Goal: Task Accomplishment & Management: Use online tool/utility

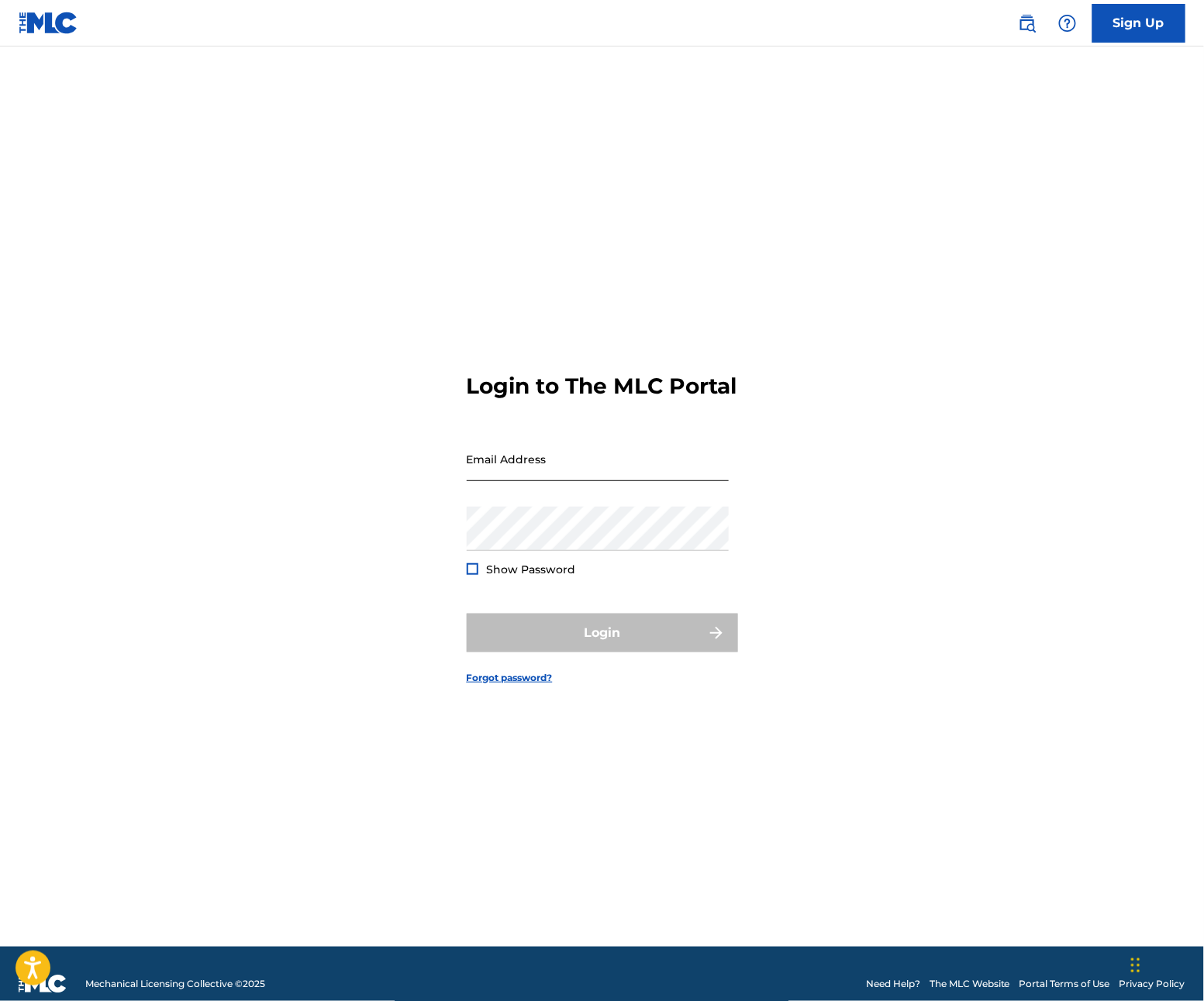
click at [529, 451] on input "Email Address" at bounding box center [598, 459] width 262 height 44
type input "[PERSON_NAME][EMAIL_ADDRESS][DOMAIN_NAME]"
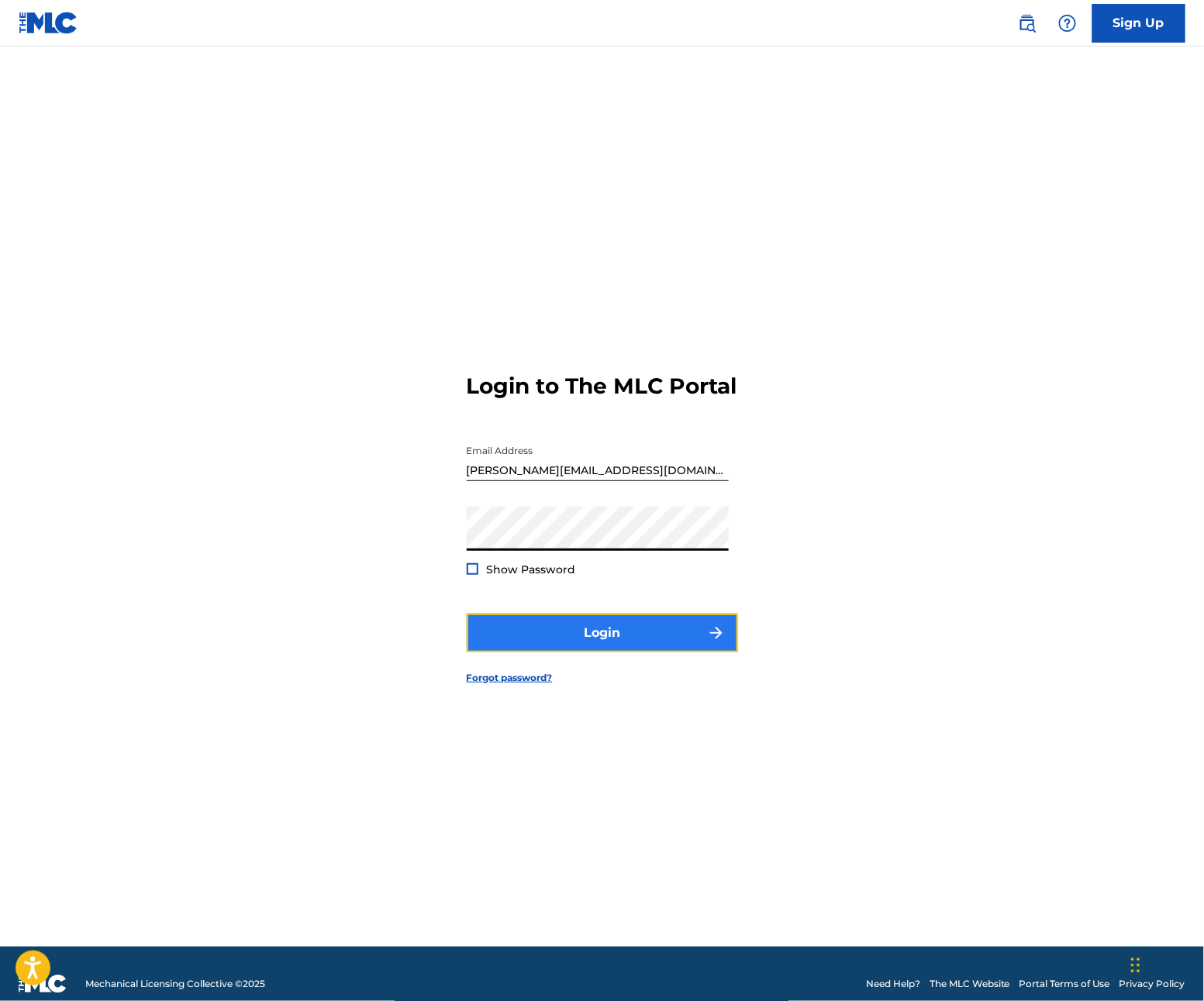
click at [641, 653] on button "Login" at bounding box center [602, 633] width 271 height 38
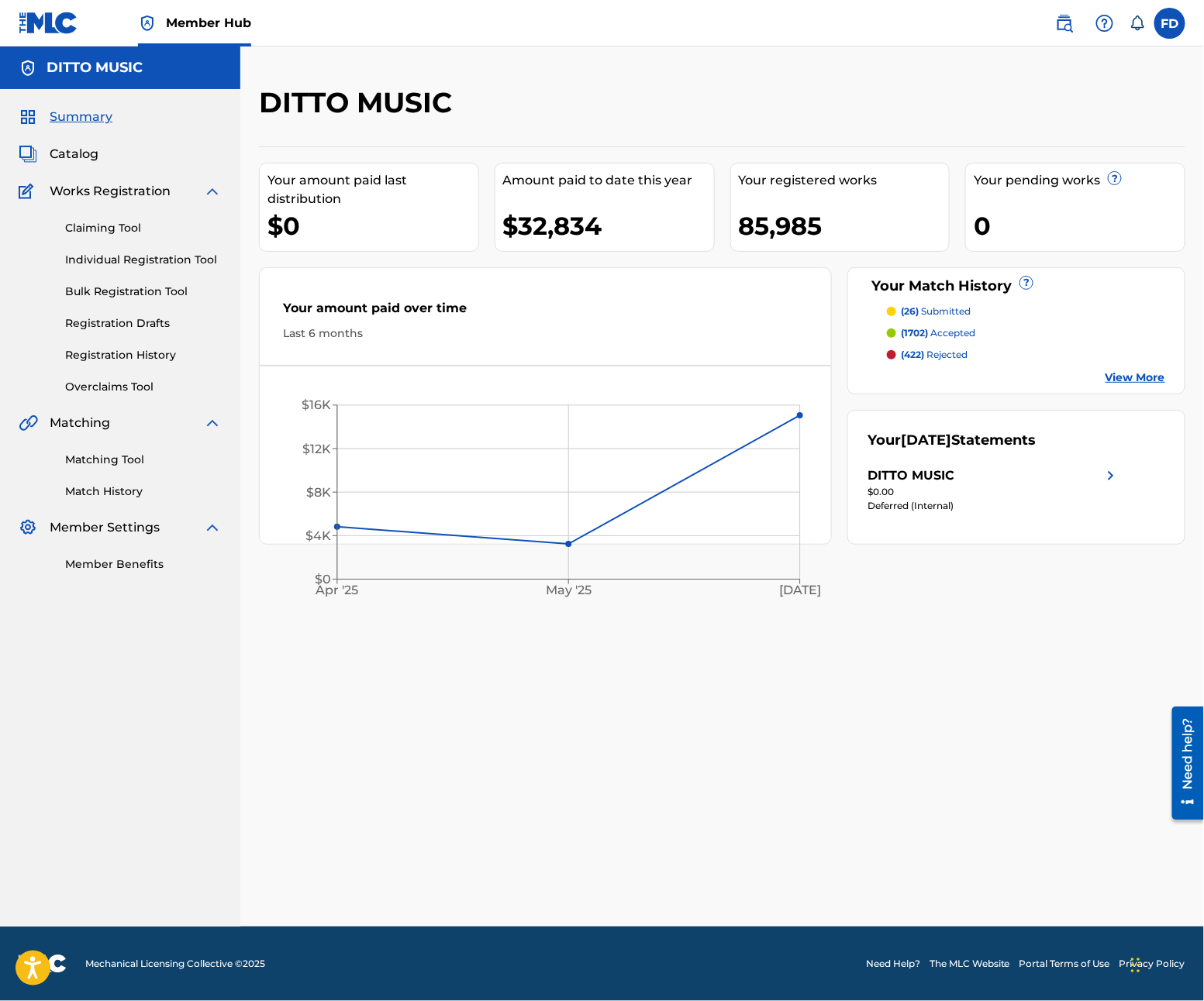
drag, startPoint x: 133, startPoint y: 463, endPoint x: 246, endPoint y: 254, distance: 237.6
click at [133, 463] on link "Matching Tool" at bounding box center [143, 459] width 157 height 16
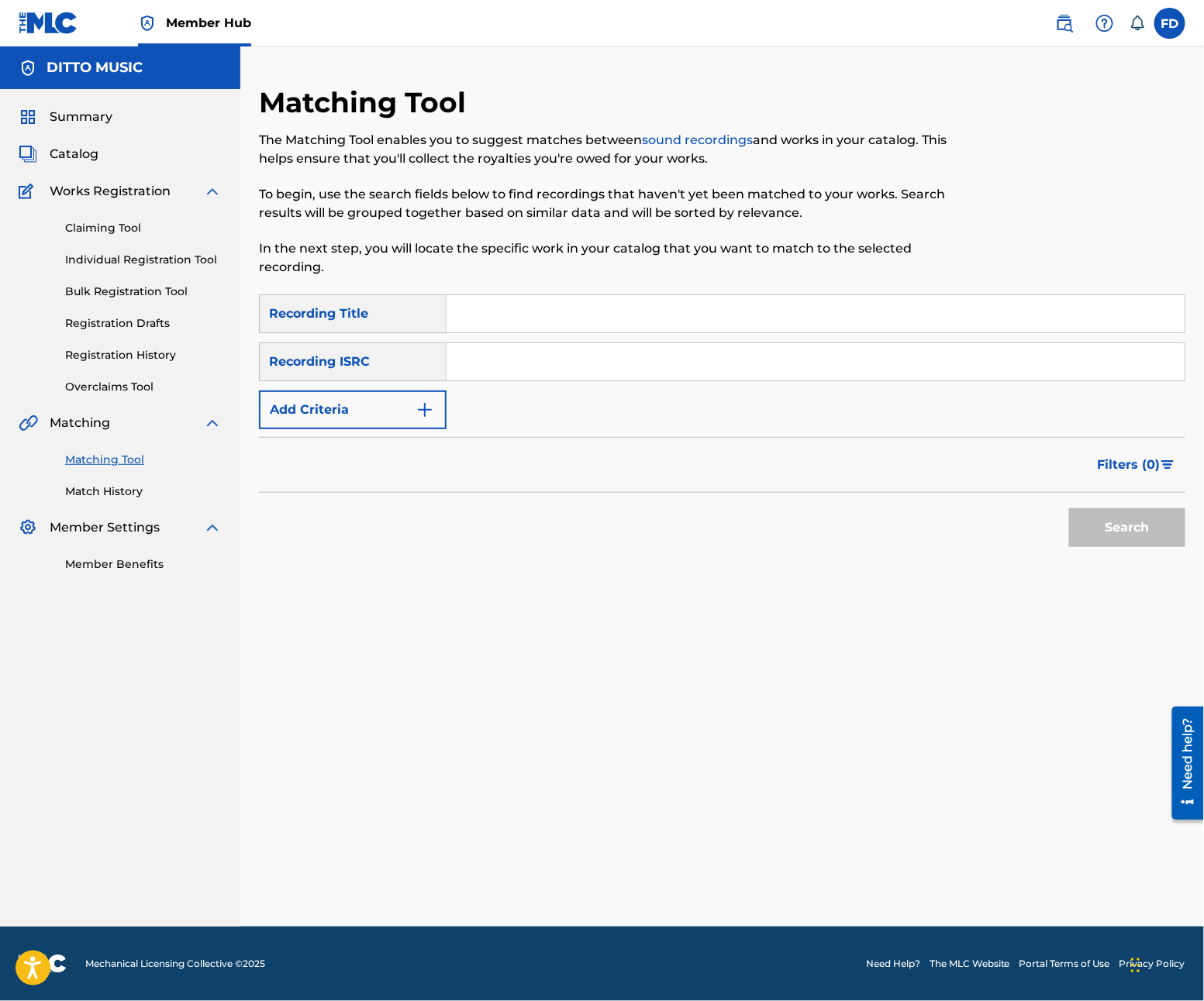
click at [468, 319] on input "Search Form" at bounding box center [815, 314] width 738 height 37
paste input "Mind Over Matter"
type input "Mind Over Matter"
click at [592, 372] on input "Search Form" at bounding box center [815, 362] width 738 height 37
paste input "GXF9Q2577396"
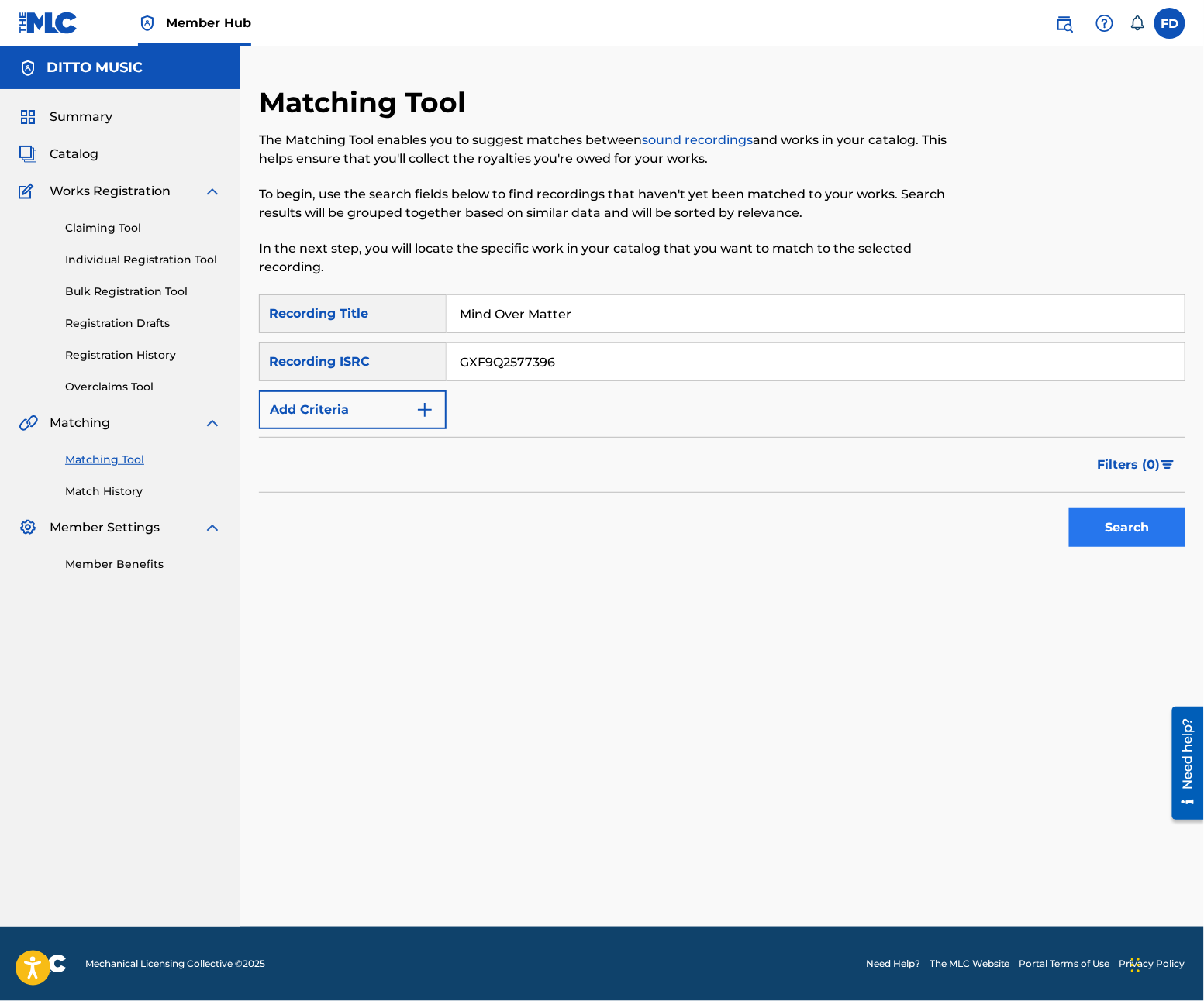
type input "GXF9Q2577396"
click at [1141, 526] on button "Search" at bounding box center [1127, 527] width 116 height 38
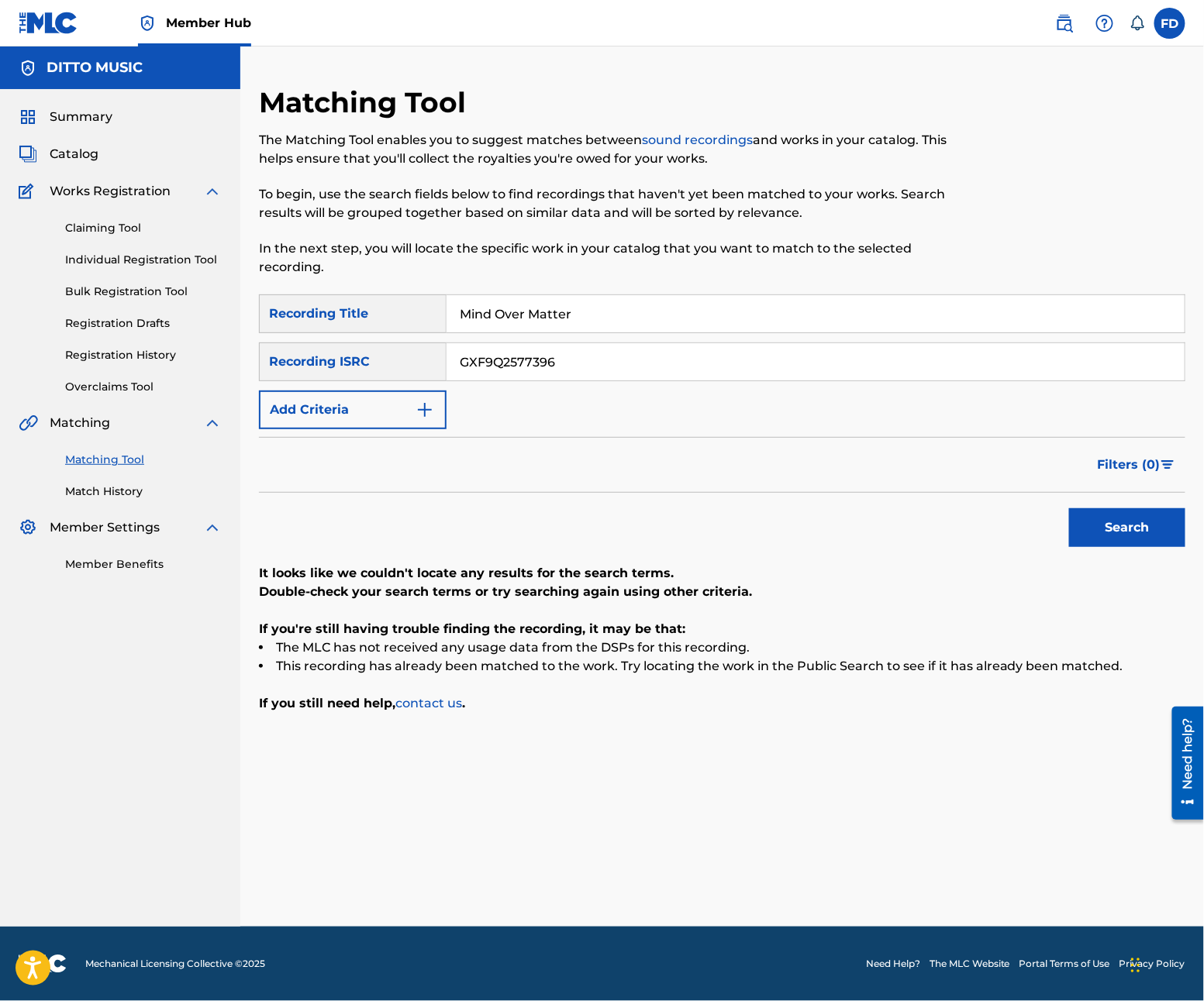
click at [528, 346] on input "GXF9Q2577396" at bounding box center [815, 362] width 738 height 37
click at [537, 332] on div "Mind Over Matter" at bounding box center [815, 314] width 739 height 38
click at [537, 331] on input "Mind Over Matter" at bounding box center [815, 314] width 738 height 37
paste input "Jam Jive"
type input "Jam Jive"
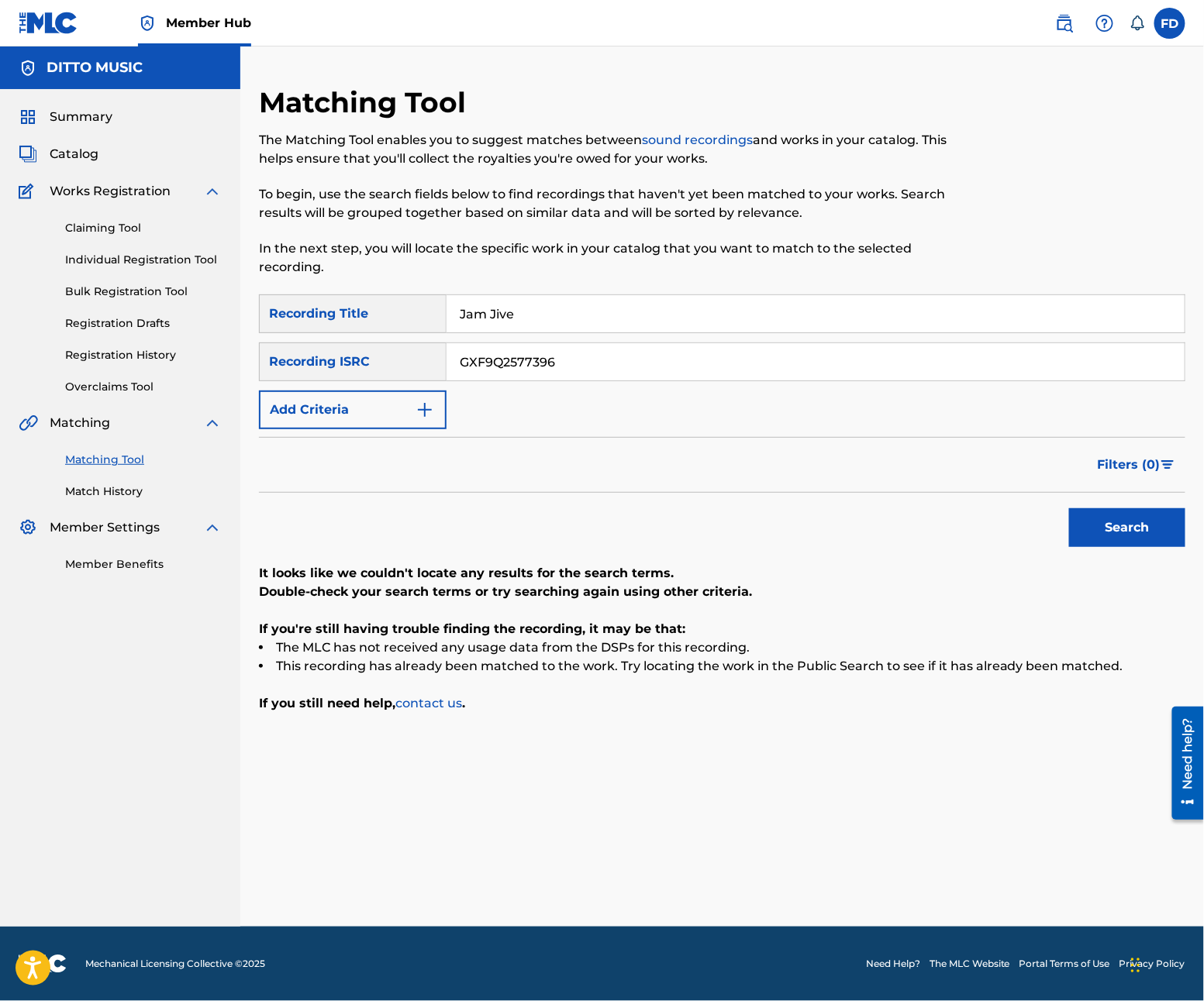
click at [613, 374] on input "GXF9Q2577396" at bounding box center [815, 362] width 738 height 37
paste input "2"
type input "GXF9Q2577392"
click at [1074, 531] on button "Search" at bounding box center [1127, 527] width 116 height 38
click at [573, 321] on input "Jam Jive" at bounding box center [815, 314] width 738 height 37
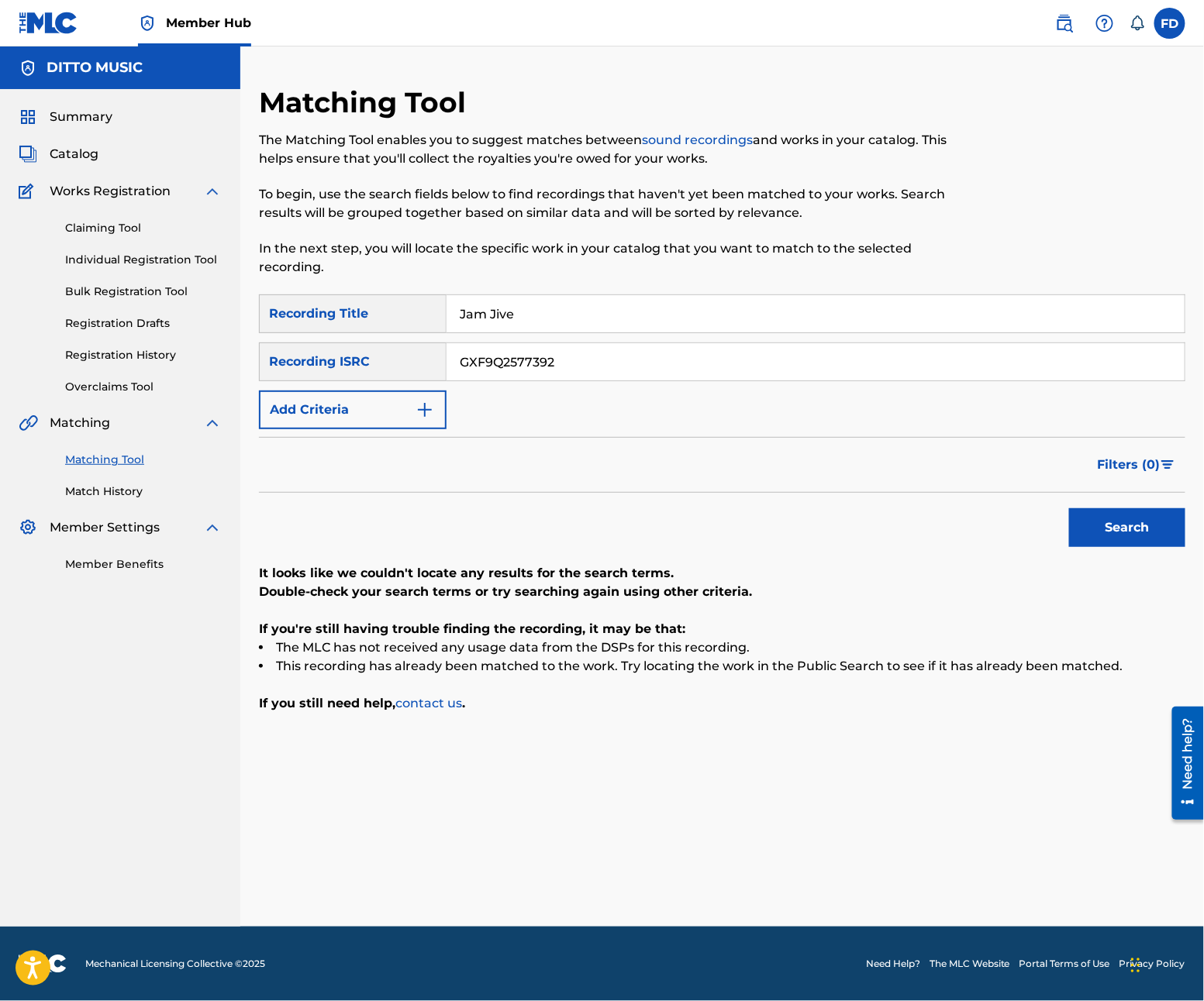
paste input "Funky Flow"
type input "Funky Flow"
click at [660, 365] on input "GXF9Q2577392" at bounding box center [815, 362] width 738 height 37
paste input "1"
type input "GXF9Q2577391"
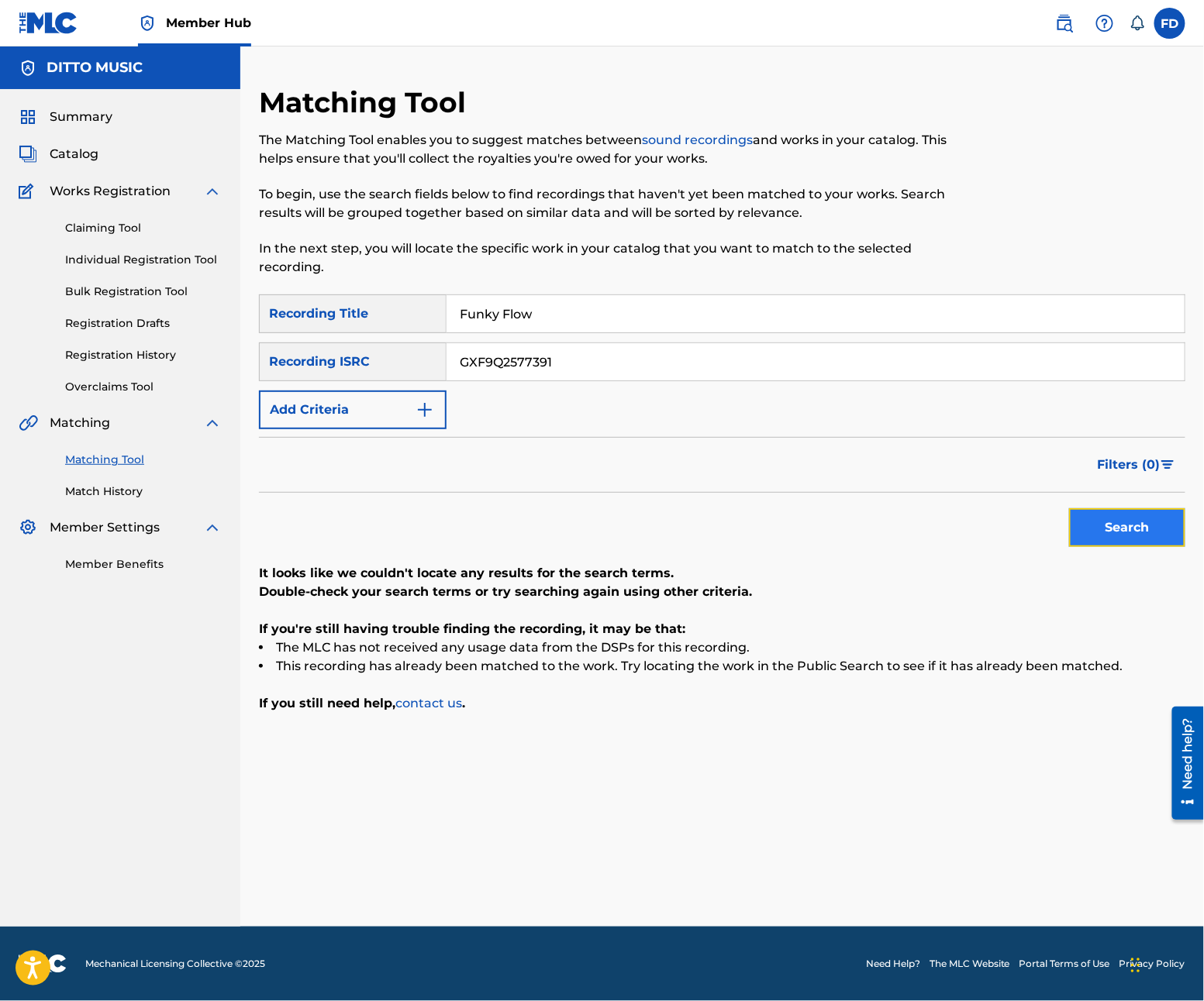
click at [1074, 544] on button "Search" at bounding box center [1127, 527] width 116 height 38
click at [471, 318] on input "Funky Flow" at bounding box center [815, 314] width 738 height 37
paste input "Fever"
type input "Funk Fever"
click at [511, 356] on input "GXF9Q2577391" at bounding box center [815, 362] width 738 height 37
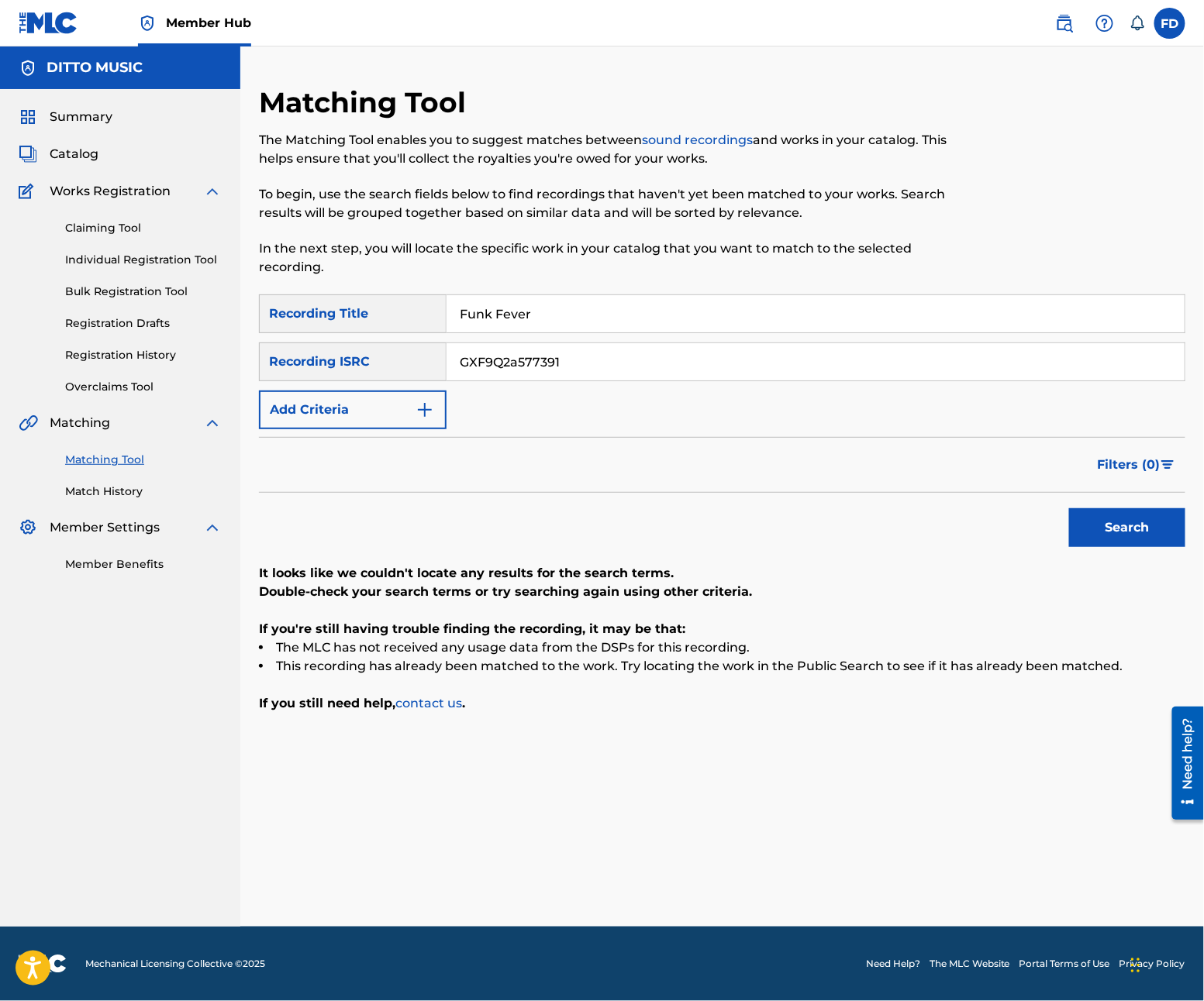
paste input "GXF9Q2577390"
paste input "577390"
type input "GXF9Q2577390"
drag, startPoint x: 1104, startPoint y: 521, endPoint x: 1088, endPoint y: 501, distance: 25.6
click at [1094, 503] on div "Search" at bounding box center [1123, 524] width 124 height 62
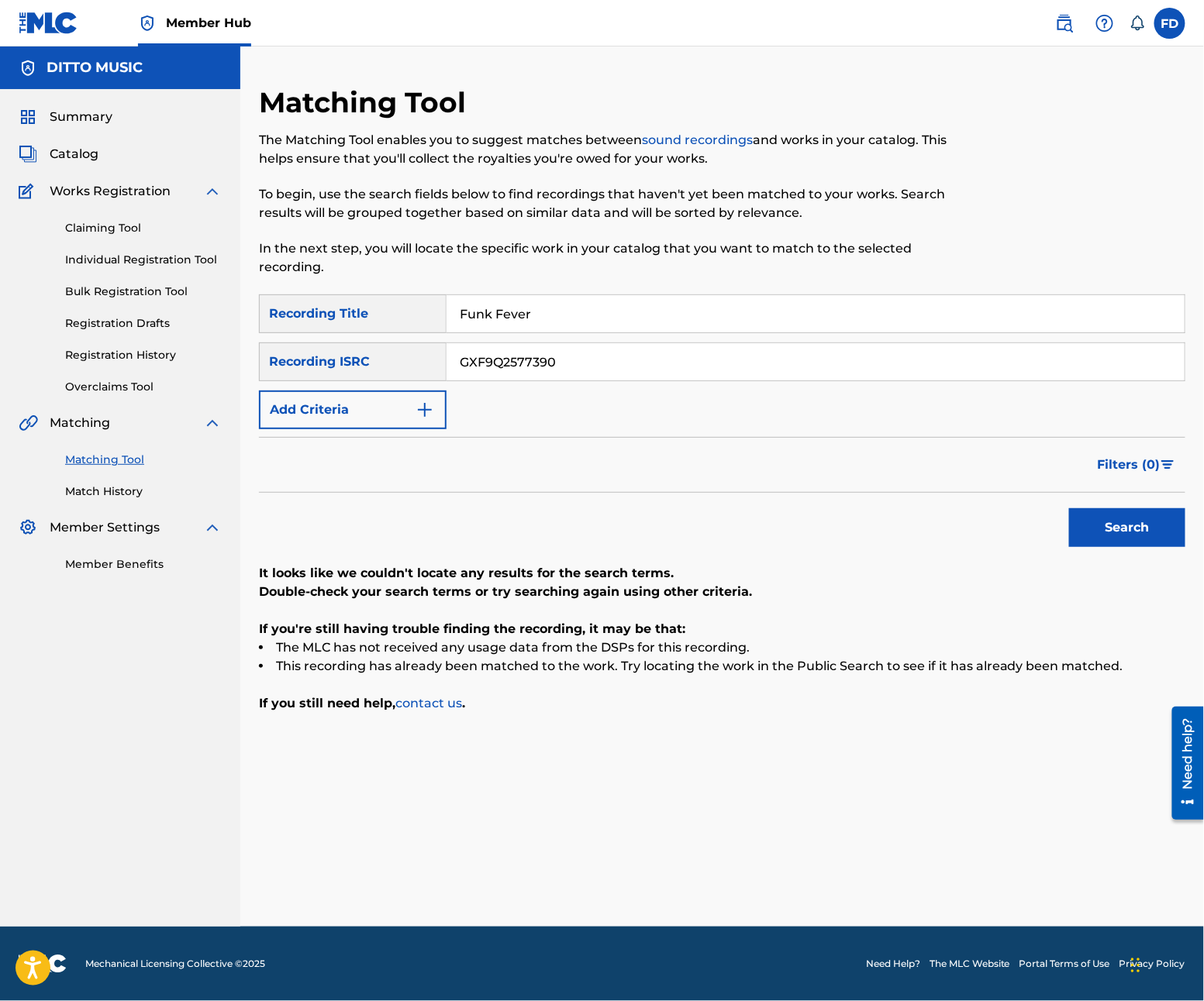
click at [1088, 501] on div "Search" at bounding box center [1123, 524] width 124 height 62
click at [1088, 507] on div "Search" at bounding box center [1123, 524] width 124 height 62
click at [1088, 523] on button "Search" at bounding box center [1127, 527] width 116 height 38
click at [580, 289] on div "Matching Tool The Matching Tool enables you to suggest matches between sound re…" at bounding box center [615, 190] width 713 height 210
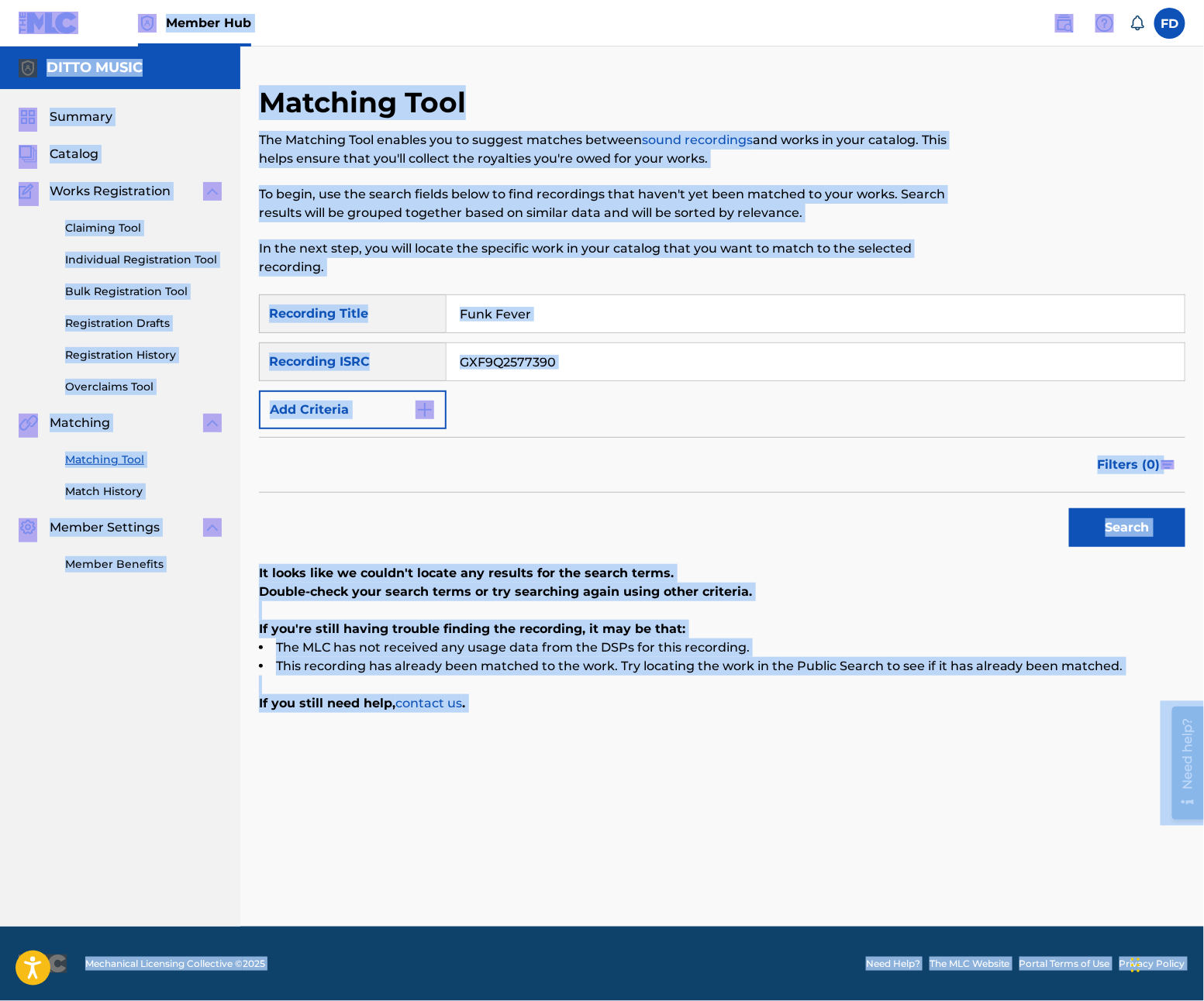
click at [575, 302] on input "Funk Fever" at bounding box center [815, 314] width 738 height 37
click at [575, 306] on input "Funk Fever" at bounding box center [815, 314] width 738 height 37
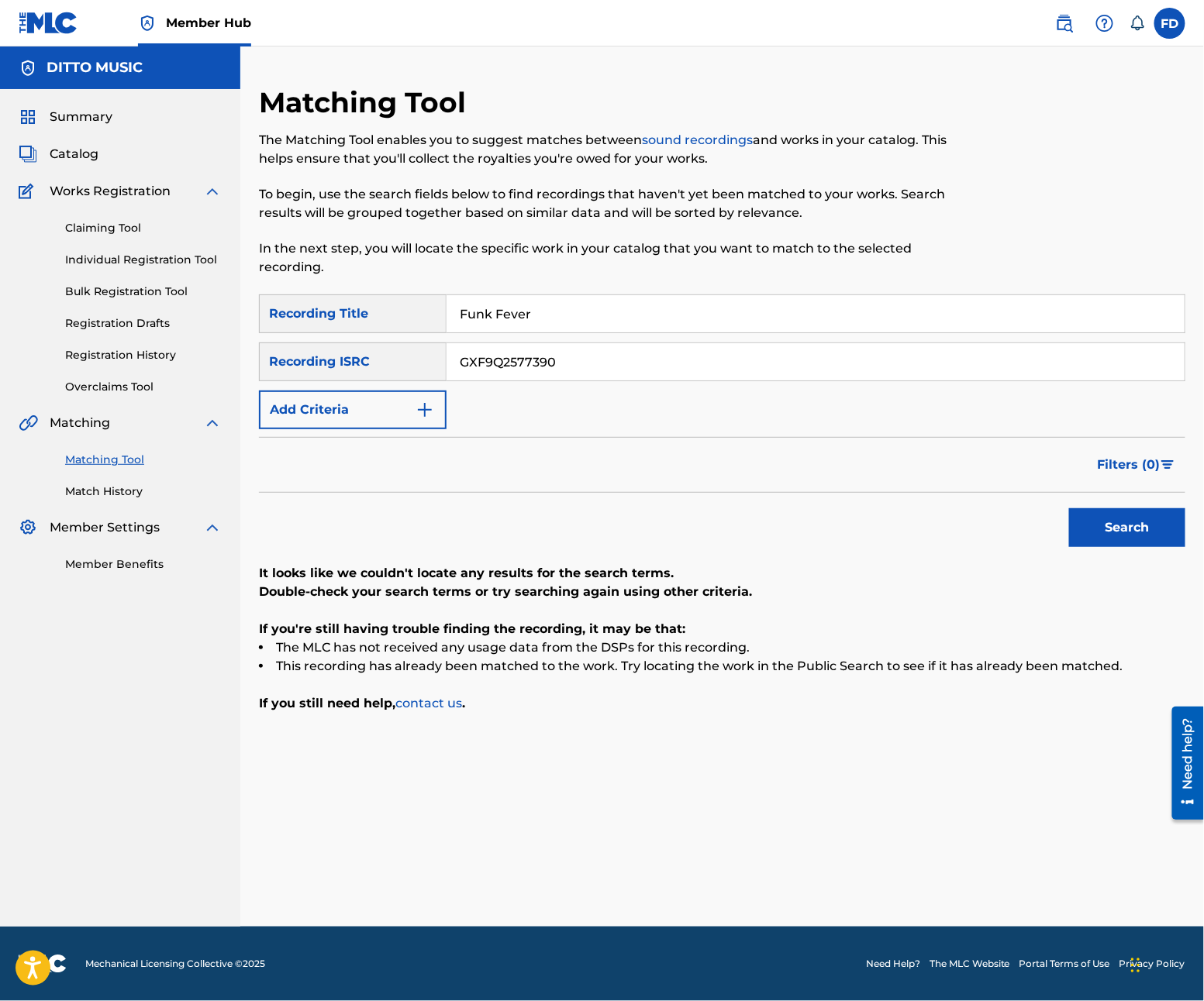
paste input "Urban Underground"
type input "Urban Underground"
click at [608, 362] on input "GXF9Q2577390" at bounding box center [815, 362] width 738 height 37
paste input "54"
type input "GXF9Q2577354"
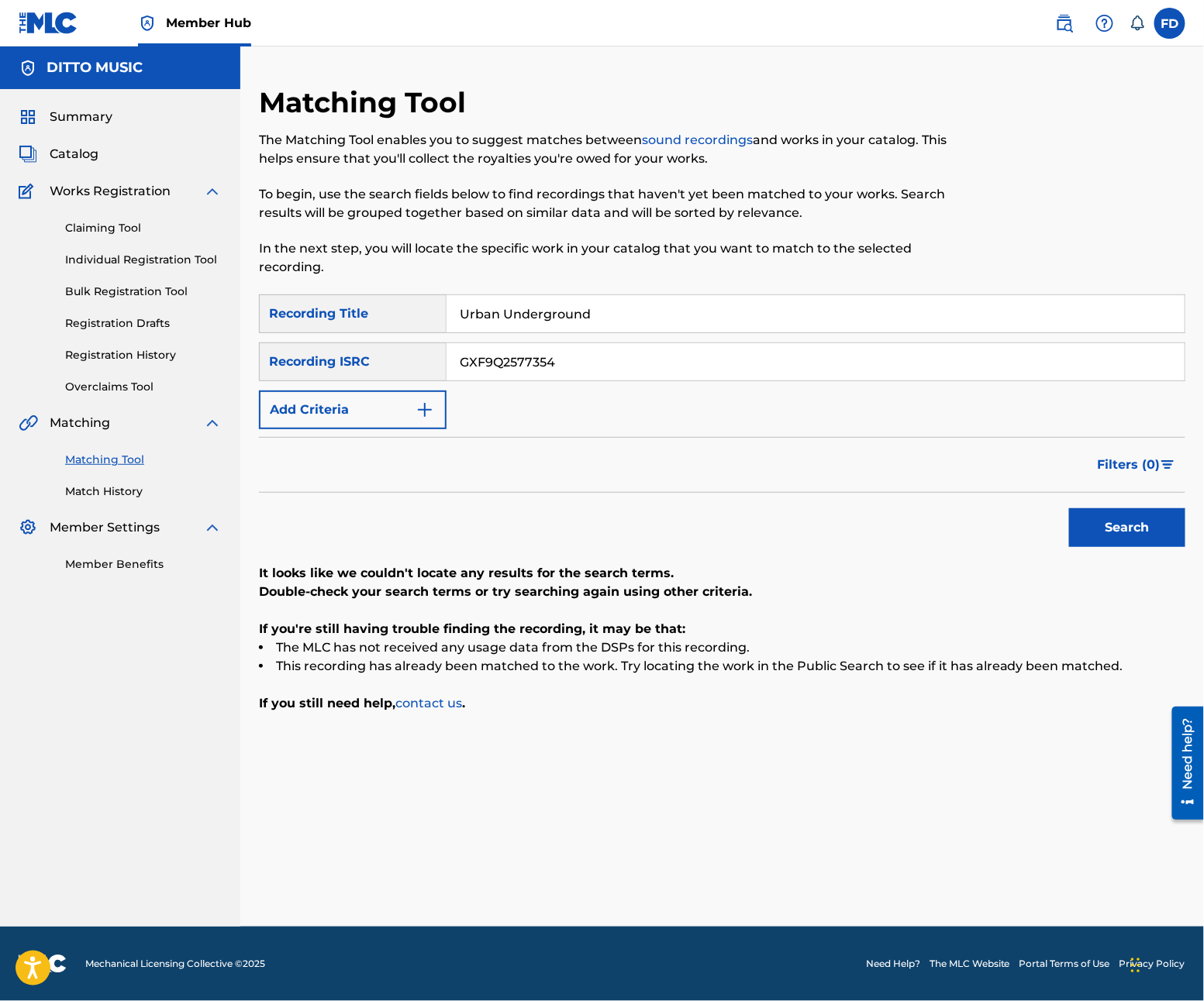
click at [1065, 521] on div "Search" at bounding box center [1123, 524] width 124 height 62
click at [1076, 526] on button "Search" at bounding box center [1127, 527] width 116 height 38
click at [528, 339] on div "SearchWithCriteria21e11f27-46d6-4787-b037-8cacea390abe Recording Title Urban Un…" at bounding box center [722, 362] width 926 height 135
click at [530, 310] on input "Urban Underground" at bounding box center [815, 314] width 738 height 37
paste input "Slick Talk"
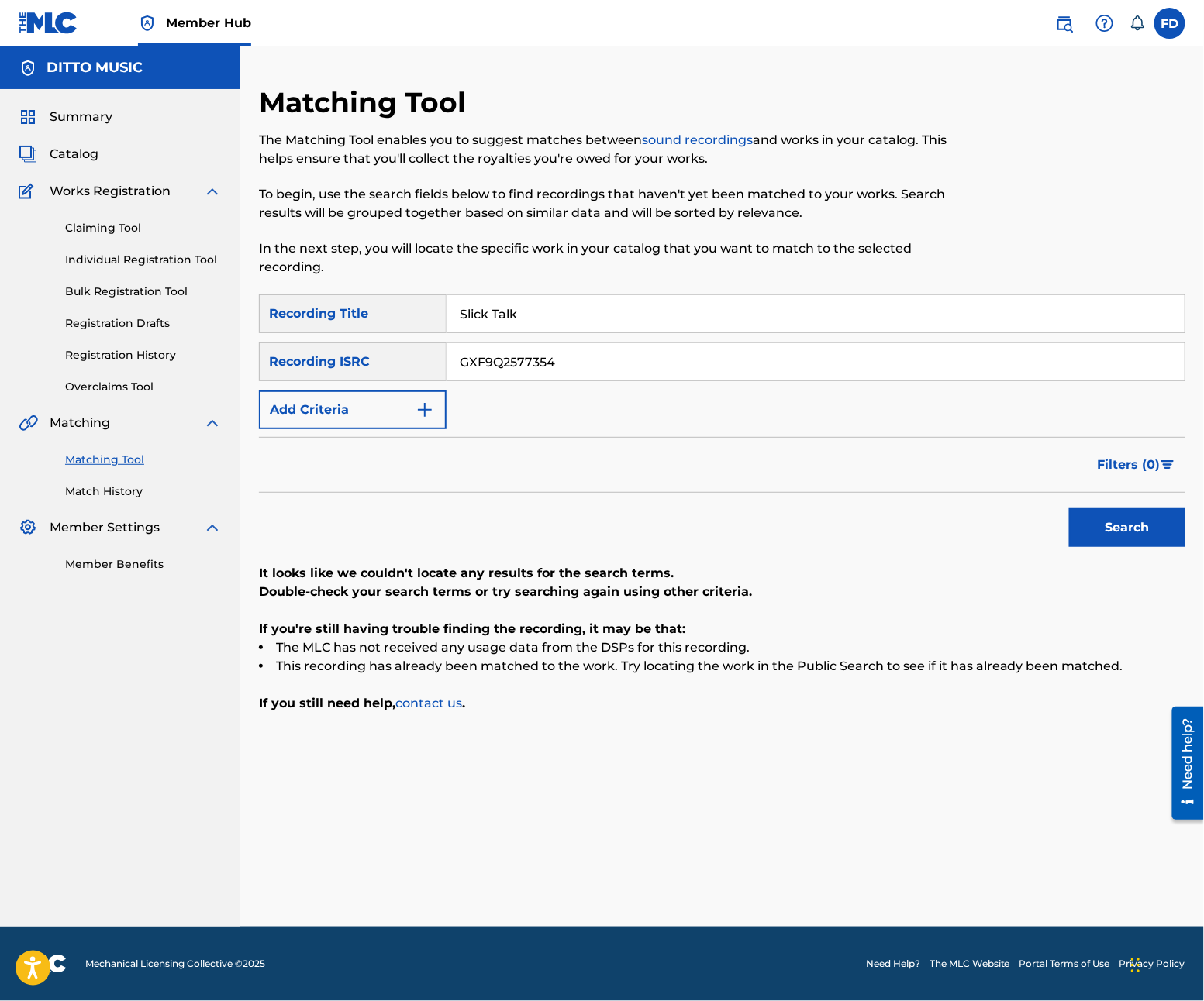
type input "Slick Talk"
click at [562, 357] on input "GXF9Q2577354" at bounding box center [815, 362] width 738 height 37
paste input "0"
type input "GXF9Q2577350"
click at [1113, 550] on div "Search" at bounding box center [1123, 524] width 124 height 62
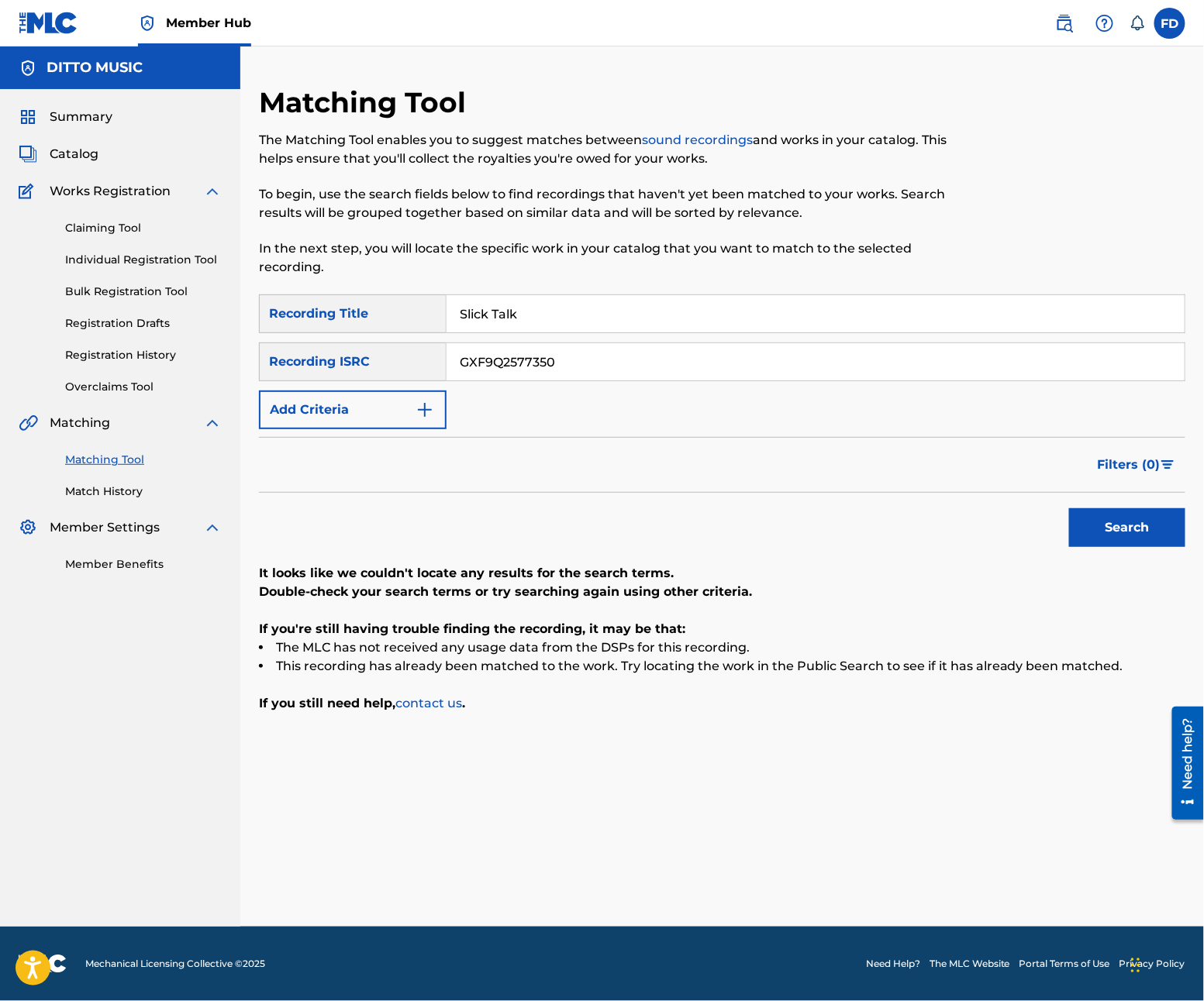
click at [1115, 501] on div "Search" at bounding box center [1123, 524] width 124 height 62
click at [1087, 526] on button "Search" at bounding box center [1127, 527] width 116 height 38
click at [526, 305] on input "Slick Talk" at bounding box center [815, 314] width 738 height 37
paste input "Rise to the Top"
type input "Rise to the Top"
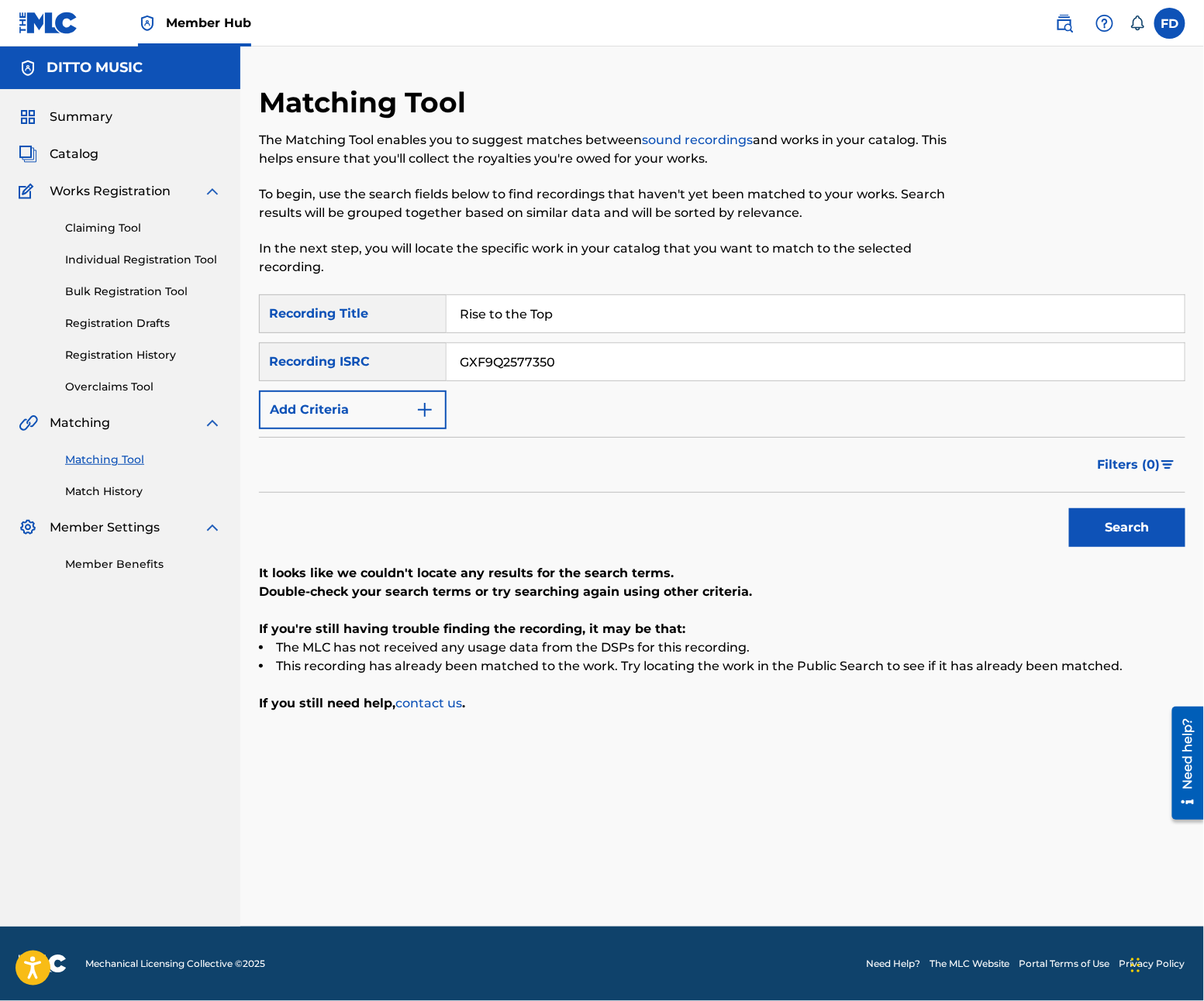
click at [610, 370] on input "GXF9Q2577350" at bounding box center [815, 362] width 738 height 37
paste input "49"
type input "GXF9Q2577349"
click at [1141, 526] on button "Search" at bounding box center [1127, 527] width 116 height 38
click at [623, 313] on input "Rise to the Top" at bounding box center [815, 314] width 738 height 37
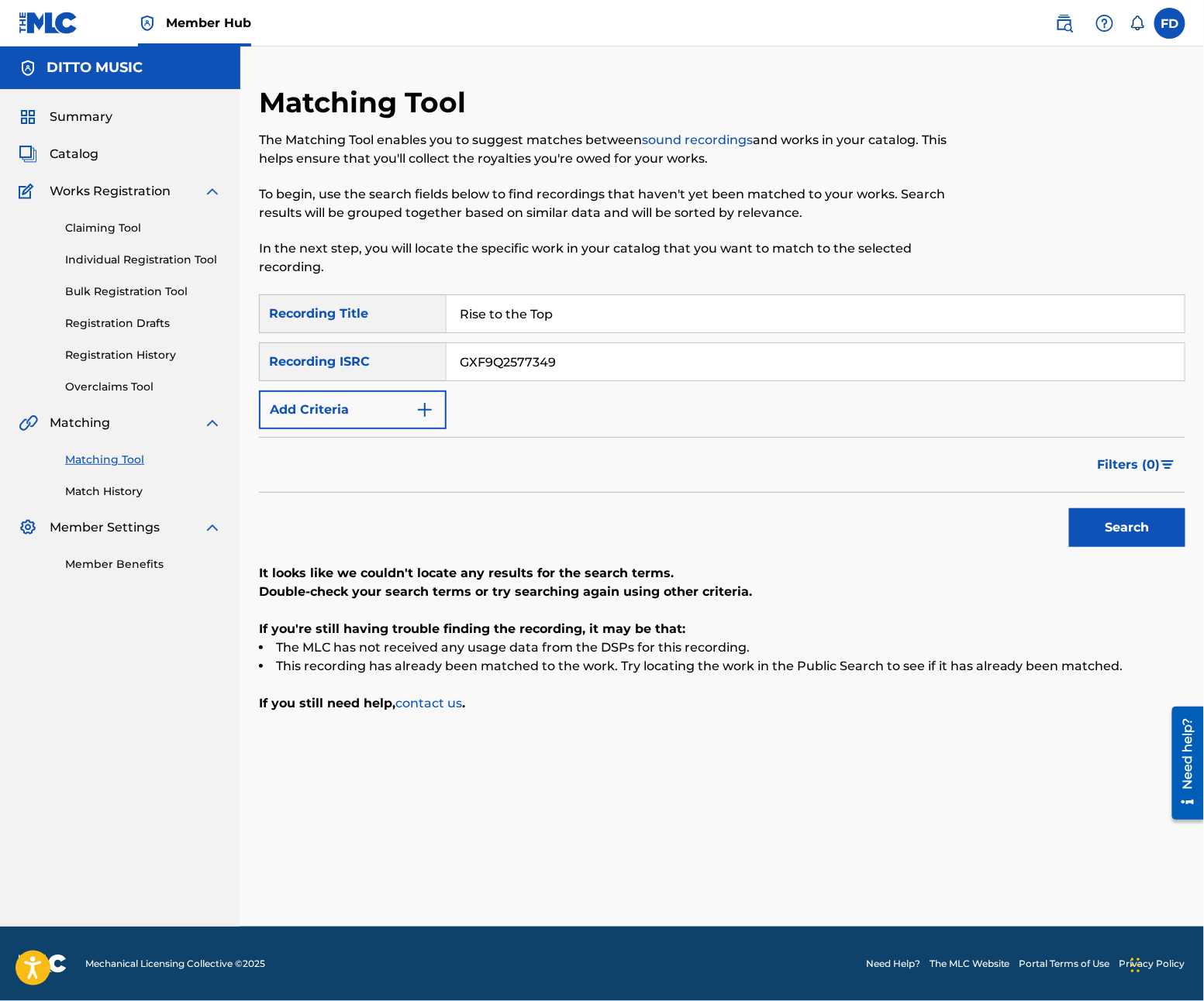
paste input "hyme Riot"
type input "Rhyme Riot"
click at [558, 383] on div "SearchWithCriteria21e11f27-46d6-4787-b037-8cacea390abe Recording Title Rhyme Ri…" at bounding box center [722, 362] width 926 height 135
click at [564, 381] on div "GXF9Q2577349" at bounding box center [815, 361] width 739 height 38
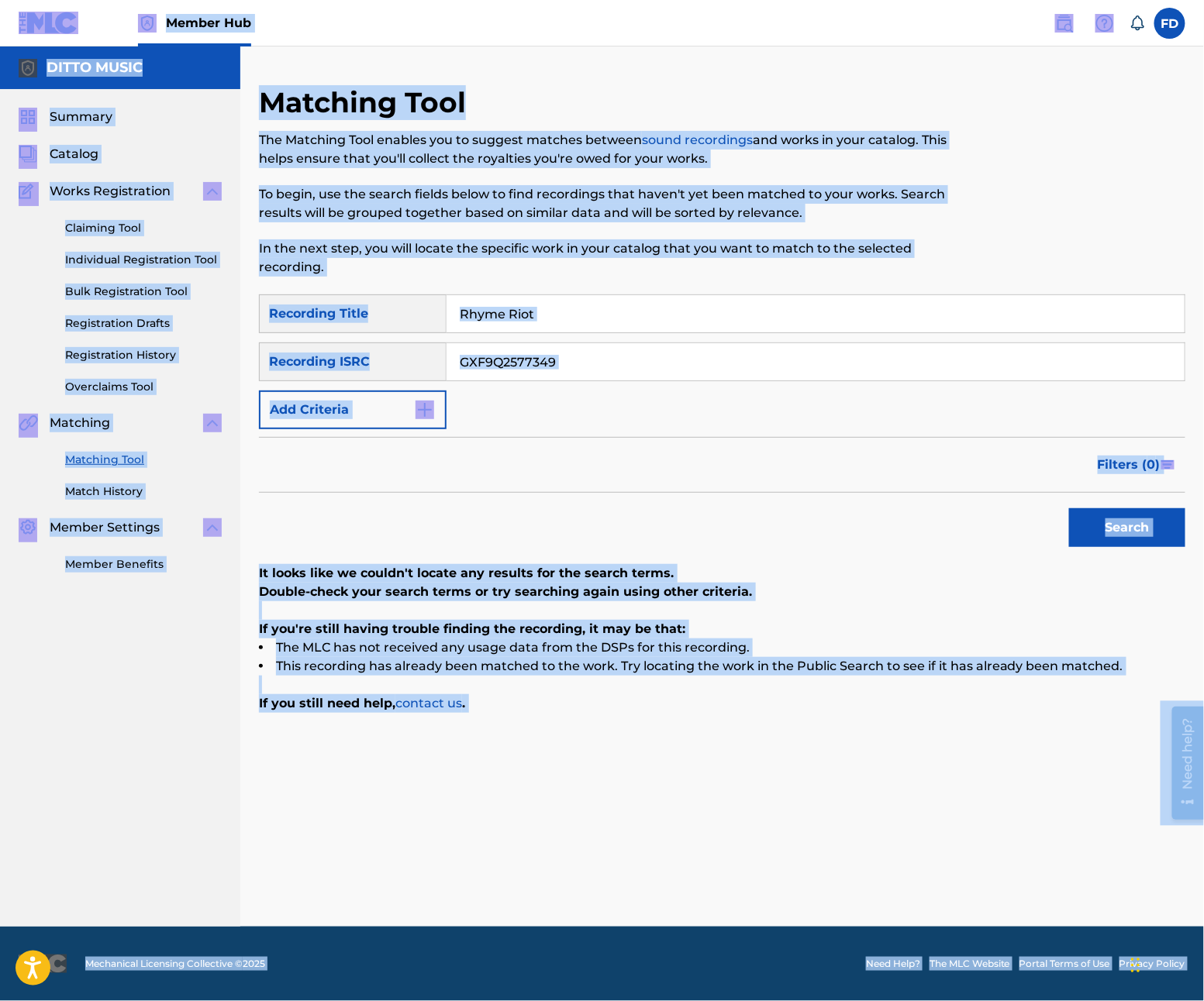
click at [573, 367] on input "GXF9Q2577349" at bounding box center [815, 362] width 738 height 37
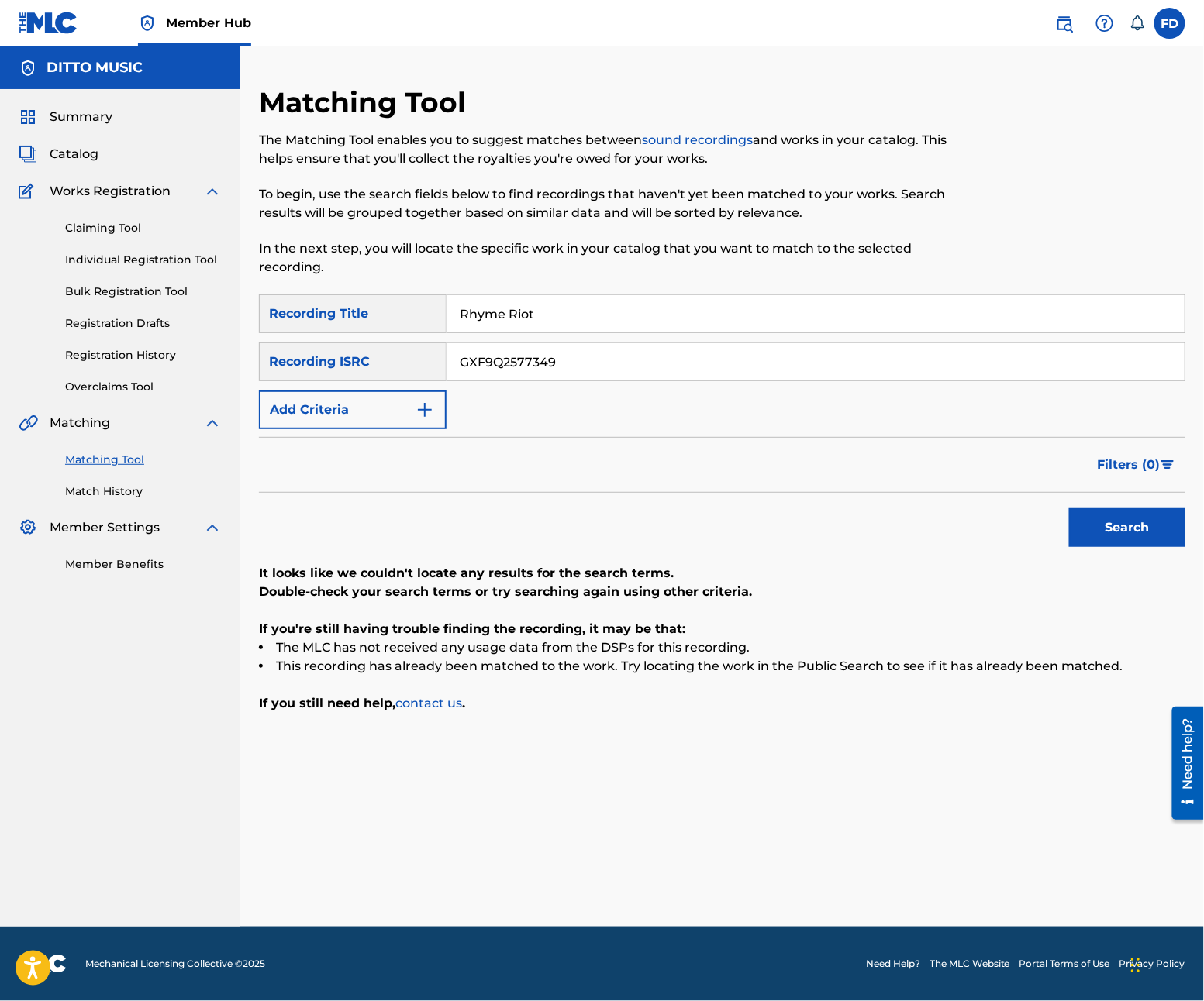
paste input "8"
type input "GXF9Q2577348"
click at [1155, 531] on button "Search" at bounding box center [1127, 527] width 116 height 38
drag, startPoint x: 592, startPoint y: 346, endPoint x: 602, endPoint y: 305, distance: 42.2
click at [592, 343] on input "GXF9Q2577348" at bounding box center [815, 362] width 738 height 37
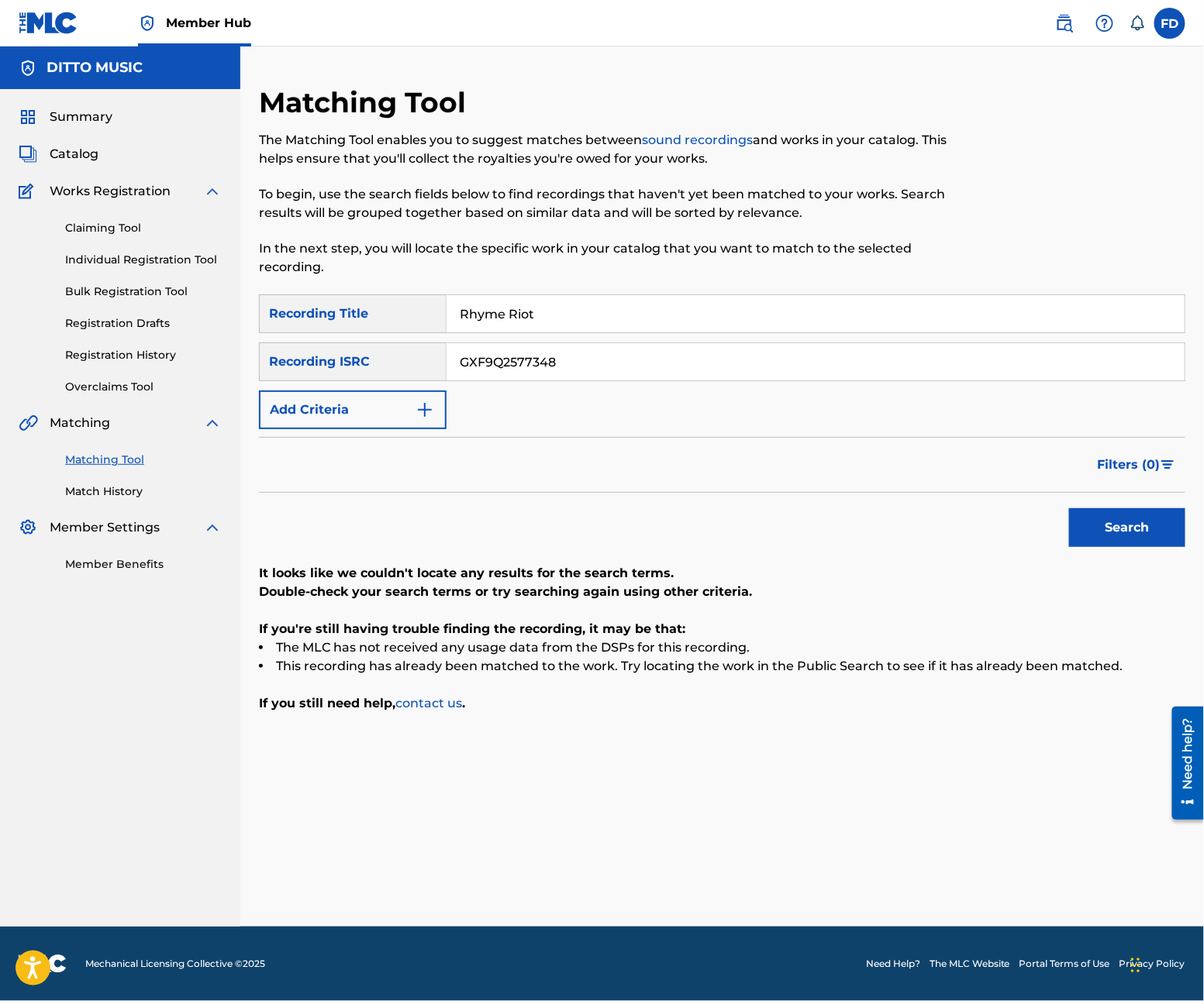
click at [602, 302] on input "Rhyme Riot" at bounding box center [815, 314] width 738 height 37
paste input "hythm"
type input "Rhyme Rhythm"
click at [556, 357] on input "GXF9Q2577348" at bounding box center [815, 362] width 738 height 37
paste input "7"
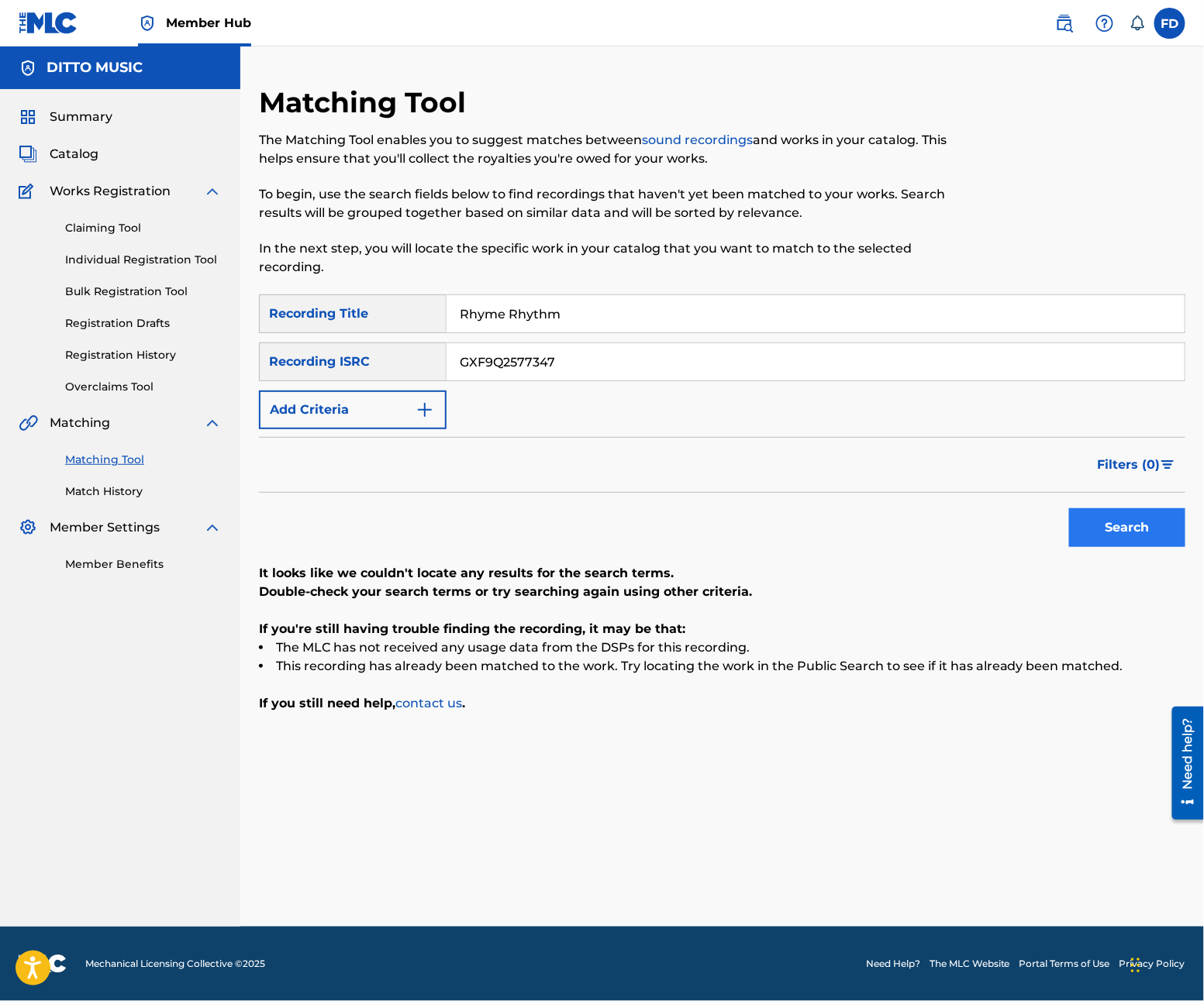
type input "GXF9Q2577347"
click at [1094, 536] on button "Search" at bounding box center [1127, 527] width 116 height 38
click at [481, 314] on input "Rhyme Rhythm" at bounding box center [815, 314] width 738 height 37
paste input "Innovative Flows"
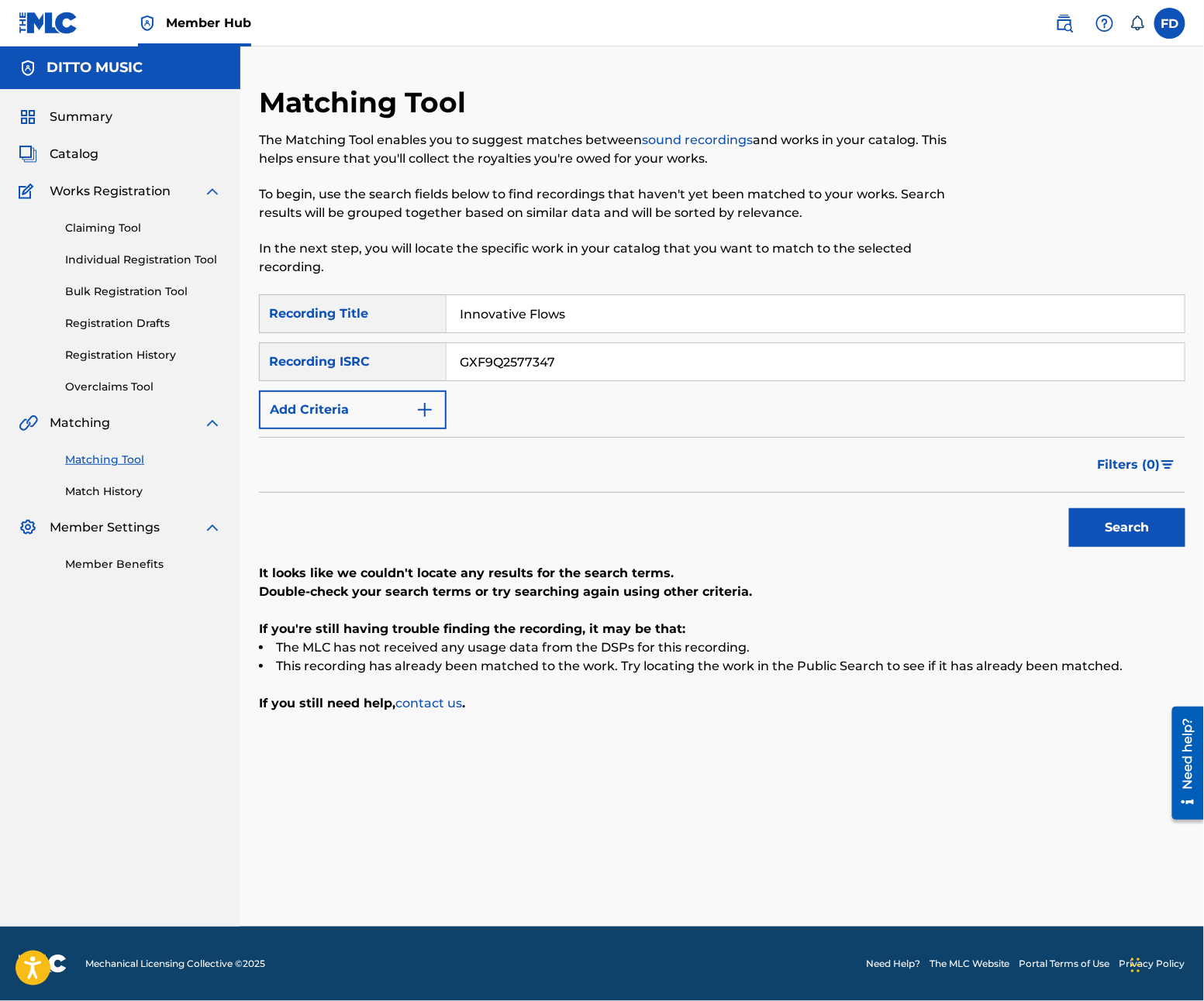
type input "Innovative Flows"
click at [684, 365] on input "GXF9Q2577347" at bounding box center [815, 362] width 738 height 37
paste input "4"
type input "GXF9Q2577344"
click at [1113, 547] on button "Search" at bounding box center [1127, 527] width 116 height 38
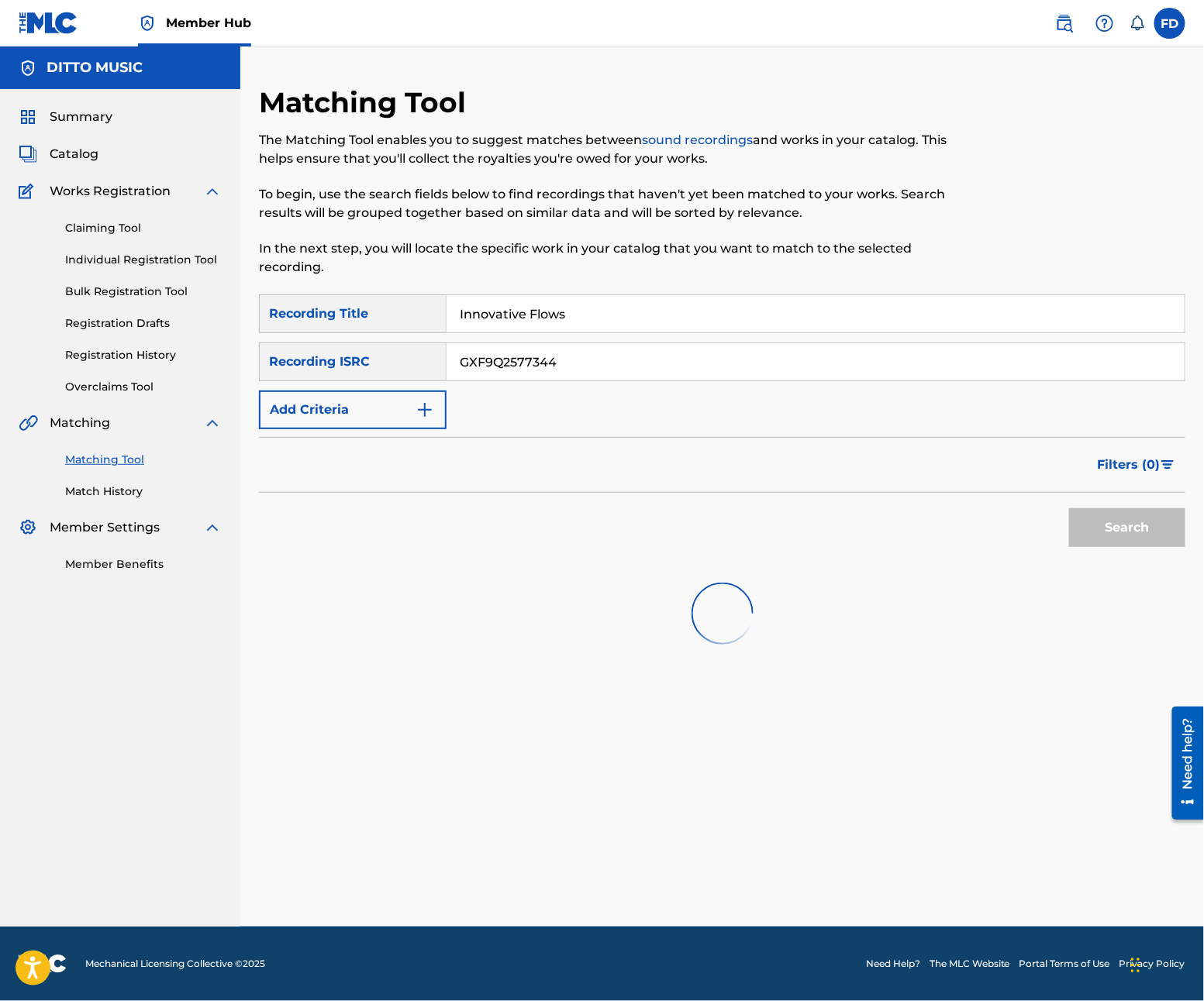
click at [1113, 547] on div "Search" at bounding box center [1123, 524] width 124 height 62
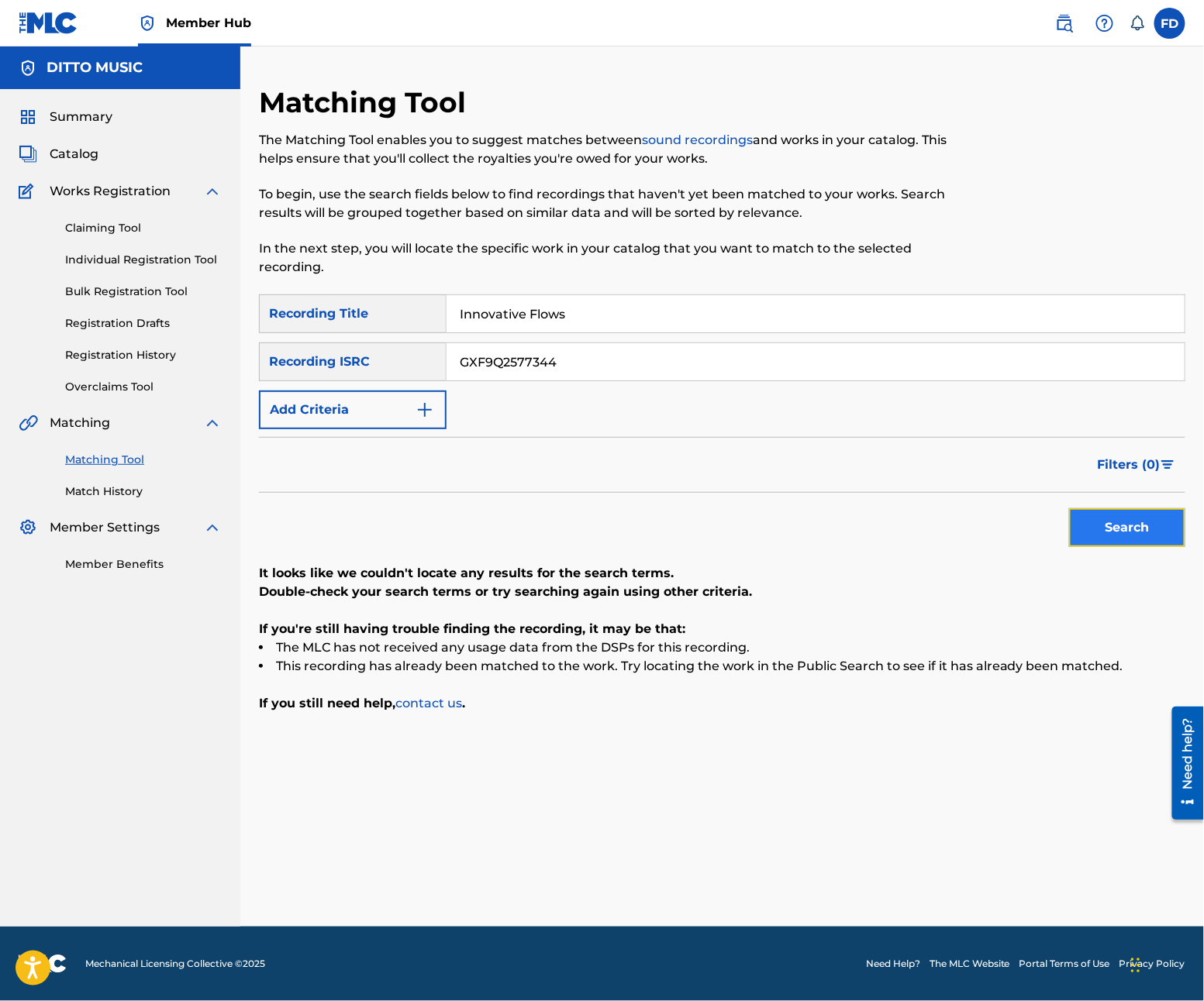
click at [1096, 541] on button "Search" at bounding box center [1127, 527] width 116 height 38
click at [597, 316] on input "Innovative Flows" at bounding box center [815, 314] width 738 height 37
paste input "Break the Mold"
type input "Break the Mold"
click at [713, 378] on input "GXF9Q2577344" at bounding box center [815, 362] width 738 height 37
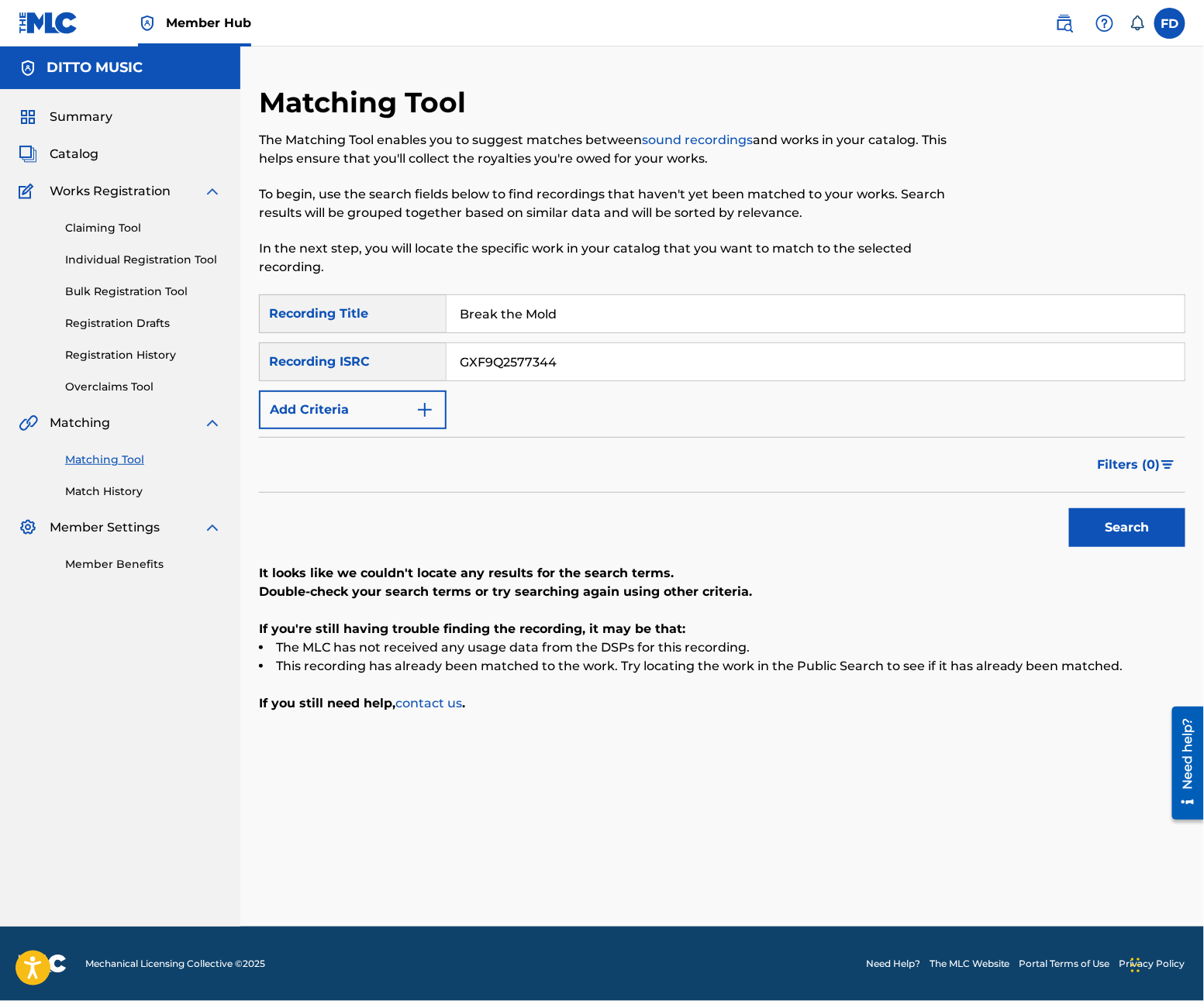
click at [714, 371] on input "GXF9Q2577344" at bounding box center [815, 362] width 738 height 37
paste input "3"
type input "GXF9Q2577343"
click at [1121, 535] on button "Search" at bounding box center [1127, 527] width 116 height 38
click at [654, 302] on input "Break the Mold" at bounding box center [815, 314] width 738 height 37
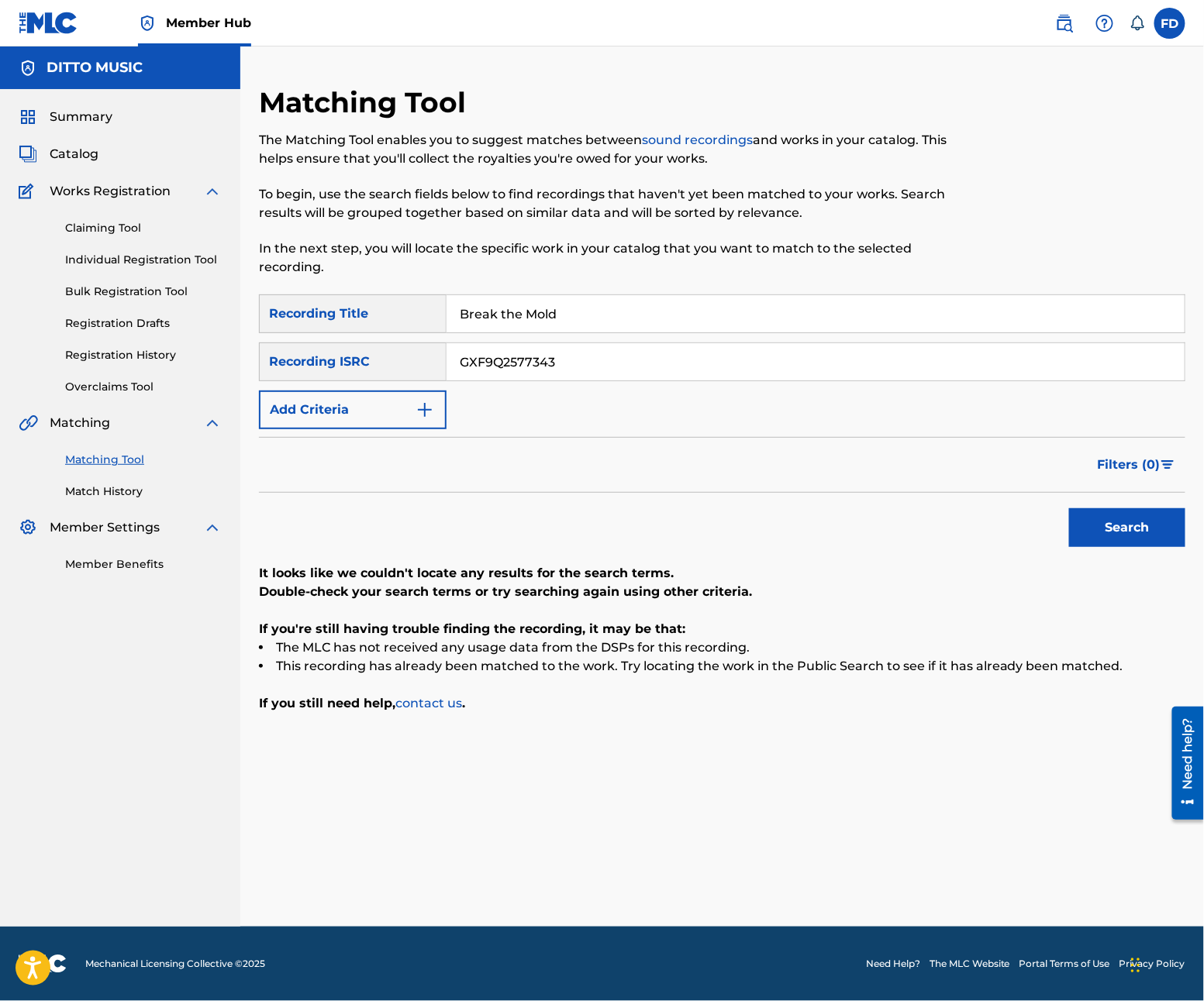
paste input "Verse Vibrations"
type input "Verse Vibrations"
drag, startPoint x: 724, startPoint y: 348, endPoint x: 710, endPoint y: 372, distance: 27.8
click at [722, 346] on input "GXF9Q2577343" at bounding box center [815, 362] width 738 height 37
paste input "27"
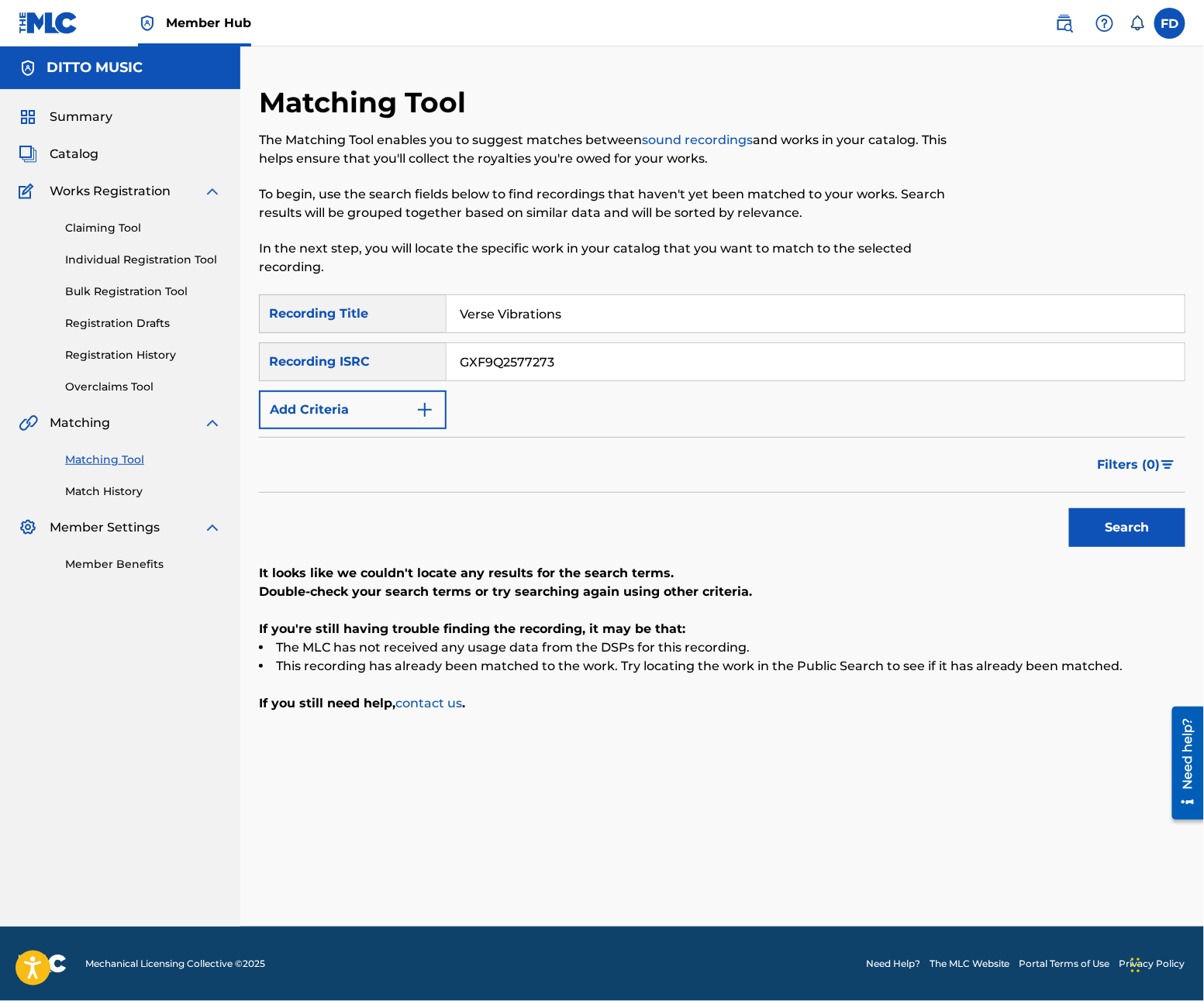
type input "GXF9Q2577273"
click at [1130, 506] on div "Search" at bounding box center [1123, 524] width 124 height 62
click at [1132, 537] on button "Search" at bounding box center [1127, 527] width 116 height 38
click at [554, 348] on input "GXF9Q2577273" at bounding box center [815, 362] width 738 height 37
click at [588, 337] on div "SearchWithCriteria21e11f27-46d6-4787-b037-8cacea390abe Recording Title Verse Vi…" at bounding box center [722, 362] width 926 height 135
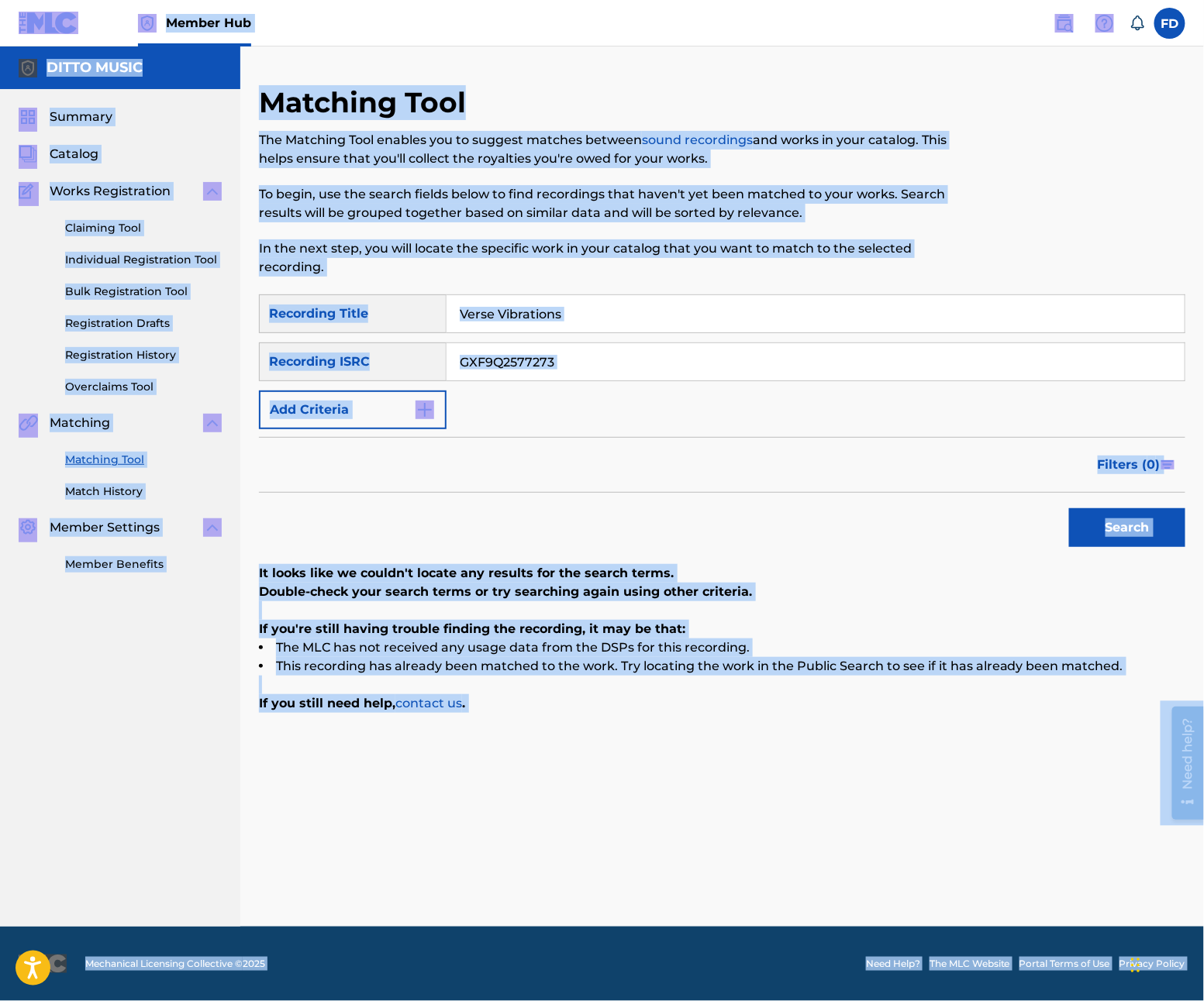
click at [617, 316] on input "Verse Vibrations" at bounding box center [815, 314] width 738 height 37
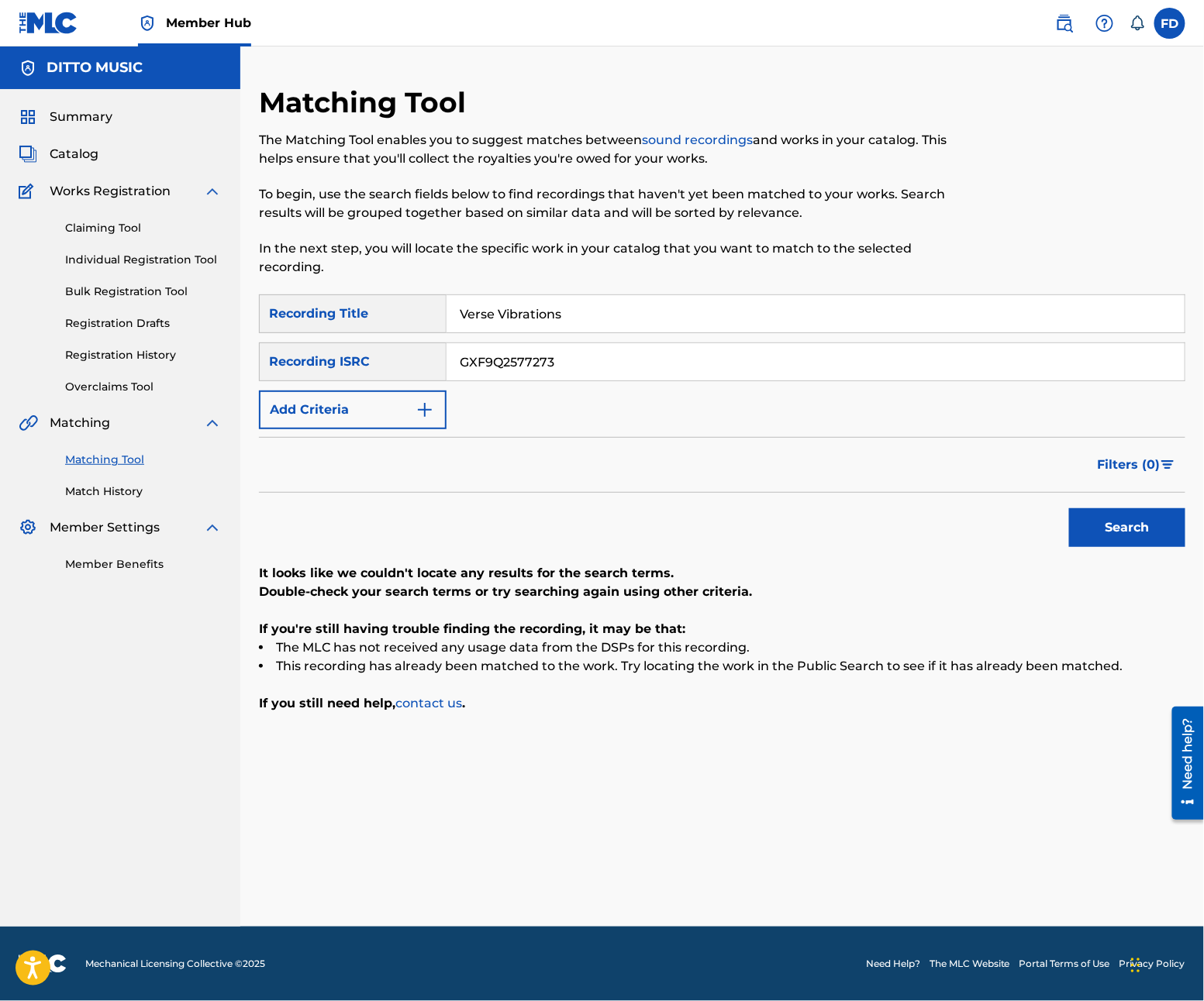
paste input "Mind of a Poet"
type input "Mind of a Poet"
click at [625, 371] on input "GXF9Q2577273" at bounding box center [815, 362] width 738 height 37
paste input "1"
type input "GXF9Q2577271"
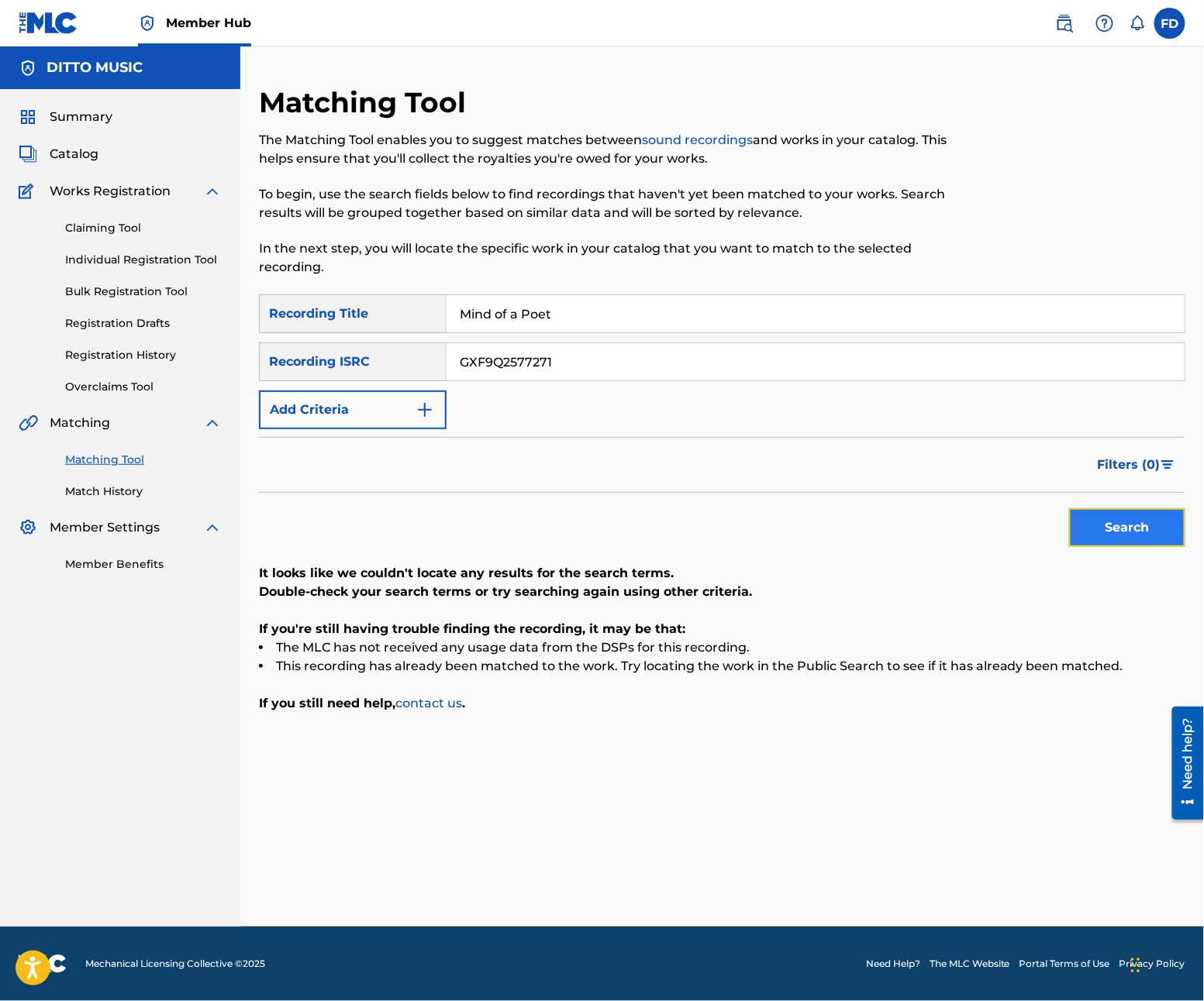
click at [1111, 519] on button "Search" at bounding box center [1127, 527] width 116 height 38
click at [524, 339] on div "SearchWithCriteria21e11f27-46d6-4787-b037-8cacea390abe Recording Title Mind of …" at bounding box center [722, 362] width 926 height 135
click at [524, 337] on div "SearchWithCriteria21e11f27-46d6-4787-b037-8cacea390abe Recording Title Mind of …" at bounding box center [722, 362] width 926 height 135
click at [530, 327] on input "Mind of a Poet" at bounding box center [815, 314] width 738 height 37
paste input "Groove Generator"
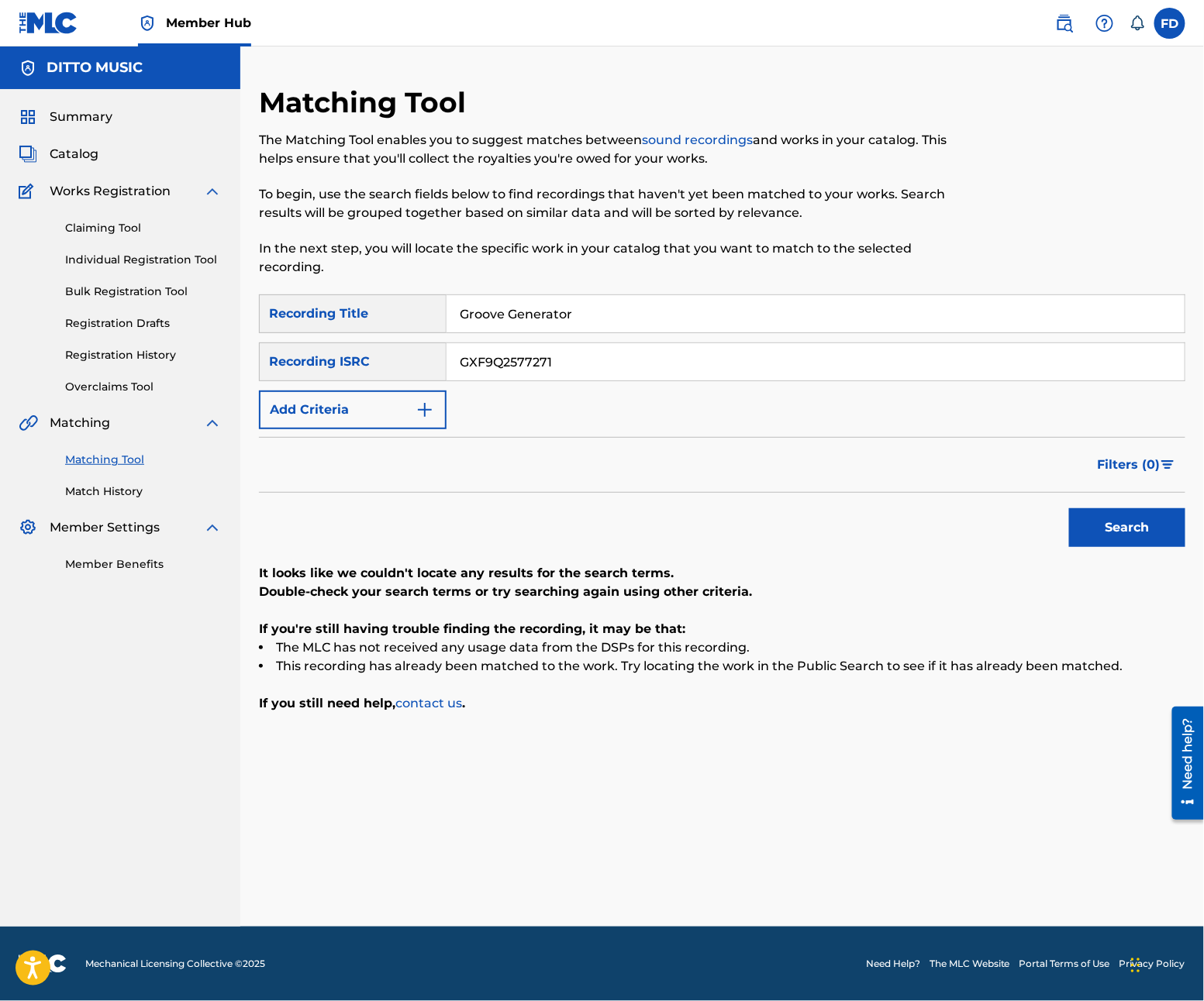
type input "Groove Generator"
click at [464, 362] on input "GXF9Q2577271" at bounding box center [815, 362] width 738 height 37
paste input "67"
type input "GXF9Q2577267"
click at [1065, 513] on div "Search" at bounding box center [1123, 524] width 124 height 62
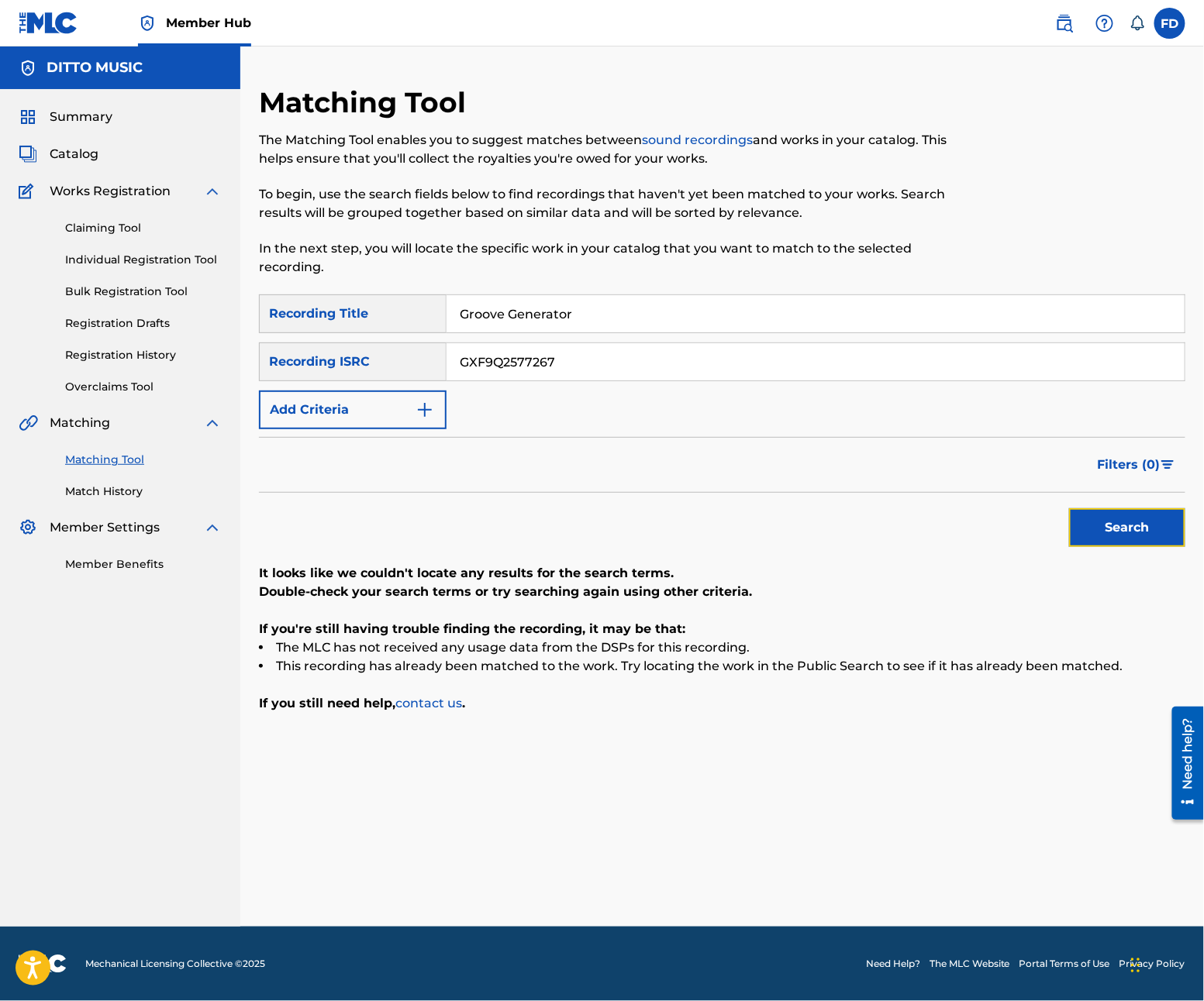
click at [1103, 523] on button "Search" at bounding box center [1127, 527] width 116 height 38
drag, startPoint x: 623, startPoint y: 294, endPoint x: 613, endPoint y: 304, distance: 14.1
click at [619, 302] on div "Groove Generator" at bounding box center [815, 314] width 739 height 38
click at [613, 318] on input "Groove Generator" at bounding box center [815, 314] width 738 height 37
paste input "Fresh Fire"
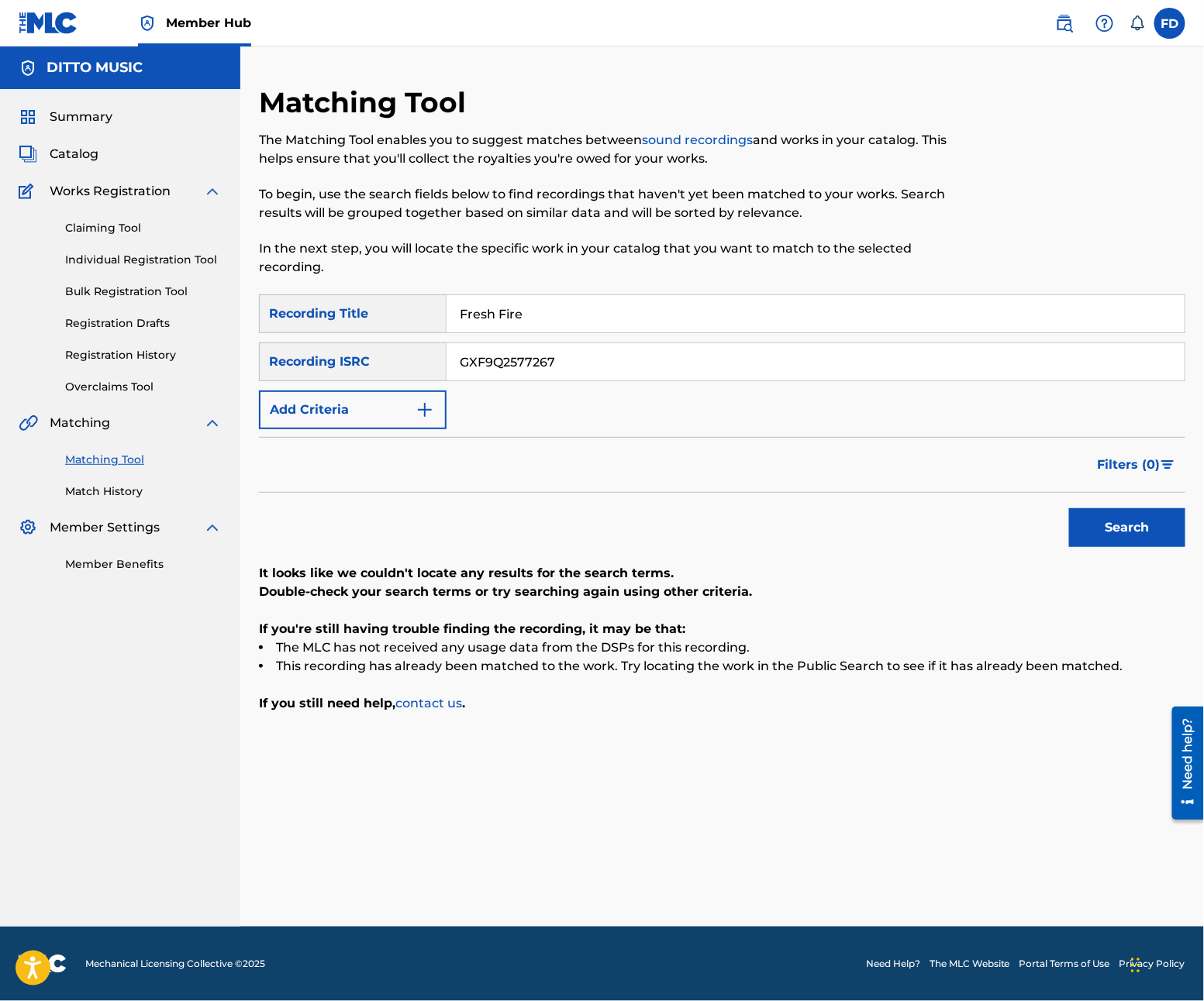
type input "Fresh Fire"
click at [581, 374] on input "GXF9Q2577267" at bounding box center [815, 362] width 738 height 37
paste input "6"
type input "GXF9Q2577266"
drag, startPoint x: 1172, startPoint y: 575, endPoint x: 1181, endPoint y: 562, distance: 15.8
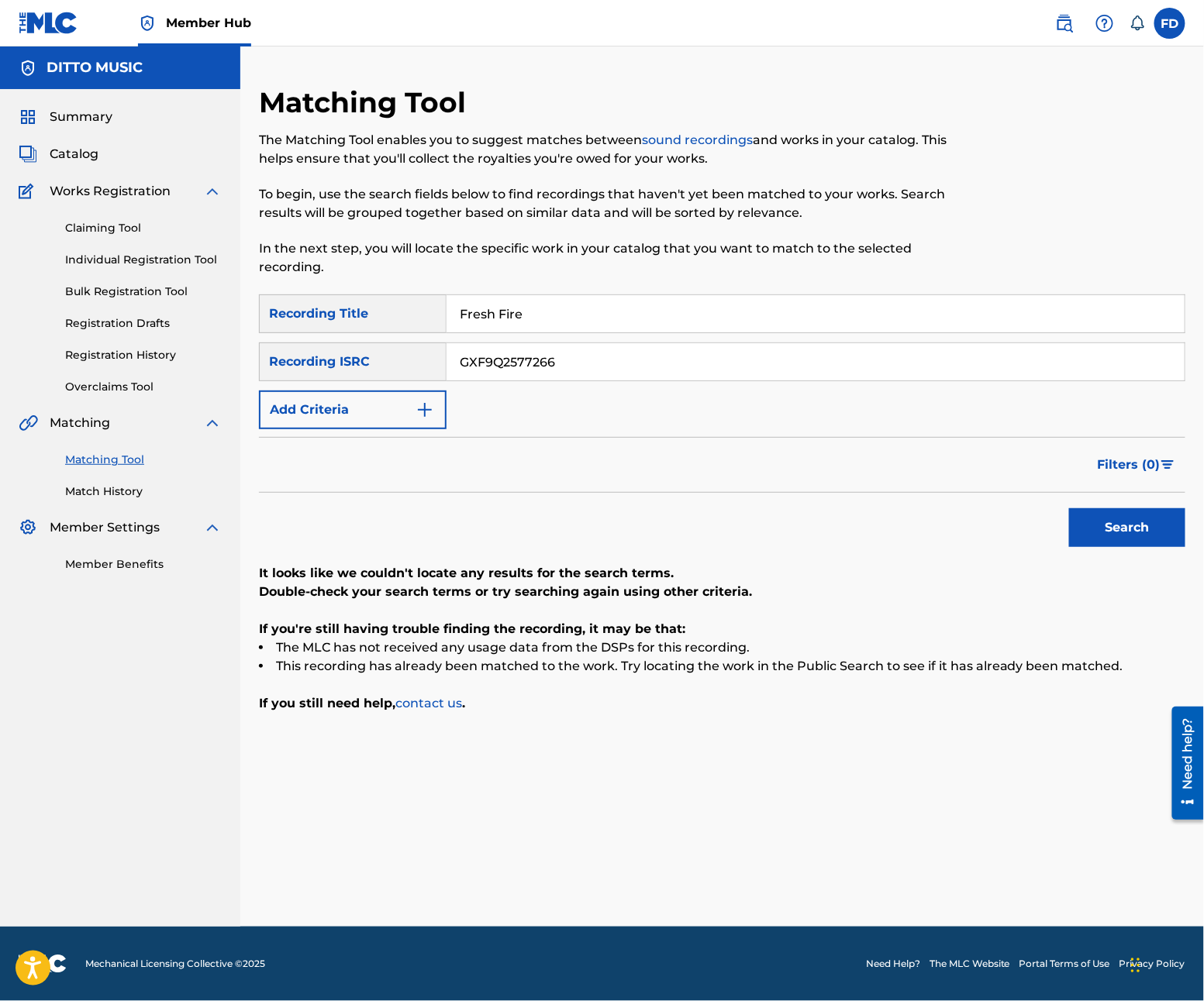
click at [1178, 575] on p "It looks like we couldn't locate any results for the search terms." at bounding box center [722, 573] width 926 height 19
click at [1129, 511] on button "Search" at bounding box center [1127, 527] width 116 height 38
click at [597, 331] on input "Fresh Fire" at bounding box center [815, 314] width 738 height 37
paste input "Dope Drop"
type input "Dope Drop"
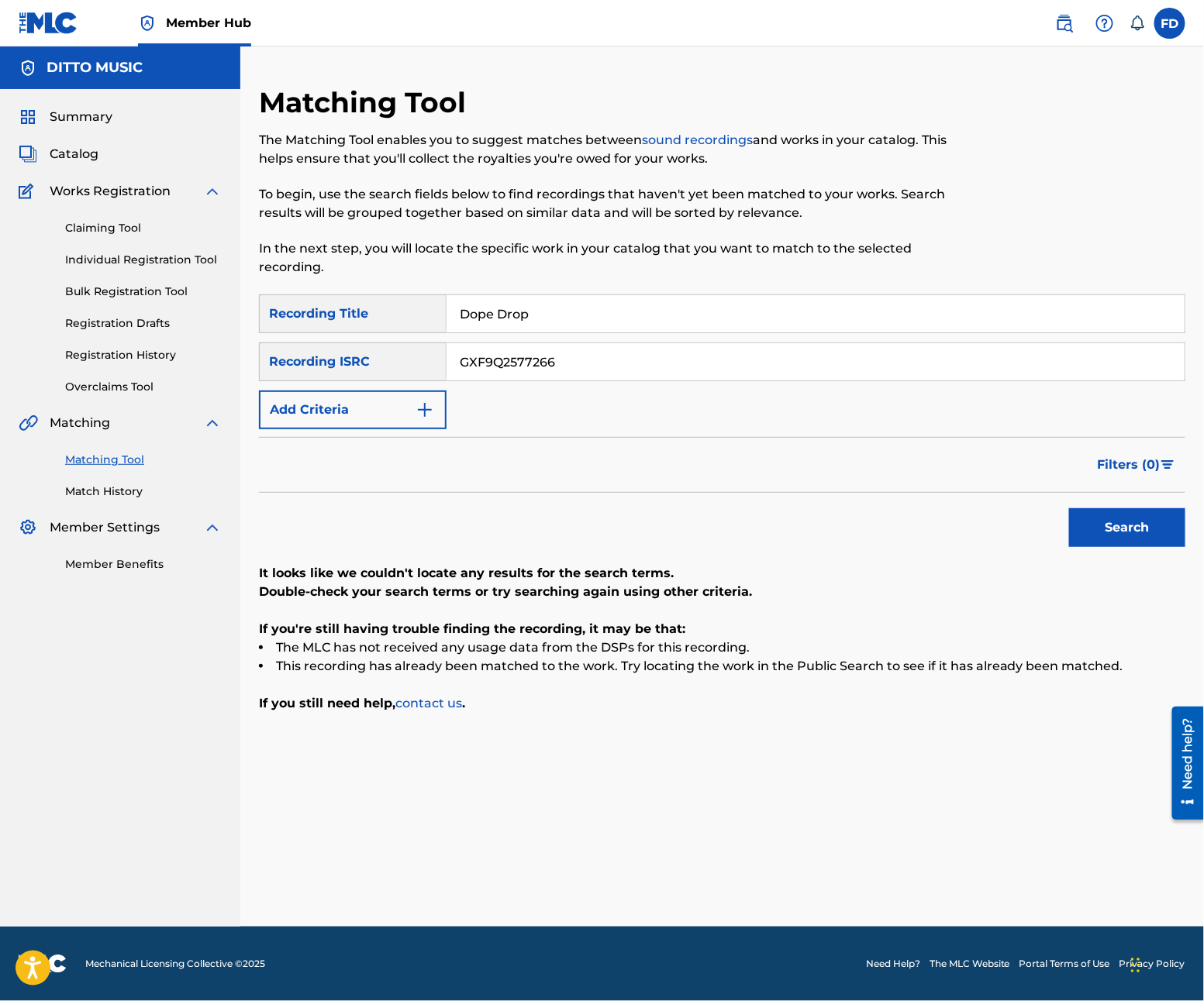
click at [675, 348] on input "GXF9Q2577266" at bounding box center [815, 362] width 738 height 37
paste input "4"
type input "GXF9Q2577264"
click at [1121, 535] on button "Search" at bounding box center [1127, 527] width 116 height 38
click at [596, 308] on input "Dope Drop" at bounding box center [815, 314] width 738 height 37
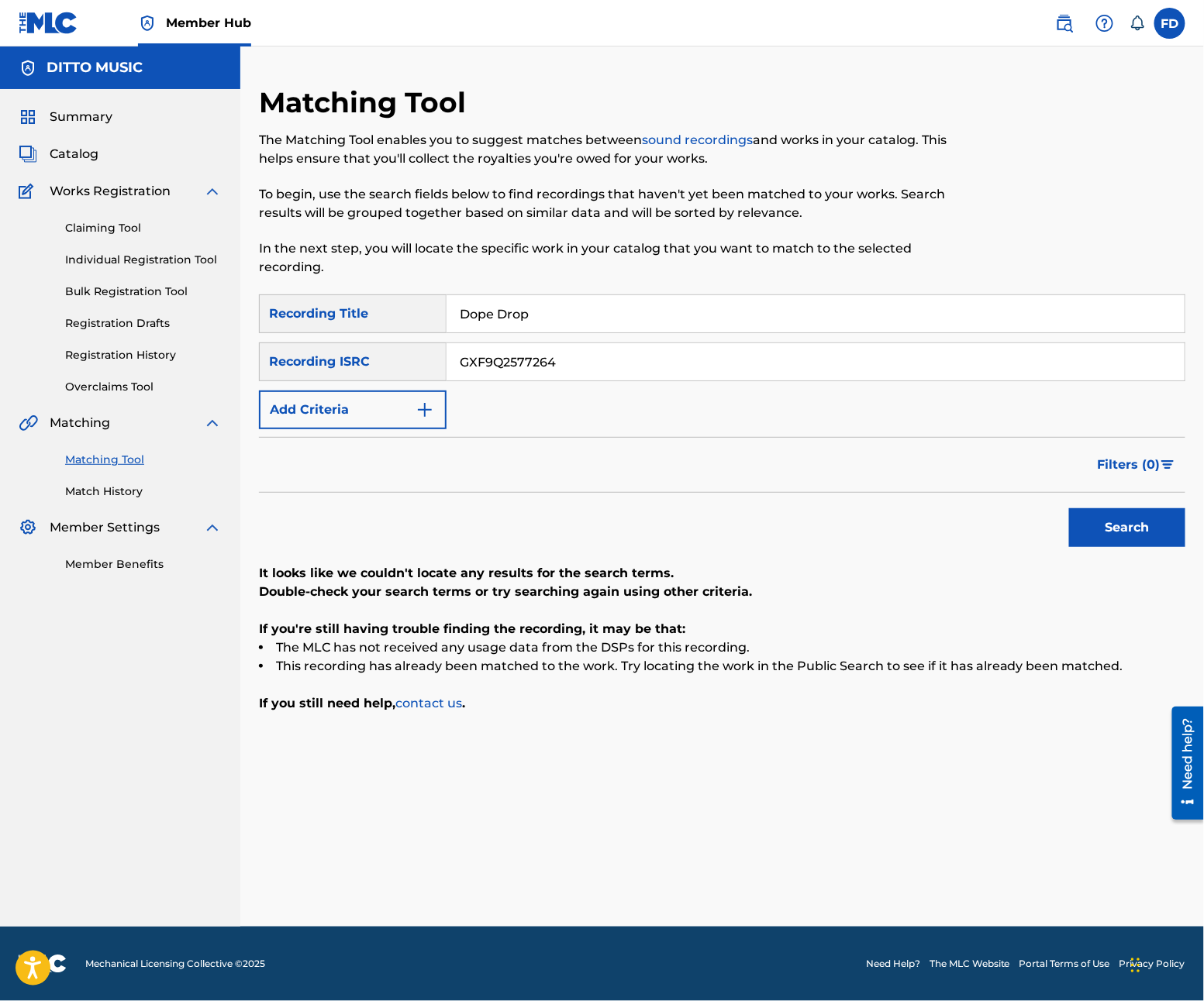
paste input "City Cypher"
type input "City Cypher"
click at [695, 337] on div "SearchWithCriteria21e11f27-46d6-4787-b037-8cacea390abe Recording Title City Cyp…" at bounding box center [722, 362] width 926 height 135
click at [695, 352] on input "GXF9Q2577264" at bounding box center [815, 362] width 738 height 37
paste input "3"
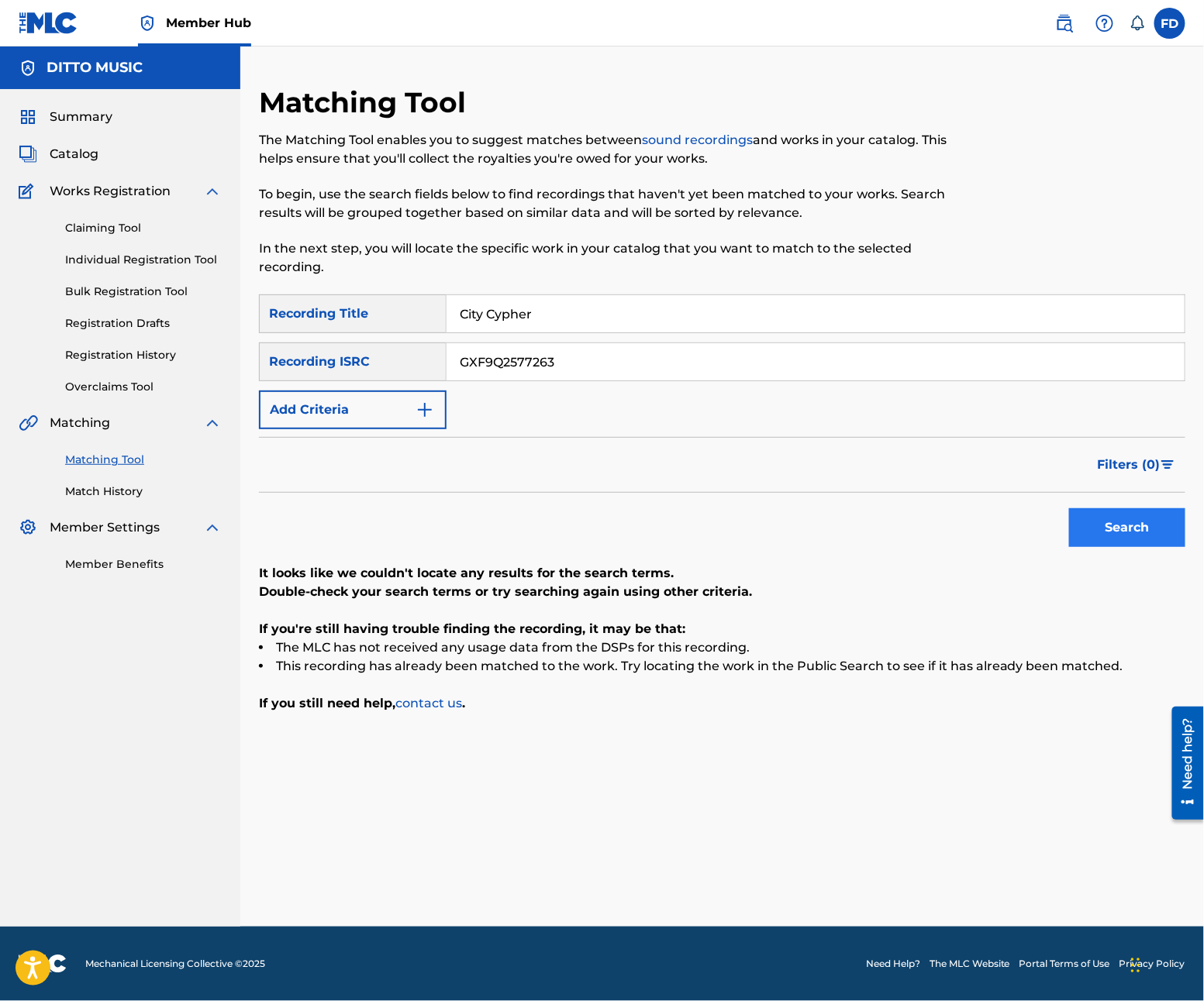
type input "GXF9Q2577263"
click at [1095, 529] on button "Search" at bounding box center [1127, 527] width 116 height 38
click at [565, 300] on input "City Cypher" at bounding box center [815, 314] width 738 height 37
paste input "ircuit"
type input "City Circuit"
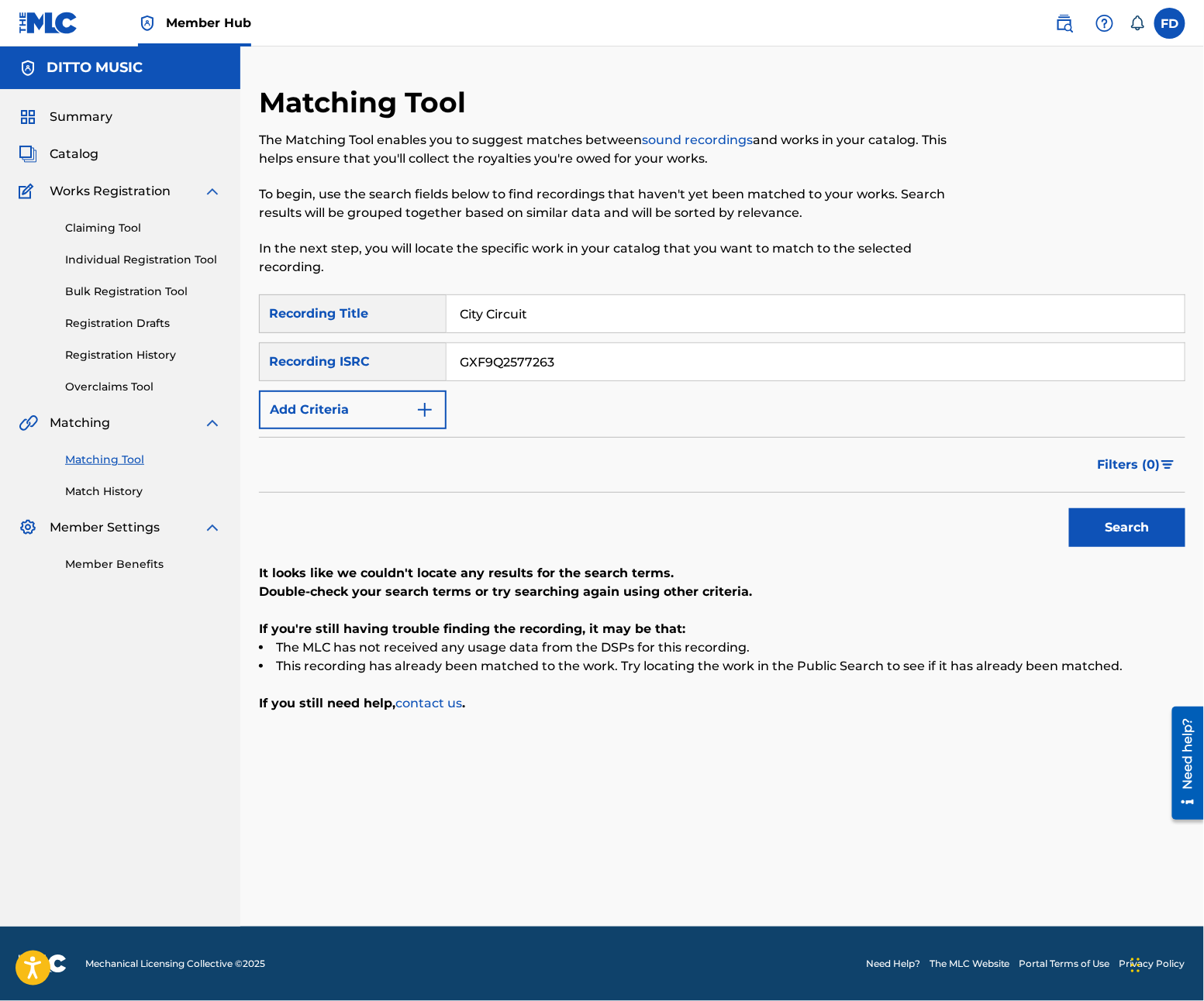
click at [621, 362] on input "GXF9Q2577263" at bounding box center [815, 362] width 738 height 37
paste input "2"
type input "GXF9Q2577262"
click at [1075, 526] on button "Search" at bounding box center [1127, 527] width 116 height 38
click at [552, 318] on input "City Circuit" at bounding box center [815, 314] width 738 height 37
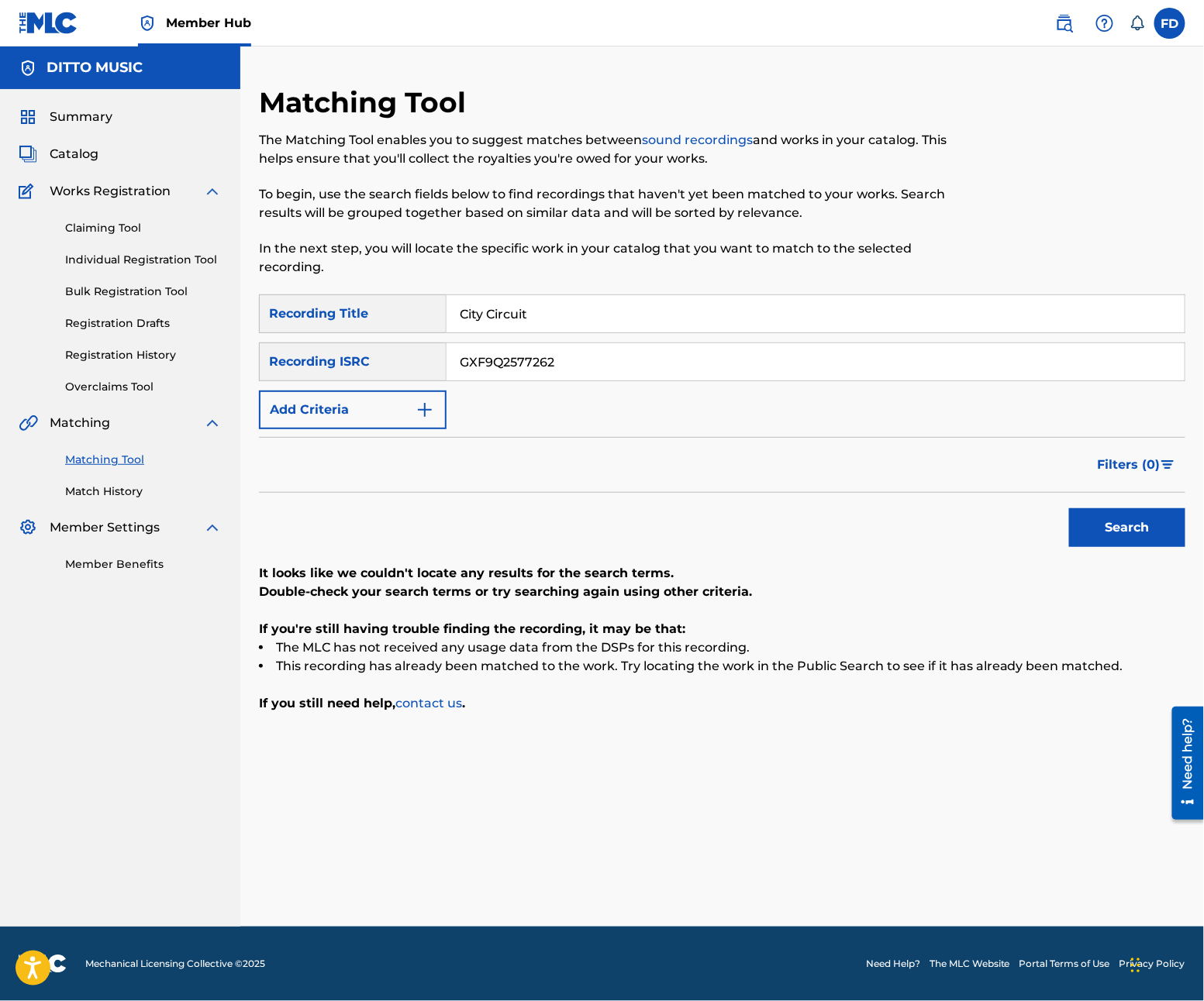
paste input "Boom Bounce"
drag, startPoint x: 542, startPoint y: 329, endPoint x: 521, endPoint y: 356, distance: 34.2
click at [532, 345] on div "SearchWithCriteria21e11f27-46d6-4787-b037-8cacea390abe Recording Title Boom Bou…" at bounding box center [722, 362] width 926 height 135
type input "Boom Bounce"
click at [581, 378] on input "GXF9Q2577262" at bounding box center [815, 362] width 738 height 37
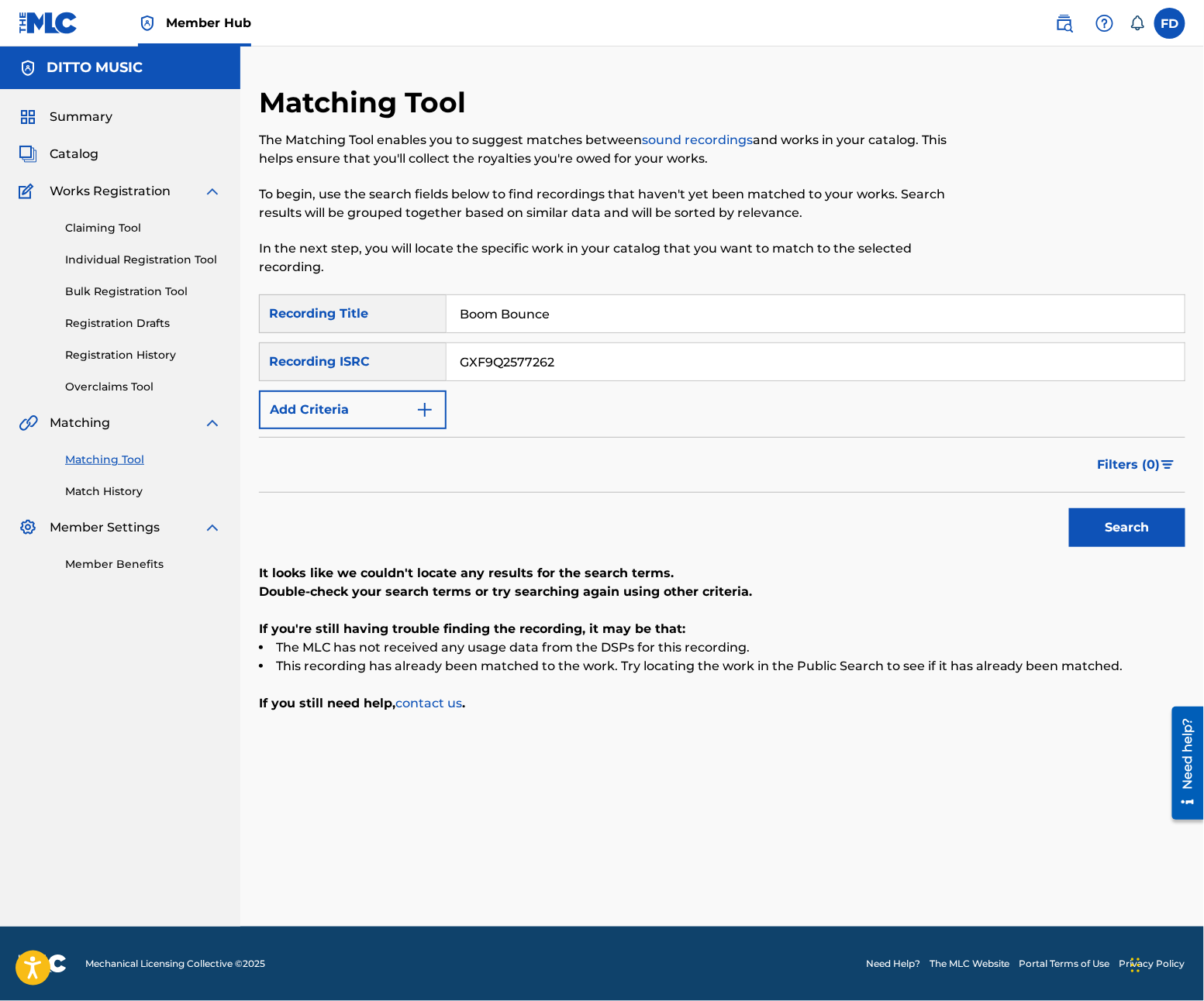
paste input "1"
type input "GXF9Q2577261"
click at [1075, 541] on button "Search" at bounding box center [1127, 527] width 116 height 38
click at [549, 324] on input "Boom Bounce" at bounding box center [815, 314] width 738 height 37
paste input "Street Smarts"
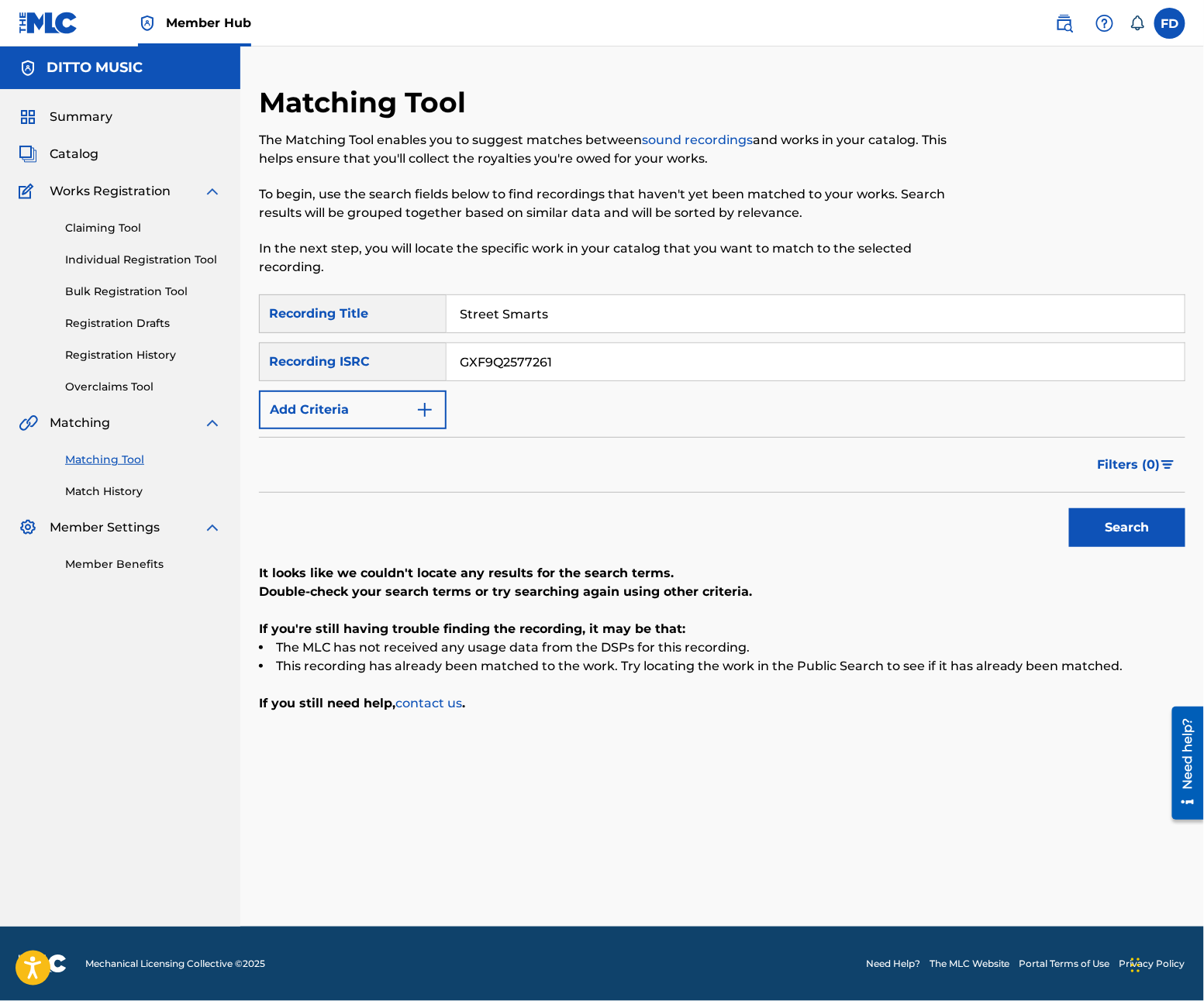
type input "Street Smarts"
click at [596, 380] on input "GXF9Q2577261" at bounding box center [815, 362] width 738 height 37
paste input "52"
type input "GXF9Q2577252"
click at [1100, 544] on button "Search" at bounding box center [1127, 527] width 116 height 38
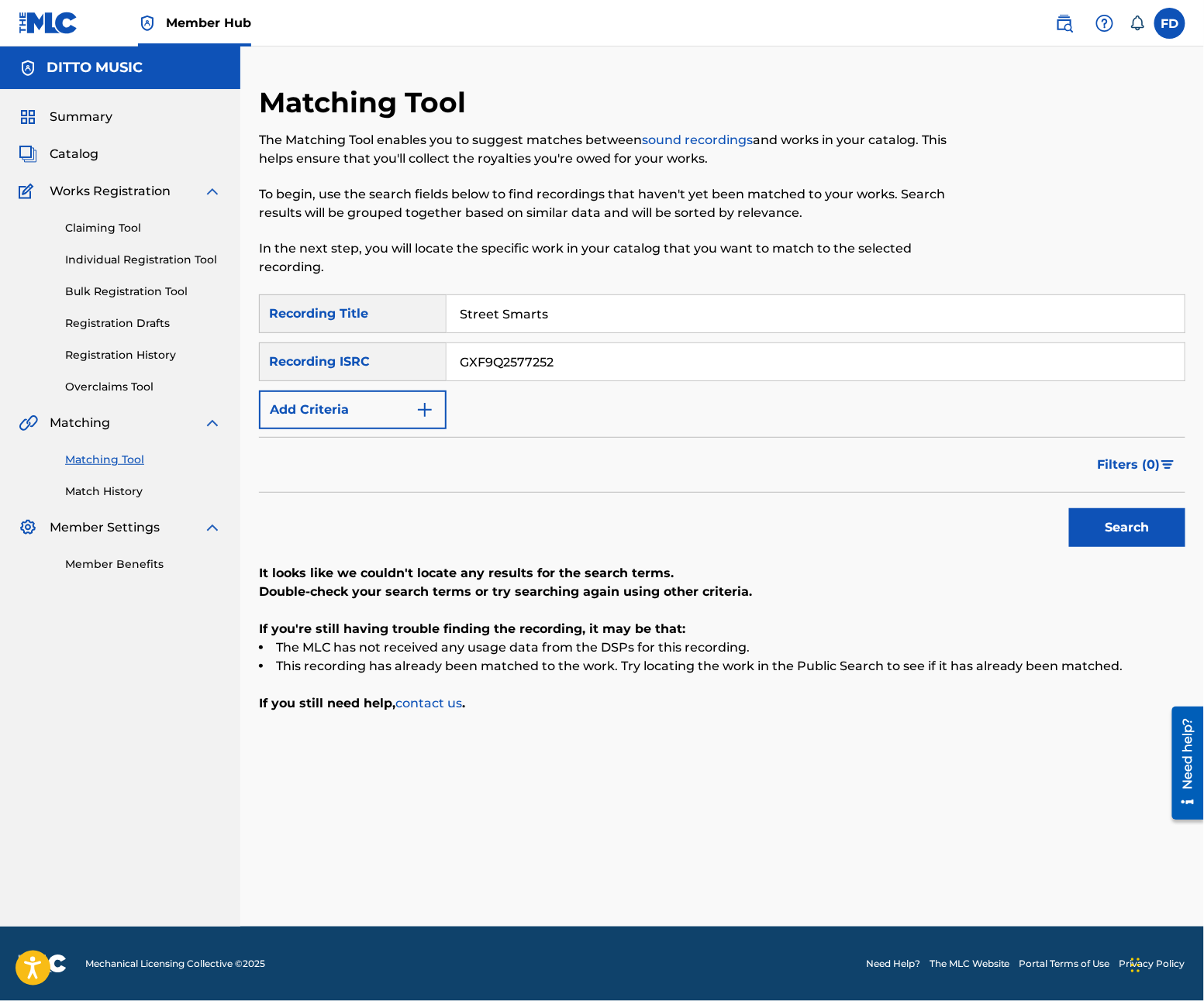
click at [796, 318] on input "Street Smarts" at bounding box center [815, 314] width 738 height 37
paste input "erenade"
type input "Street Serenade"
click at [683, 345] on input "GXF9Q2577252" at bounding box center [815, 362] width 738 height 37
paste input "1"
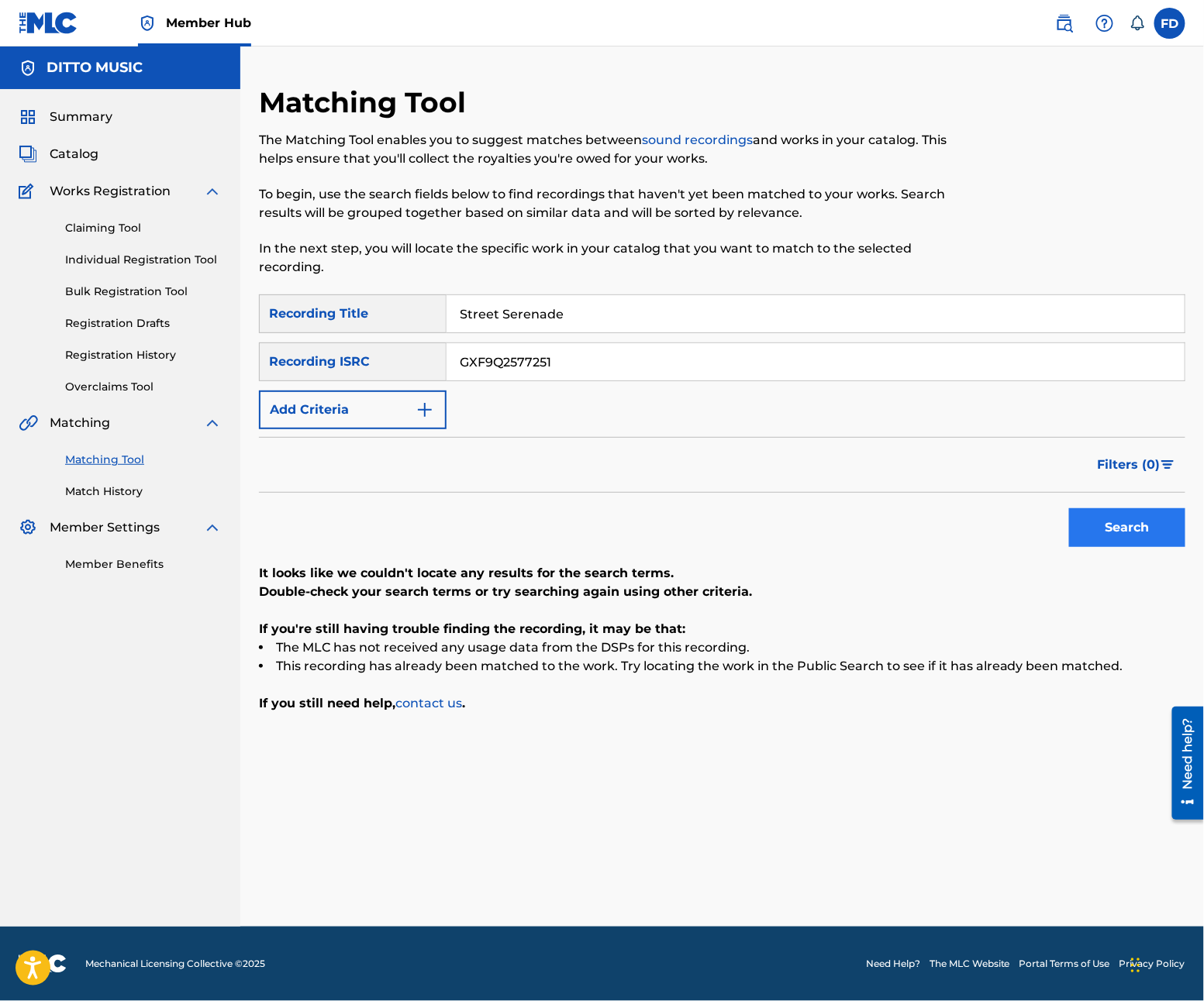
type input "GXF9Q2577251"
click at [1122, 525] on button "Search" at bounding box center [1127, 527] width 116 height 38
click at [567, 322] on input "Street Serenade" at bounding box center [815, 314] width 738 height 37
paste input "oulful Sway"
type input "Soulful Sway"
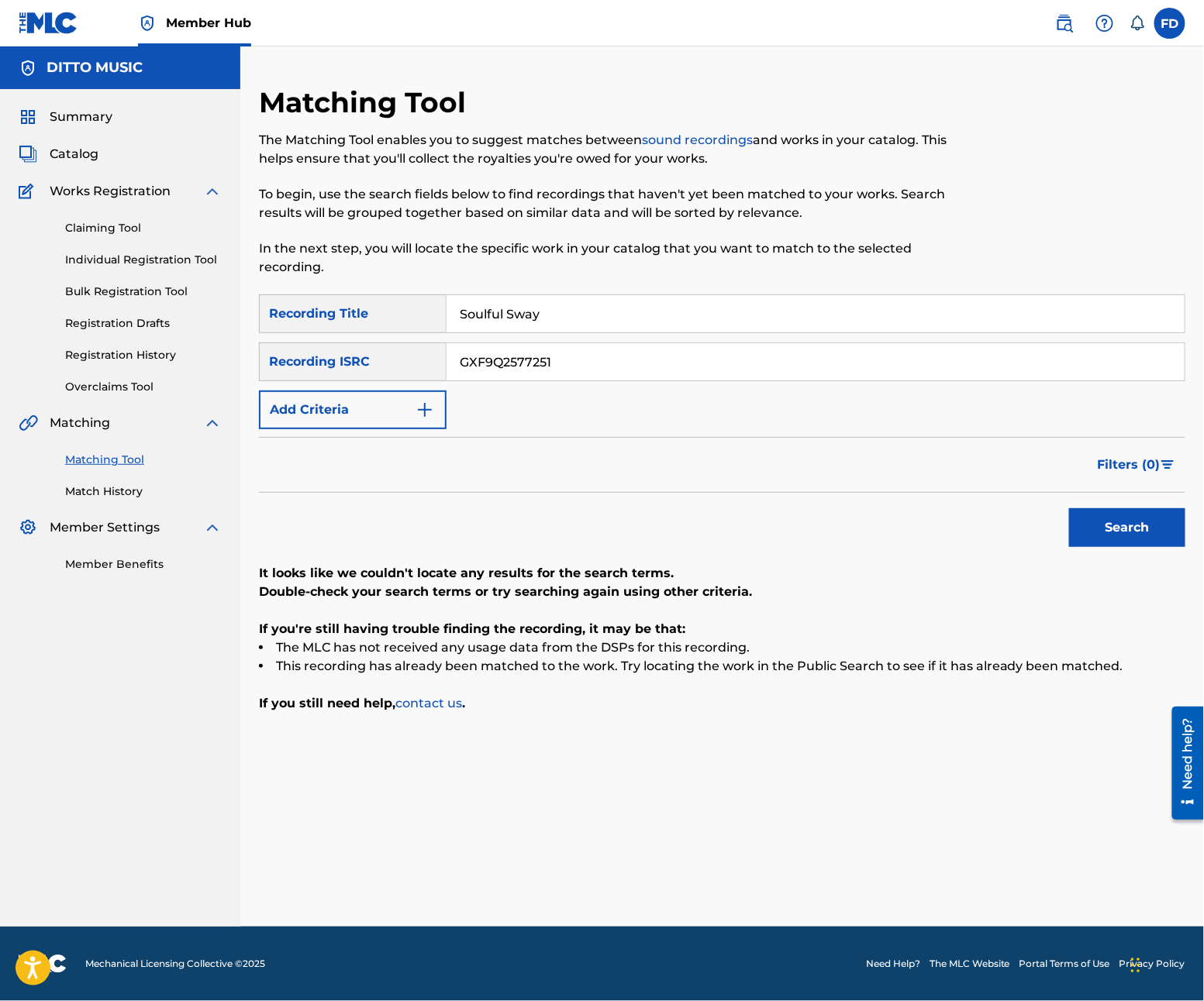
click at [590, 346] on input "GXF9Q2577251" at bounding box center [815, 362] width 738 height 37
paste input "0"
type input "GXF9Q2577250"
click at [1135, 550] on div "Search" at bounding box center [1123, 524] width 124 height 62
click at [1133, 533] on button "Search" at bounding box center [1127, 527] width 116 height 38
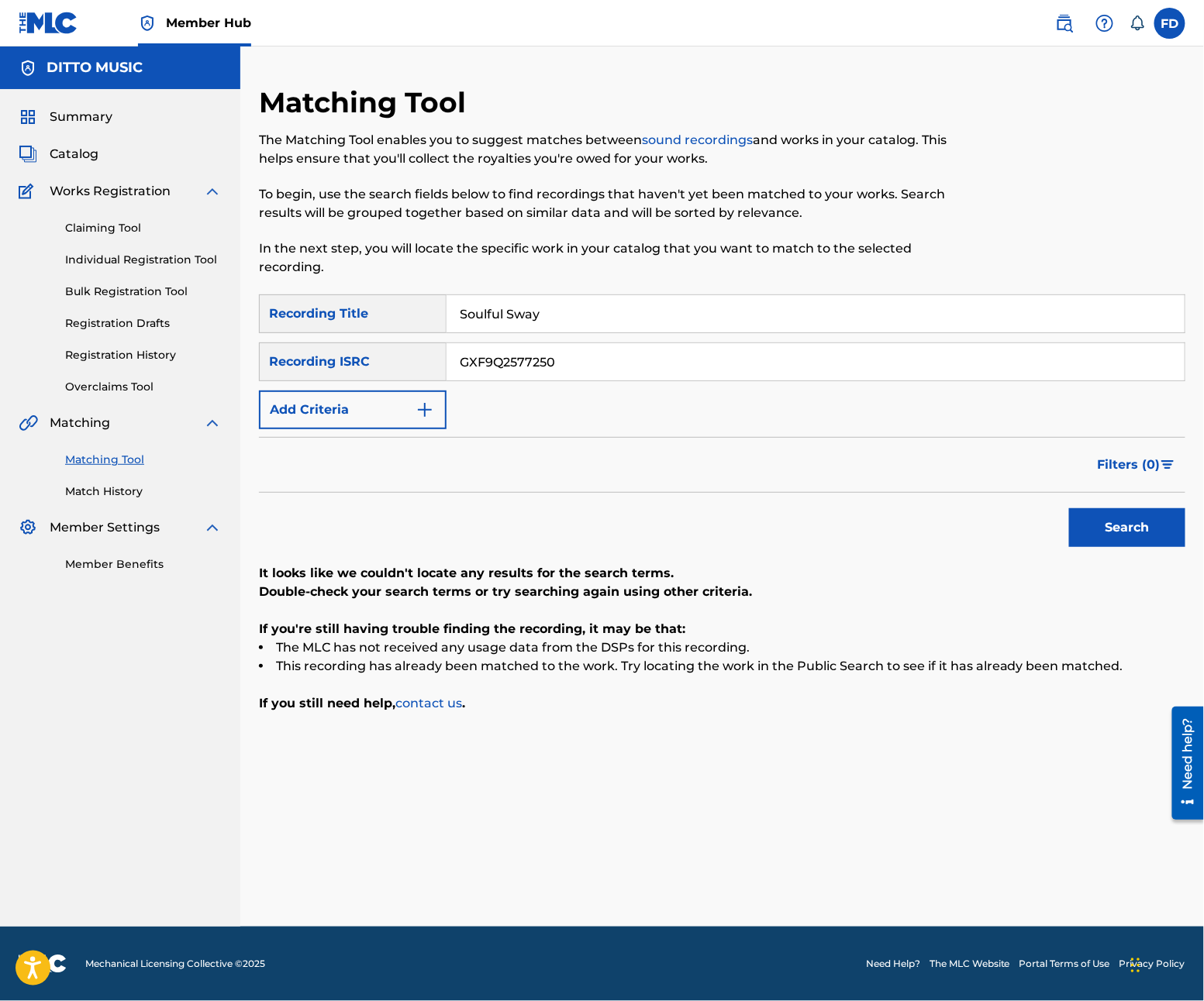
drag, startPoint x: 481, startPoint y: 337, endPoint x: 494, endPoint y: 324, distance: 18.4
click at [481, 337] on div "SearchWithCriteria21e11f27-46d6-4787-b037-8cacea390abe Recording Title Soulful …" at bounding box center [722, 362] width 926 height 135
click at [511, 302] on input "Soulful Sway" at bounding box center [815, 314] width 738 height 37
paste input "Rhyme Scheme"
type input "Rhyme Scheme"
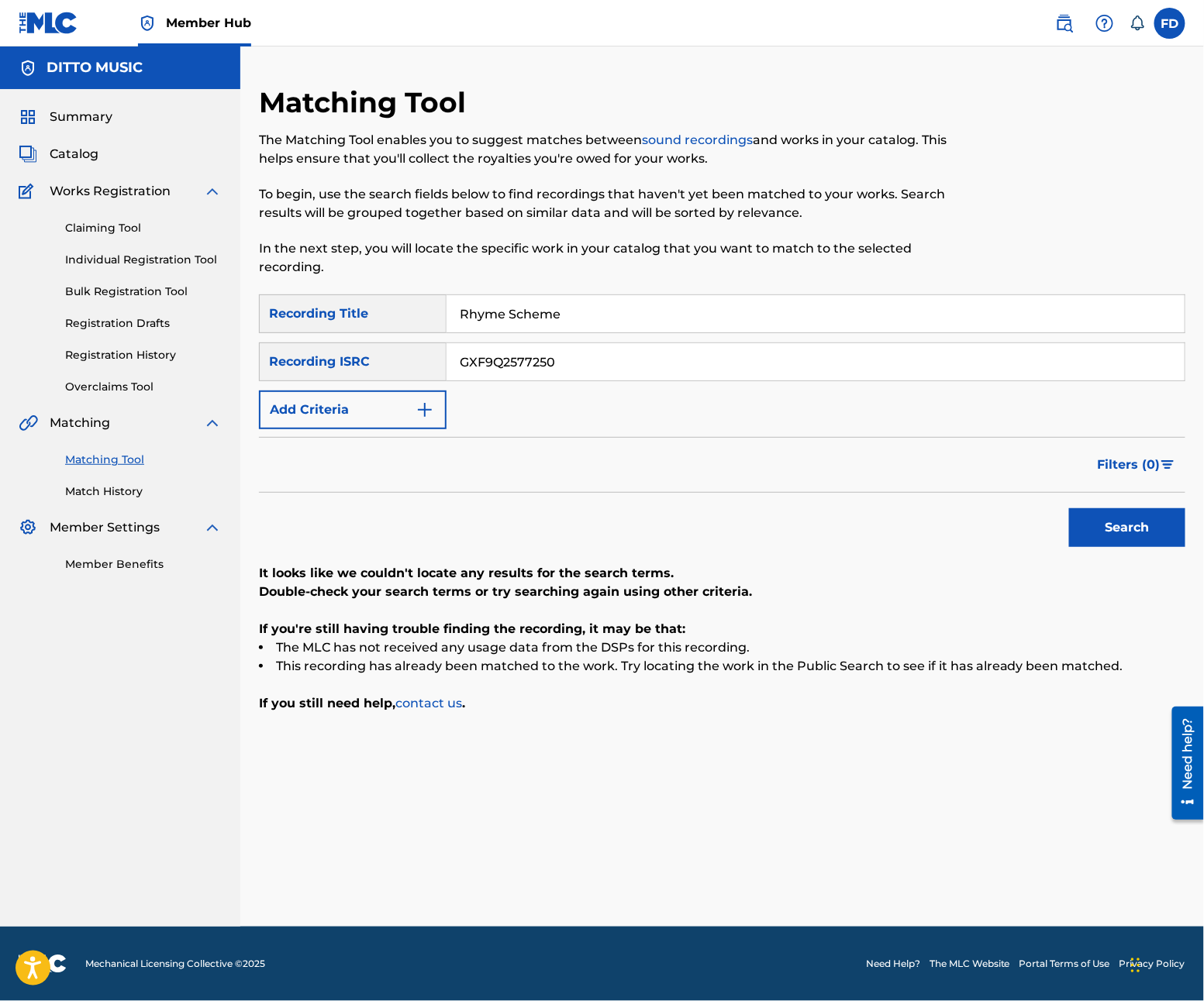
click at [486, 376] on input "GXF9Q2577250" at bounding box center [815, 362] width 738 height 37
click at [486, 354] on input "GXF9Q2577250" at bounding box center [815, 362] width 738 height 37
paste input "49"
type input "GXF9Q2577249"
click at [1100, 513] on button "Search" at bounding box center [1127, 527] width 116 height 38
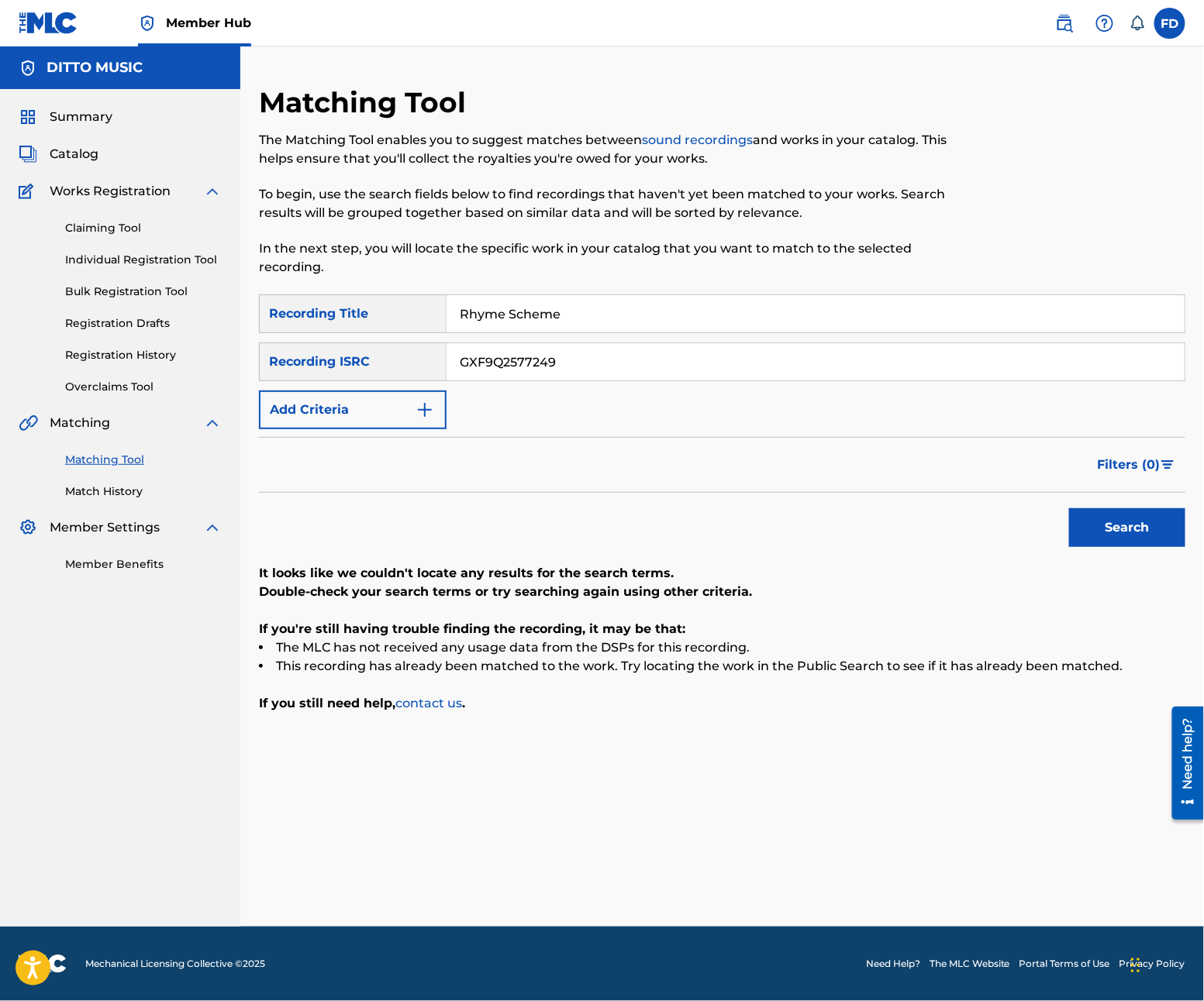
click at [524, 302] on input "Rhyme Scheme" at bounding box center [815, 314] width 738 height 37
paste input "ap Ritual"
type input "Rap Ritual"
click at [633, 351] on input "GXF9Q2577249" at bounding box center [815, 362] width 738 height 37
paste input "8"
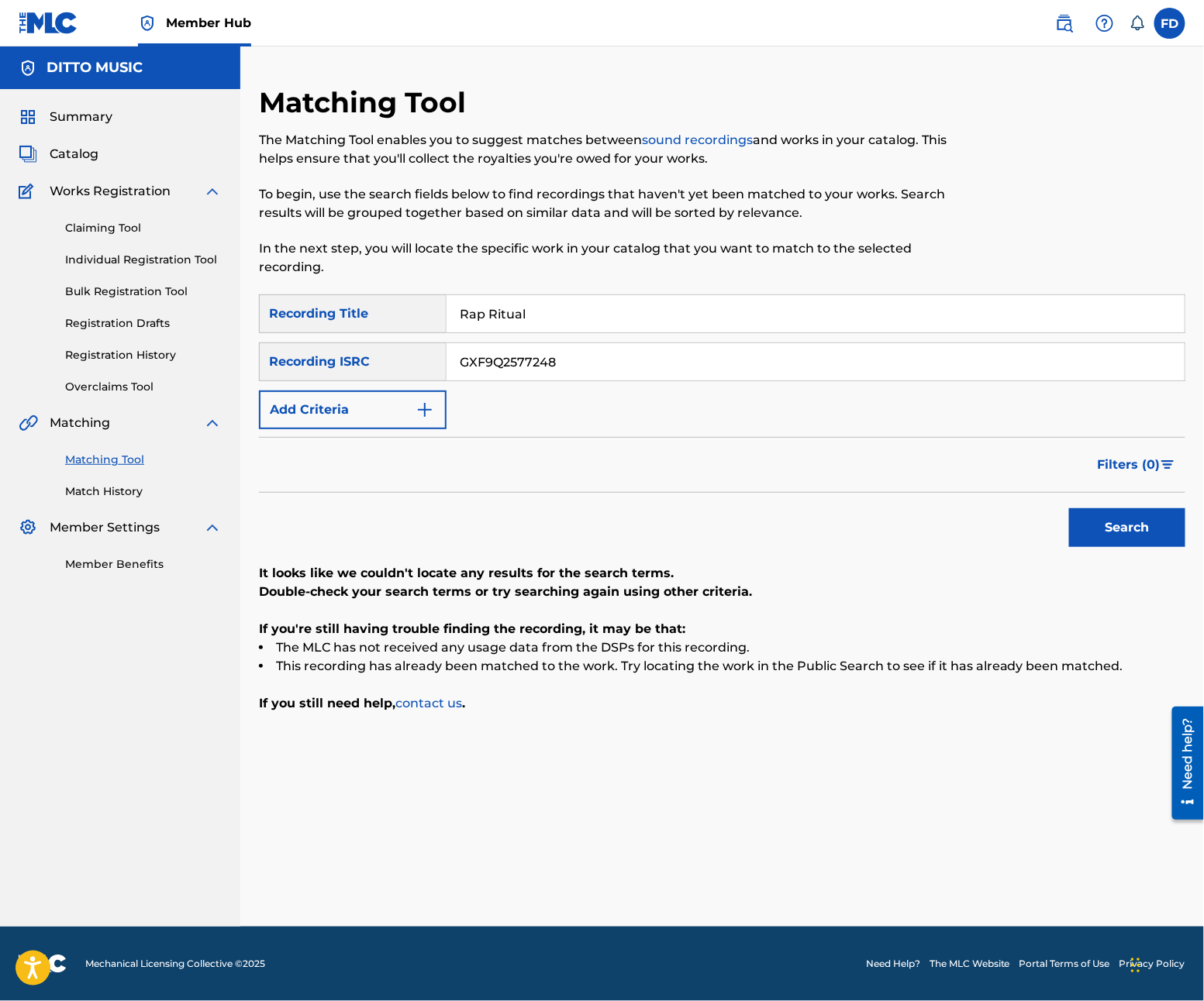
type input "GXF9Q2577248"
click at [1113, 507] on div "Search" at bounding box center [1123, 524] width 124 height 62
click at [1133, 529] on button "Search" at bounding box center [1127, 527] width 116 height 38
click at [528, 342] on div "GXF9Q2577248" at bounding box center [815, 361] width 739 height 38
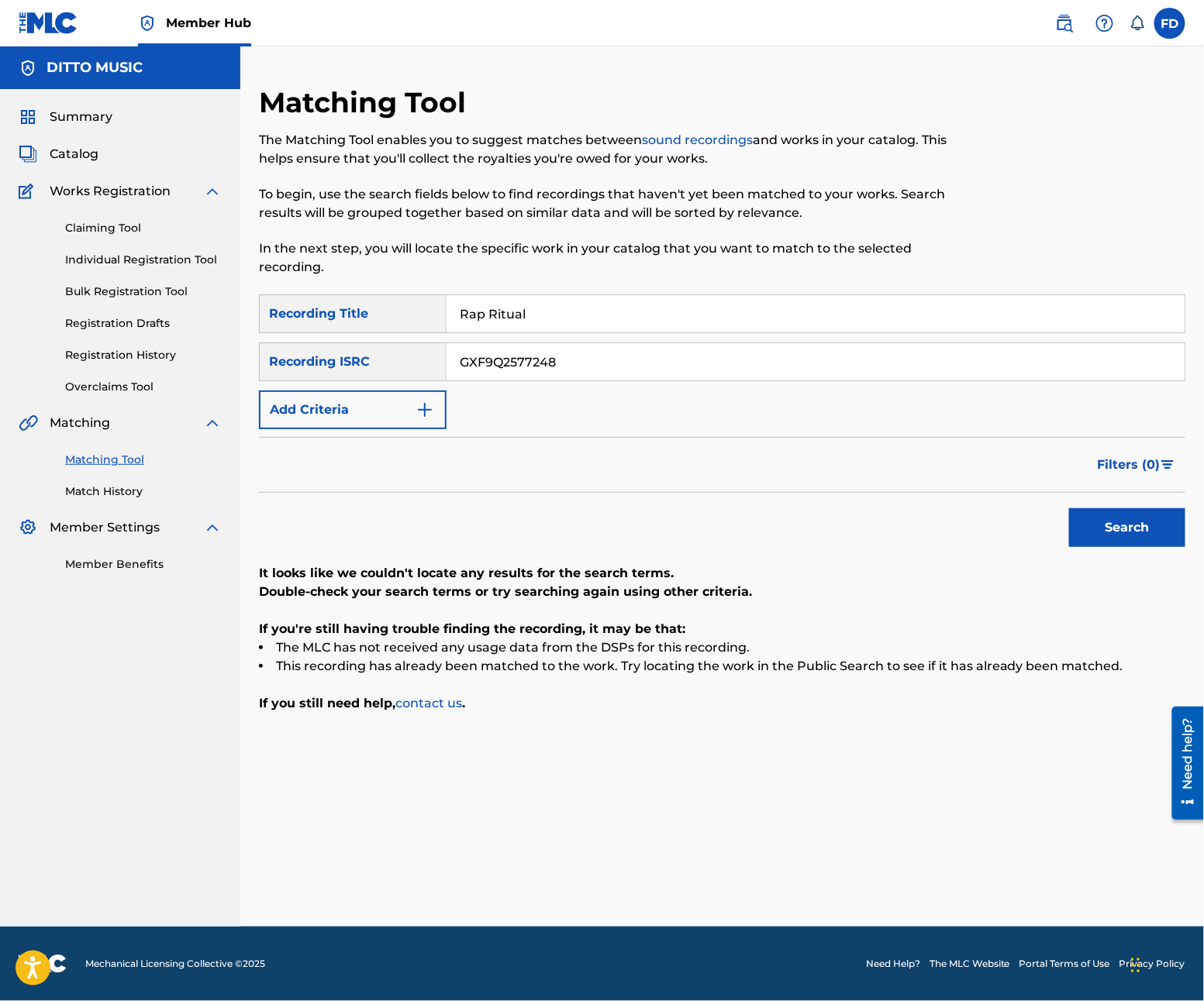
click at [537, 335] on div "SearchWithCriteria21e11f27-46d6-4787-b037-8cacea390abe Recording Title Rap Ritu…" at bounding box center [722, 362] width 926 height 135
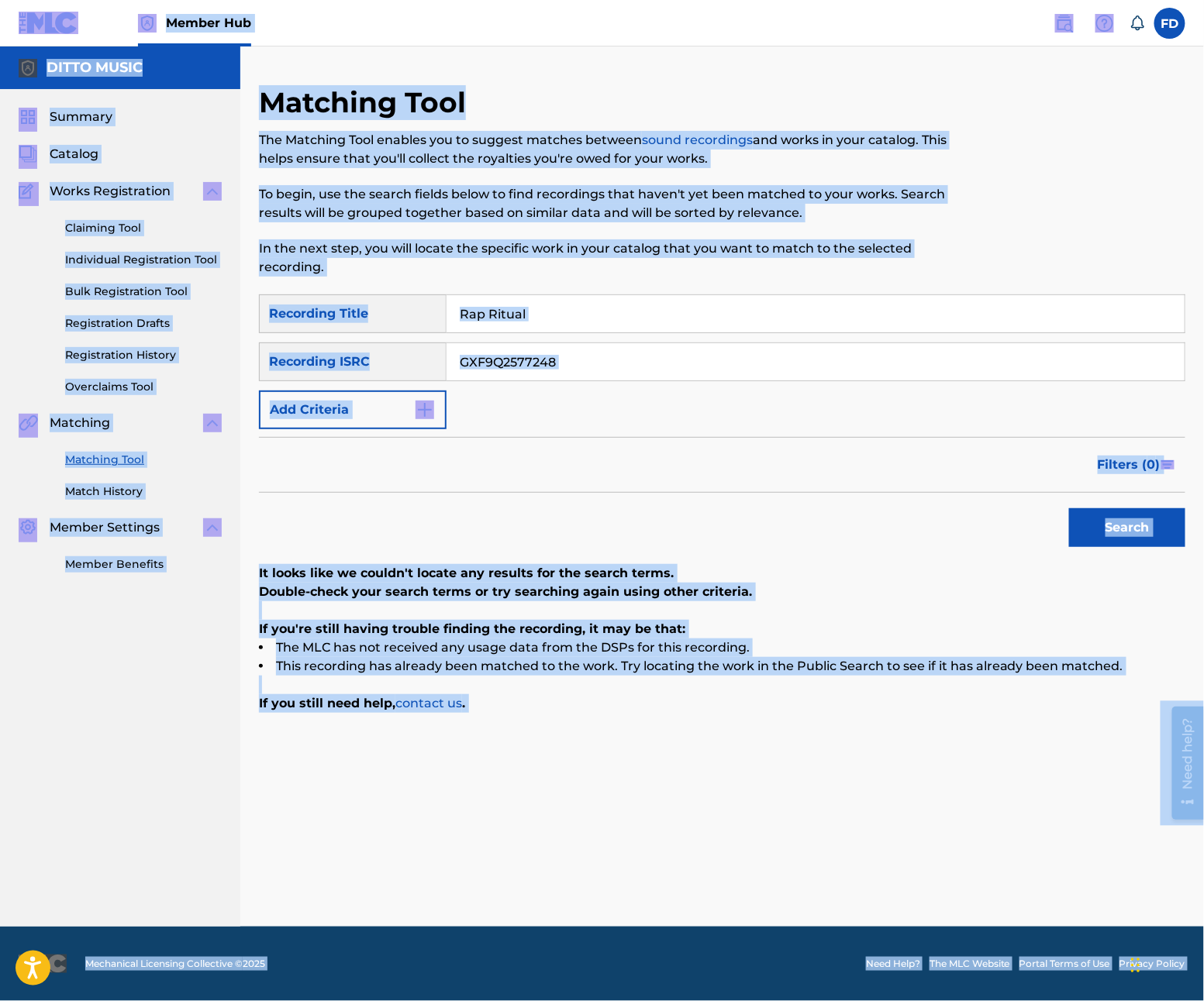
click at [559, 310] on input "Rap Ritual" at bounding box center [815, 314] width 738 height 37
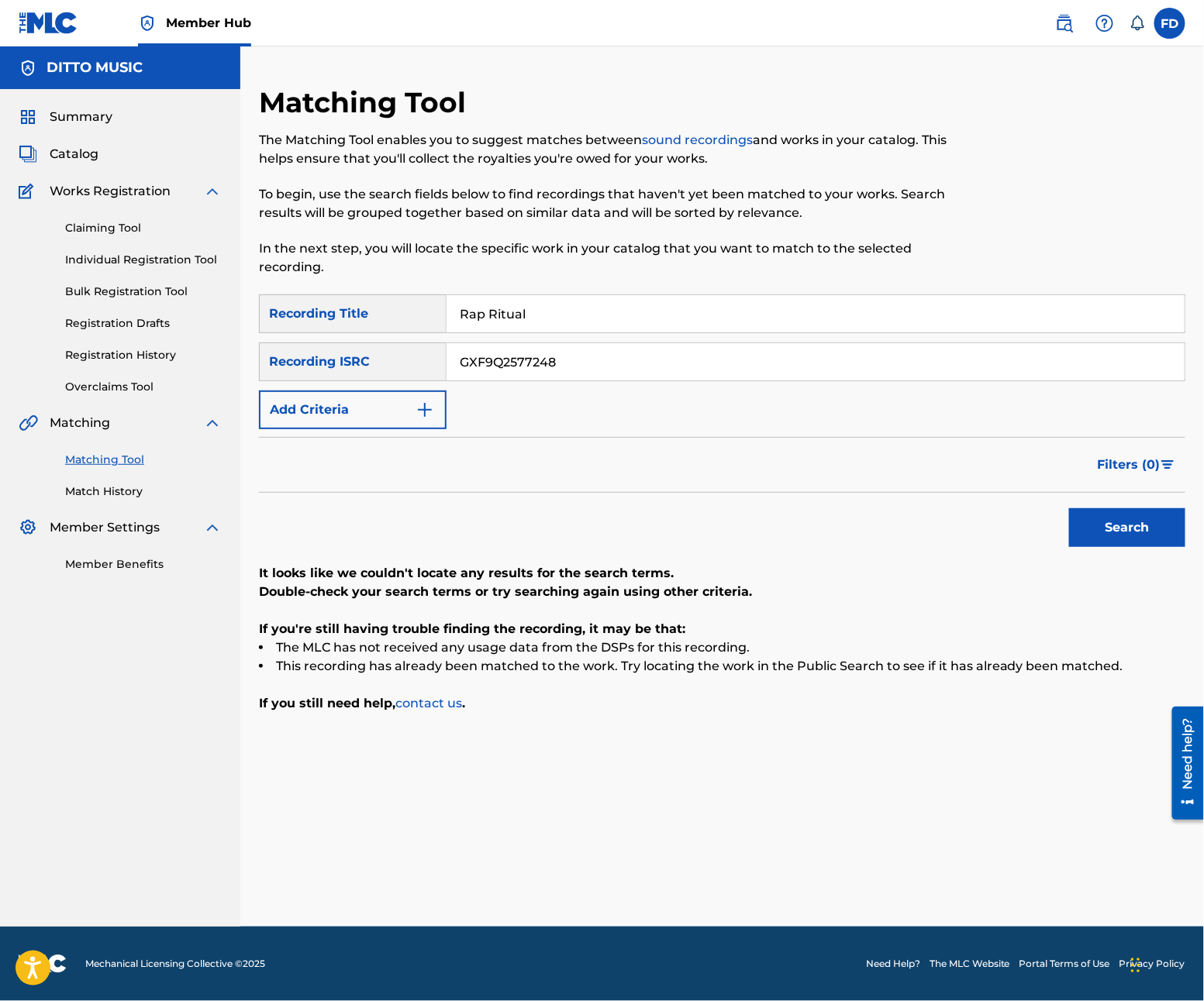
paste input "hapsody"
type input "Rap Rhapsody"
click at [591, 376] on input "GXF9Q2577248" at bounding box center [815, 362] width 738 height 37
paste input "7"
type input "GXF9Q2577247"
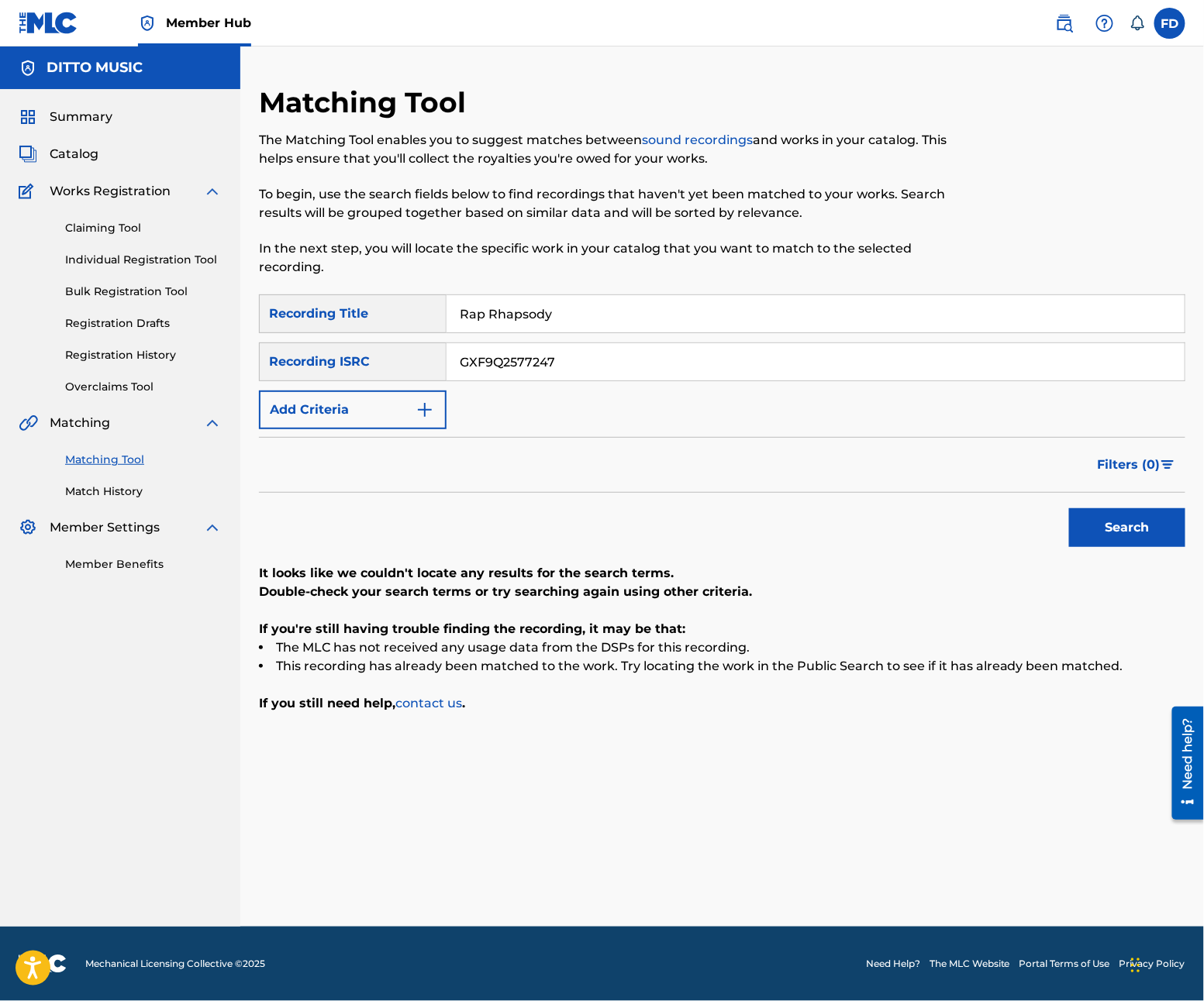
click at [1087, 500] on div "Search" at bounding box center [1123, 524] width 124 height 62
click at [1092, 532] on button "Search" at bounding box center [1127, 527] width 116 height 38
click at [539, 320] on input "Rap Rhapsody" at bounding box center [815, 314] width 738 height 37
paste input "Gold Chains and Crown"
type input "Gold Chains and Crown"
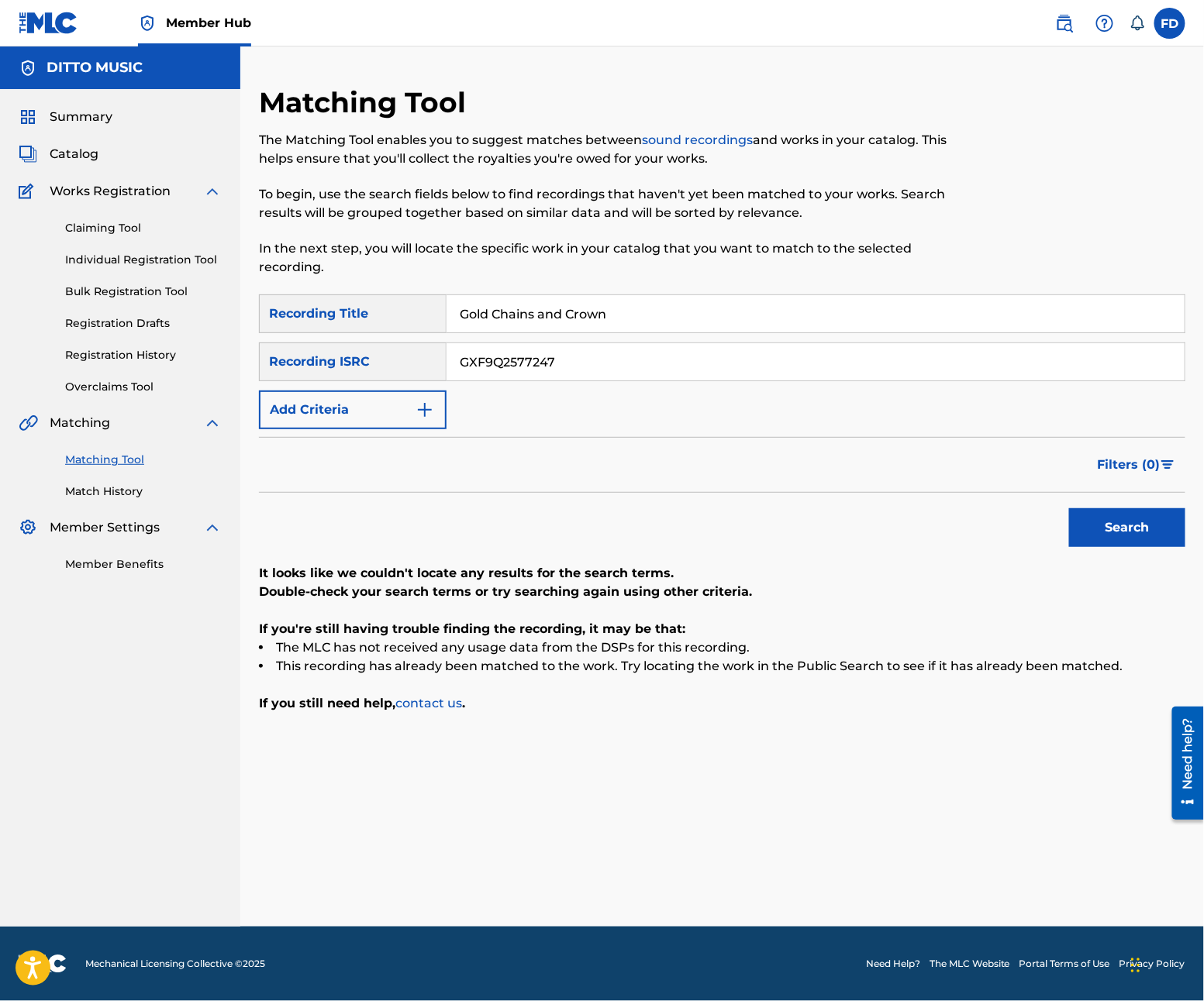
click at [639, 380] on input "GXF9Q2577247" at bounding box center [815, 362] width 738 height 37
paste input "3"
type input "GXF9Q2577243"
click at [1129, 519] on button "Search" at bounding box center [1127, 527] width 116 height 38
click at [665, 318] on input "Gold Chains and Crown" at bounding box center [815, 314] width 738 height 37
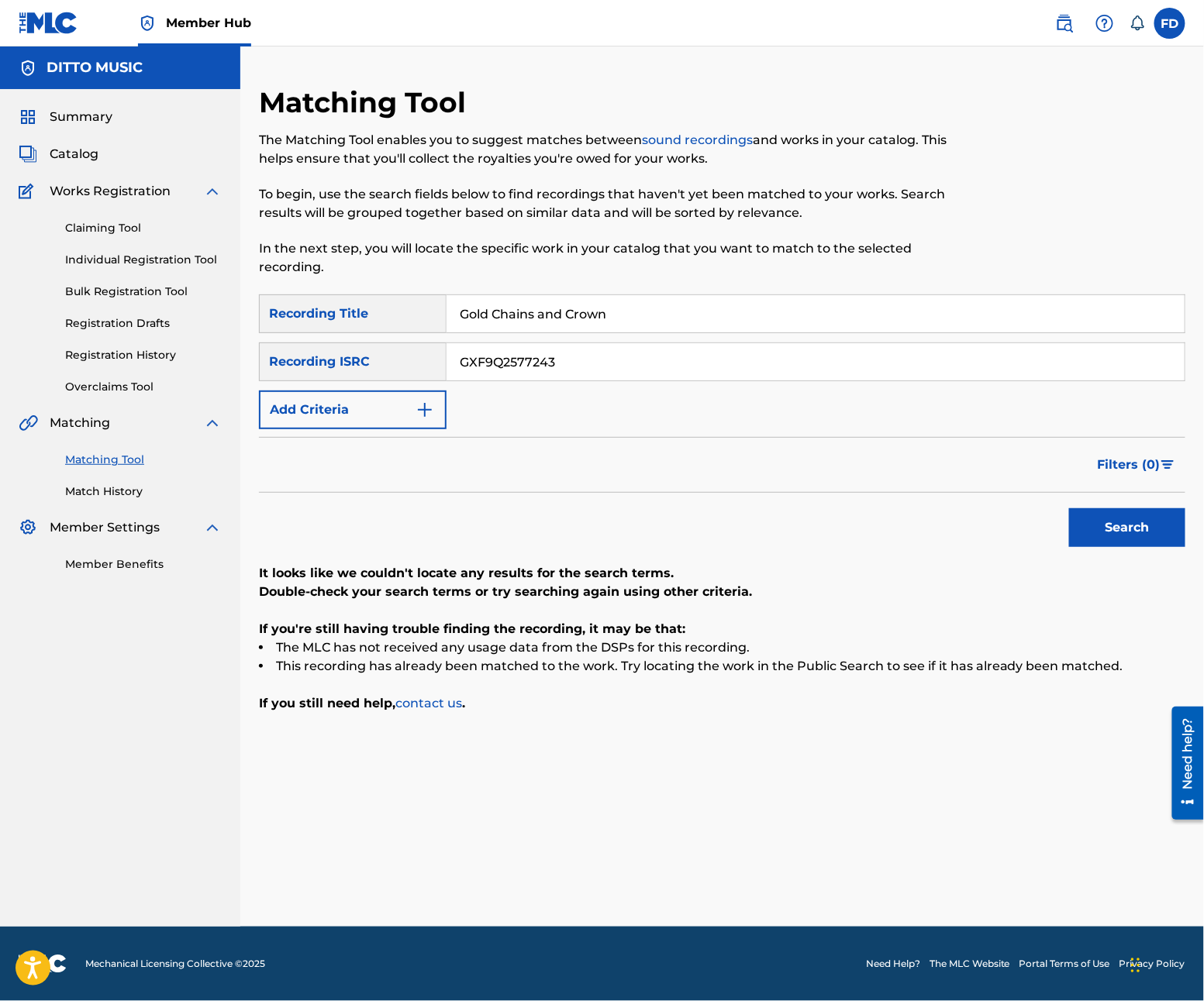
paste input "Brick City Beats"
type input "Brick City Beats"
click at [610, 355] on input "GXF9Q2577243" at bounding box center [815, 362] width 738 height 37
paste input "2"
type input "GXF9Q2577242"
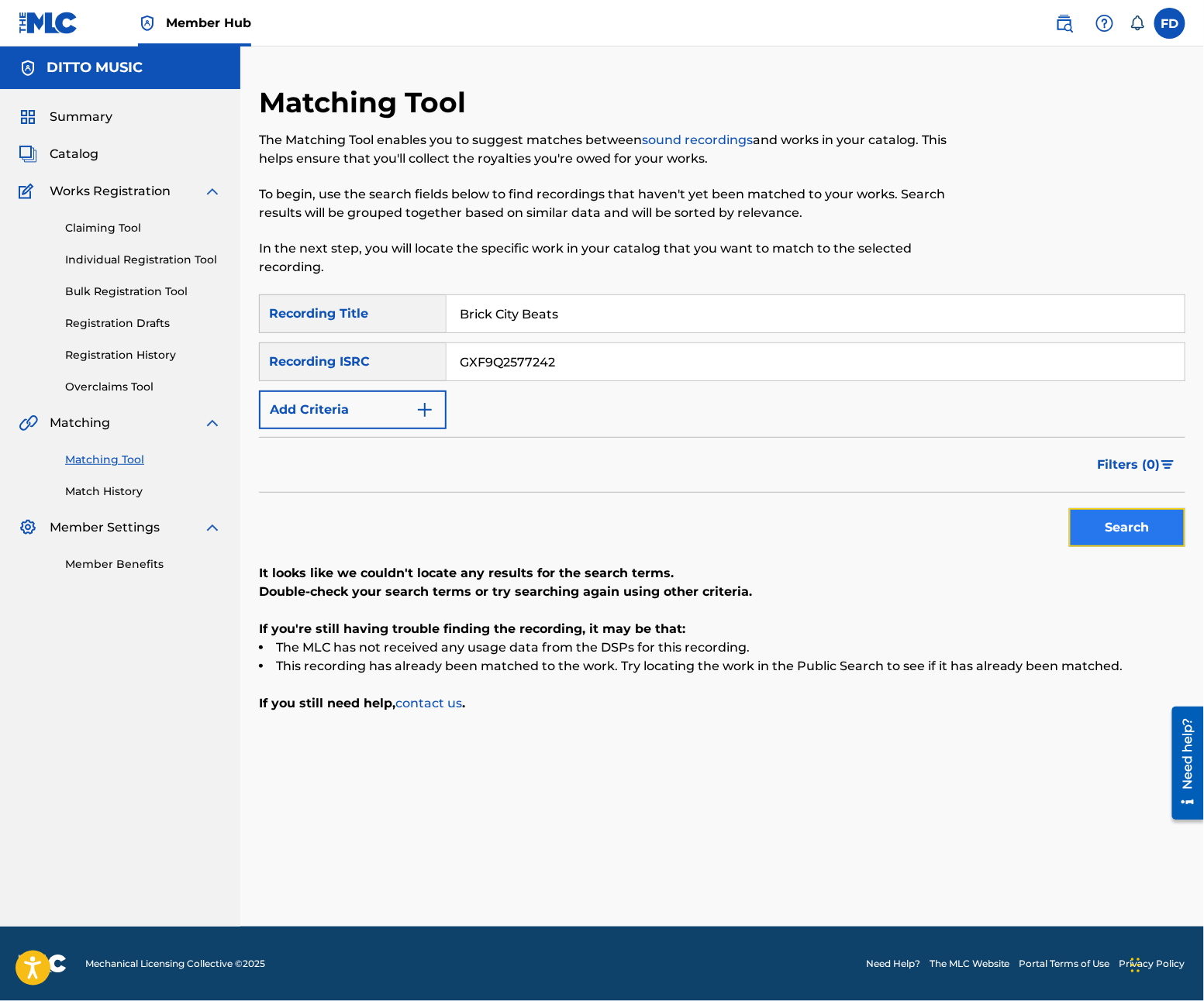
click at [1117, 541] on button "Search" at bounding box center [1127, 527] width 116 height 38
click at [562, 291] on div "Matching Tool The Matching Tool enables you to suggest matches between sound re…" at bounding box center [615, 190] width 713 height 210
click at [583, 326] on input "Brick City Beats" at bounding box center [815, 314] width 738 height 37
paste input "oom Babble"
type input "Boom Babble"
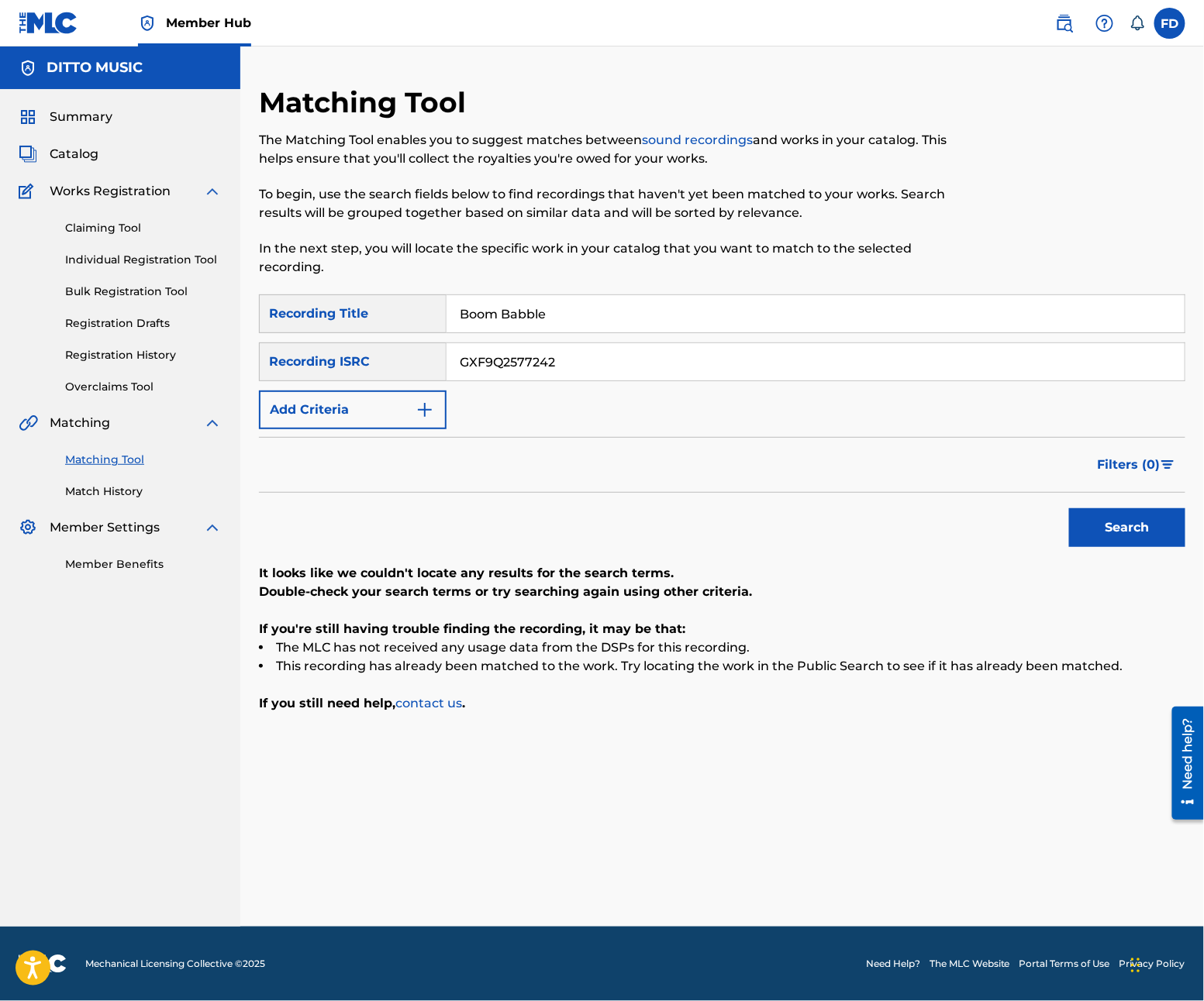
click at [619, 362] on input "GXF9Q2577242" at bounding box center [815, 362] width 738 height 37
paste input "1"
type input "GXF9Q2577241"
click at [1111, 536] on button "Search" at bounding box center [1127, 527] width 116 height 38
click at [670, 305] on input "Boom Babble" at bounding box center [815, 314] width 738 height 37
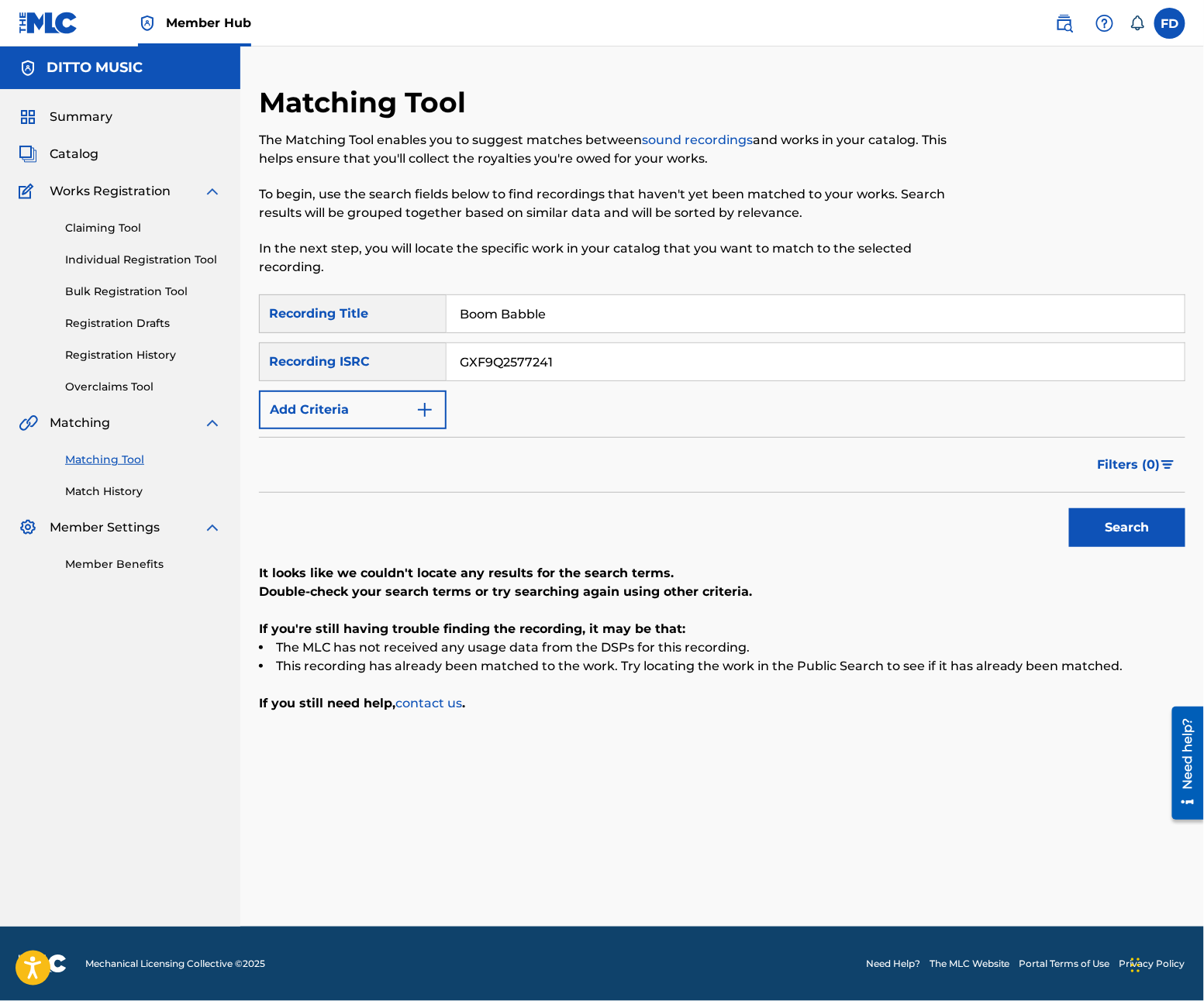
paste input "Flow Frenzy"
type input "Flow Frenzy"
click at [717, 335] on div "SearchWithCriteria21e11f27-46d6-4787-b037-8cacea390abe Recording Title Flow Fre…" at bounding box center [722, 362] width 926 height 135
click at [717, 401] on div "SearchWithCriteria21e11f27-46d6-4787-b037-8cacea390abe Recording Title Flow Fre…" at bounding box center [722, 362] width 926 height 135
click at [724, 365] on input "GXF9Q2577241" at bounding box center [815, 362] width 738 height 37
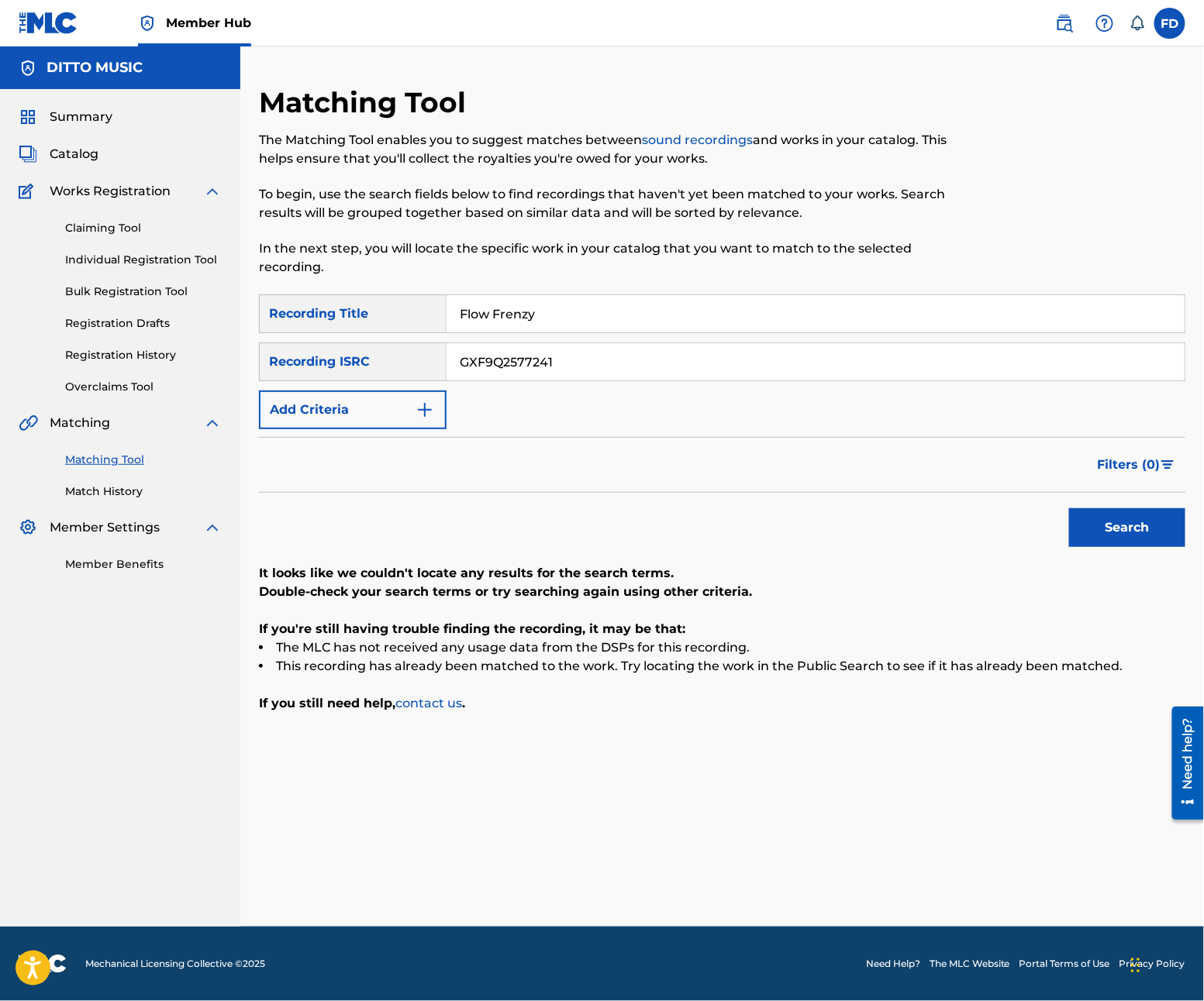
paste input "27"
type input "GXF9Q2577227"
click at [1129, 516] on button "Search" at bounding box center [1127, 527] width 116 height 38
click at [626, 278] on div "Matching Tool The Matching Tool enables you to suggest matches between sound re…" at bounding box center [615, 190] width 713 height 210
click at [606, 326] on input "Flow Frenzy" at bounding box center [815, 314] width 738 height 37
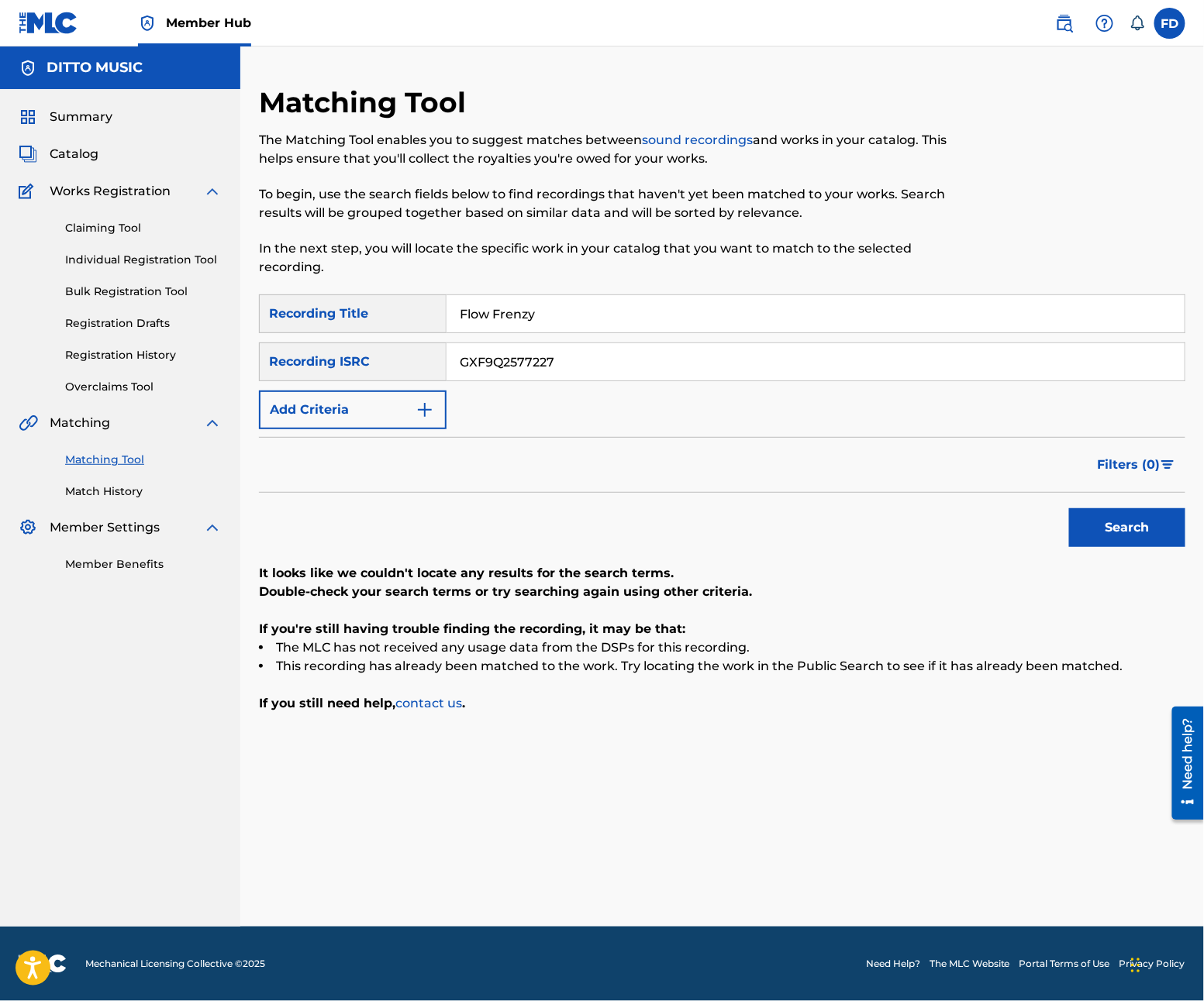
paste input "Street Legends"
drag, startPoint x: 606, startPoint y: 326, endPoint x: 573, endPoint y: 432, distance: 111.0
click at [590, 383] on div "SearchWithCriteria21e11f27-46d6-4787-b037-8cacea390abe Recording Title Street L…" at bounding box center [722, 362] width 926 height 135
type input "Street Legends"
click at [616, 383] on div "SearchWithCriteria21e11f27-46d6-4787-b037-8cacea390abe Recording Title Street L…" at bounding box center [722, 362] width 926 height 135
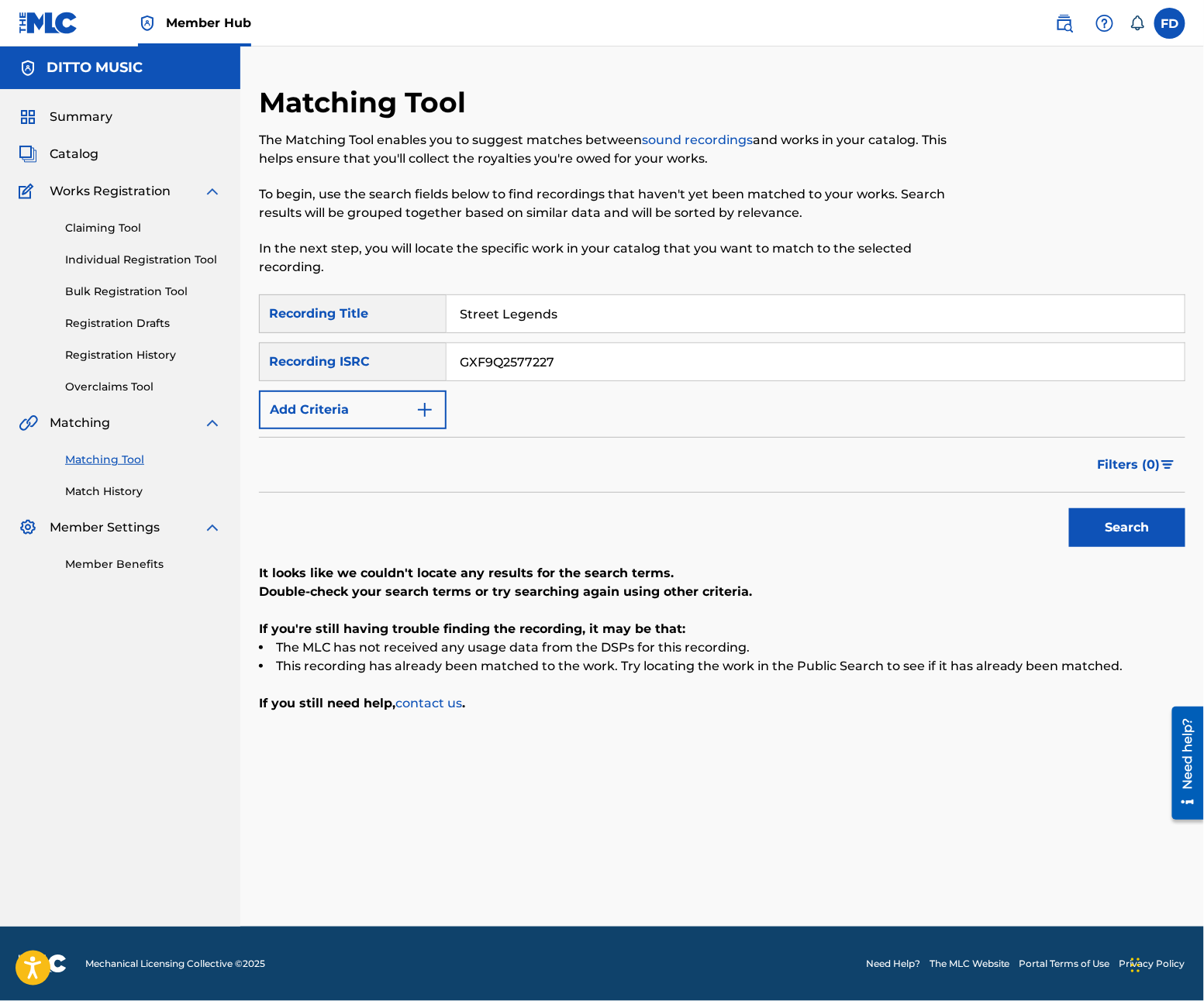
paste input "GXF9Q2577238"
paste input "Search Form"
type input "GXF9Q2577238"
drag, startPoint x: 1146, startPoint y: 561, endPoint x: 1144, endPoint y: 547, distance: 14.1
click at [1146, 554] on div "SearchWithCriteria21e11f27-46d6-4787-b037-8cacea390abe Recording Title Street L…" at bounding box center [722, 503] width 926 height 418
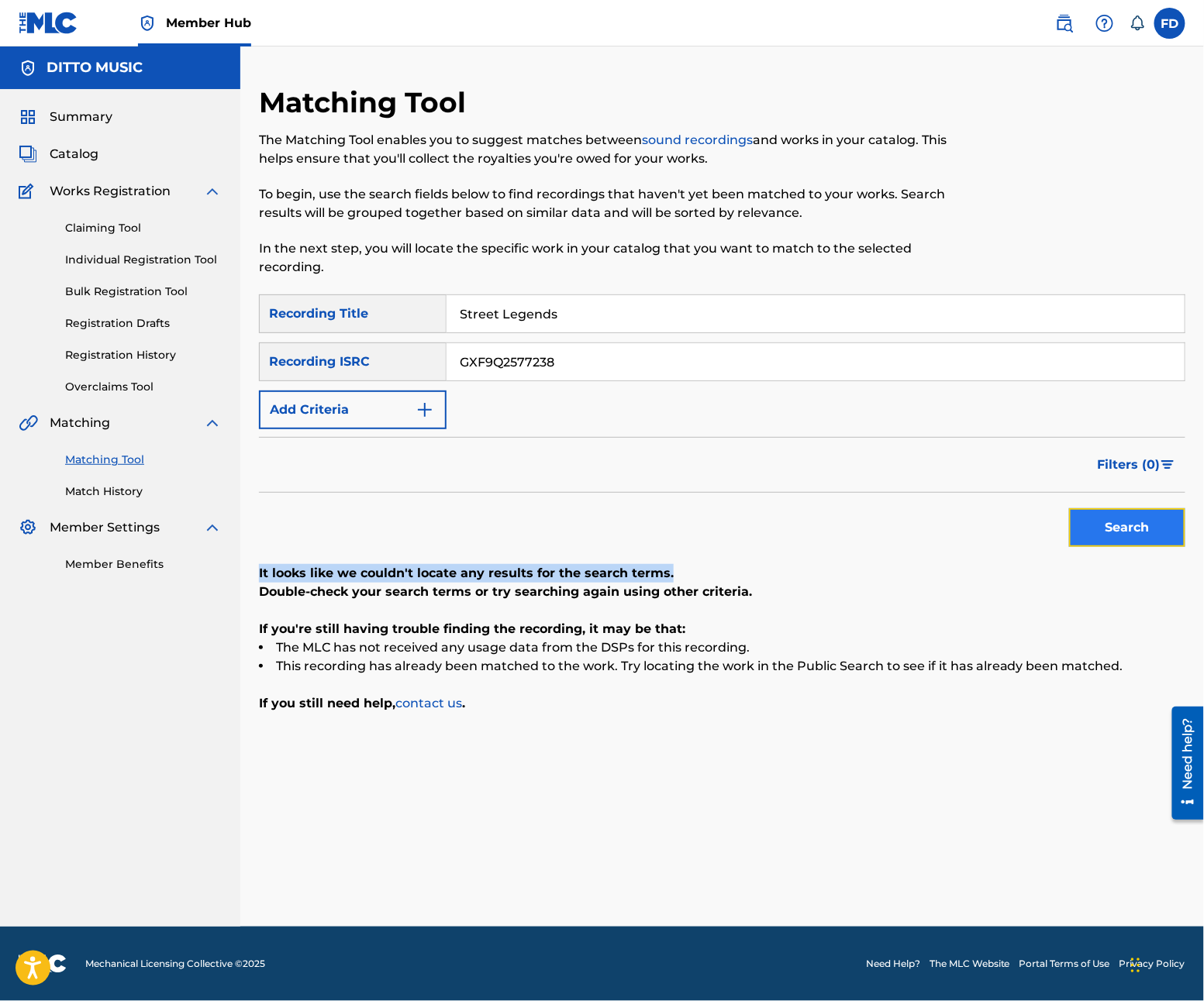
click at [1144, 528] on button "Search" at bounding box center [1127, 527] width 116 height 38
click at [826, 314] on input "Street Legends" at bounding box center [815, 314] width 738 height 37
paste input "oulful Strut"
type input "Soulful Strut"
click at [710, 384] on div "SearchWithCriteria21e11f27-46d6-4787-b037-8cacea390abe Recording Title Soulful …" at bounding box center [722, 362] width 926 height 135
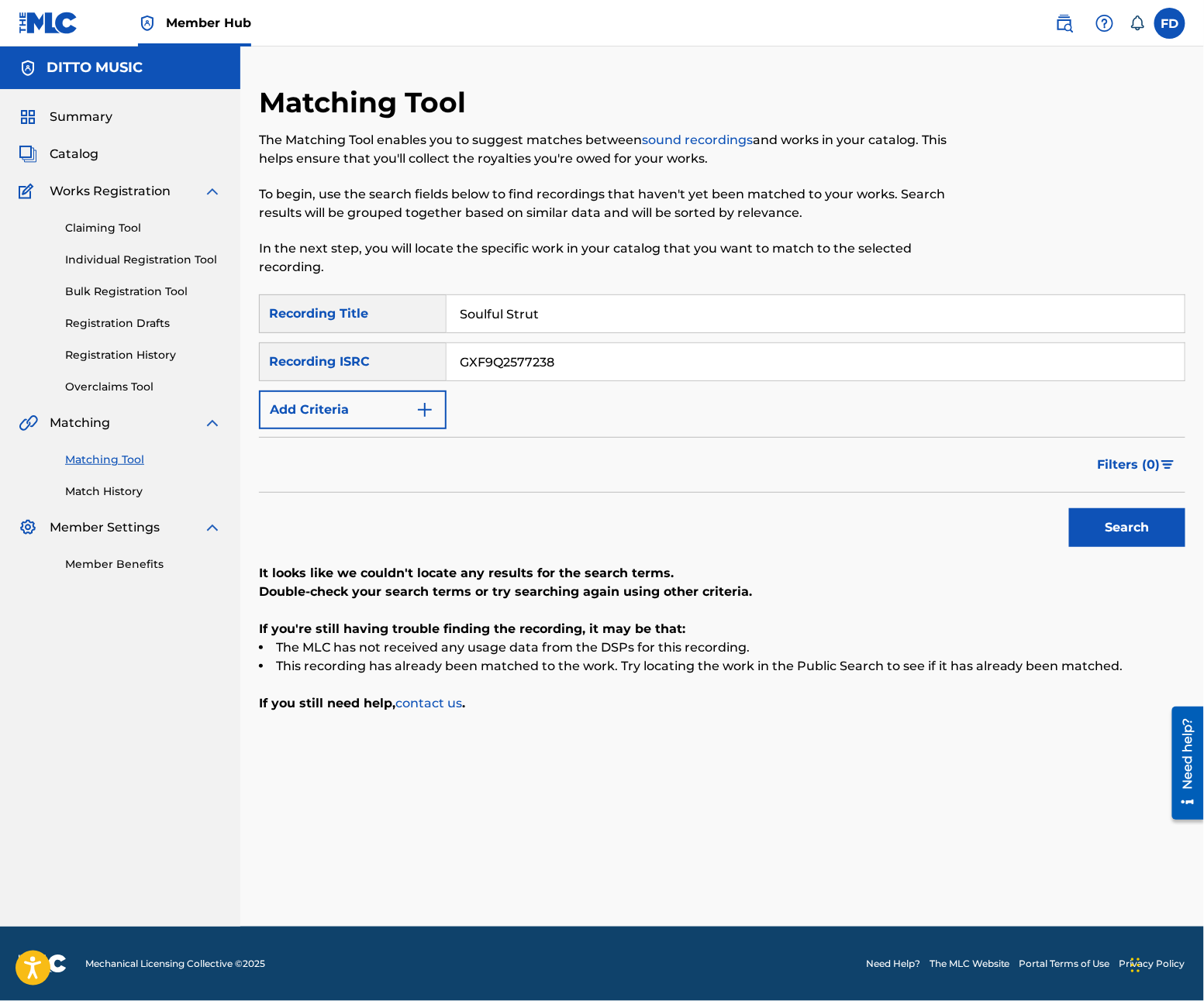
click at [746, 365] on input "GXF9Q2577238" at bounding box center [815, 362] width 738 height 37
paste input "7"
type input "GXF9Q2577237"
click at [1119, 494] on div "Search" at bounding box center [1123, 524] width 124 height 62
click at [1139, 523] on button "Search" at bounding box center [1127, 527] width 116 height 38
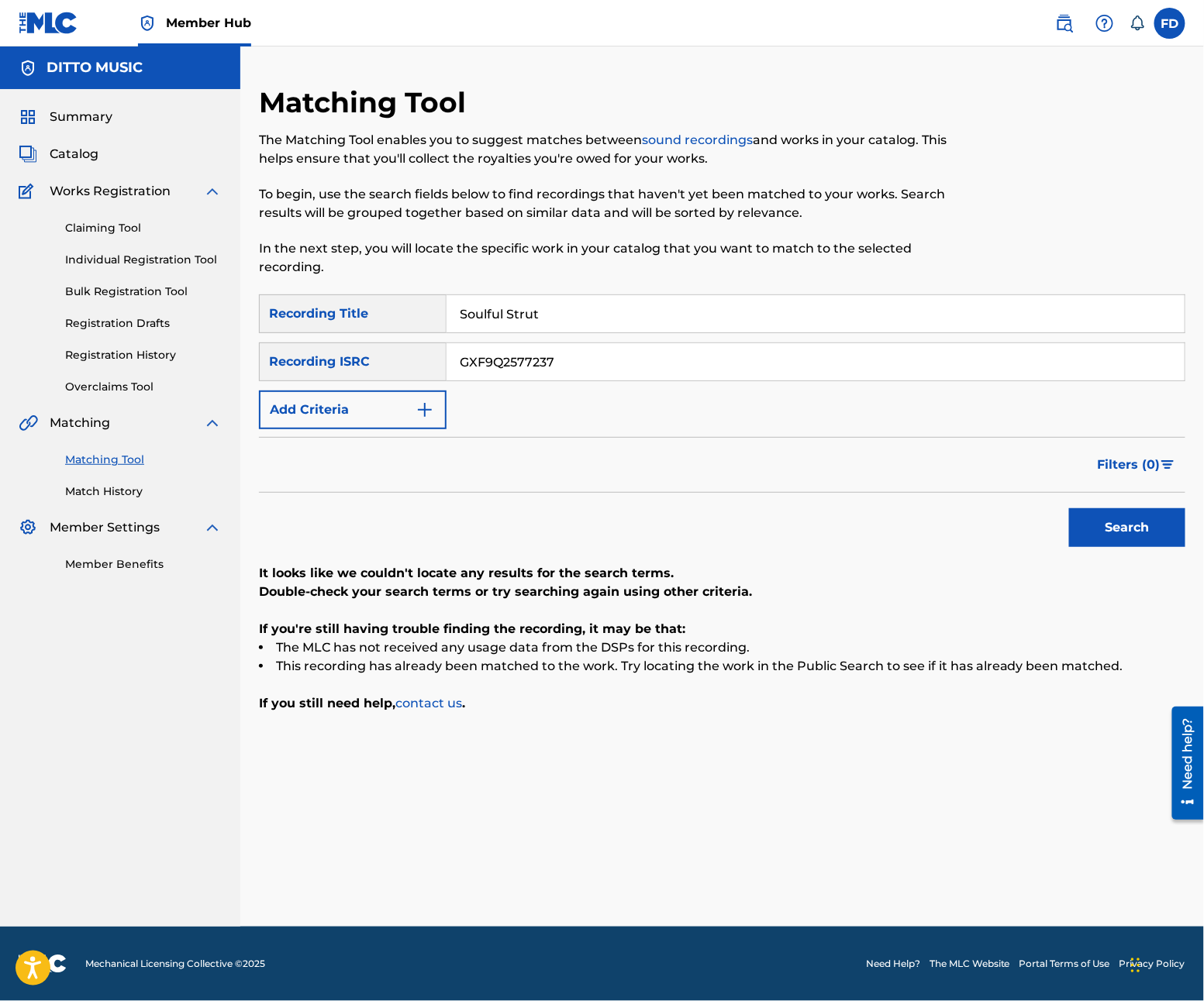
click at [720, 316] on input "Soulful Strut" at bounding box center [815, 314] width 738 height 37
paste input "Rap Retrea"
type input "Rap Retreat"
click at [757, 367] on input "GXF9Q2577237" at bounding box center [815, 362] width 738 height 37
paste input "2"
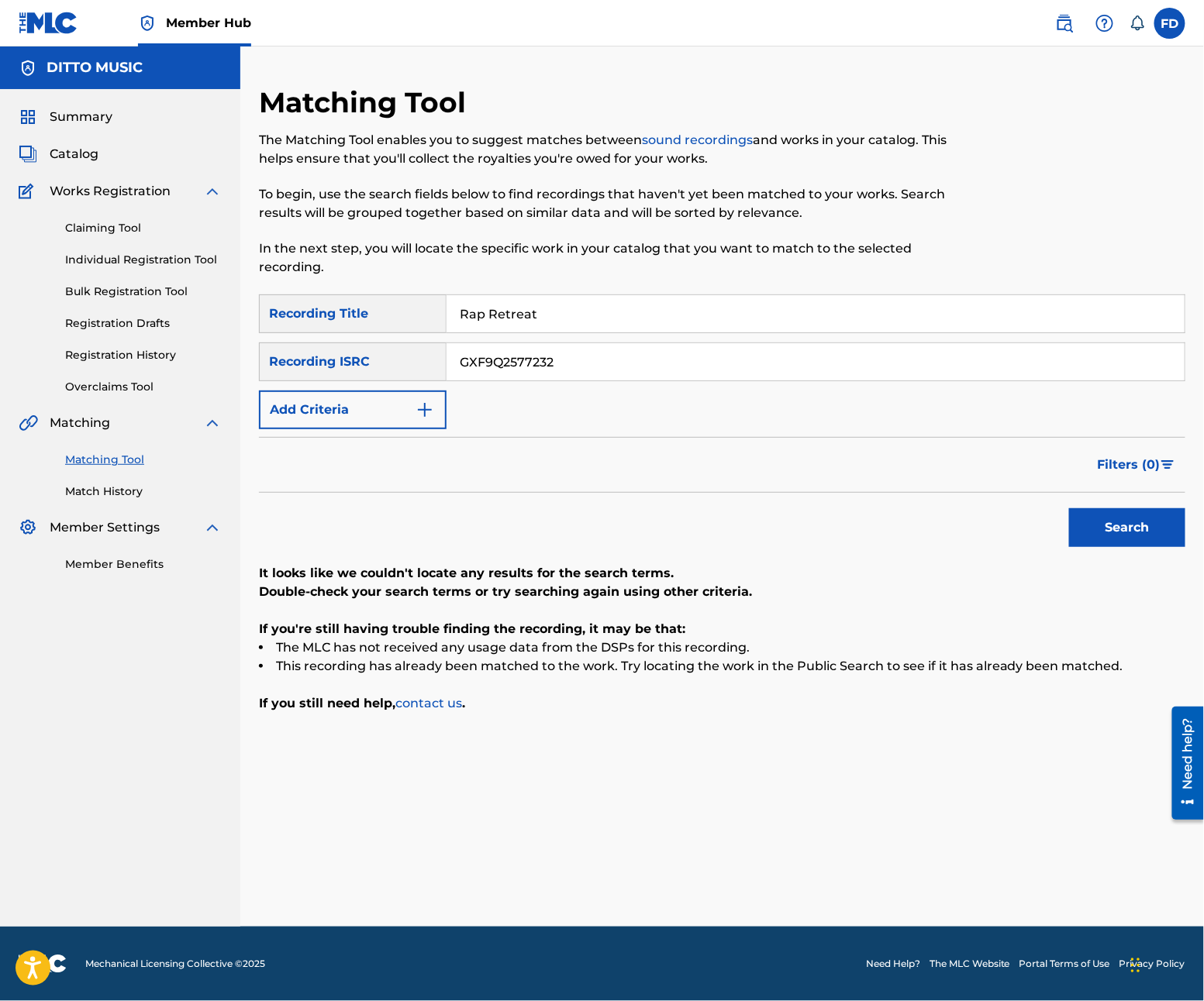
type input "GXF9Q2577232"
click at [1061, 531] on div "Search" at bounding box center [1123, 524] width 124 height 62
click at [1069, 535] on button "Search" at bounding box center [1127, 527] width 116 height 38
click at [763, 326] on input "Rap Retreat" at bounding box center [815, 314] width 738 height 37
paste input "Fresh Funk"
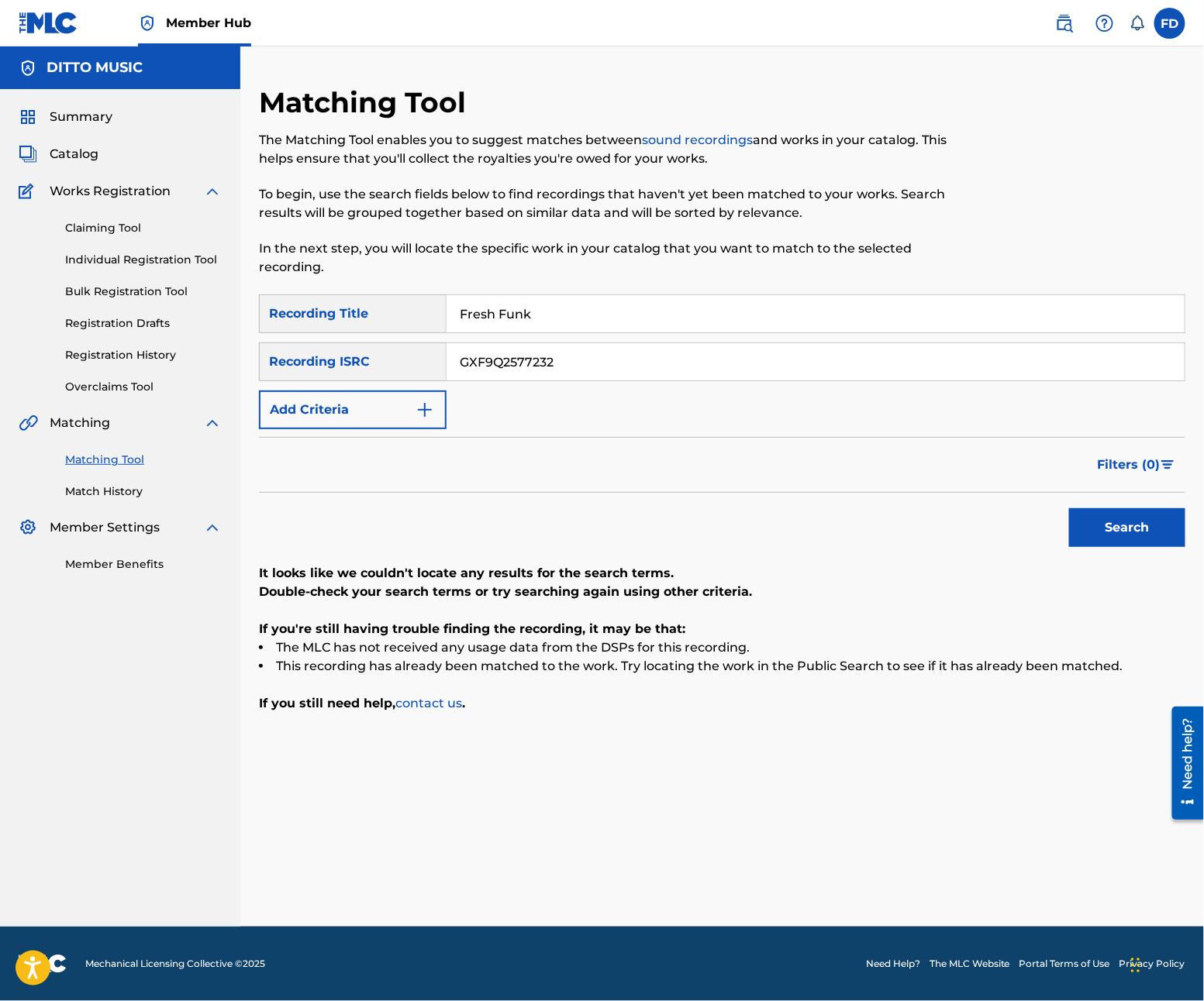
type input "Fresh Funk"
click at [676, 368] on input "GXF9Q2577232" at bounding box center [815, 362] width 738 height 37
paste input "28"
type input "GXF9Q2577228"
click at [1135, 554] on div "Search" at bounding box center [1123, 524] width 124 height 62
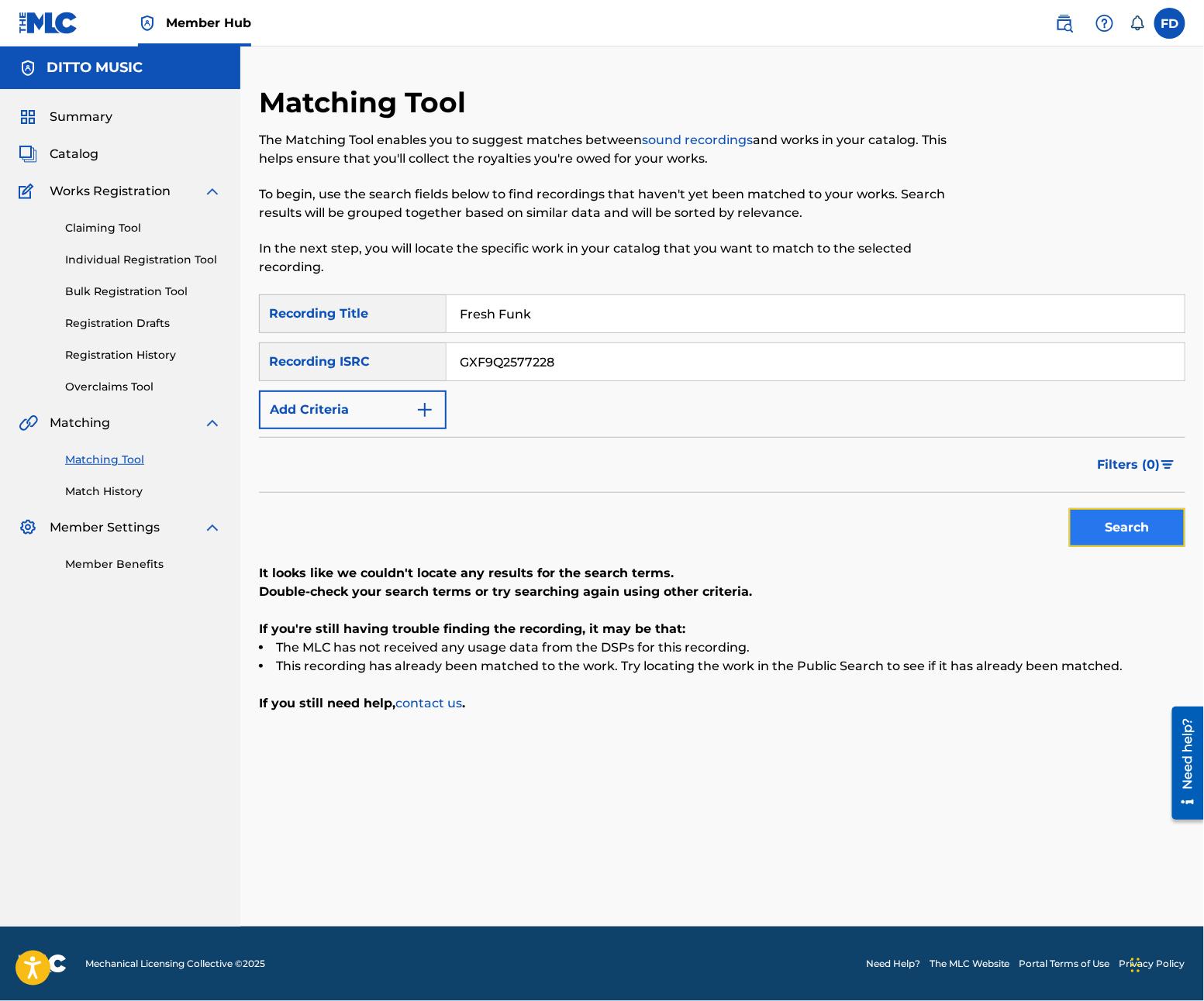
click at [1135, 533] on button "Search" at bounding box center [1127, 527] width 116 height 38
click at [763, 331] on input "Fresh Funk" at bounding box center [815, 314] width 738 height 37
paste input "Dope Drop"
type input "Dope Drop"
click at [552, 360] on input "GXF9Q2577228" at bounding box center [815, 362] width 738 height 37
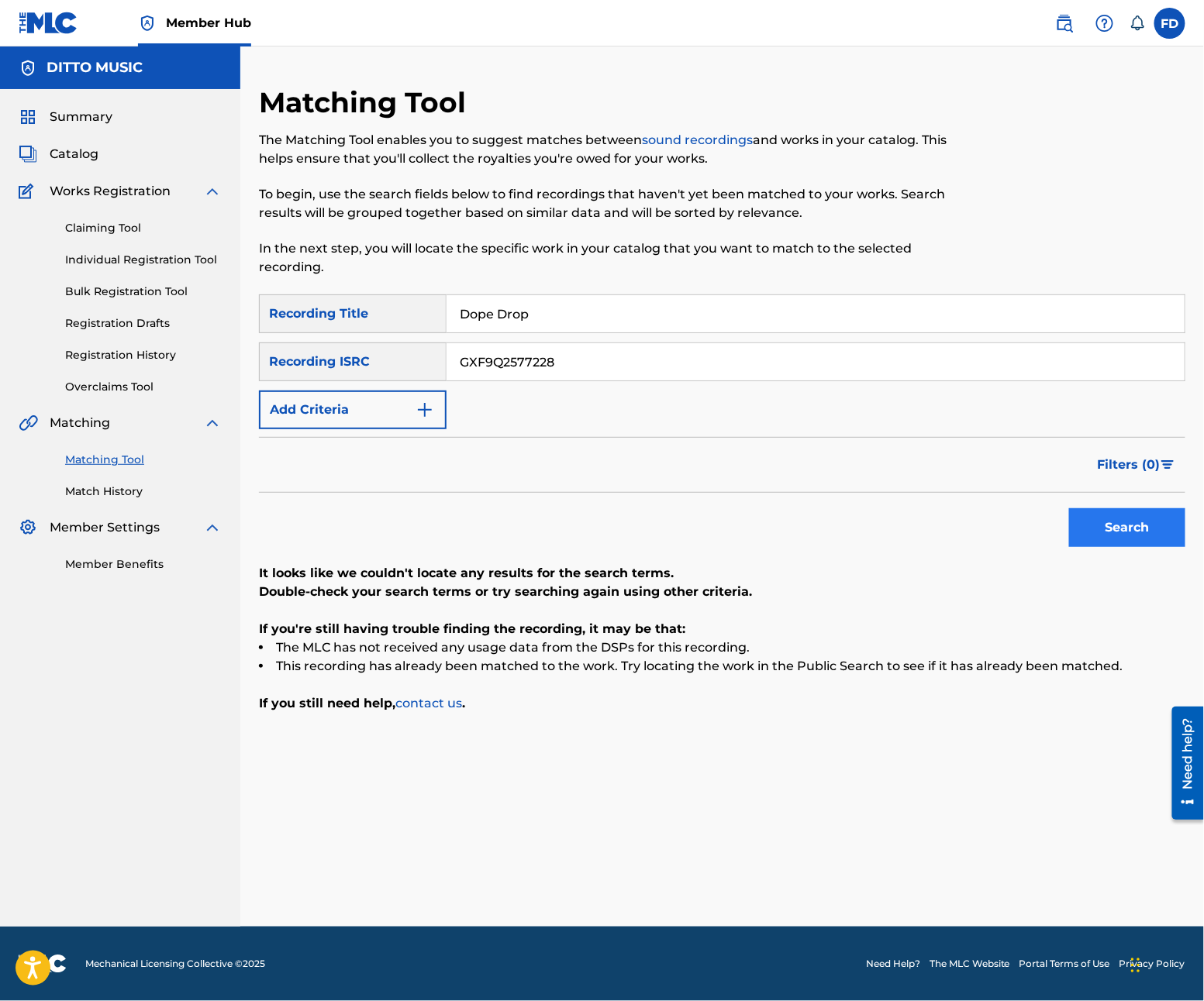
paste input "6"
type input "GXF9Q2577226"
click at [1106, 516] on button "Search" at bounding box center [1127, 527] width 116 height 38
click at [621, 313] on input "Dope Drop" at bounding box center [815, 314] width 738 height 37
paste input "Three Point Eight Liter"
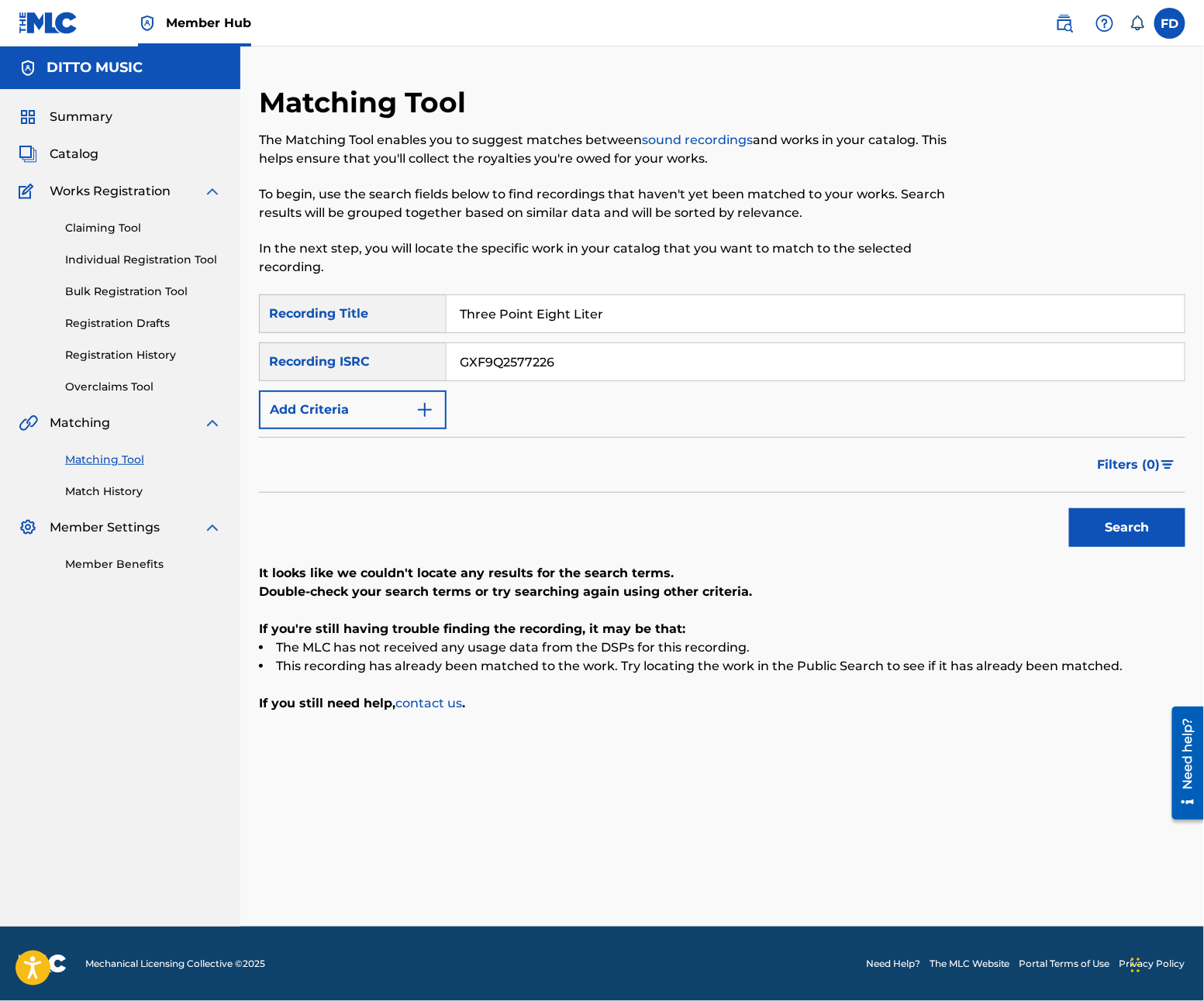
drag, startPoint x: 621, startPoint y: 313, endPoint x: 589, endPoint y: 354, distance: 52.0
click at [591, 348] on div "SearchWithCriteria21e11f27-46d6-4787-b037-8cacea390abe Recording Title Three Po…" at bounding box center [722, 362] width 926 height 135
type input "Three Point Eight Liter"
click at [720, 360] on input "GXF9Q2577226" at bounding box center [815, 362] width 738 height 37
paste input "84204"
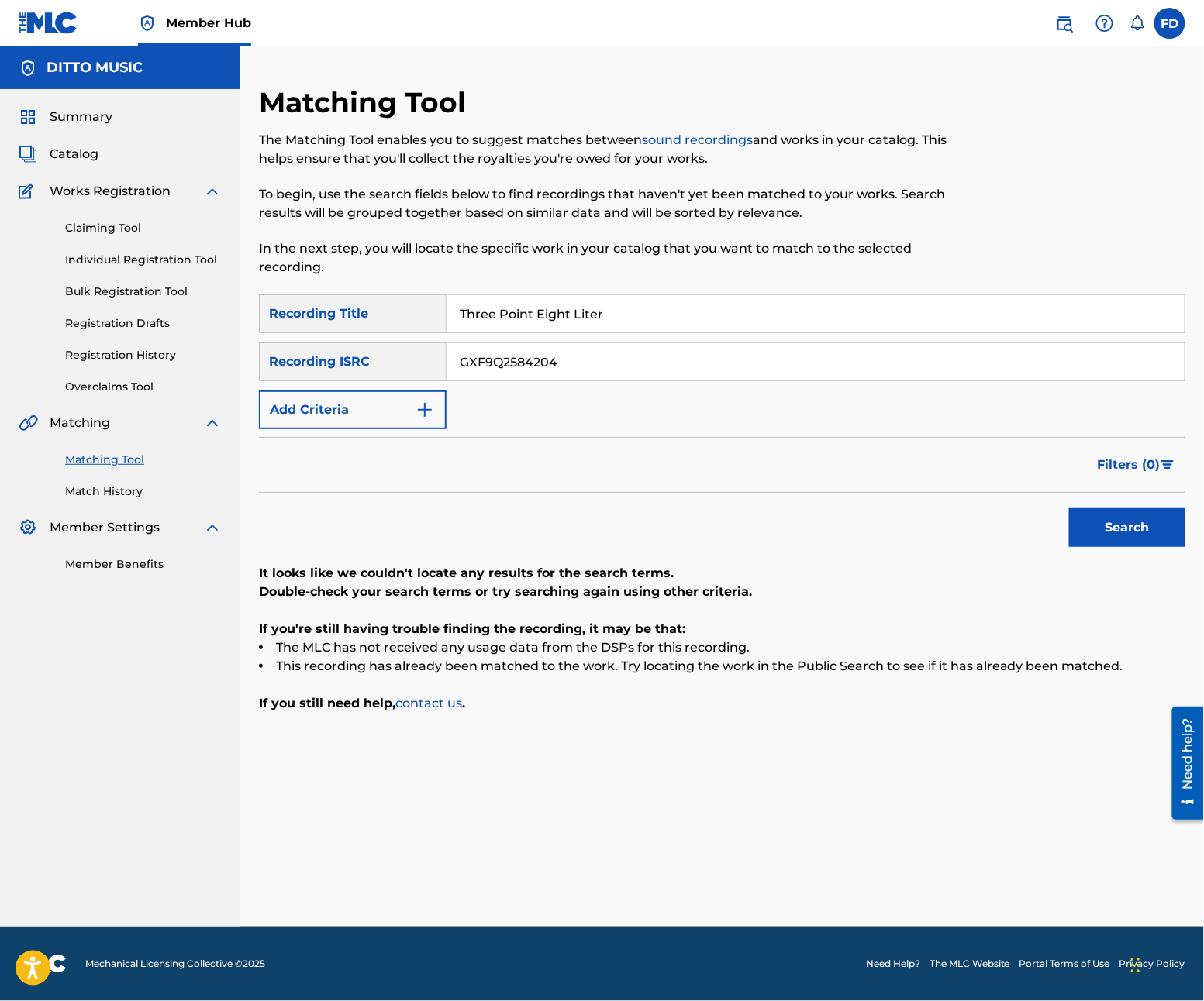
type input "GXF9Q2584204"
click at [1136, 556] on div "SearchWithCriteria21e11f27-46d6-4787-b037-8cacea390abe Recording Title Three Po…" at bounding box center [722, 503] width 926 height 418
click at [1123, 538] on button "Search" at bounding box center [1127, 527] width 116 height 38
click at [700, 325] on input "Three Point Eight Liter" at bounding box center [815, 314] width 738 height 37
paste input "Saucy"
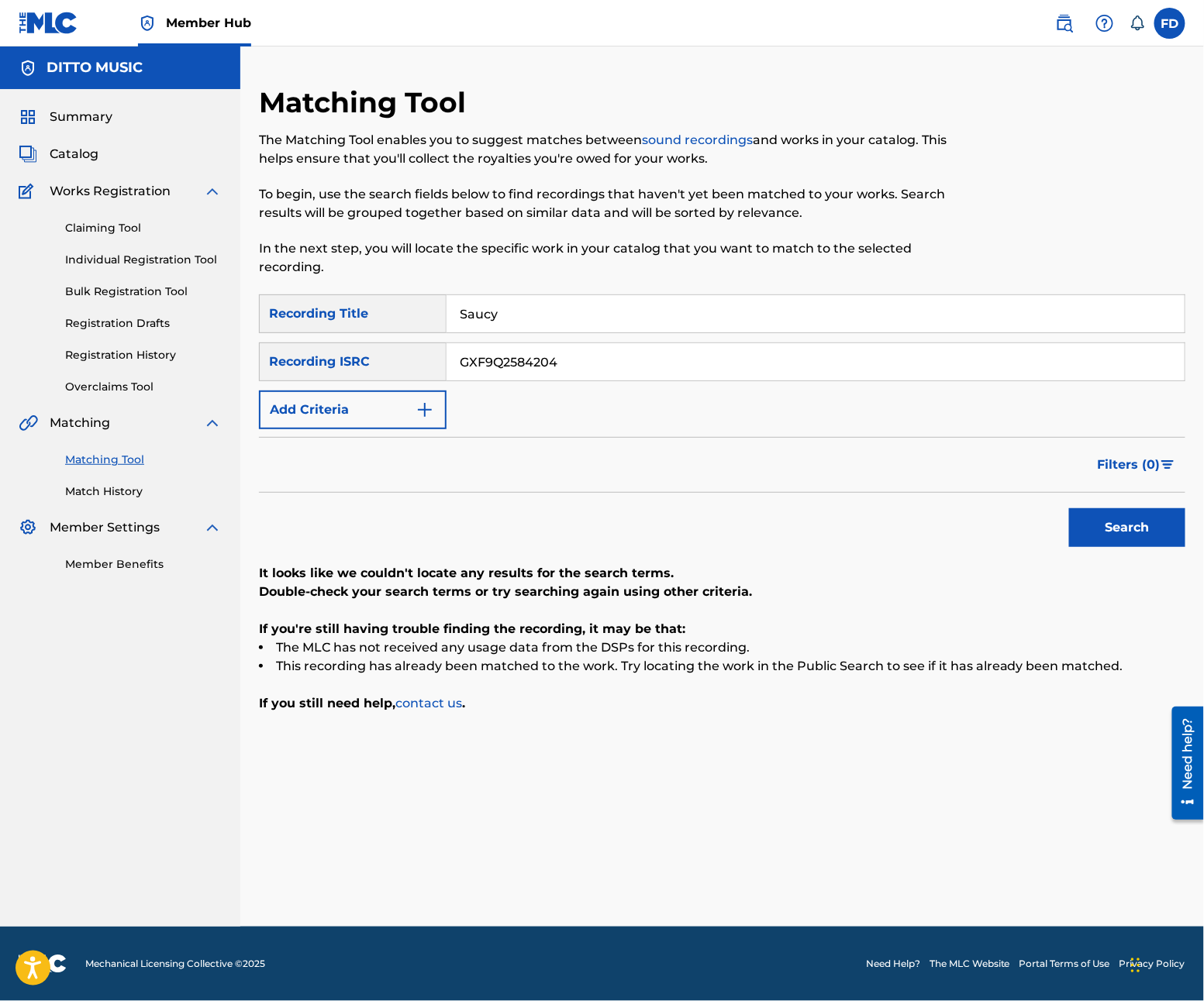
type input "Saucy"
click at [572, 384] on div "SearchWithCriteria21e11f27-46d6-4787-b037-8cacea390abe Recording Title Saucy Se…" at bounding box center [722, 362] width 926 height 135
click at [573, 378] on input "GXF9Q2584204" at bounding box center [815, 362] width 738 height 37
paste input "103"
type input "GXF9Q2584103"
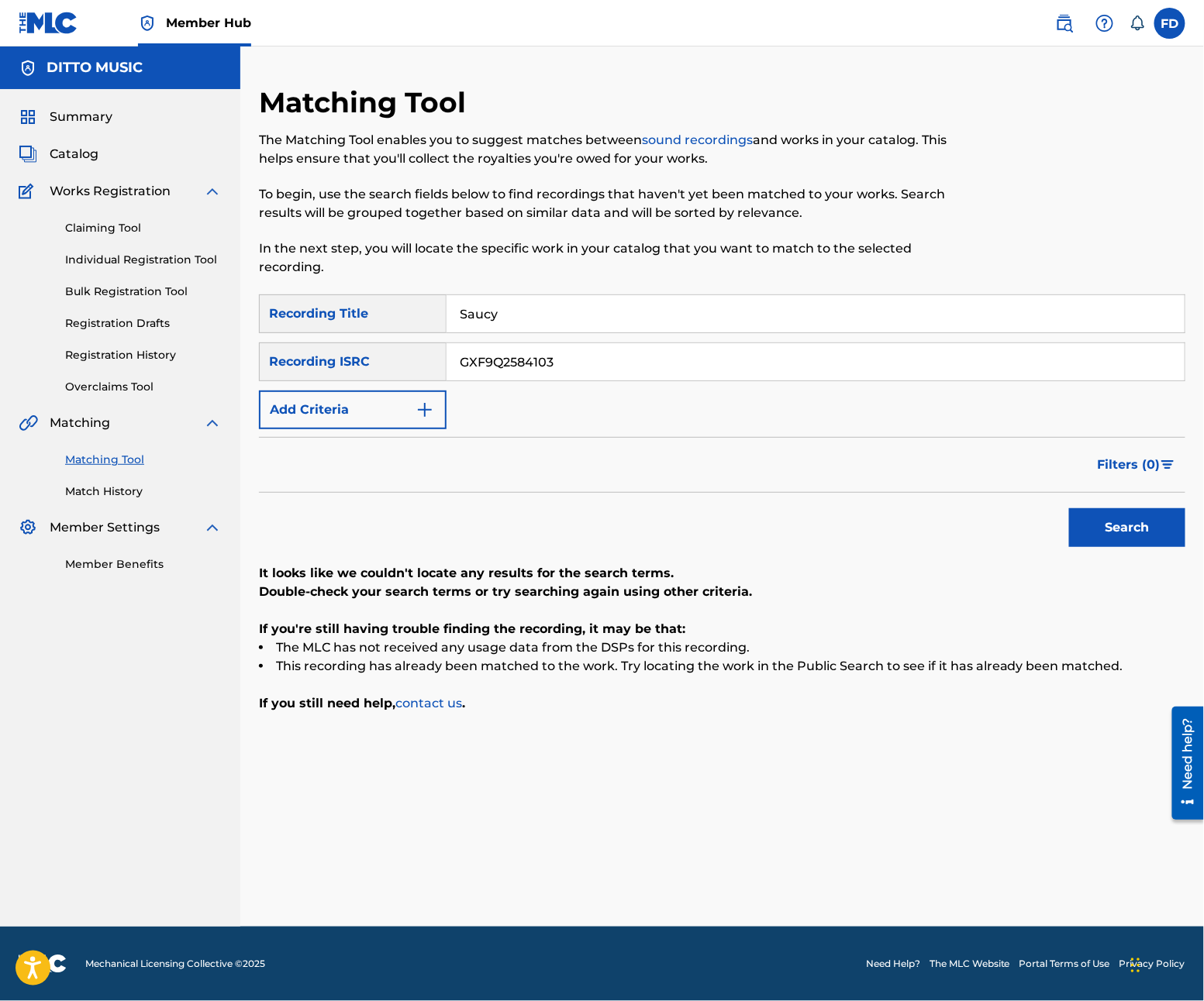
click at [1109, 550] on div "Search" at bounding box center [1123, 524] width 124 height 62
click at [1113, 549] on div "Search" at bounding box center [1123, 524] width 124 height 62
click at [1127, 528] on button "Search" at bounding box center [1127, 527] width 116 height 38
click at [520, 319] on input "Saucy" at bounding box center [815, 314] width 738 height 37
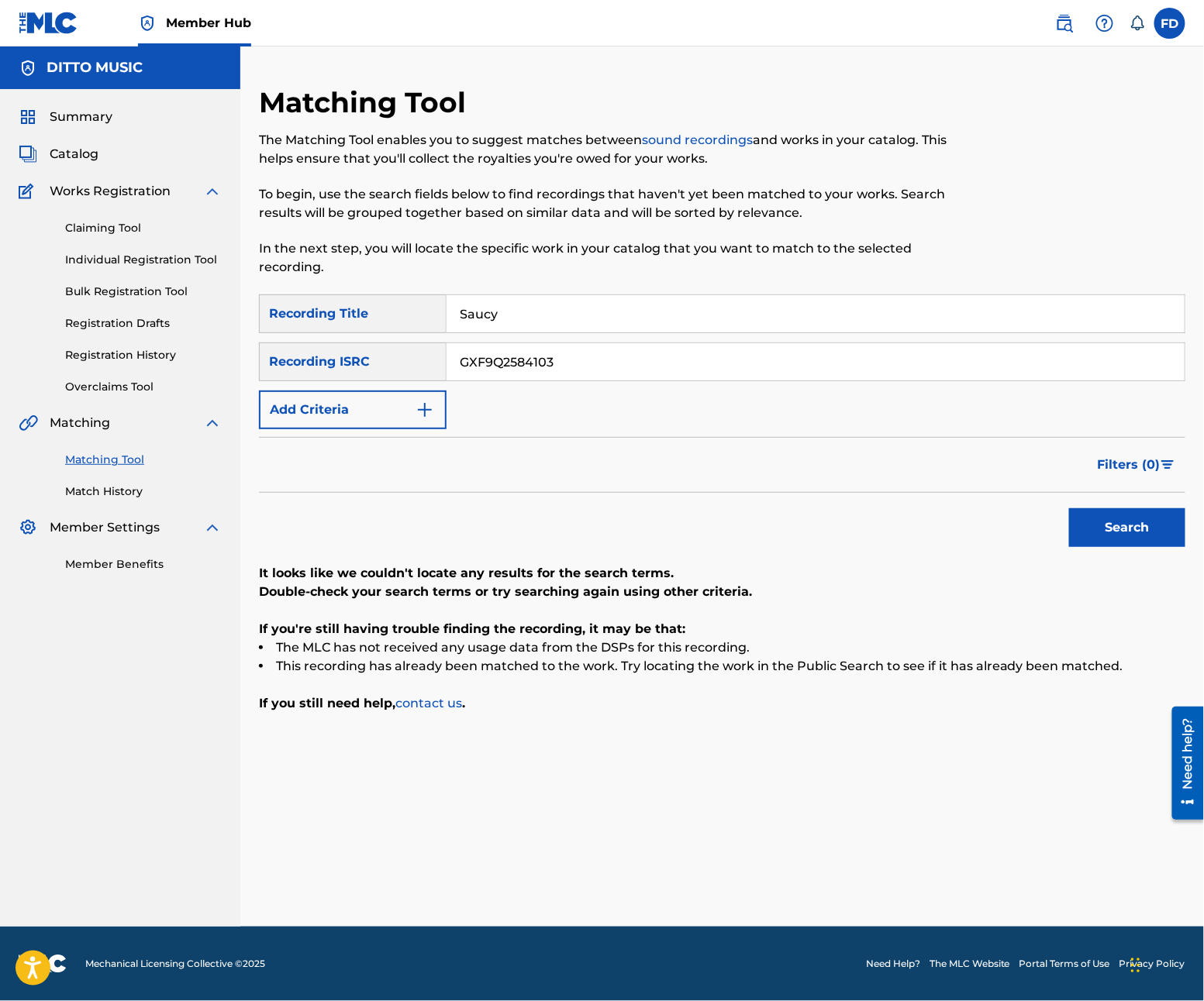
paste input "Customar"
type input "Customary"
click at [632, 365] on input "GXF9Q2584103" at bounding box center [815, 362] width 738 height 37
paste input "937"
type input "GXF9Q2584937"
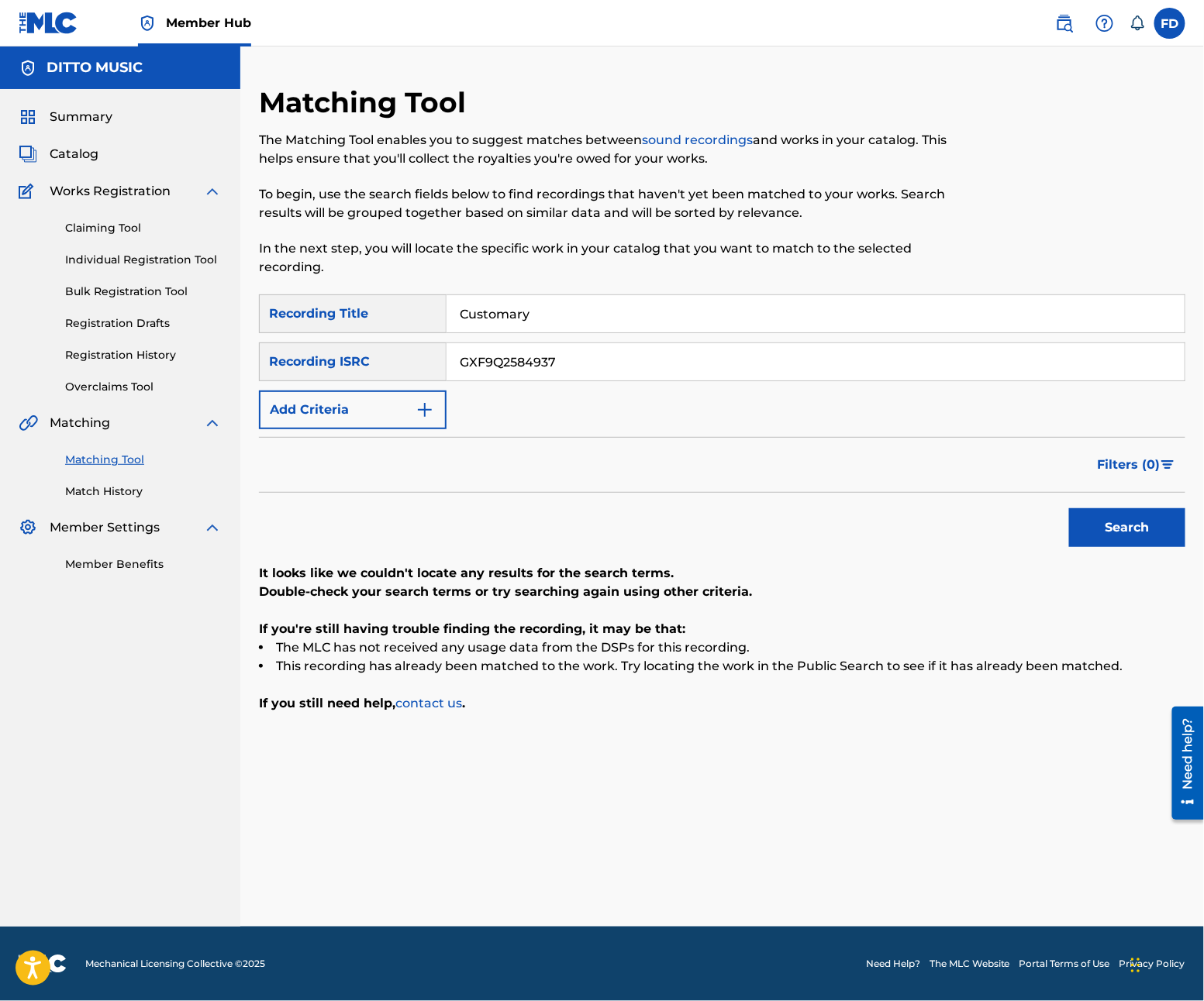
click at [1068, 550] on div "Search" at bounding box center [1123, 524] width 124 height 62
click at [1104, 554] on div "Search" at bounding box center [1123, 524] width 124 height 62
click at [1138, 562] on div "SearchWithCriteria21e11f27-46d6-4787-b037-8cacea390abe Recording Title Customar…" at bounding box center [722, 503] width 926 height 418
click at [1138, 531] on button "Search" at bounding box center [1127, 527] width 116 height 38
click at [627, 348] on input "GXF9Q2584937" at bounding box center [815, 362] width 738 height 37
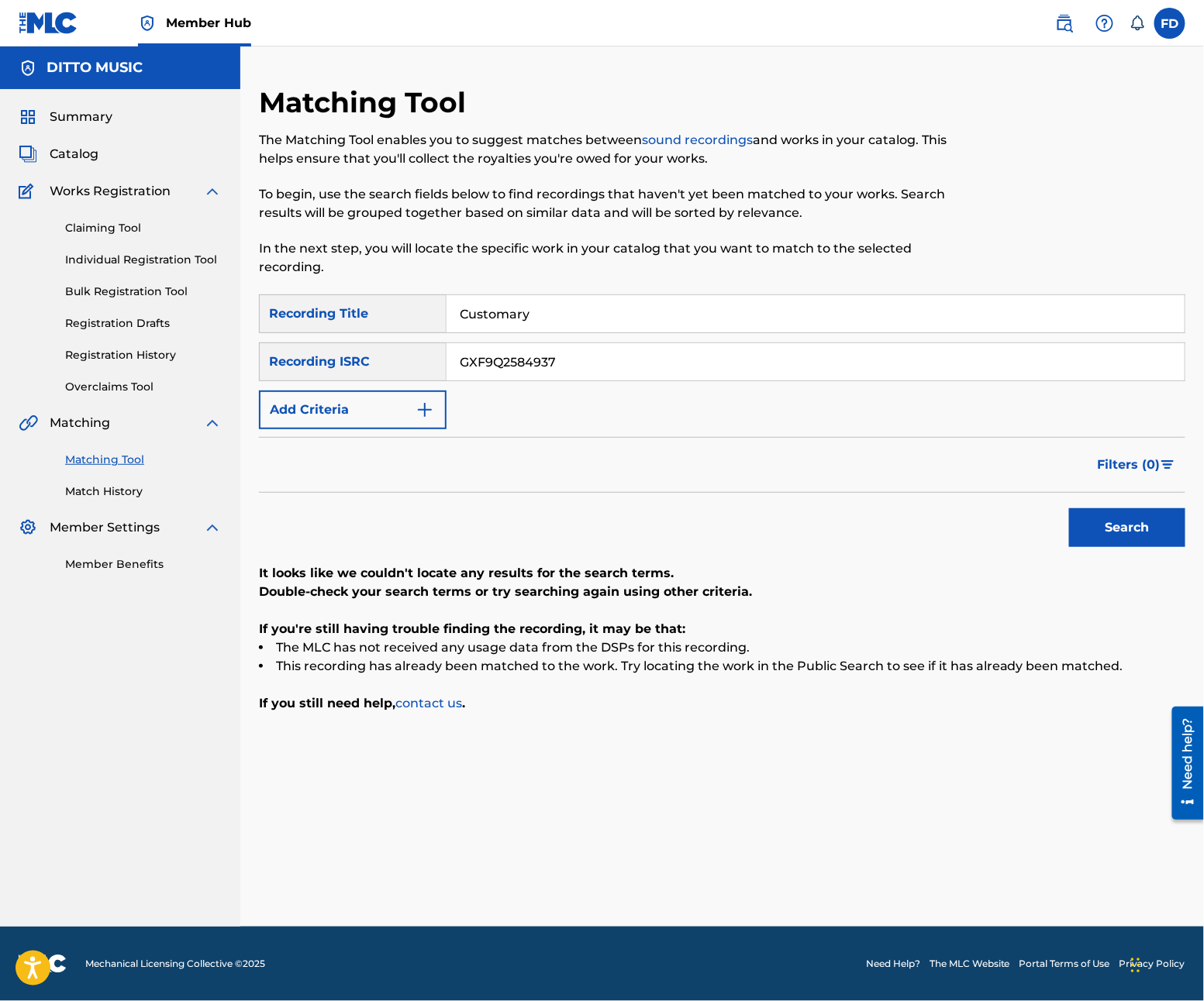
click at [652, 321] on input "Customary" at bounding box center [815, 314] width 738 height 37
paste input "Bad Nuggies"
type input "Bad Nuggies"
click at [596, 368] on input "GXF9Q2584937" at bounding box center [815, 362] width 738 height 37
paste input "6862"
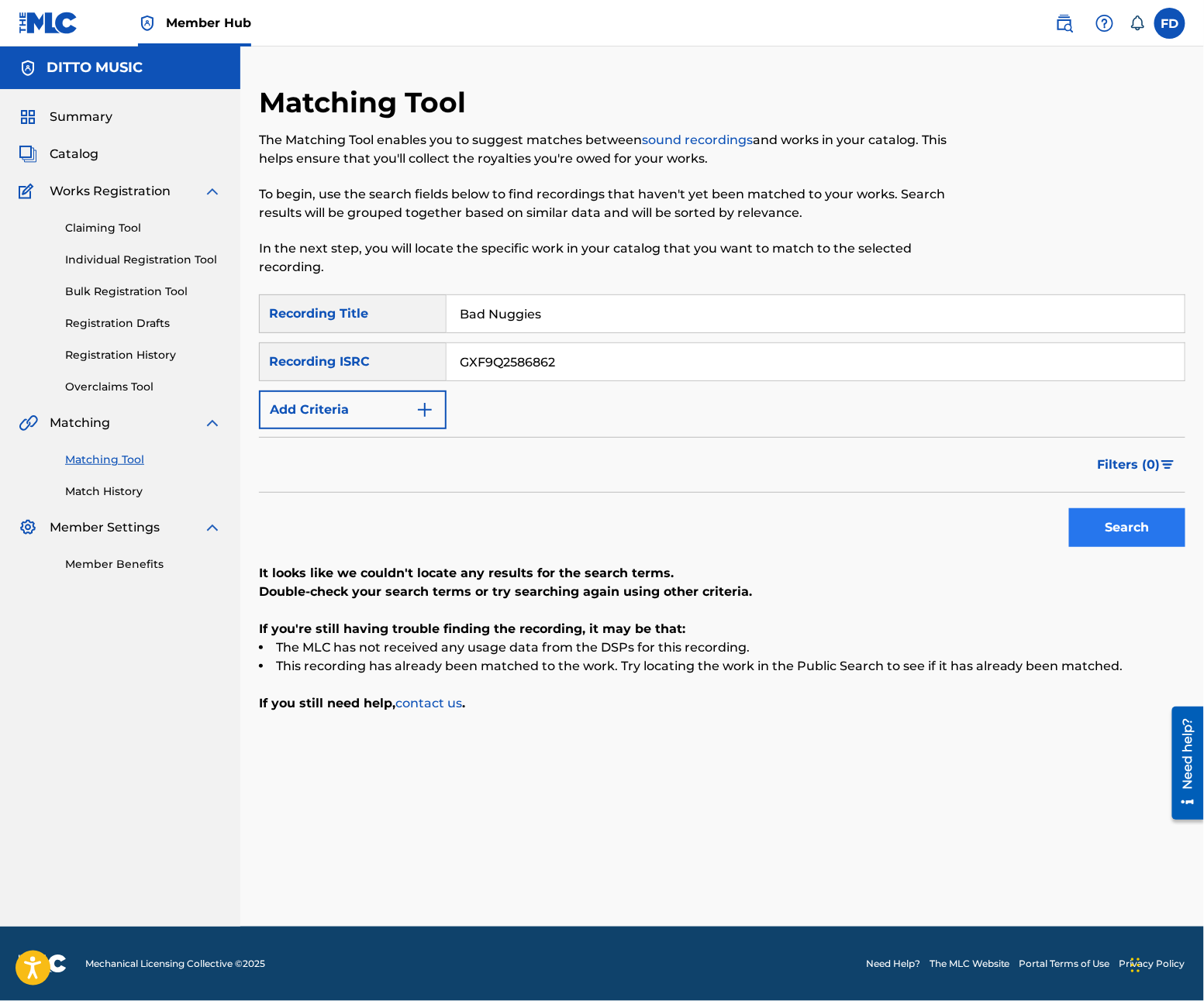
type input "GXF9Q2586862"
click at [1135, 511] on button "Search" at bounding box center [1127, 527] width 116 height 38
click at [585, 297] on input "Bad Nuggies" at bounding box center [815, 314] width 738 height 37
paste input "eat Breakdown"
type input "Beat Breakdown"
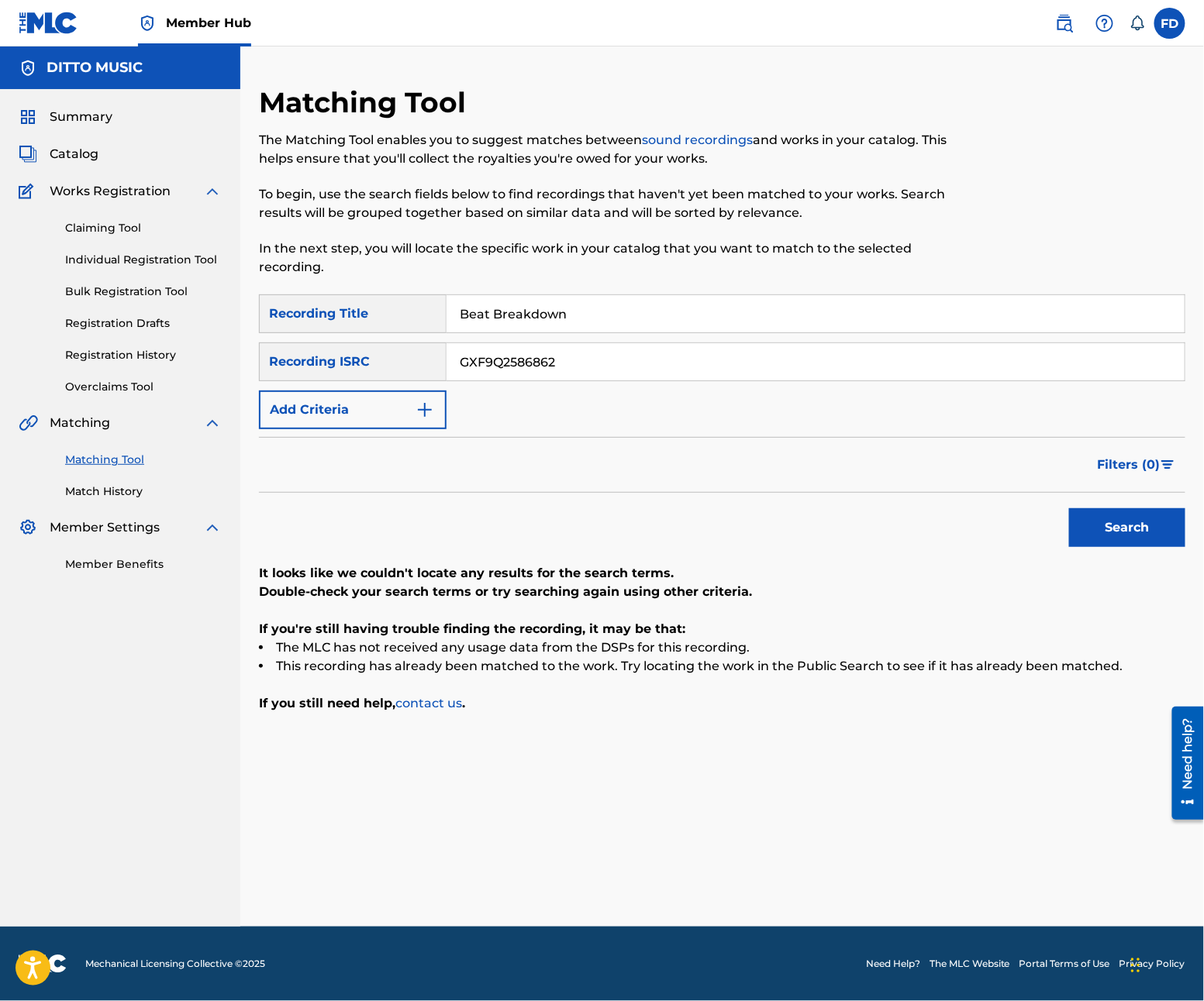
click at [527, 374] on input "GXF9Q2586862" at bounding box center [815, 362] width 738 height 37
paste input "77225"
type input "GXF9Q2577225"
click at [1141, 525] on button "Search" at bounding box center [1127, 527] width 116 height 38
click at [534, 318] on input "Beat Breakdown" at bounding box center [815, 314] width 738 height 37
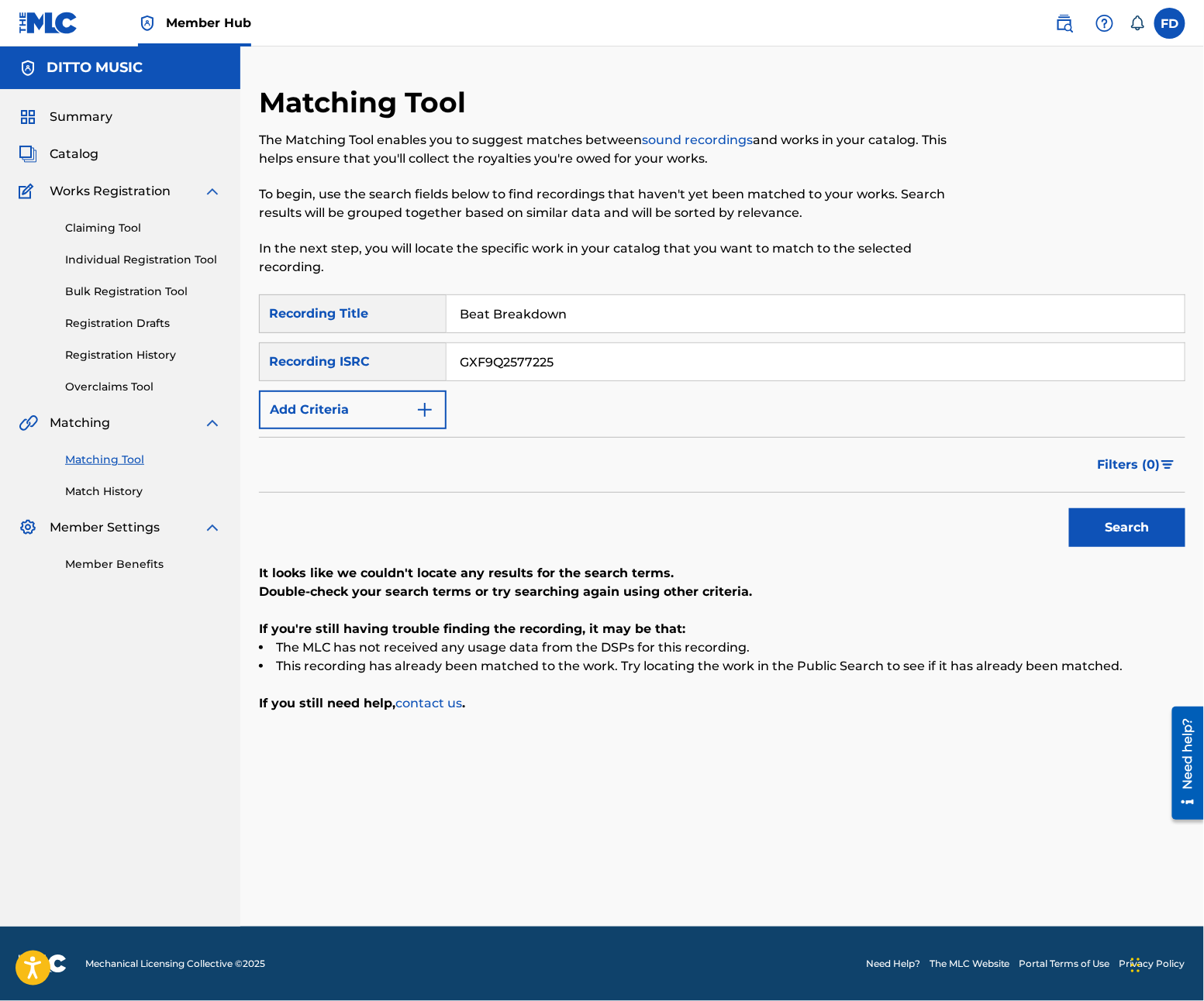
paste input "Rhyme Rhapsody"
type input "Rhyme Rhapsody"
click at [487, 351] on input "GXF9Q2577225" at bounding box center [815, 362] width 738 height 37
paste input "10"
type input "GXF9Q2577210"
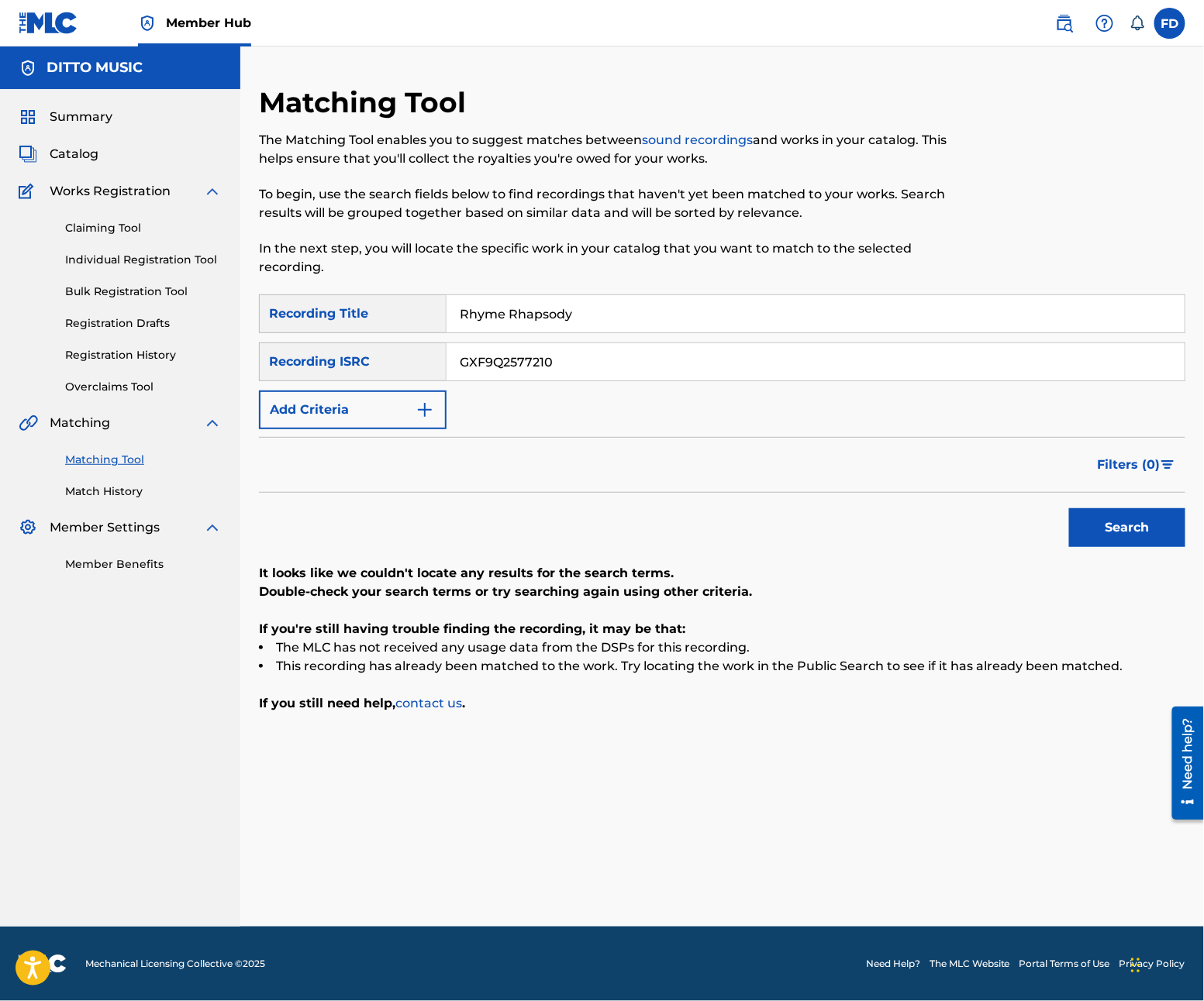
click at [1109, 560] on div "SearchWithCriteria21e11f27-46d6-4787-b037-8cacea390abe Recording Title Rhyme Rh…" at bounding box center [722, 503] width 926 height 418
click at [1113, 554] on div "Search" at bounding box center [1123, 524] width 124 height 62
click at [1113, 538] on button "Search" at bounding box center [1127, 527] width 116 height 38
click at [701, 321] on input "Rhyme Rhapsody" at bounding box center [815, 314] width 738 height 37
paste input "apture"
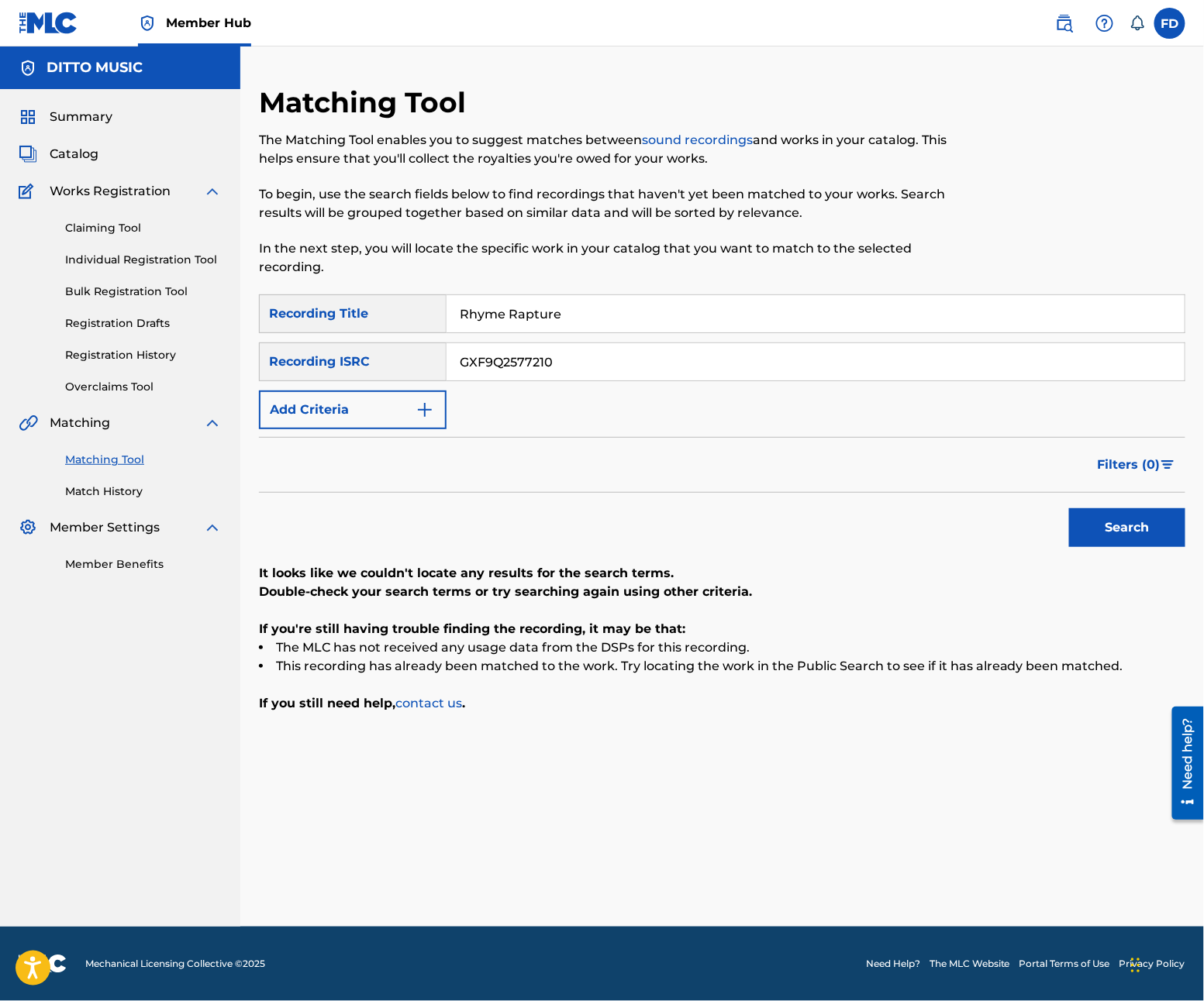
type input "Rhyme Rapture"
click at [630, 348] on input "GXF9Q2577210" at bounding box center [815, 362] width 738 height 37
paste input "09"
type input "GXF9Q2577209"
click at [1149, 532] on button "Search" at bounding box center [1127, 527] width 116 height 38
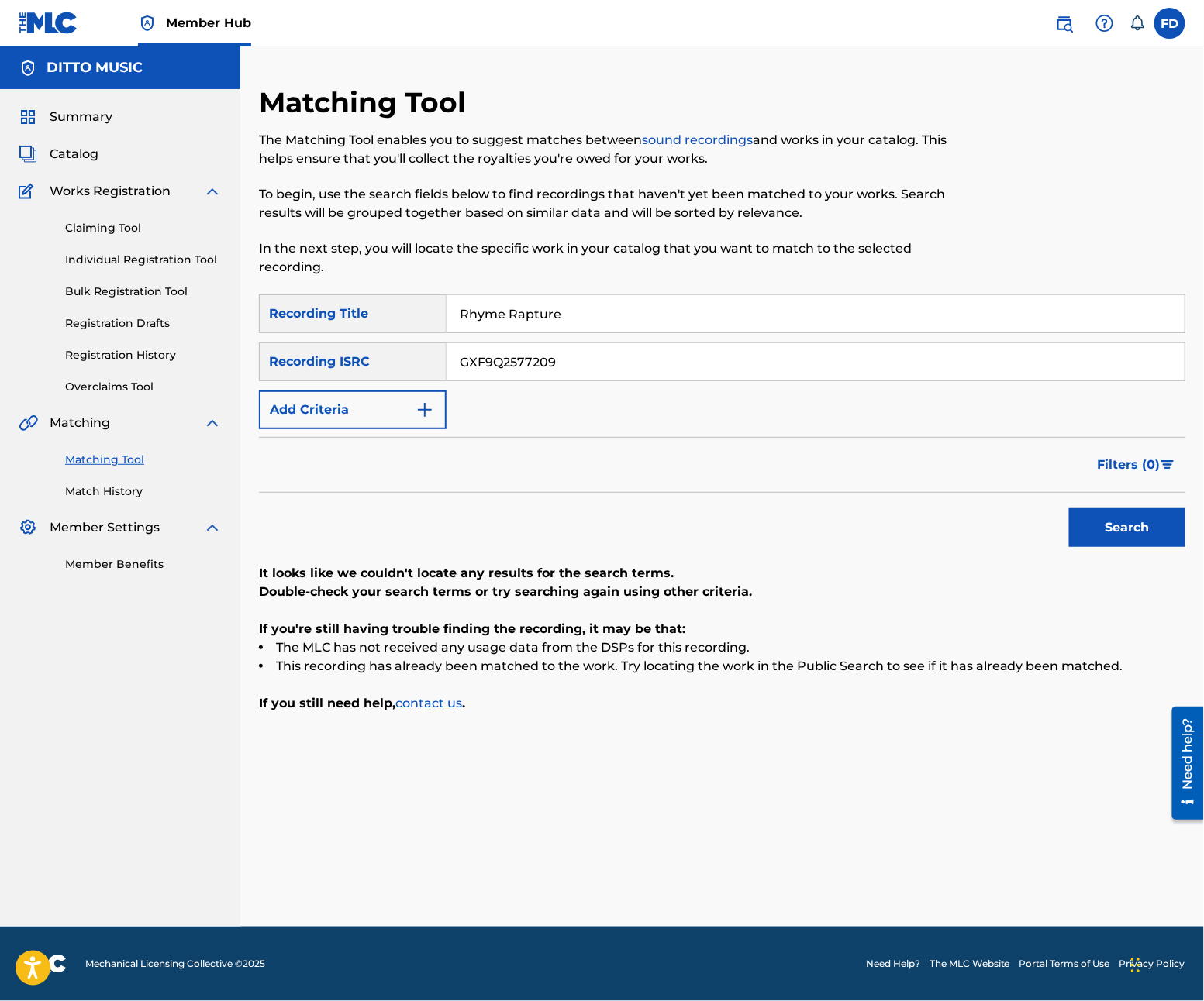
click at [649, 319] on input "Rhyme Rapture" at bounding box center [815, 314] width 738 height 37
paste input "ap Riot"
type input "Rap Riot"
drag, startPoint x: 594, startPoint y: 386, endPoint x: 592, endPoint y: 362, distance: 24.1
click at [591, 388] on div "SearchWithCriteria21e11f27-46d6-4787-b037-8cacea390abe Recording Title Rap Riot…" at bounding box center [722, 362] width 926 height 135
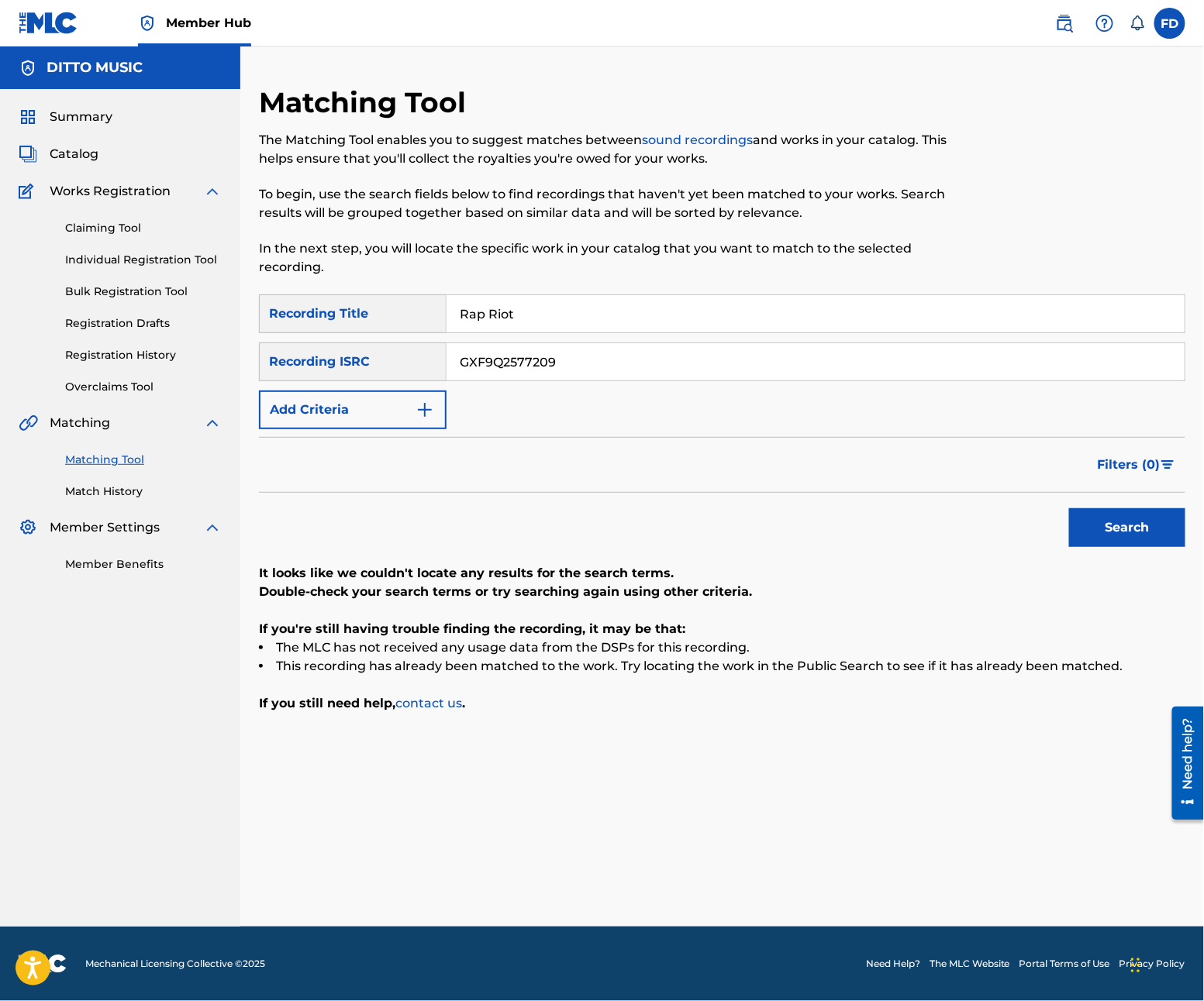
click at [592, 362] on input "GXF9Q2577209" at bounding box center [815, 362] width 738 height 37
paste input "8"
type input "GXF9Q2577208"
drag, startPoint x: 1166, startPoint y: 575, endPoint x: 1174, endPoint y: 542, distance: 34.0
click at [1179, 562] on div "SearchWithCriteria21e11f27-46d6-4787-b037-8cacea390abe Recording Title Rap Riot…" at bounding box center [722, 503] width 926 height 418
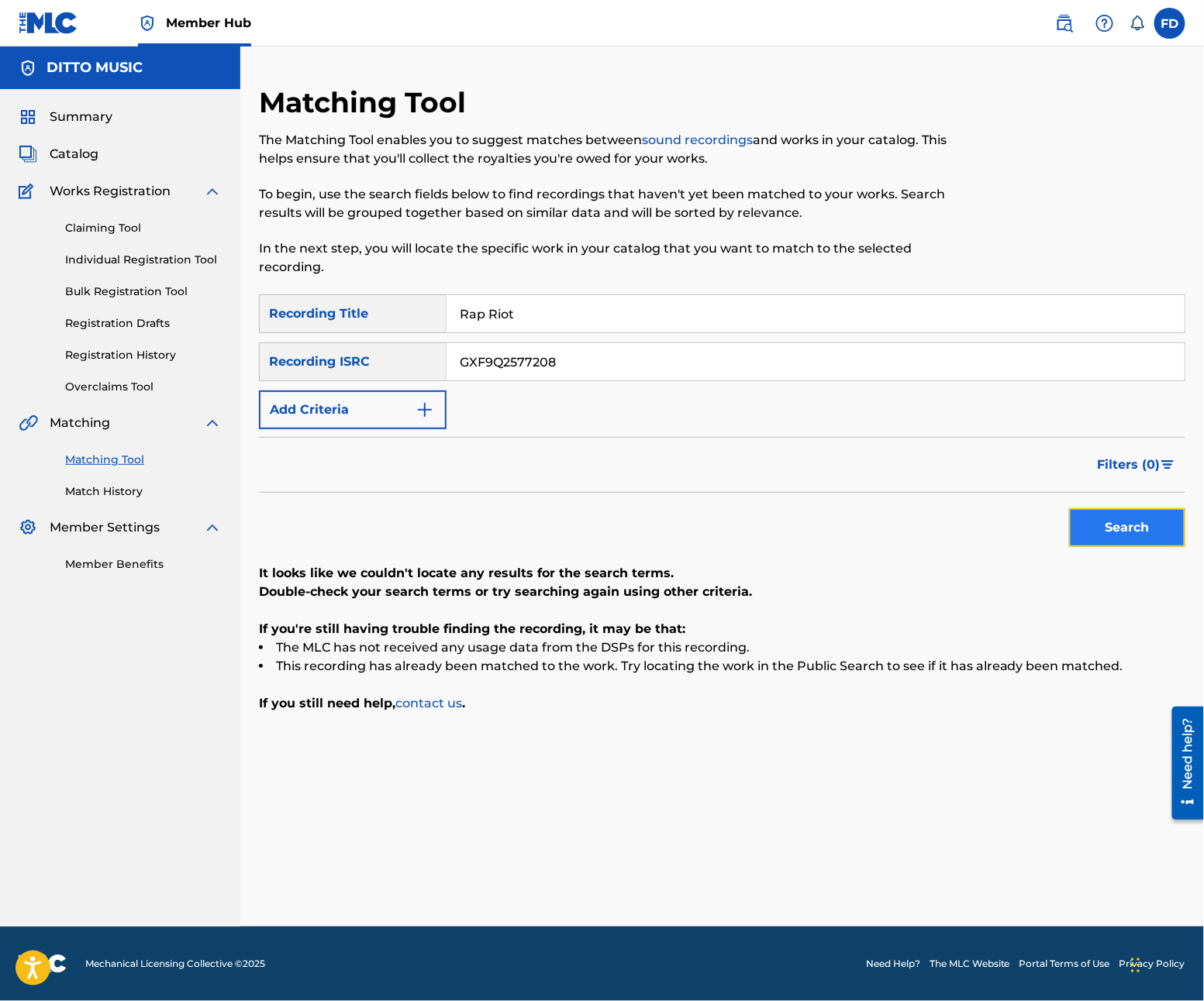
click at [1142, 525] on button "Search" at bounding box center [1127, 527] width 116 height 38
click at [545, 364] on input "GXF9Q2577208" at bounding box center [815, 362] width 738 height 37
click at [561, 325] on input "Rap Riot" at bounding box center [815, 314] width 738 height 37
paste input "Lyric Lab"
type input "Lyric Lab"
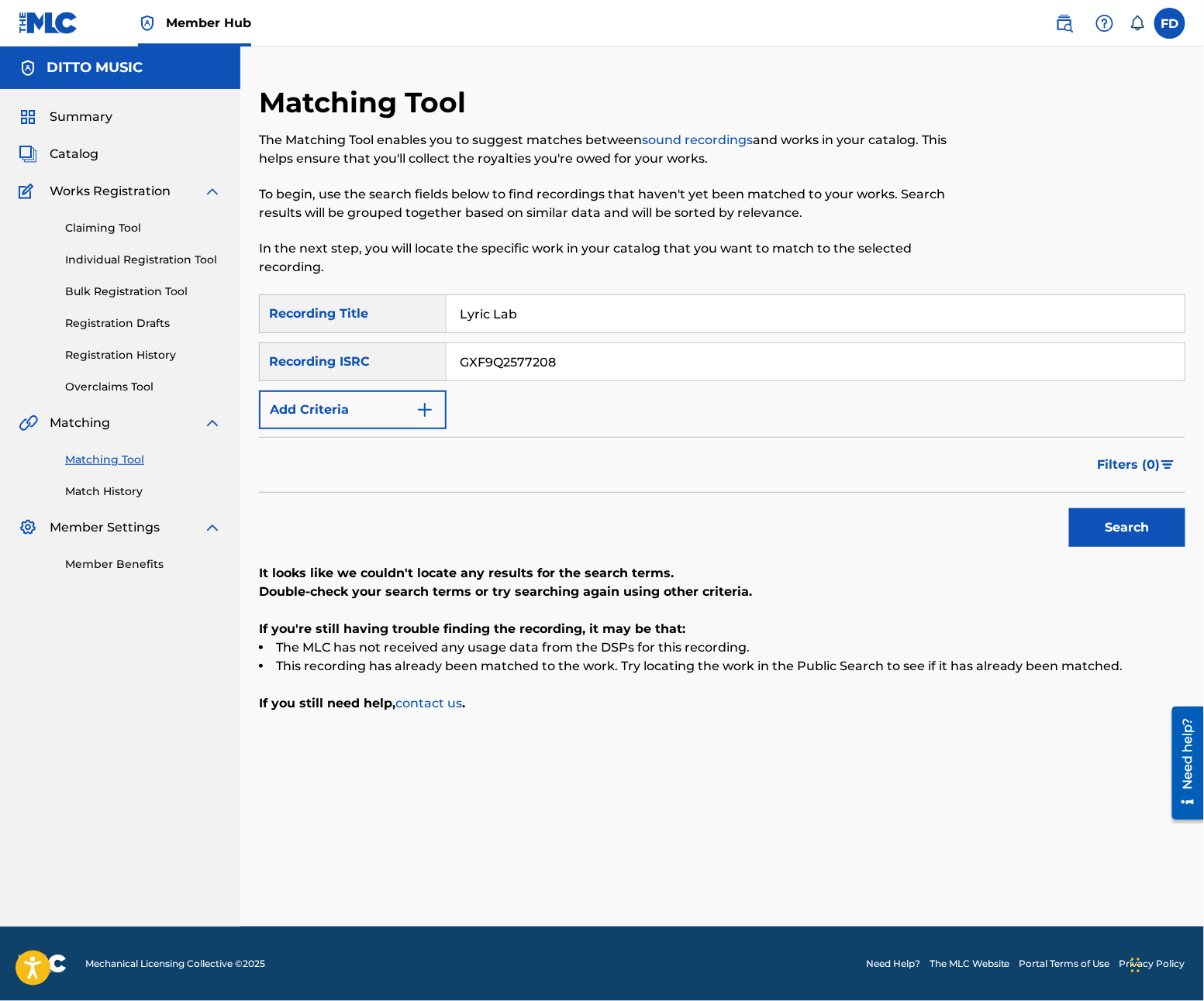
click at [717, 355] on input "GXF9Q2577208" at bounding box center [815, 362] width 738 height 37
paste input "7"
type input "GXF9Q2577207"
click at [1125, 523] on button "Search" at bounding box center [1127, 527] width 116 height 38
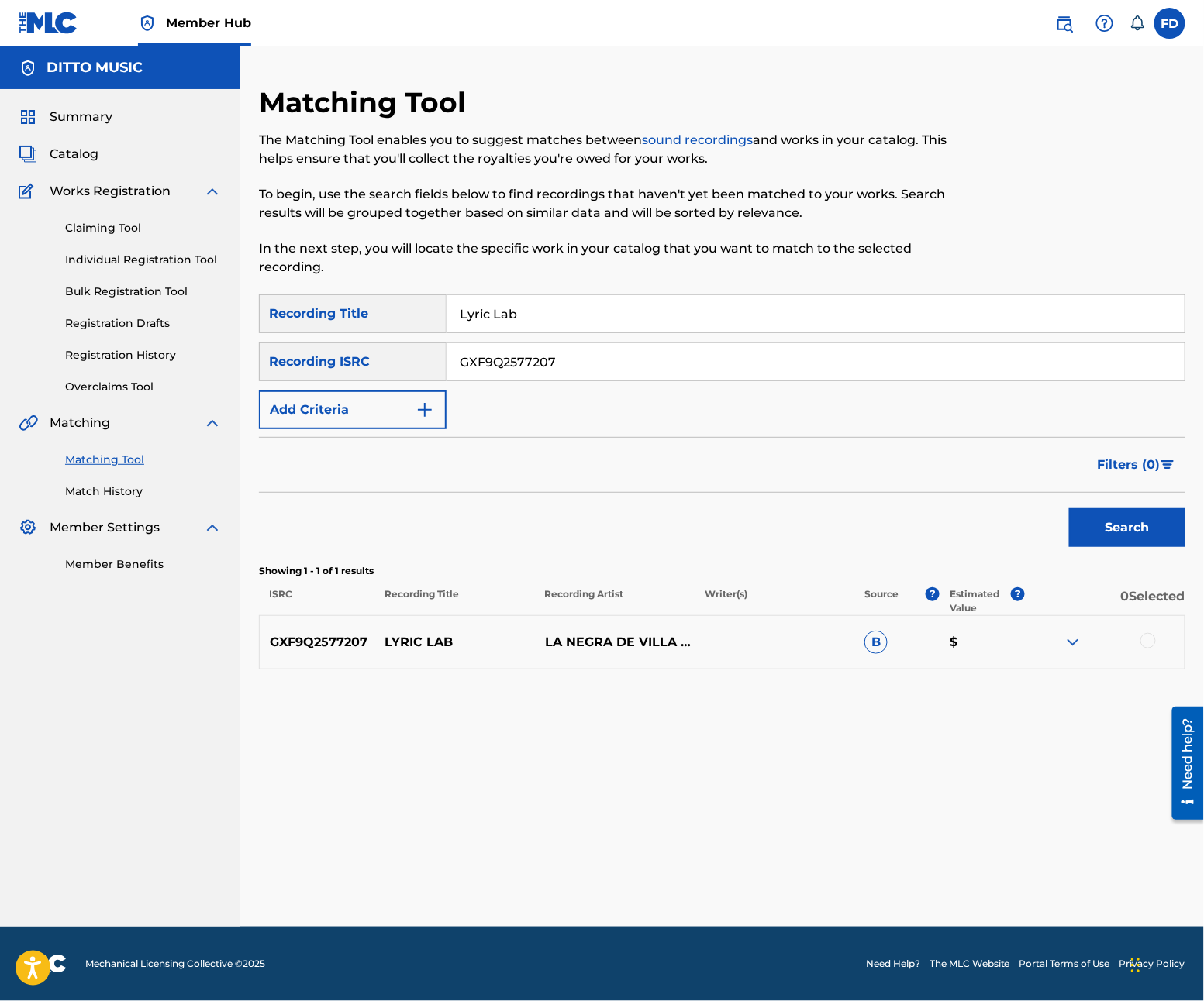
click at [1155, 643] on div at bounding box center [1104, 642] width 159 height 19
click at [1147, 643] on div at bounding box center [1148, 641] width 15 height 15
click at [1054, 890] on button "Match 1 Group" at bounding box center [1089, 874] width 171 height 38
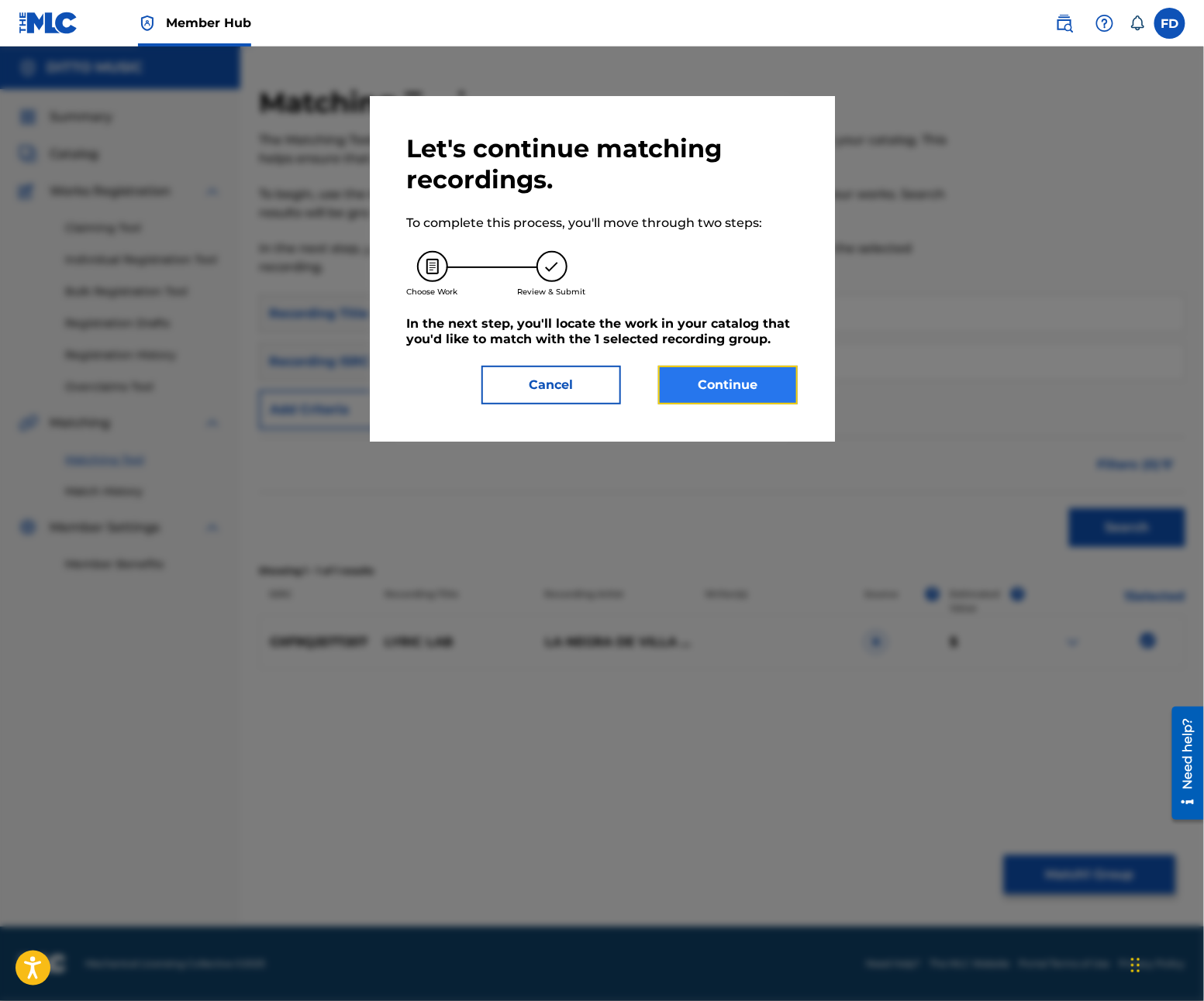
click at [739, 368] on button "Continue" at bounding box center [728, 384] width 140 height 38
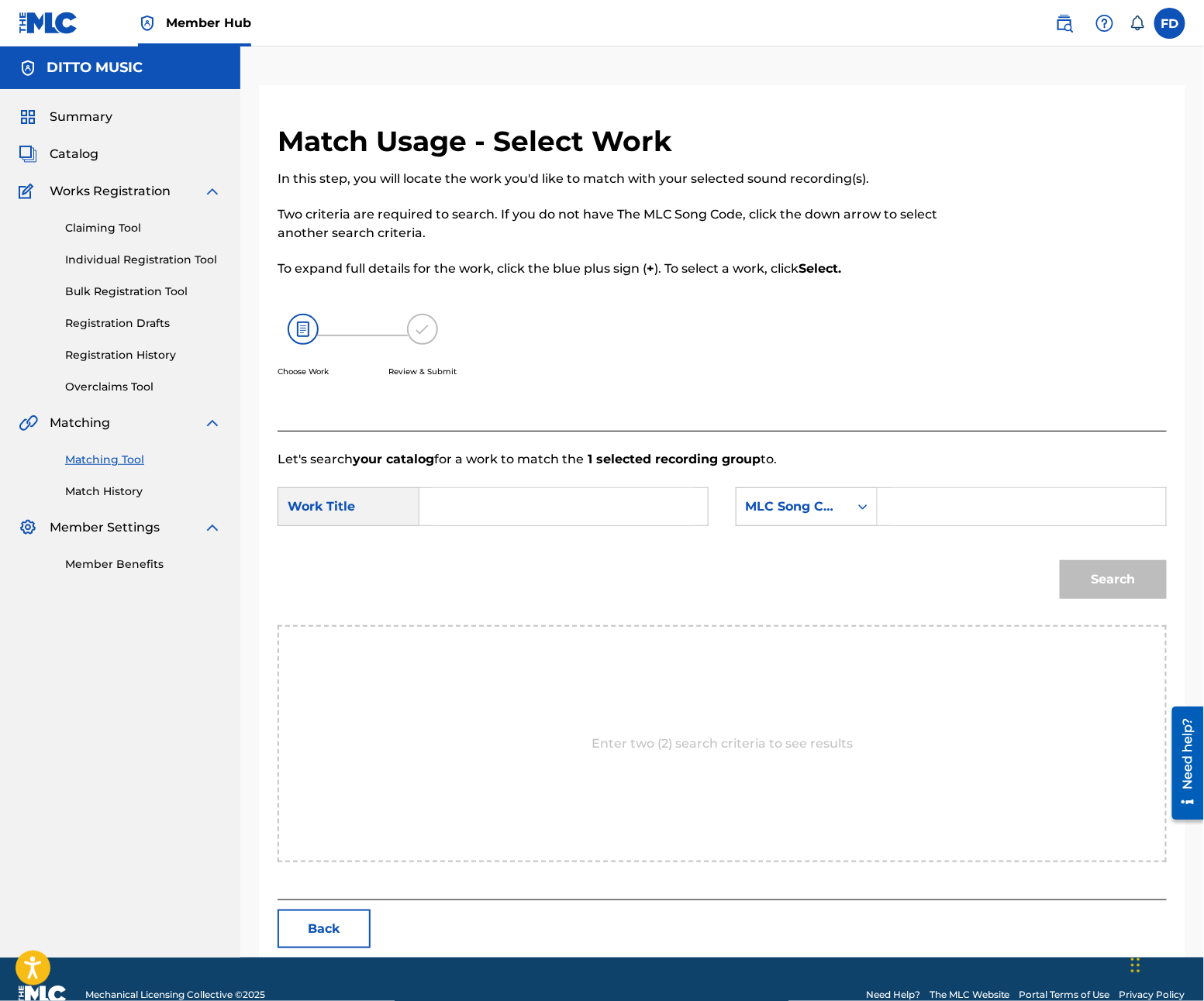
click at [982, 504] on input "Search Form" at bounding box center [1022, 507] width 262 height 37
paste input "LR6ZL9"
type input "LR6ZL9"
click at [585, 500] on input "Search Form" at bounding box center [564, 507] width 262 height 37
paste input "Lyric Lab"
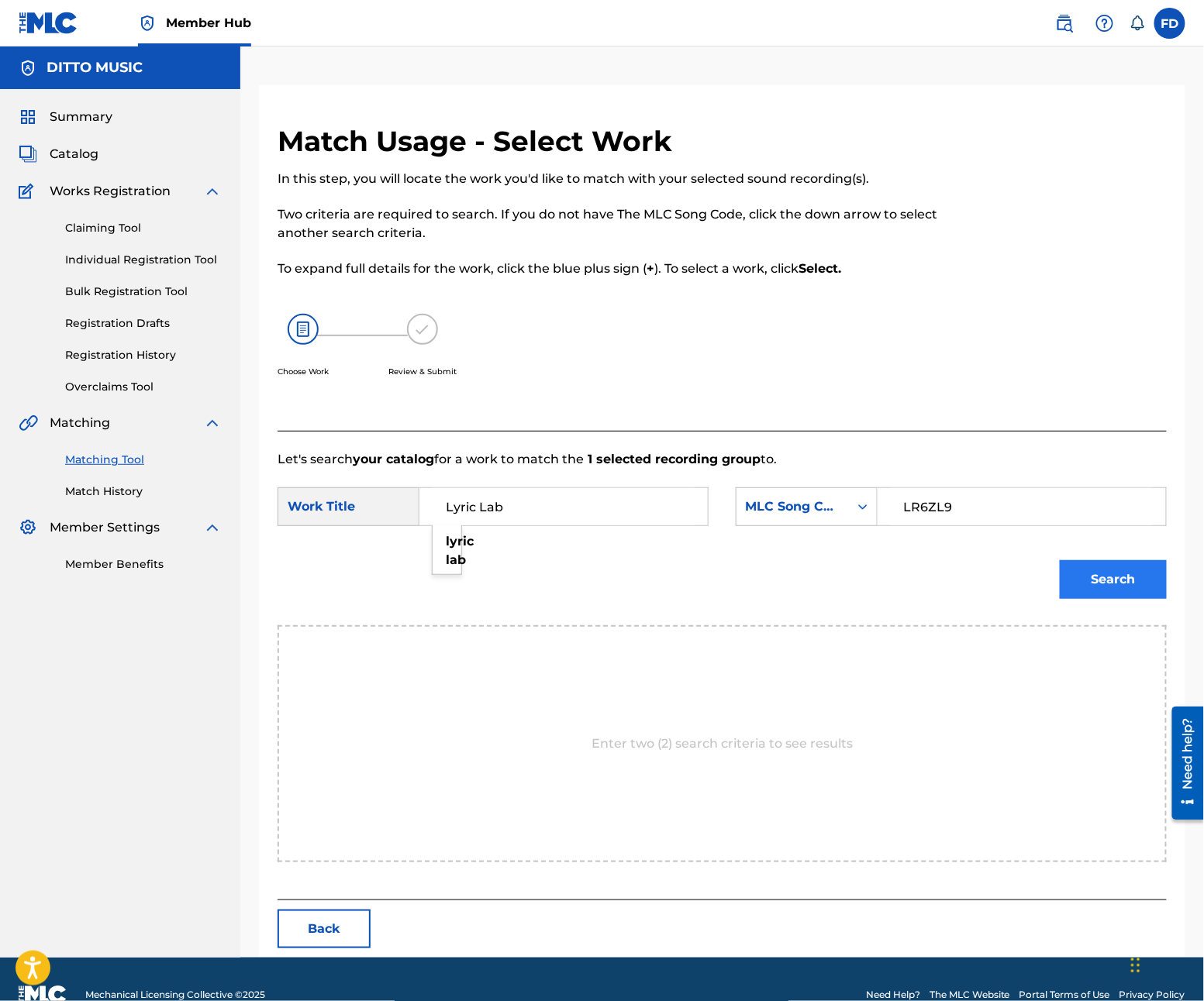
type input "Lyric Lab"
click at [1133, 580] on button "Search" at bounding box center [1114, 579] width 107 height 38
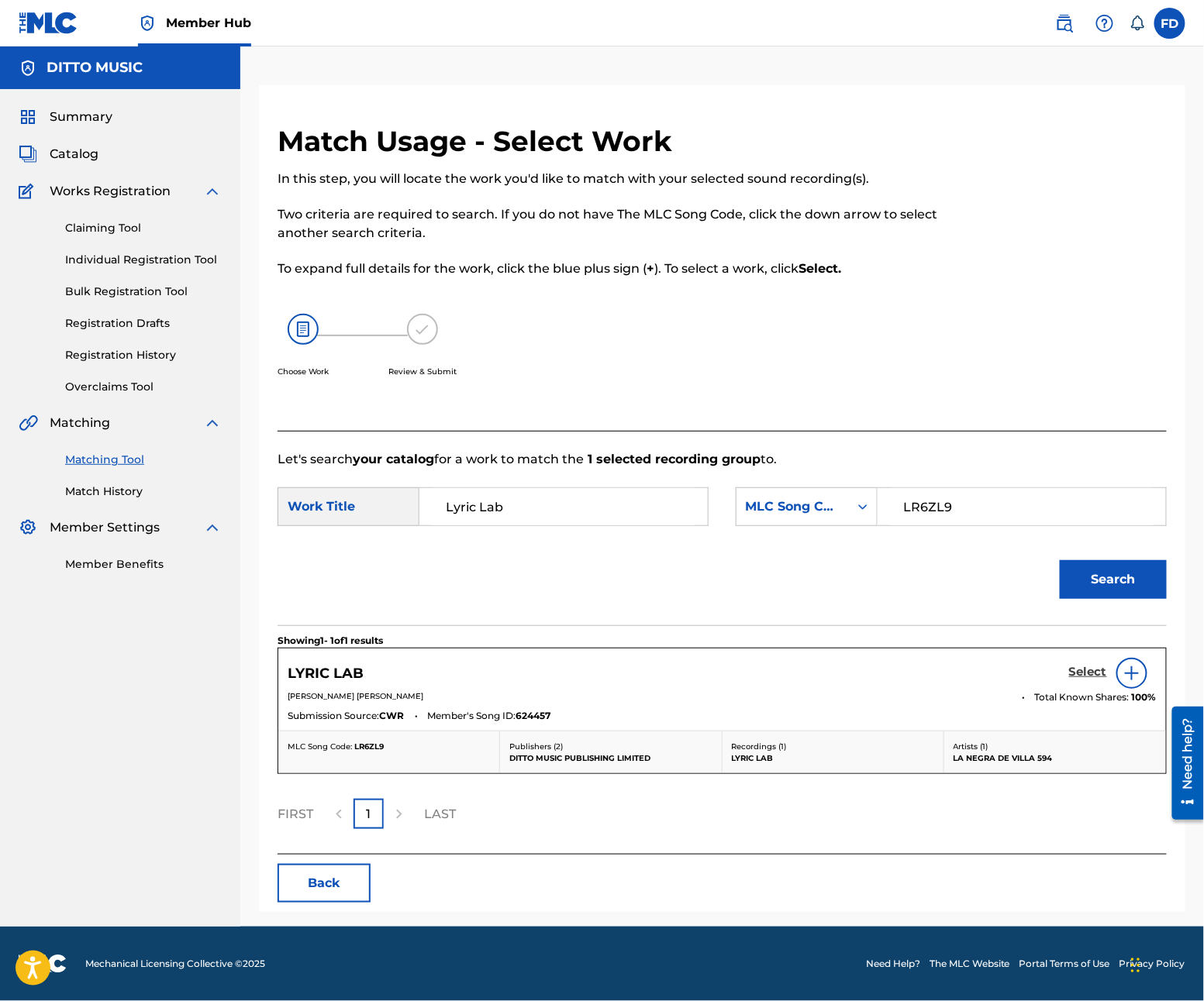
click at [1075, 672] on h5 "Select" at bounding box center [1088, 672] width 38 height 14
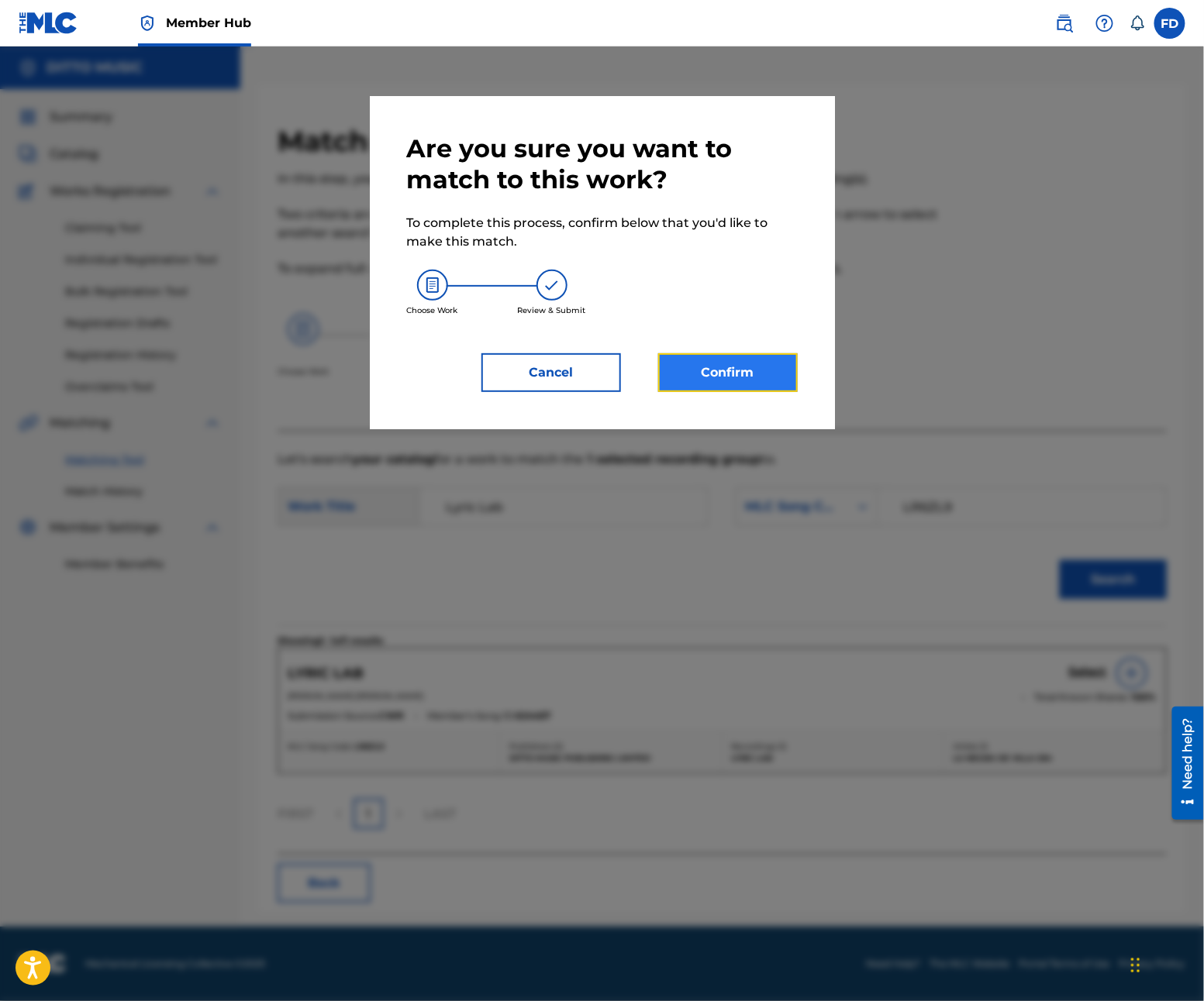
click at [738, 377] on button "Confirm" at bounding box center [728, 372] width 140 height 38
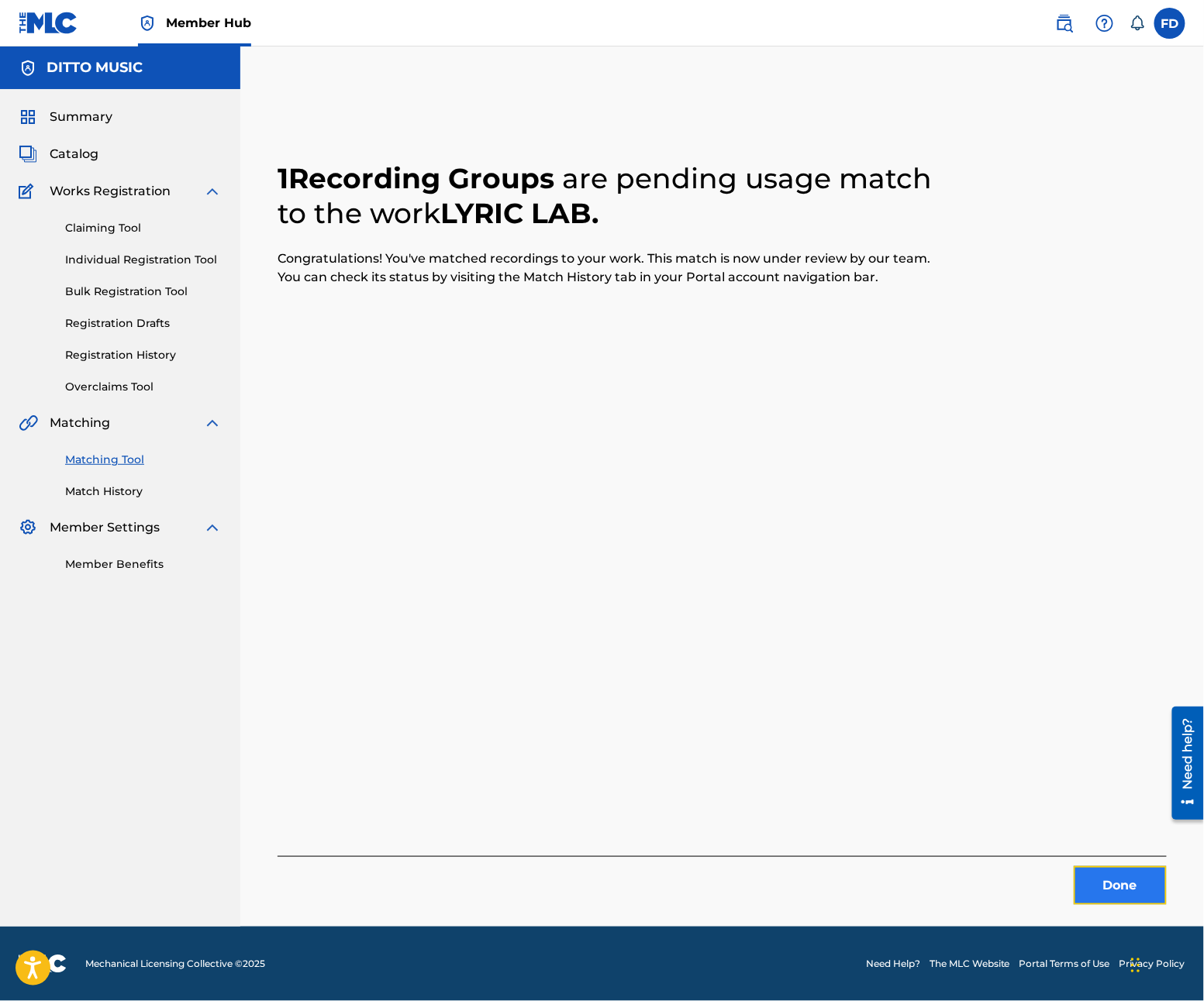
click at [1125, 897] on button "Done" at bounding box center [1120, 885] width 93 height 38
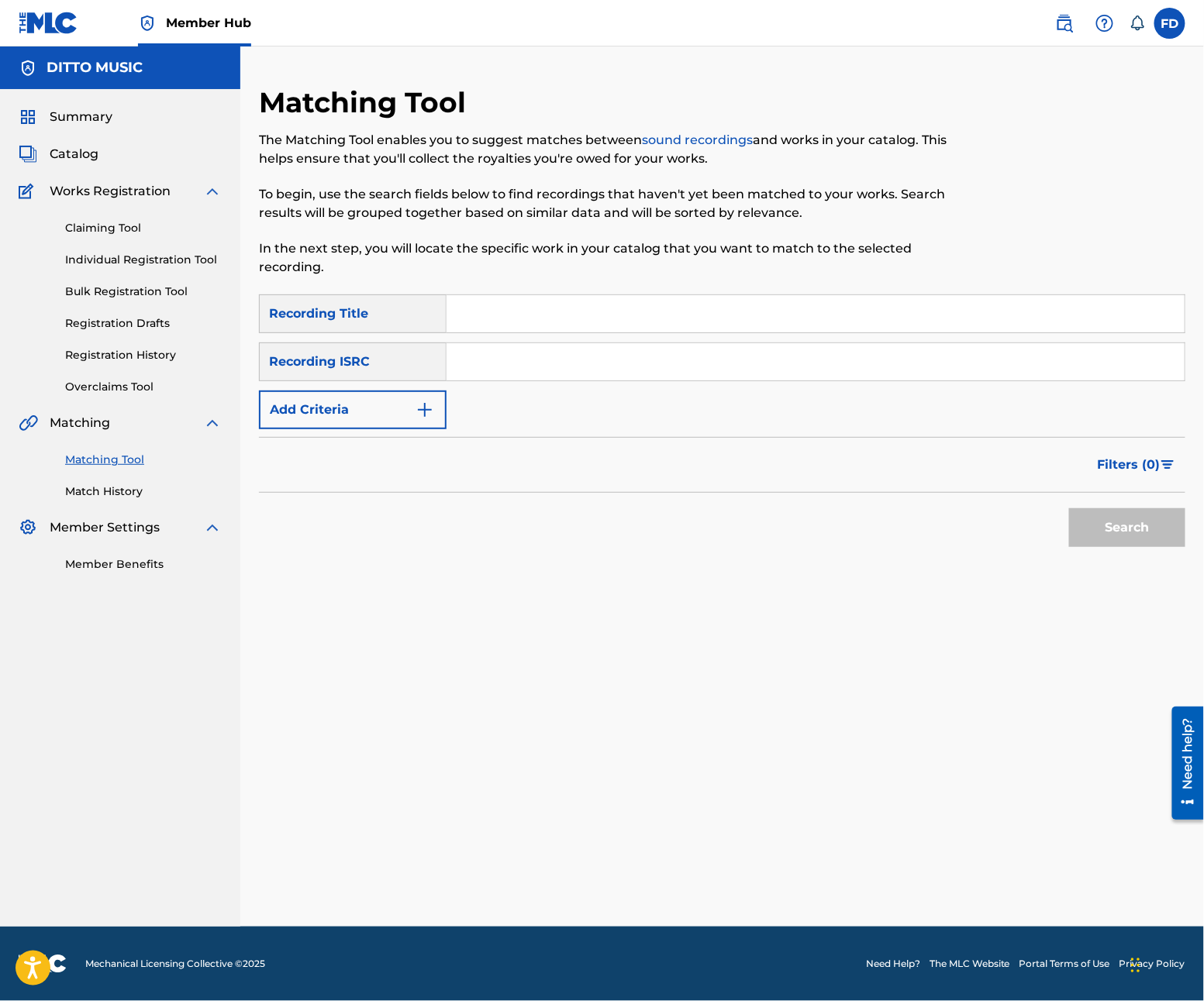
click at [677, 318] on input "Search Form" at bounding box center [815, 314] width 738 height 37
paste input "Jam Jubilee"
type input "Jam Jubilee"
drag, startPoint x: 698, startPoint y: 365, endPoint x: 711, endPoint y: 364, distance: 13.0
click at [698, 365] on input "Search Form" at bounding box center [815, 362] width 738 height 37
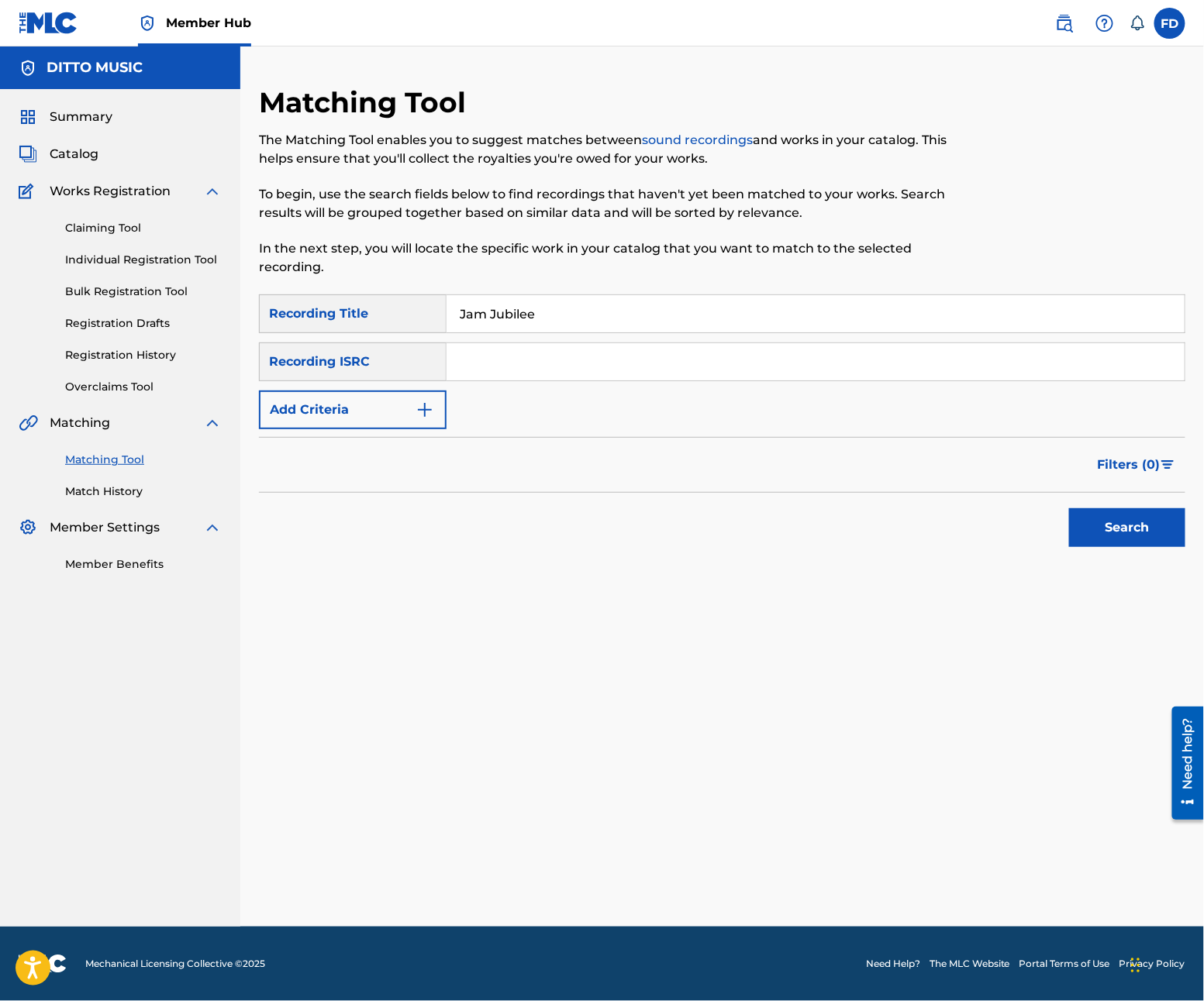
paste input "GXF9Q2577206"
type input "GXF9Q2577206"
click at [1152, 522] on button "Search" at bounding box center [1127, 527] width 116 height 38
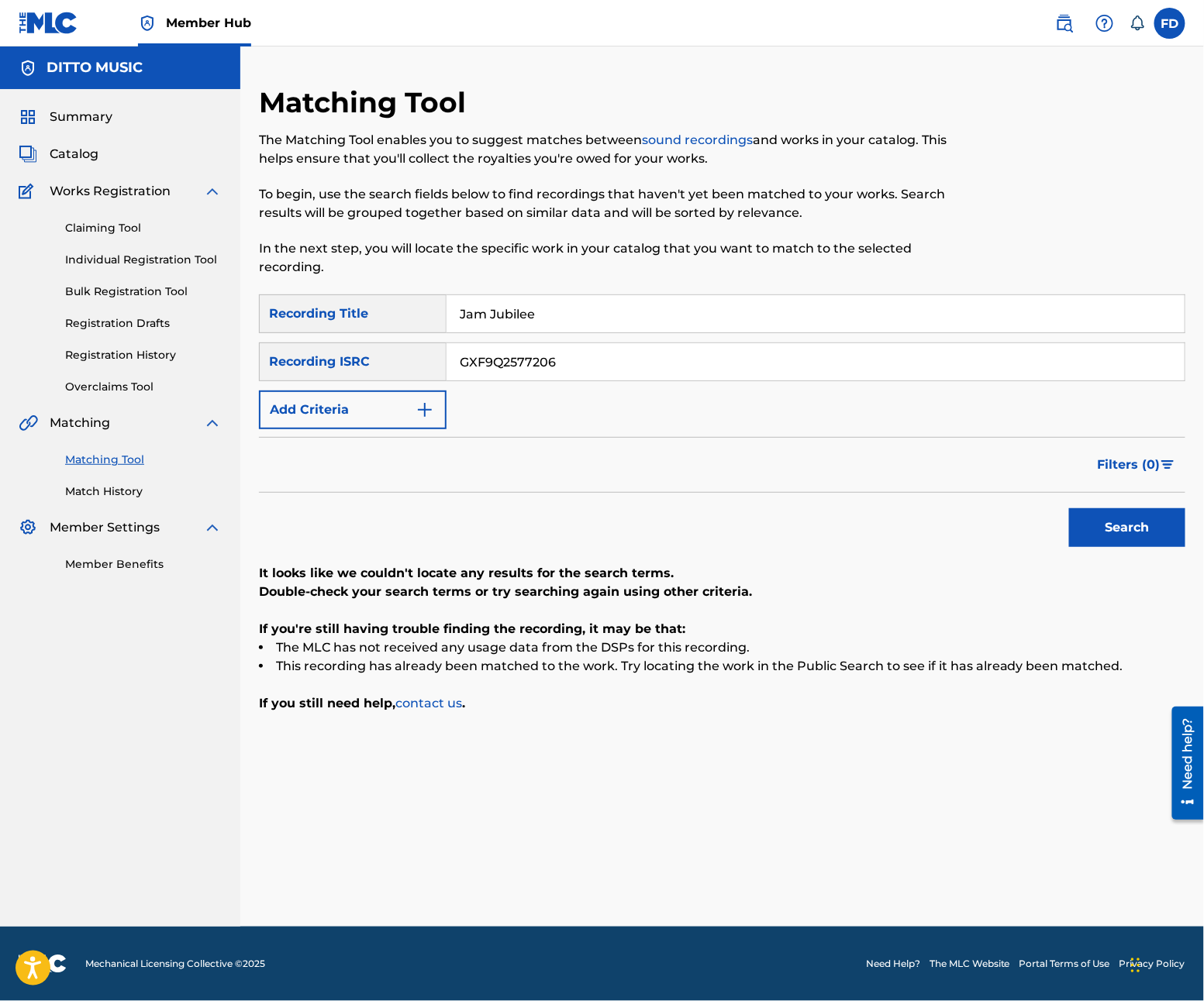
click at [771, 326] on input "Jam Jubilee" at bounding box center [815, 314] width 738 height 37
paste input "Inner City Blues"
drag, startPoint x: 787, startPoint y: 321, endPoint x: 766, endPoint y: 348, distance: 34.2
click at [786, 331] on input "Inner City Blues" at bounding box center [815, 314] width 738 height 37
type input "Inner City Blues"
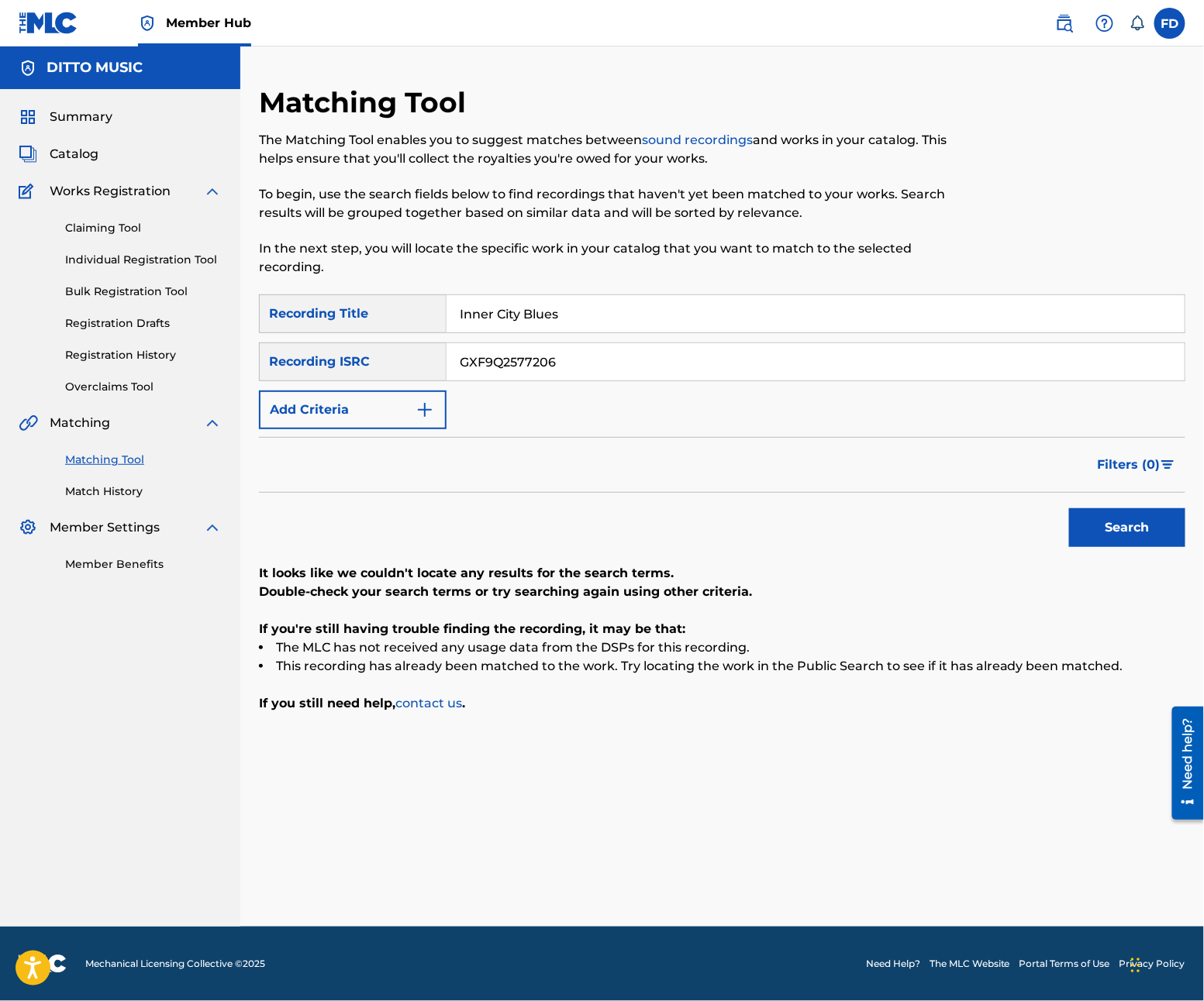
click at [899, 331] on input "Inner City Blues" at bounding box center [815, 314] width 738 height 37
click at [890, 370] on input "GXF9Q2577206" at bounding box center [815, 362] width 738 height 37
paste input "5"
type input "GXF9Q2577205"
click at [1155, 537] on button "Search" at bounding box center [1127, 527] width 116 height 38
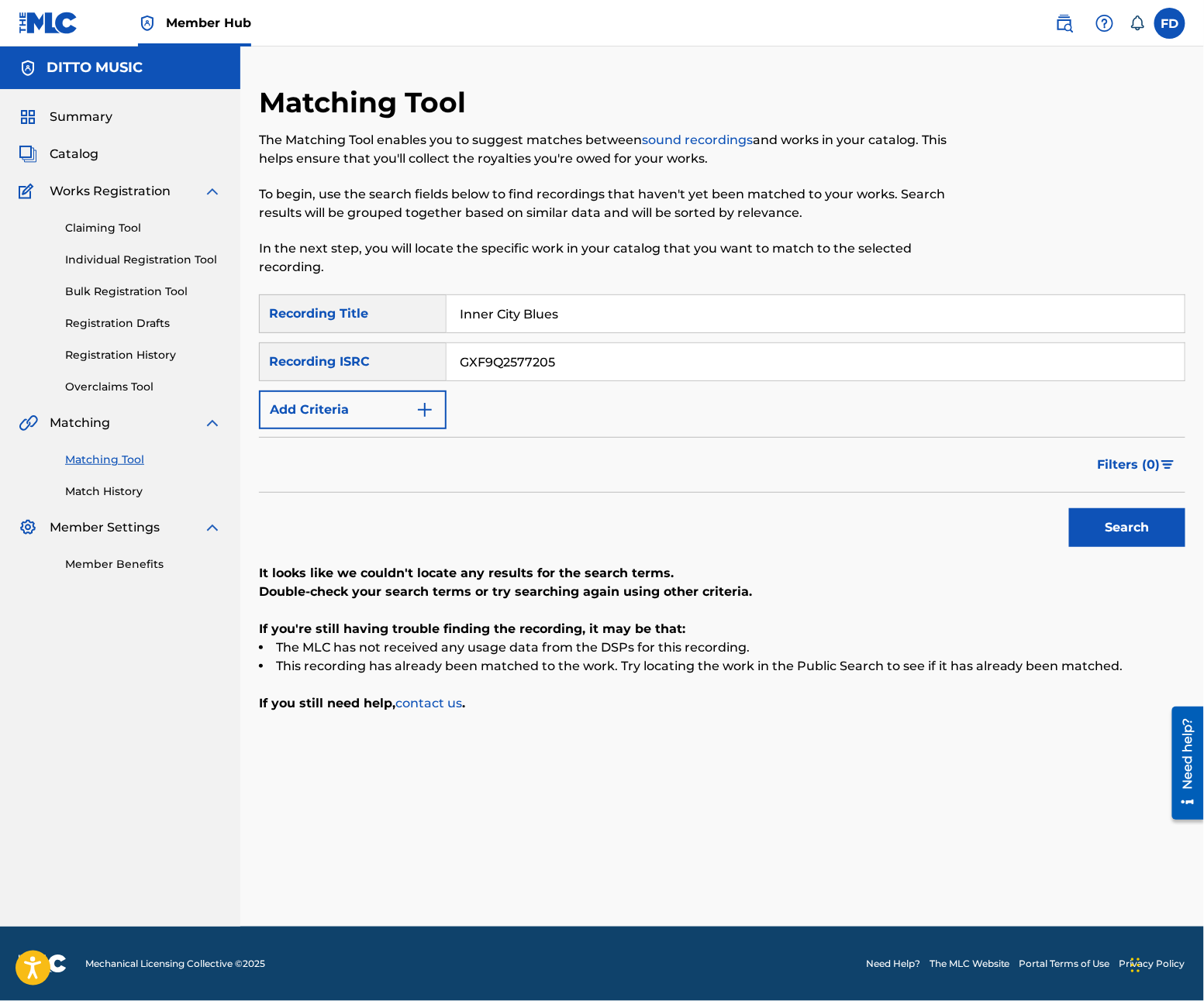
click at [549, 333] on div "SearchWithCriteria21e11f27-46d6-4787-b037-8cacea390abe Recording Title Inner Ci…" at bounding box center [722, 362] width 926 height 135
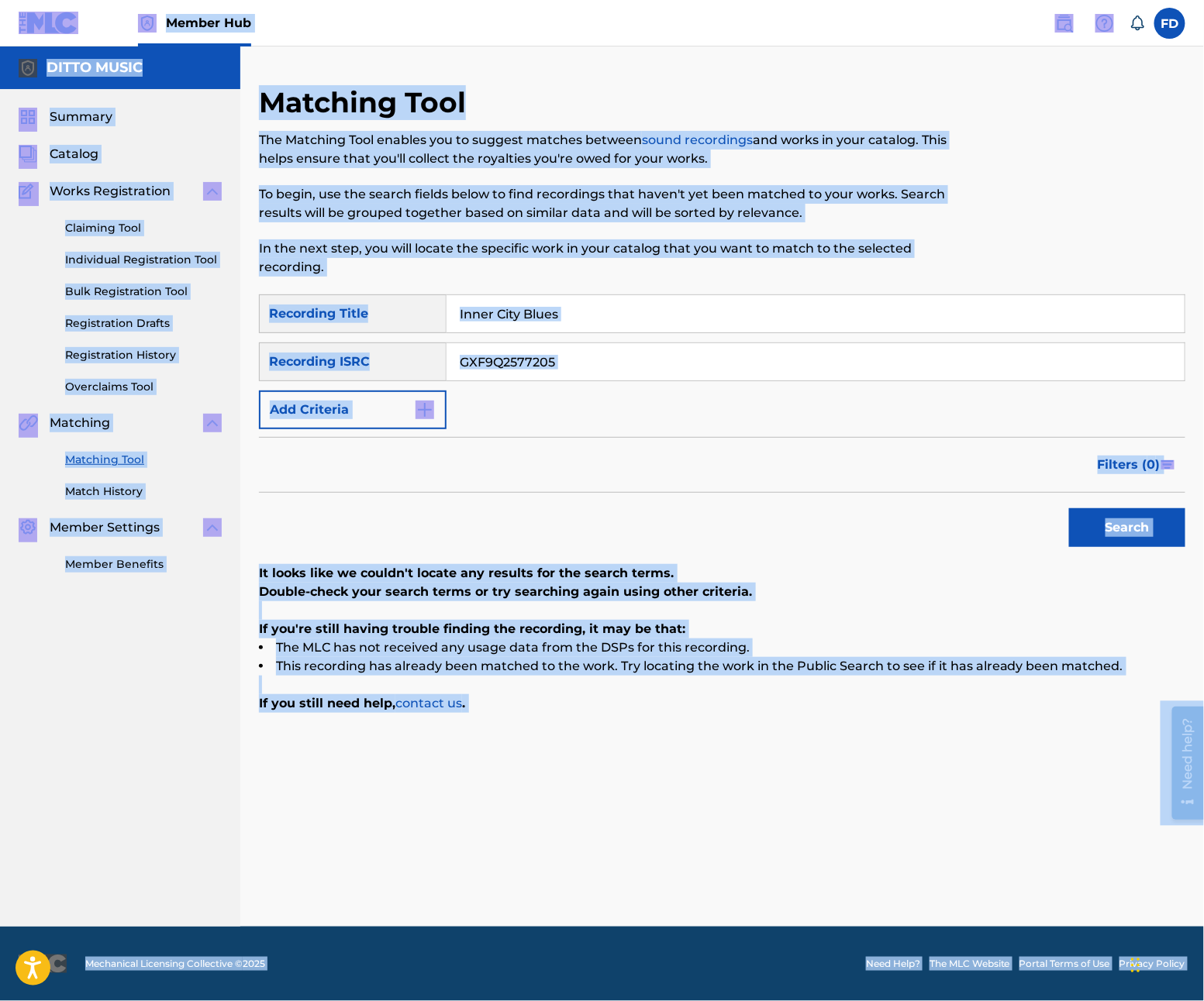
click at [562, 305] on input "Inner City Blues" at bounding box center [815, 314] width 738 height 37
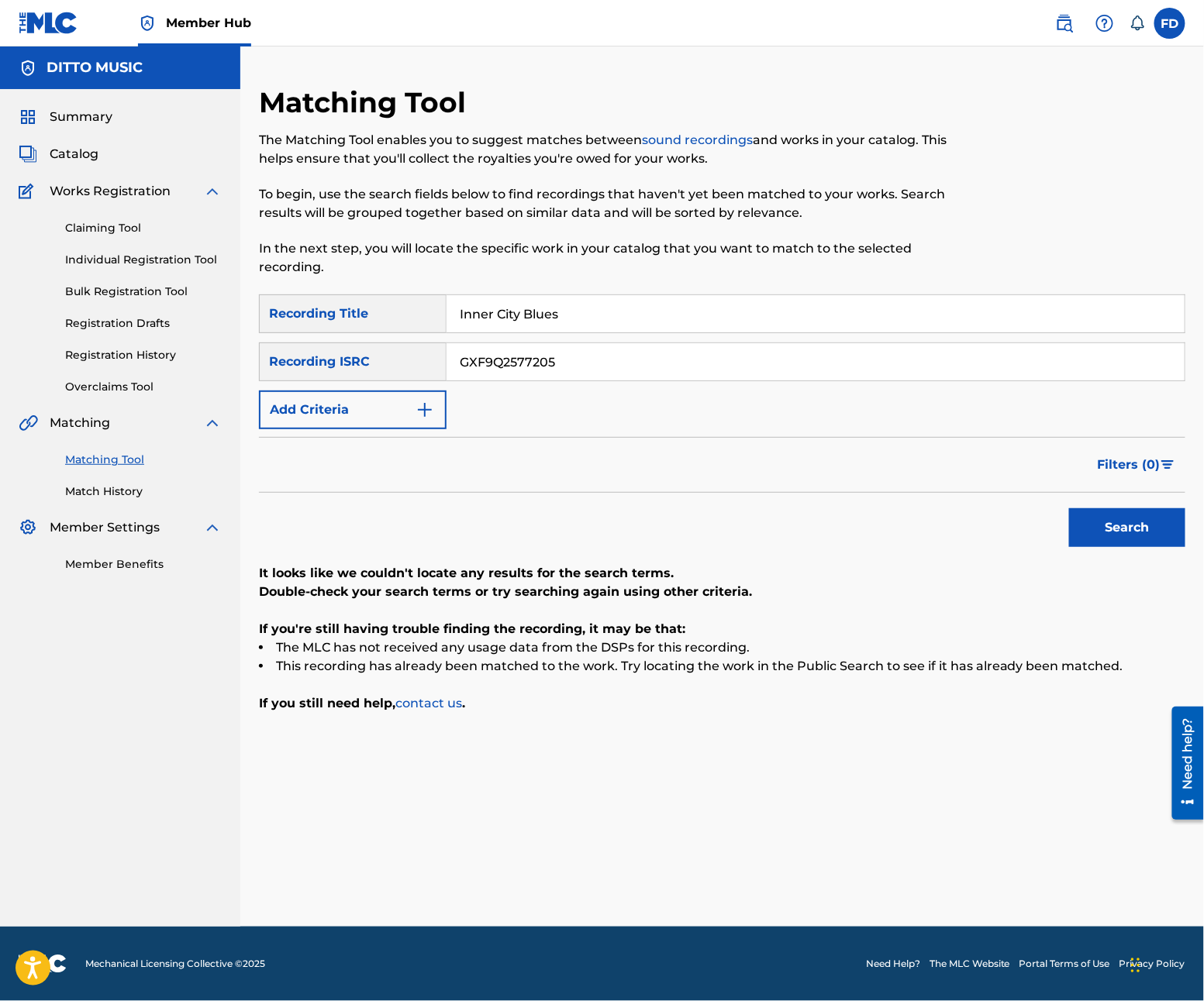
paste input "Ghetto Groove"
click at [546, 318] on input "Inner City BluesGhetto Groove" at bounding box center [815, 314] width 738 height 37
paste input "Search Form"
type input "Ghetto Groove"
click at [572, 377] on input "GXF9Q2577205" at bounding box center [815, 362] width 738 height 37
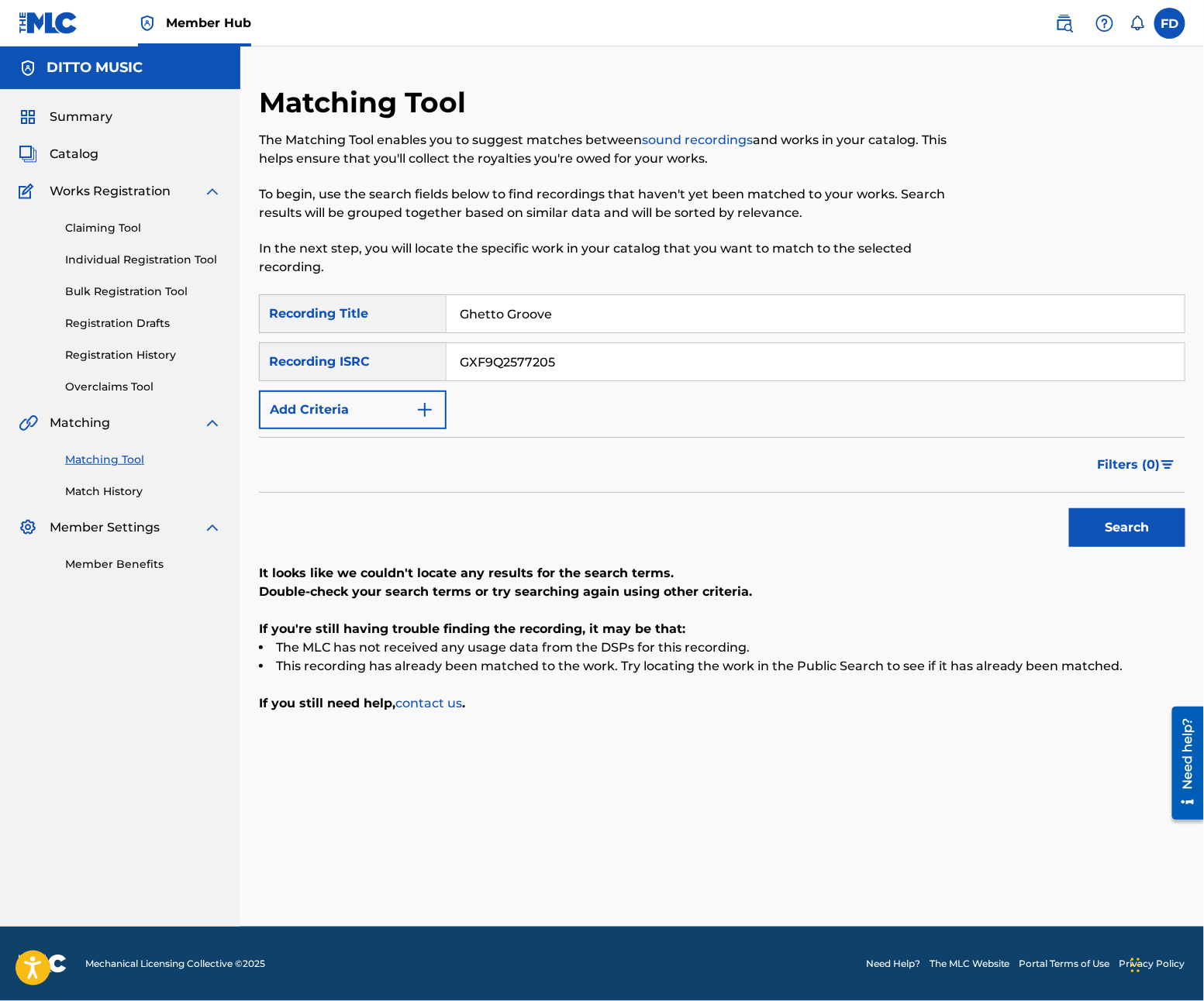
paste input "4"
type input "GXF9Q2577204"
click at [1164, 519] on button "Search" at bounding box center [1127, 527] width 116 height 38
click at [517, 318] on input "Ghetto Groove" at bounding box center [815, 314] width 738 height 37
paste input "angsta"
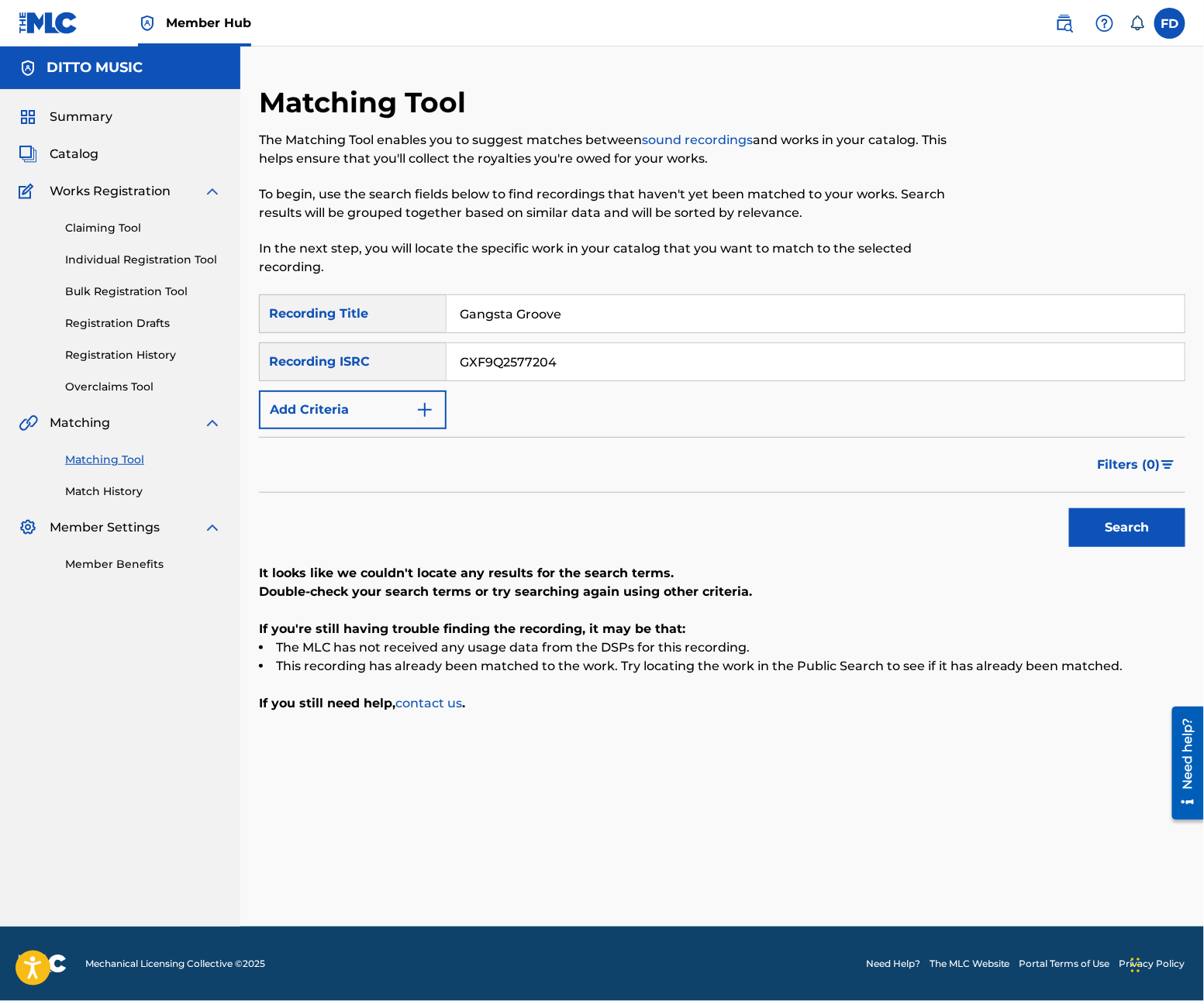
type input "Gangsta Groove"
click at [520, 361] on input "GXF9Q2577204" at bounding box center [815, 362] width 738 height 37
paste input "3"
type input "GXF9Q2577203"
click at [1147, 537] on button "Search" at bounding box center [1127, 527] width 116 height 38
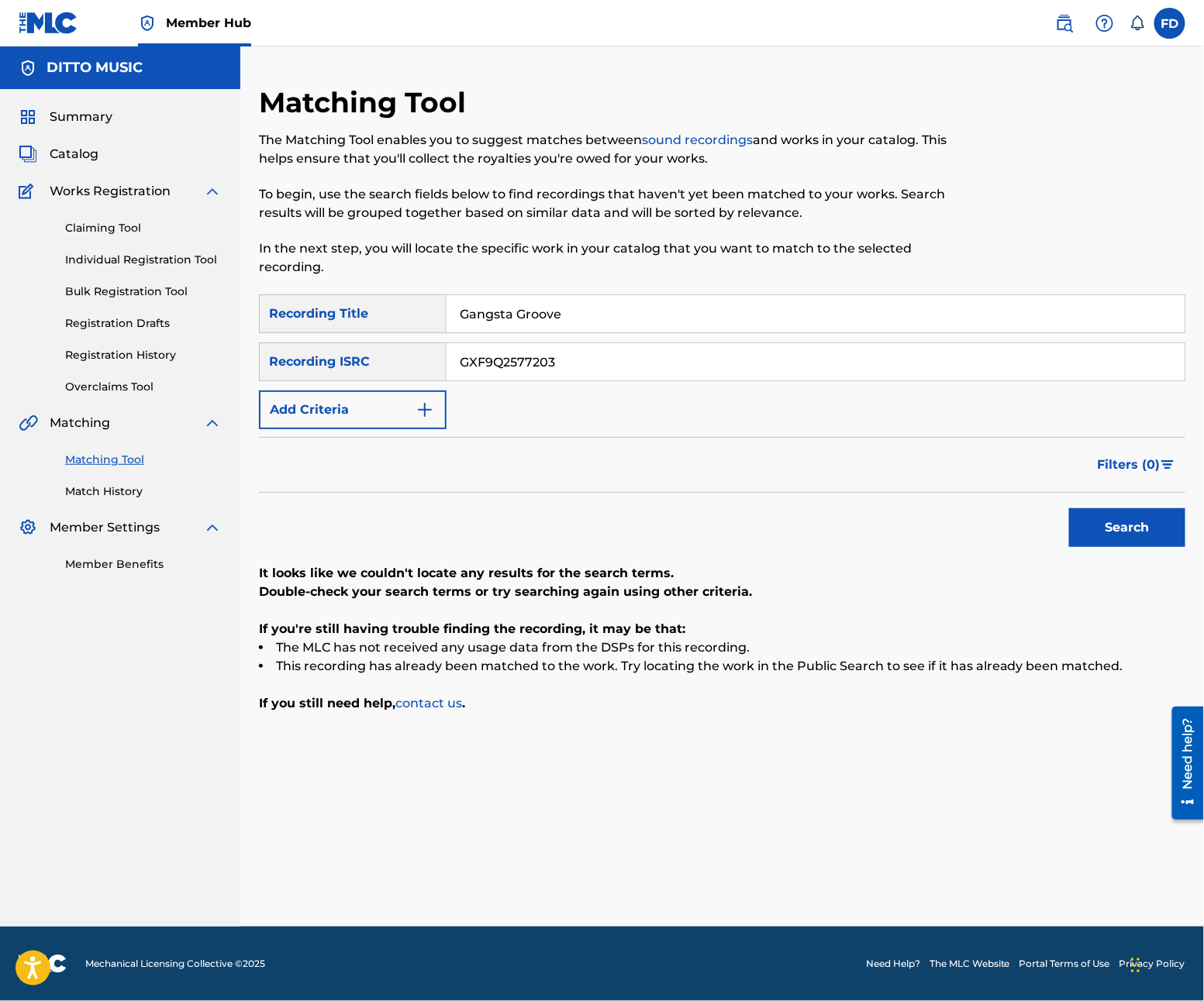
click at [639, 319] on input "Gangsta Groove" at bounding box center [815, 314] width 738 height 37
paste
type input "DJ Delight"
click at [625, 362] on input "GXF9Q2577203" at bounding box center [815, 362] width 738 height 37
click at [553, 332] on div "DJ Delight" at bounding box center [815, 314] width 739 height 38
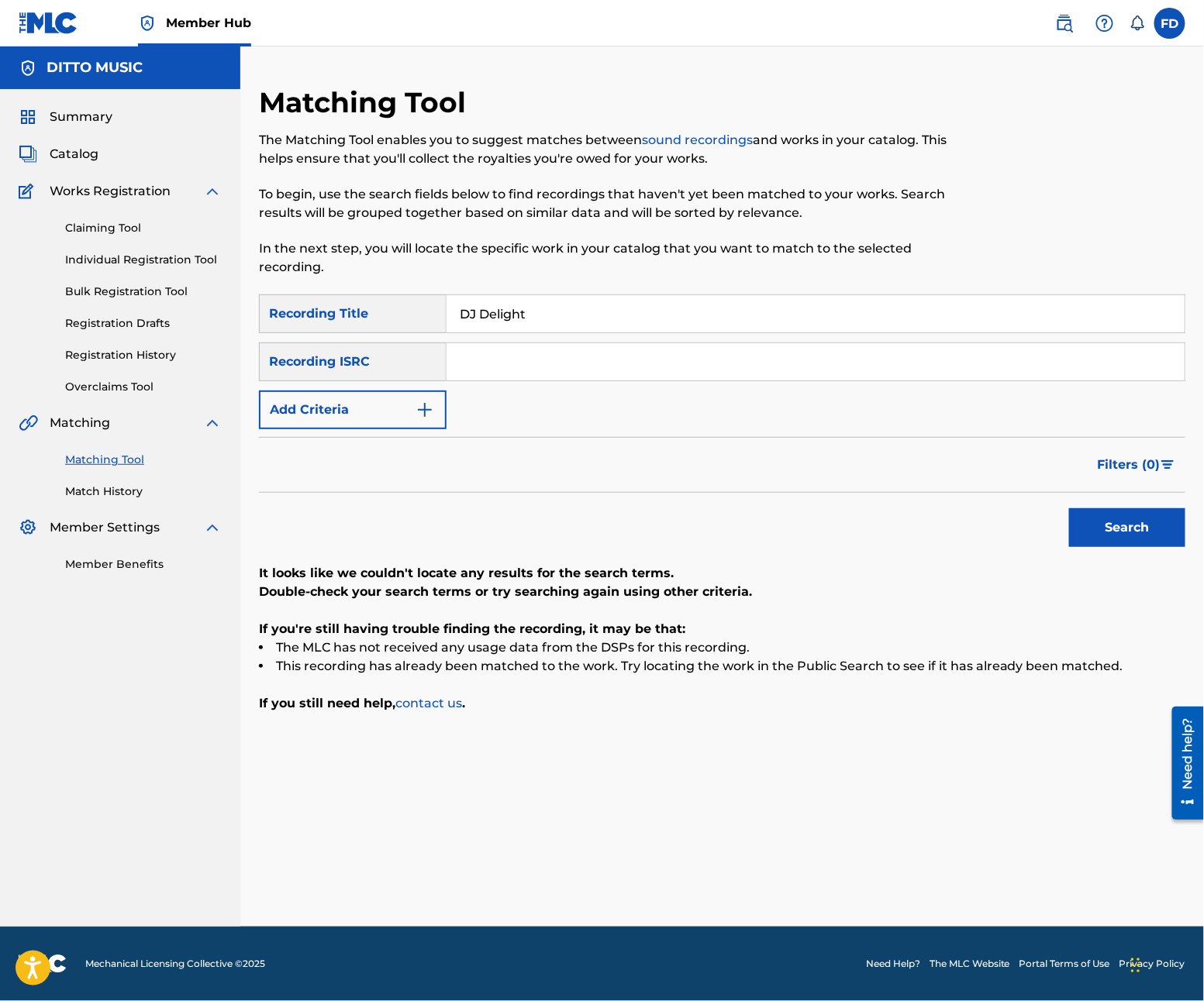
drag, startPoint x: 614, startPoint y: 349, endPoint x: 623, endPoint y: 354, distance: 10.3
click at [614, 349] on input "Search Form" at bounding box center [815, 362] width 738 height 37
type input "GXF9Q2577201"
click at [1131, 503] on div "Search" at bounding box center [1123, 524] width 124 height 62
drag, startPoint x: 1131, startPoint y: 523, endPoint x: 1104, endPoint y: 509, distance: 30.4
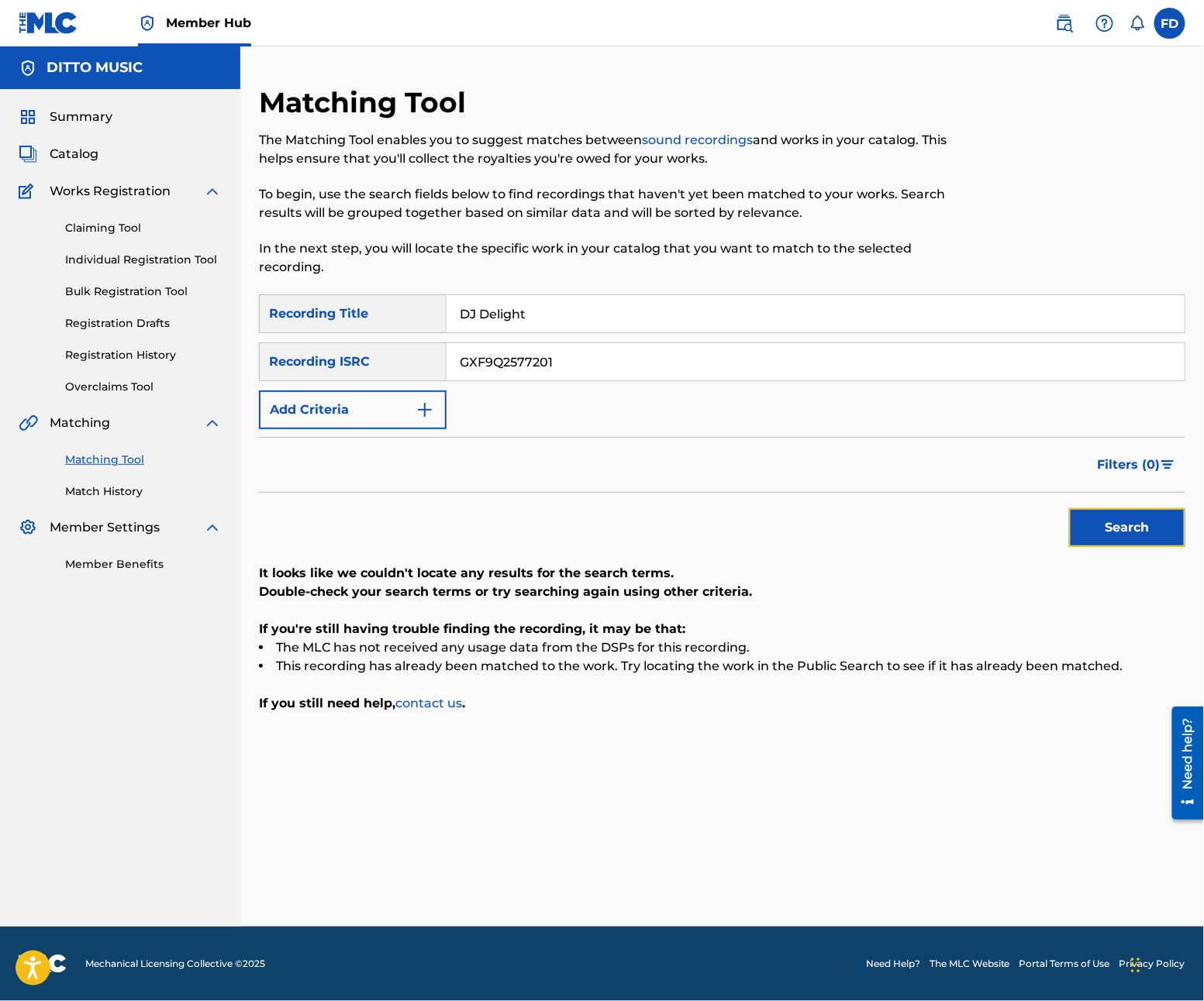
click at [1129, 527] on button "Search" at bounding box center [1127, 527] width 116 height 38
click at [616, 297] on input "DJ Delight" at bounding box center [815, 314] width 738 height 37
type input "City Lights"
click at [517, 358] on input "GXF9Q2577201" at bounding box center [815, 362] width 738 height 37
type input "GXF9Q2577199"
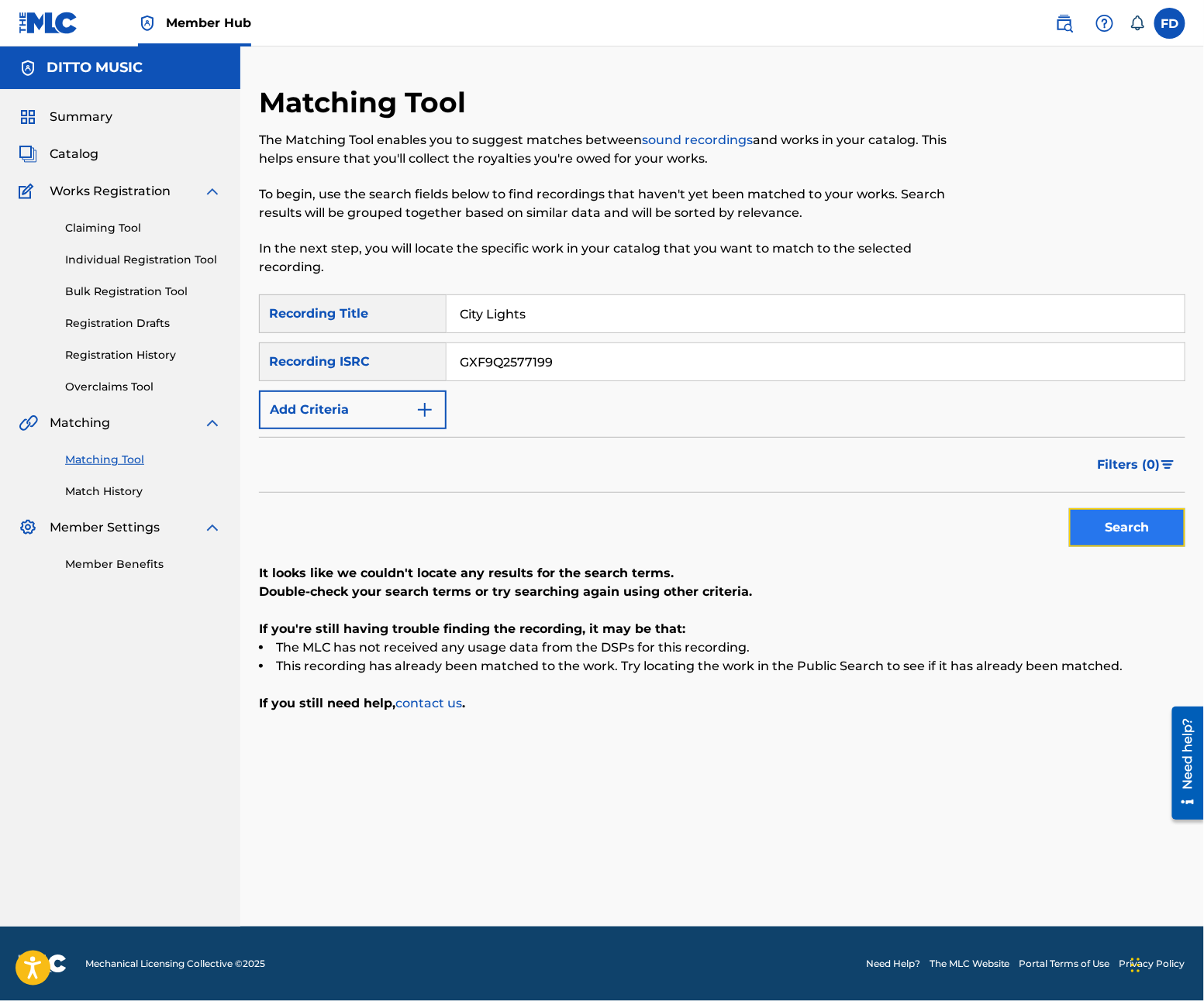
click at [1120, 522] on button "Search" at bounding box center [1127, 527] width 116 height 38
click at [529, 342] on div "GXF9Q2577199" at bounding box center [815, 361] width 739 height 38
click at [533, 341] on div "SearchWithCriteria21e11f27-46d6-4787-b037-8cacea390abe Recording Title City Lig…" at bounding box center [722, 362] width 926 height 135
click at [538, 331] on input "City Lights" at bounding box center [815, 314] width 738 height 37
type input "Rhyme Riddle"
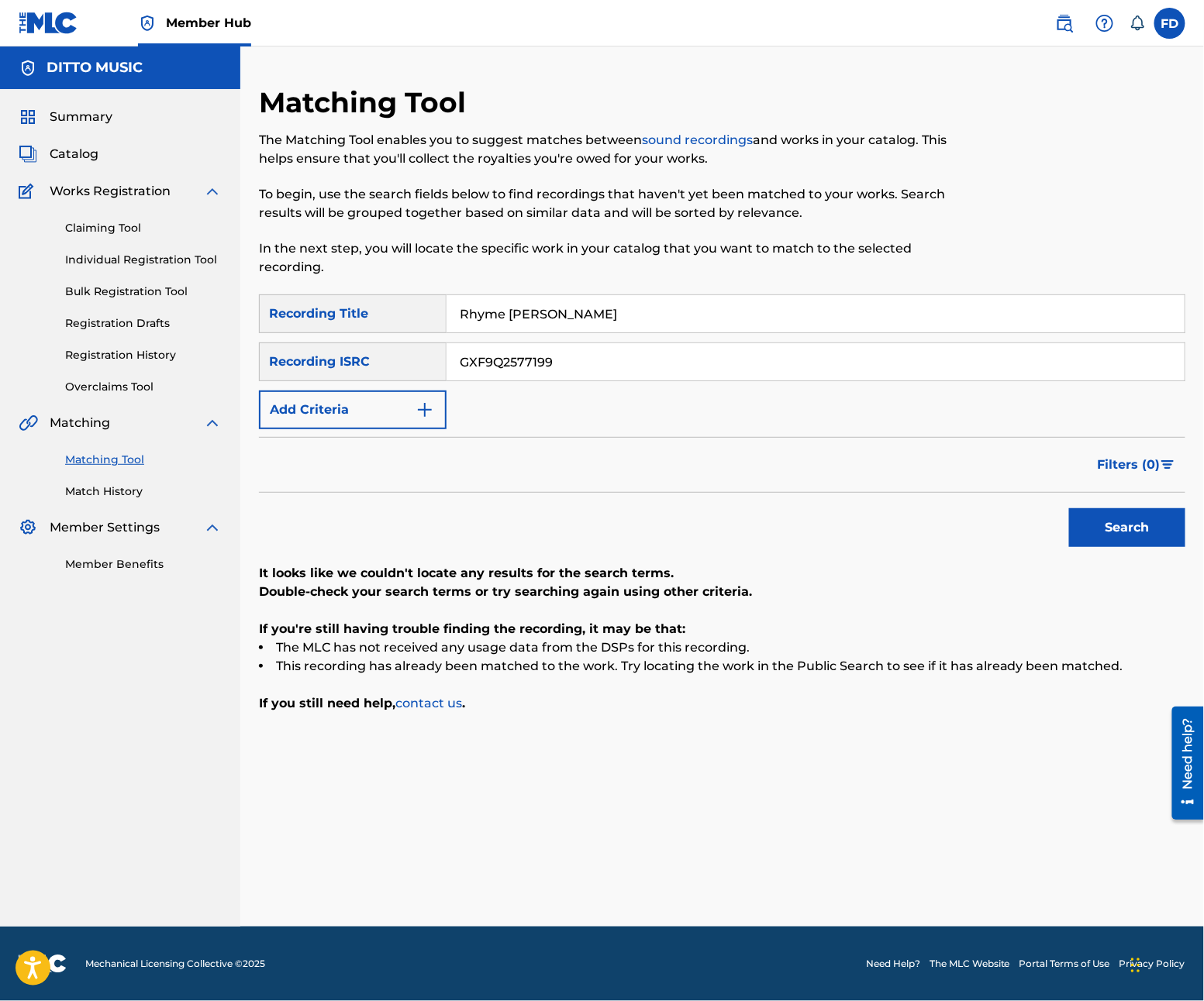
click at [610, 361] on input "GXF9Q2577199" at bounding box center [815, 362] width 738 height 37
type input "GXF9Q2577182"
click at [1158, 523] on button "Search" at bounding box center [1127, 527] width 116 height 38
click at [567, 320] on input "Rhyme Riddle" at bounding box center [815, 314] width 738 height 37
type input "Revolutionary Rhymes"
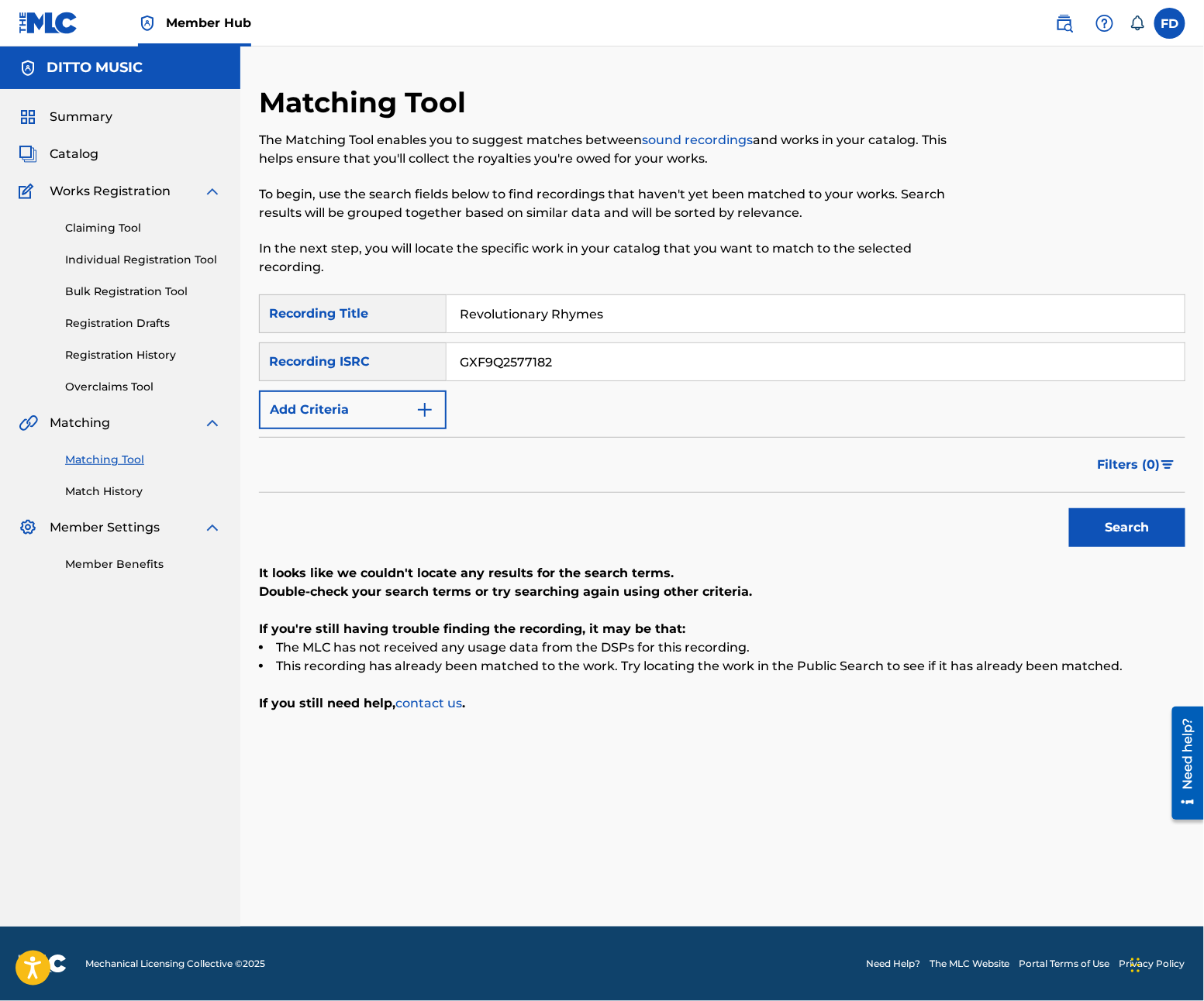
drag, startPoint x: 592, startPoint y: 331, endPoint x: 572, endPoint y: 364, distance: 38.6
click at [588, 337] on div "SearchWithCriteria21e11f27-46d6-4787-b037-8cacea390abe Recording Title Revoluti…" at bounding box center [722, 362] width 926 height 135
click at [572, 364] on input "GXF9Q2577182" at bounding box center [815, 362] width 738 height 37
type input "GXF9Q2577180"
click at [1138, 509] on button "Search" at bounding box center [1127, 527] width 116 height 38
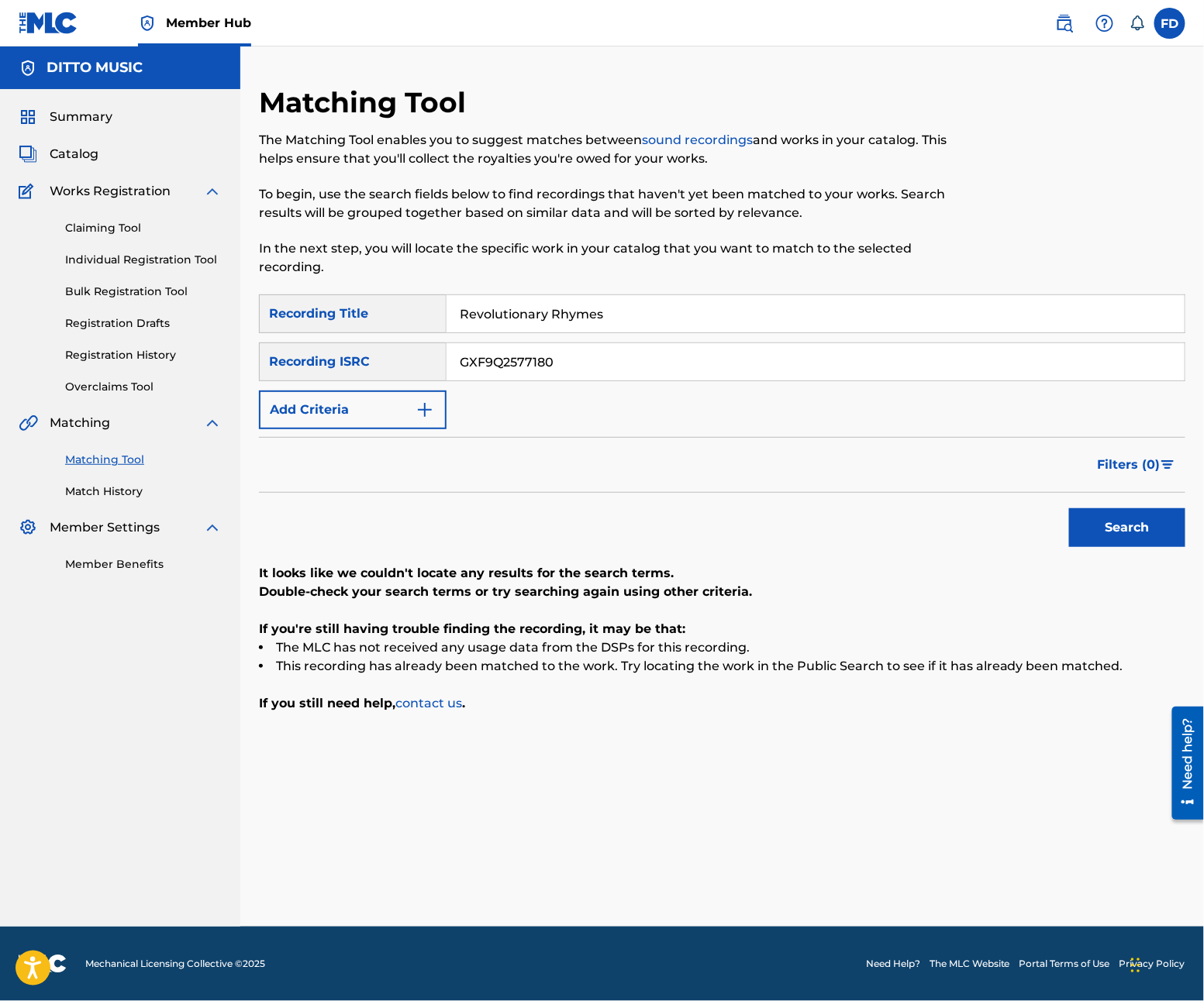
click at [596, 312] on input "Revolutionary Rhymes" at bounding box center [815, 314] width 738 height 37
drag, startPoint x: 596, startPoint y: 312, endPoint x: 511, endPoint y: 345, distance: 91.2
click at [572, 329] on input "City Slickers" at bounding box center [815, 314] width 738 height 37
type input "City Slickers"
click at [614, 393] on div "SearchWithCriteria21e11f27-46d6-4787-b037-8cacea390abe Recording Title City Sli…" at bounding box center [722, 362] width 926 height 135
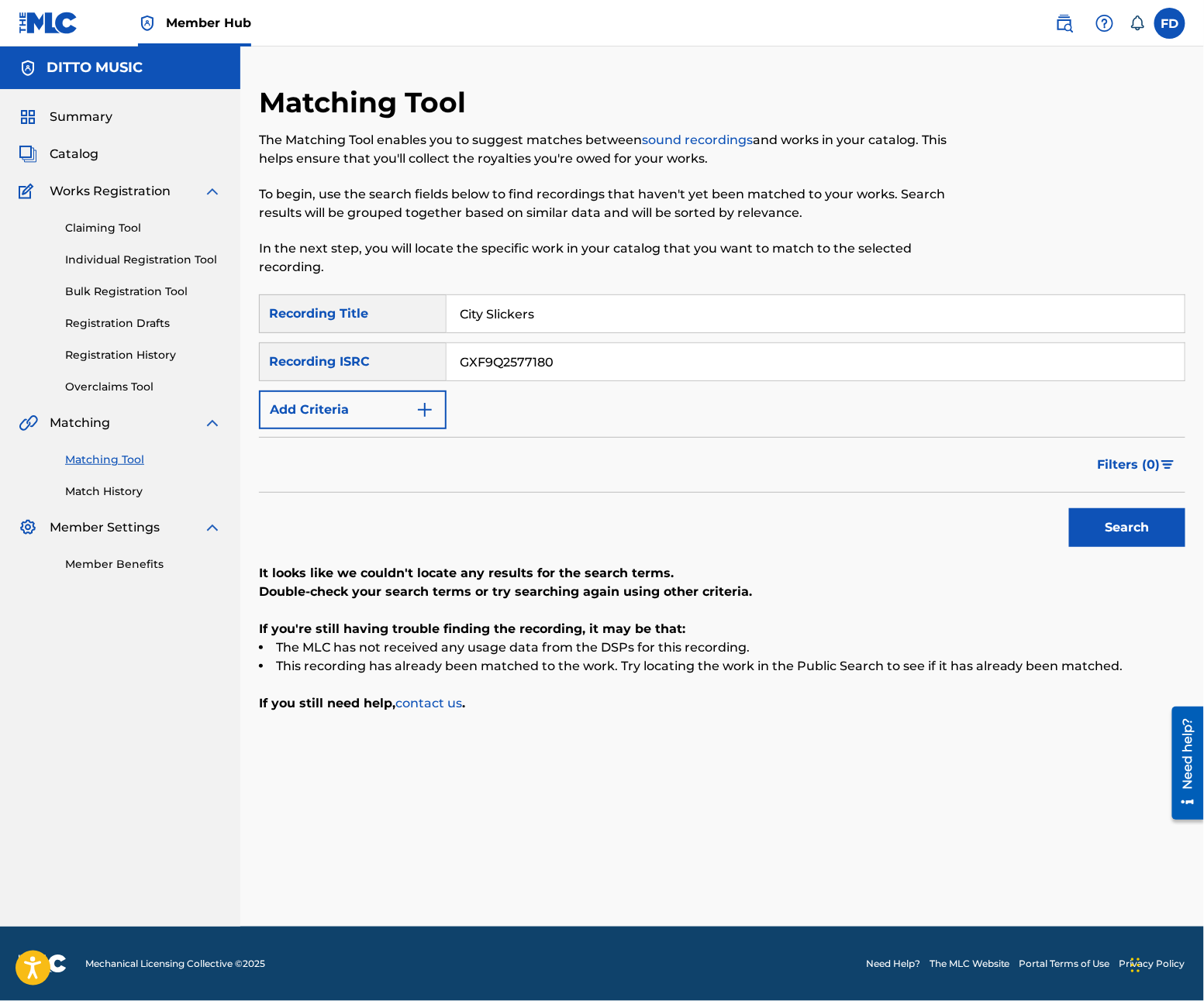
click at [648, 348] on input "GXF9Q2577180" at bounding box center [815, 362] width 738 height 37
type input "GXF9Q2577175"
click at [1115, 509] on button "Search" at bounding box center [1127, 527] width 116 height 38
click at [564, 333] on div "SearchWithCriteria21e11f27-46d6-4787-b037-8cacea390abe Recording Title City Sli…" at bounding box center [722, 362] width 926 height 135
click at [606, 300] on input "City Slickers" at bounding box center [815, 314] width 738 height 37
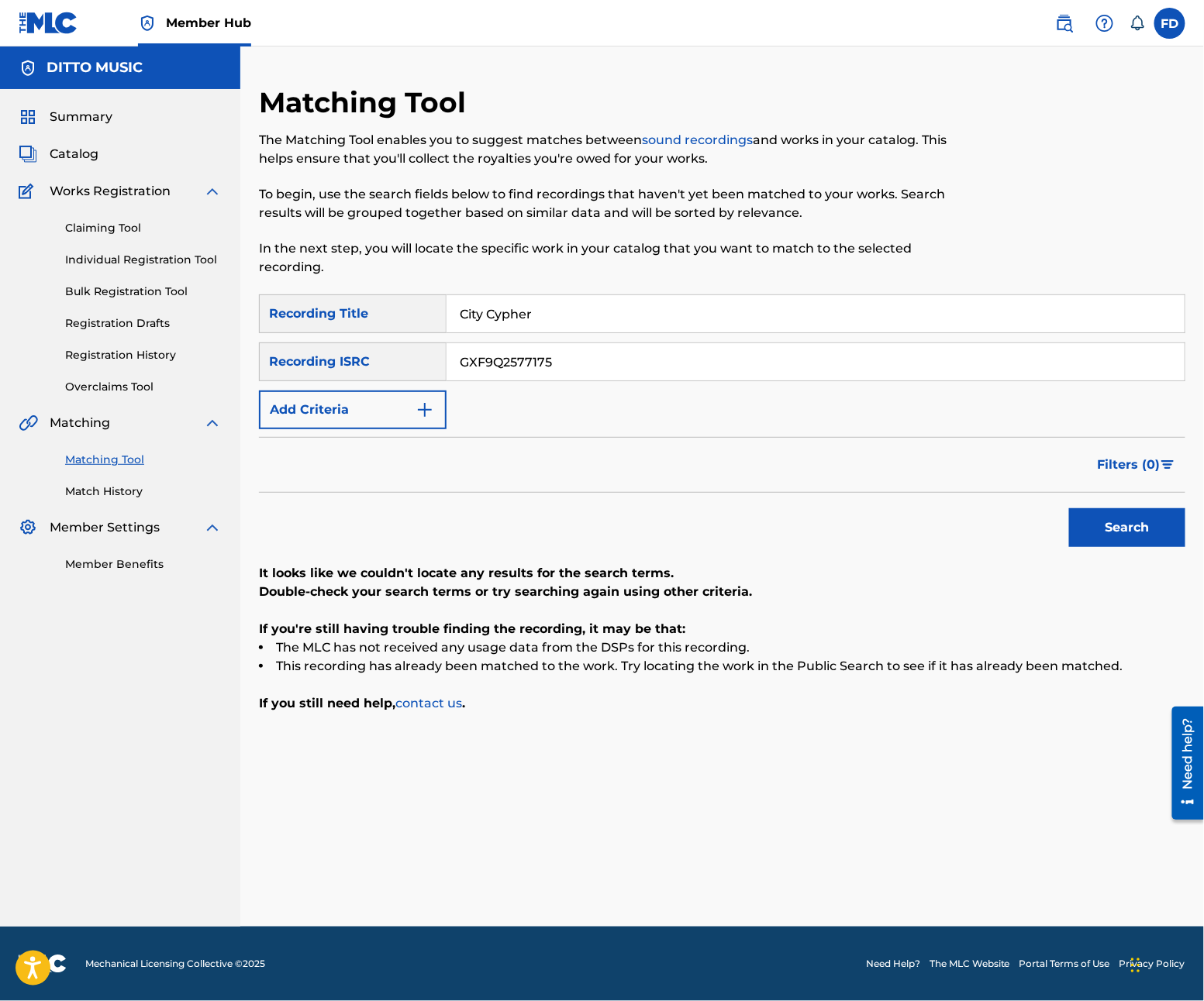
type input "City Cypher"
click at [592, 339] on div "SearchWithCriteria21e11f27-46d6-4787-b037-8cacea390abe Recording Title City Cyp…" at bounding box center [722, 362] width 926 height 135
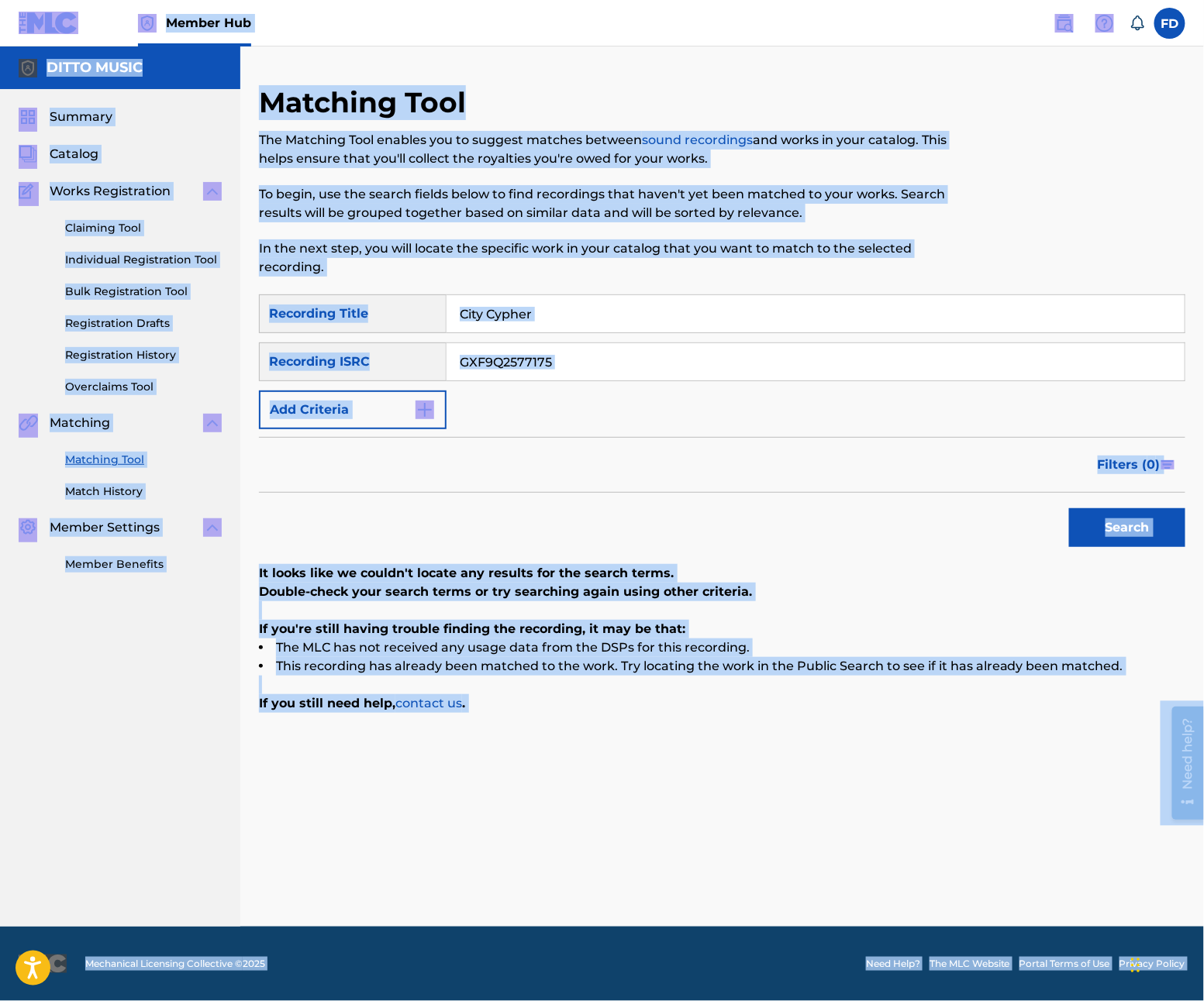
click at [592, 358] on input "GXF9Q2577175" at bounding box center [815, 362] width 738 height 37
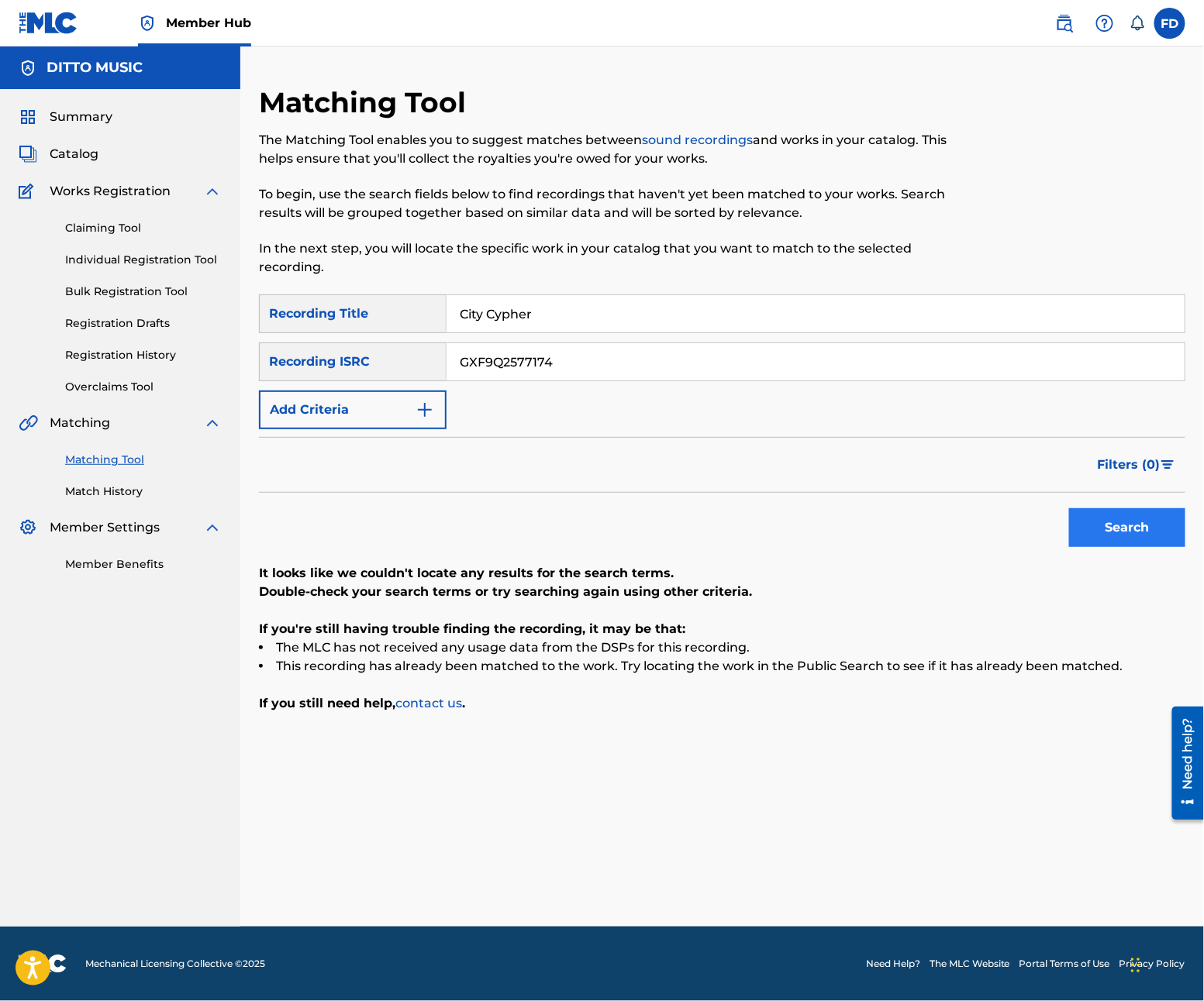
type input "GXF9Q2577174"
click at [1155, 531] on button "Search" at bounding box center [1127, 527] width 116 height 38
click at [617, 304] on input "City Cypher" at bounding box center [815, 314] width 738 height 37
type input "Break Beats"
click at [565, 377] on input "GXF9Q2577174" at bounding box center [815, 362] width 738 height 37
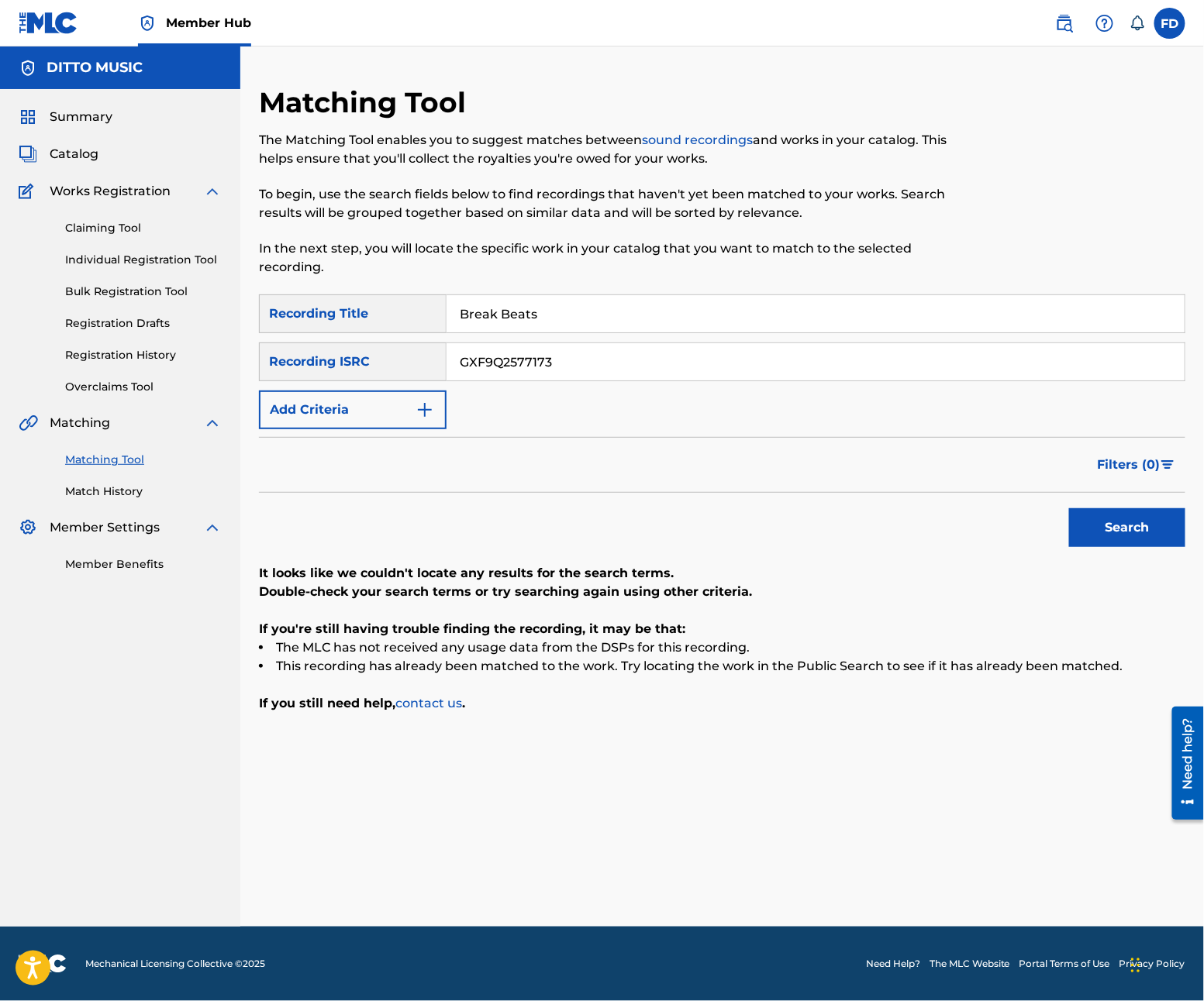
type input "GXF9Q2577173"
click at [1144, 501] on div "Search" at bounding box center [1123, 524] width 124 height 62
click at [1144, 513] on button "Search" at bounding box center [1127, 527] width 116 height 38
click at [623, 333] on div "SearchWithCriteria21e11f27-46d6-4787-b037-8cacea390abe Recording Title Break Be…" at bounding box center [722, 362] width 926 height 135
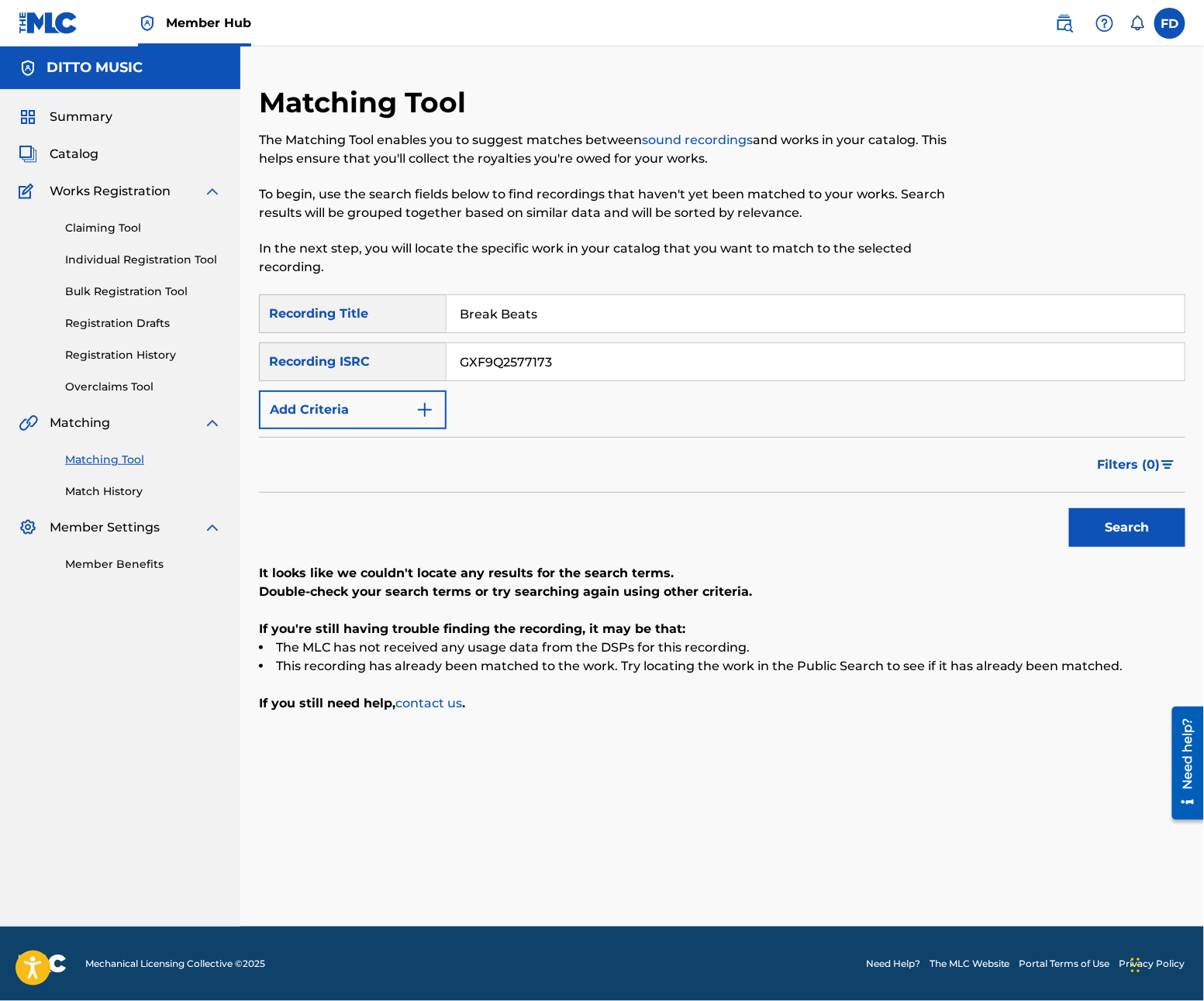
click at [619, 308] on input "Break Beats" at bounding box center [815, 314] width 738 height 37
type input "Beatbox Break"
drag, startPoint x: 656, startPoint y: 320, endPoint x: 643, endPoint y: 364, distance: 45.9
click at [656, 329] on input "Beatbox Break" at bounding box center [815, 314] width 738 height 37
click at [643, 370] on input "GXF9Q2577173" at bounding box center [815, 362] width 738 height 37
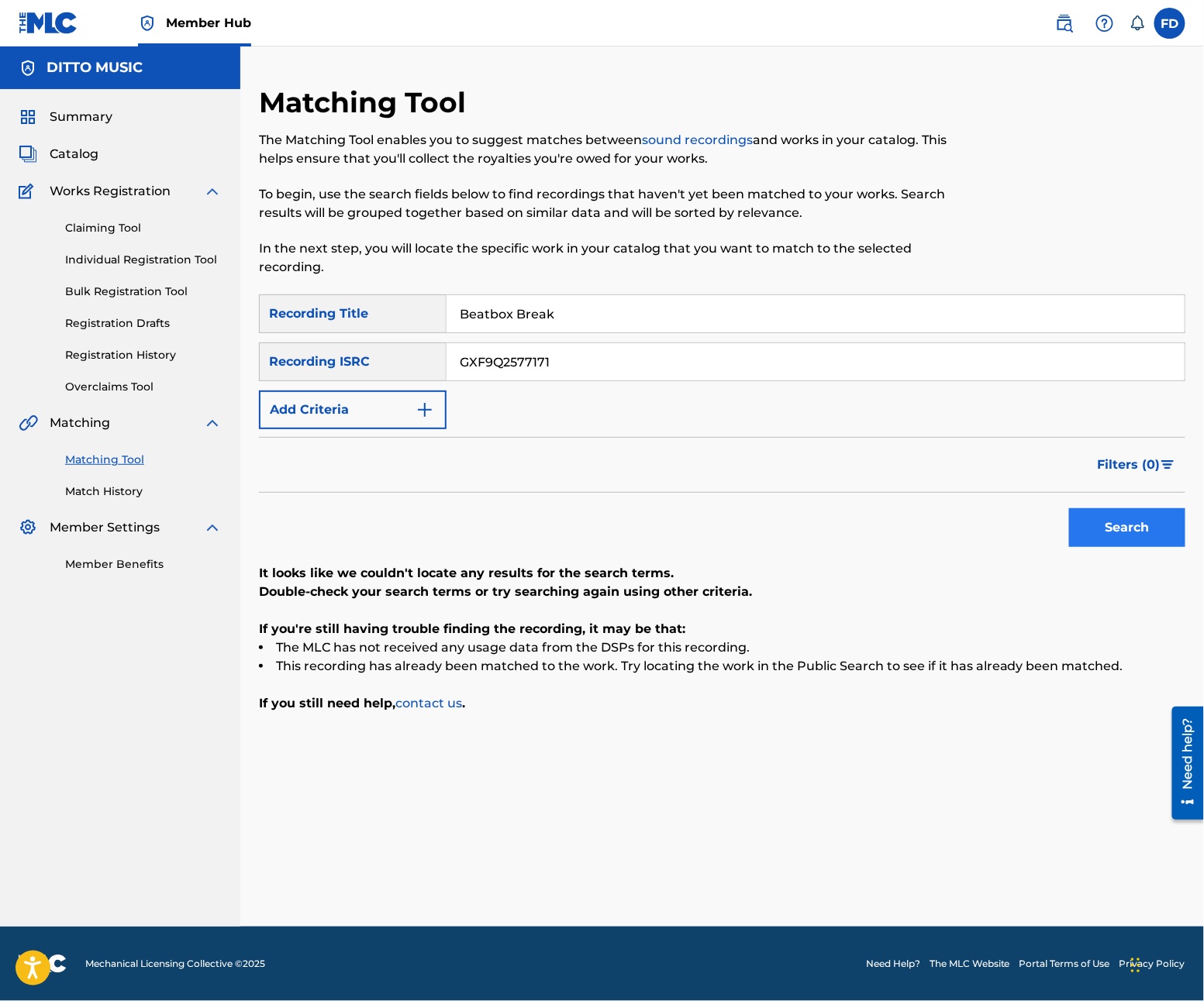
type input "GXF9Q2577171"
click at [1116, 513] on button "Search" at bounding box center [1127, 527] width 116 height 38
click at [654, 297] on input "Beatbox Break" at bounding box center [815, 314] width 738 height 37
type input "Street Sonata"
click at [746, 365] on input "GXF9Q2577171" at bounding box center [815, 362] width 738 height 37
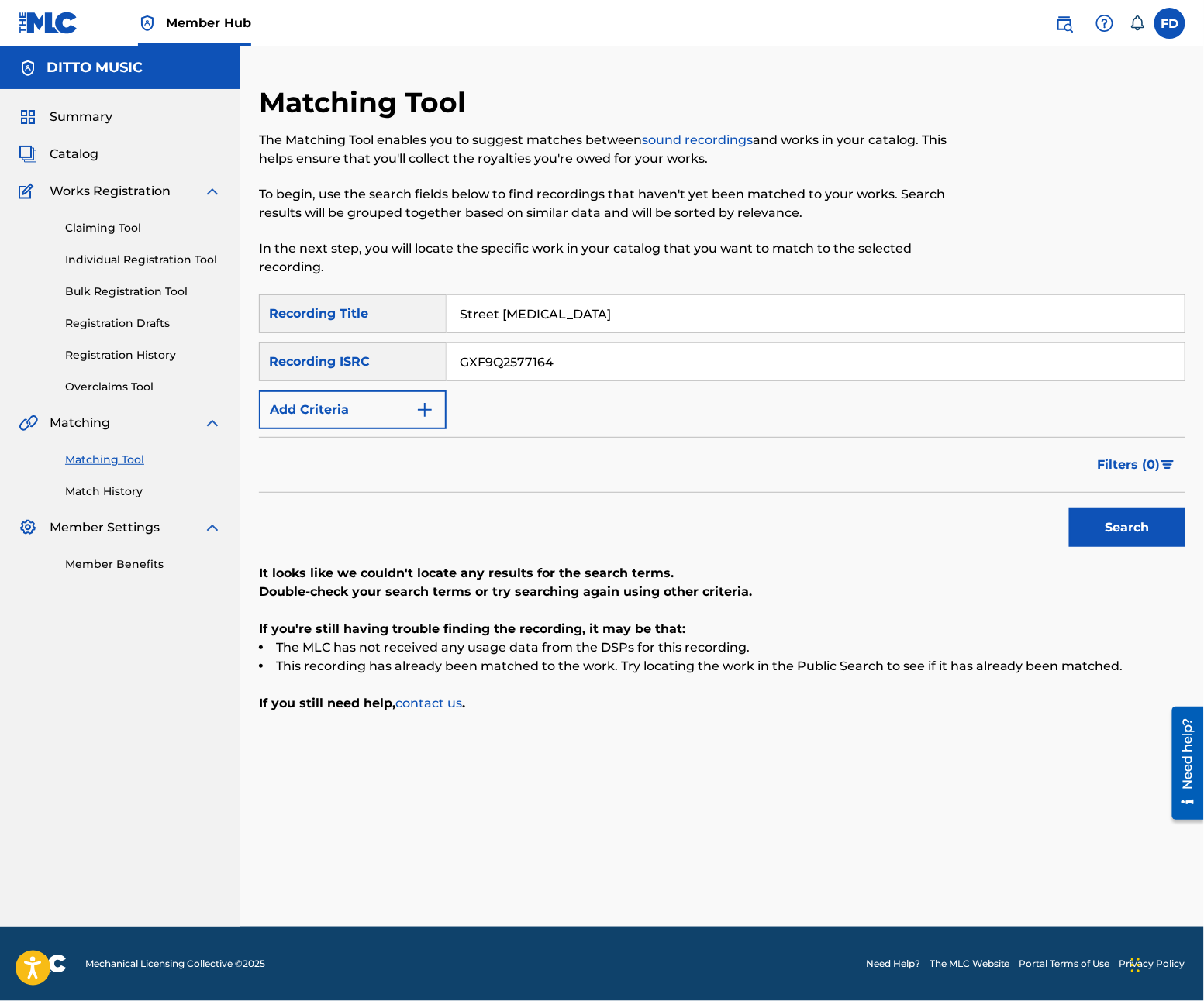
type input "GXF9Q2577164"
drag, startPoint x: 1117, startPoint y: 504, endPoint x: 1117, endPoint y: 519, distance: 15.0
click at [1117, 516] on div "Search" at bounding box center [1123, 524] width 124 height 62
click at [1120, 521] on button "Search" at bounding box center [1127, 527] width 116 height 38
click at [544, 322] on input "Street Sonata" at bounding box center [815, 314] width 738 height 37
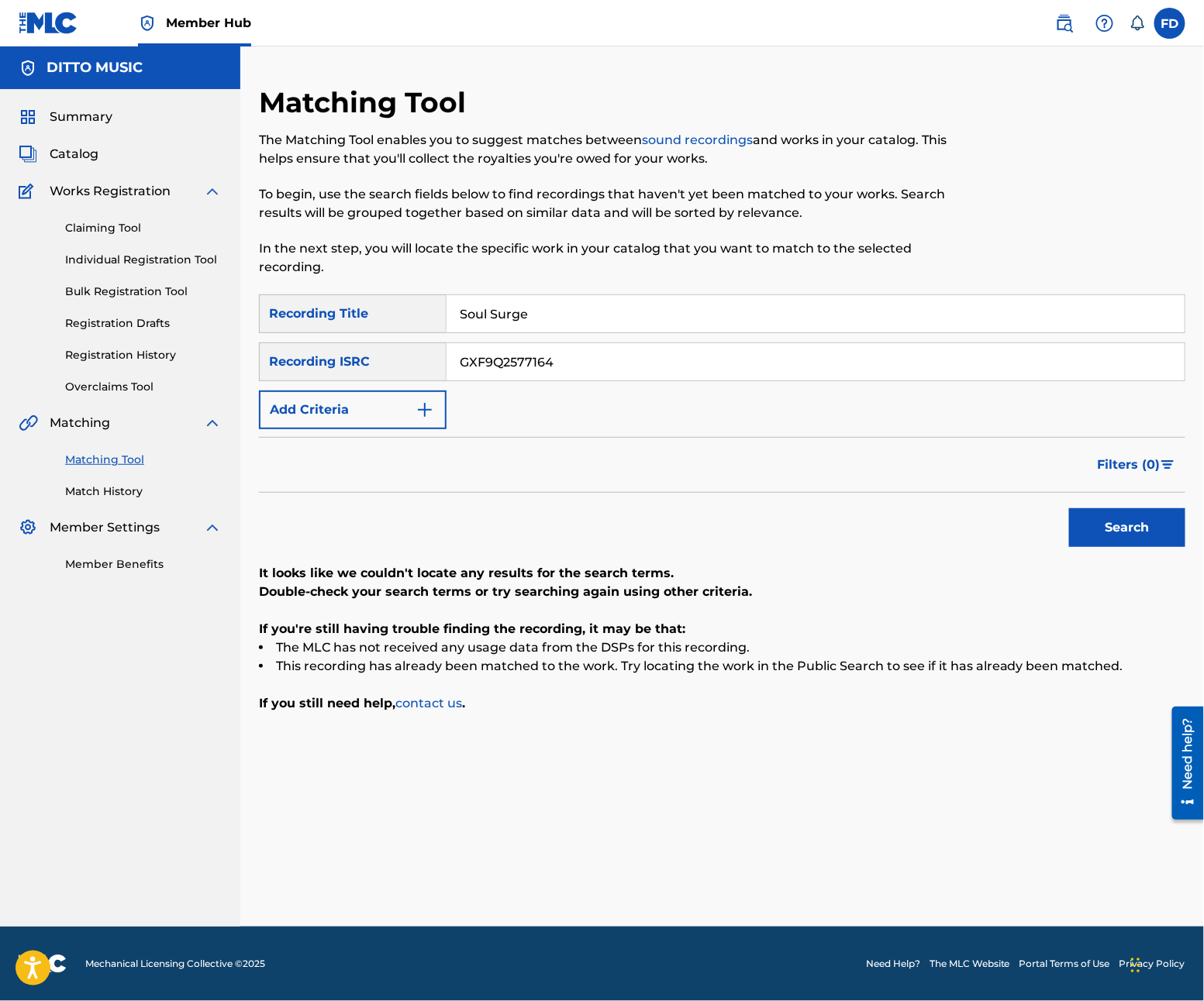
type input "Soul Surge"
click at [744, 357] on input "GXF9Q2577164" at bounding box center [815, 362] width 738 height 37
type input "GXF9Q2577163"
click at [1141, 503] on div "Search" at bounding box center [1123, 524] width 124 height 62
click at [1144, 511] on button "Search" at bounding box center [1127, 527] width 116 height 38
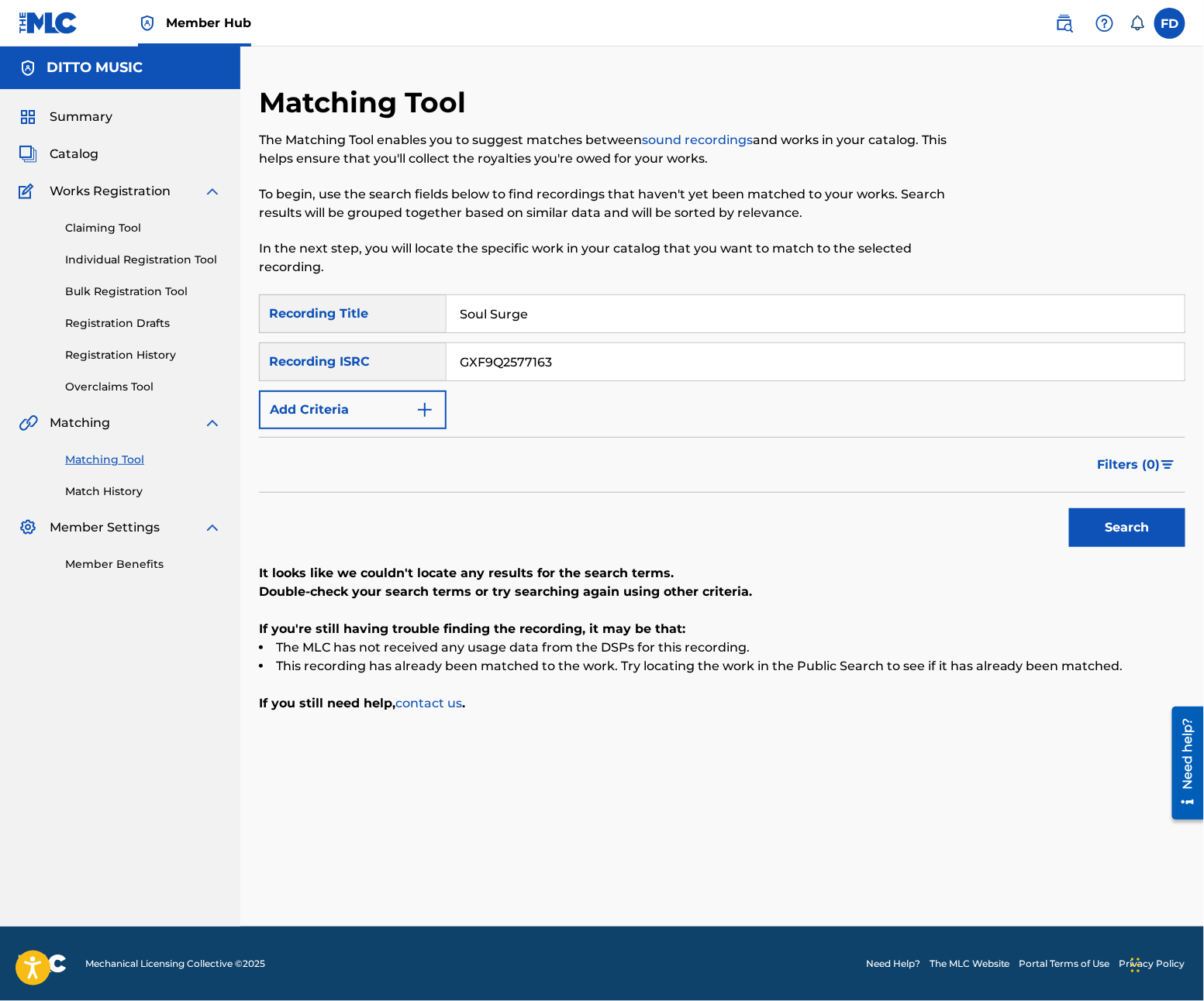
click at [533, 314] on input "Soul Surge" at bounding box center [815, 314] width 738 height 37
type input "Soul Spin"
click at [840, 365] on input "GXF9Q2577163" at bounding box center [815, 362] width 738 height 37
type input "GXF9Q2577162"
click at [1152, 545] on button "Search" at bounding box center [1127, 527] width 116 height 38
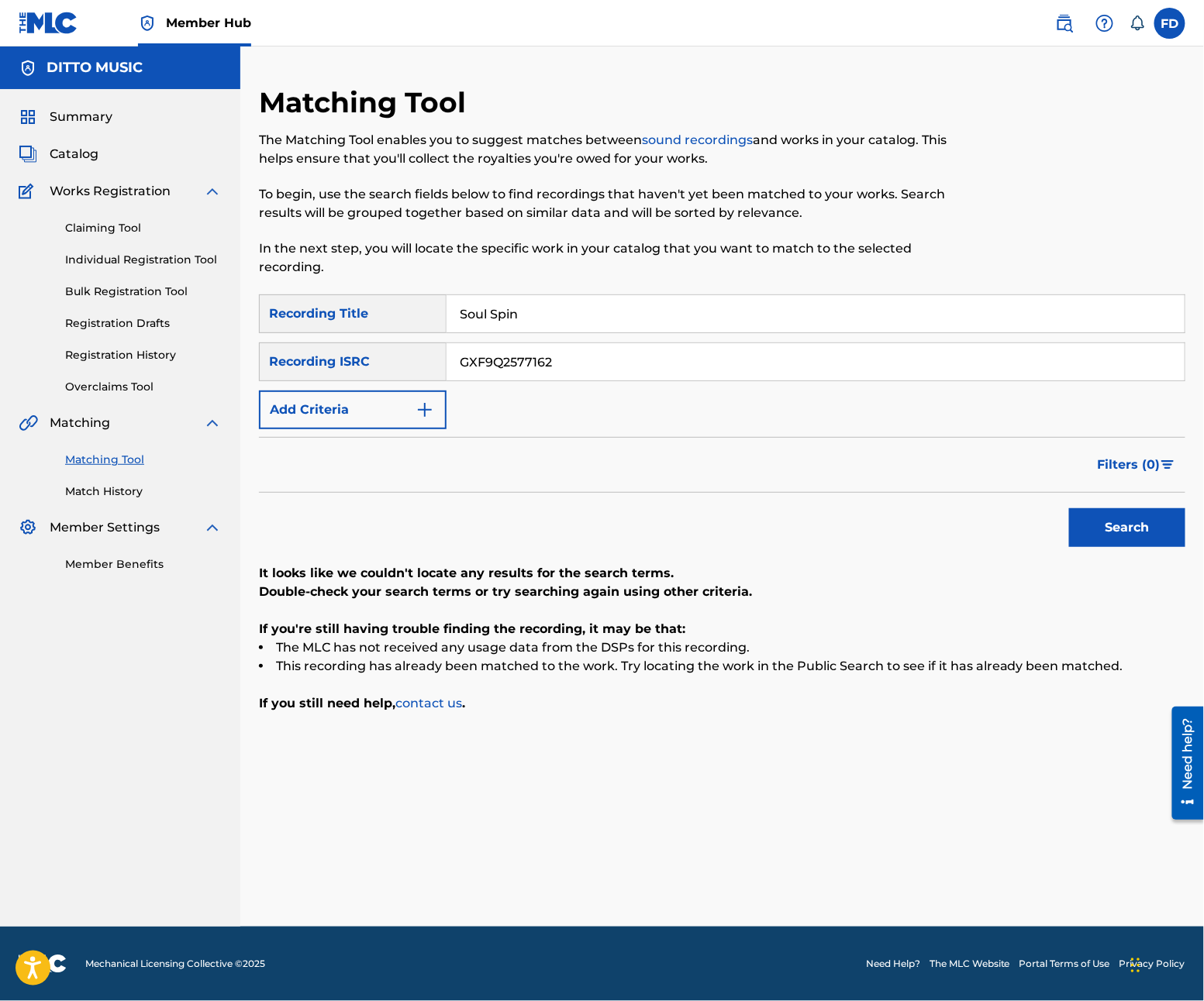
click at [533, 327] on input "Soul Spin" at bounding box center [815, 314] width 738 height 37
type input "Rap Rendezvous"
click at [654, 345] on input "GXF9Q2577162" at bounding box center [815, 362] width 738 height 37
type input "GXF9Q2577156"
click at [1088, 538] on button "Search" at bounding box center [1127, 527] width 116 height 38
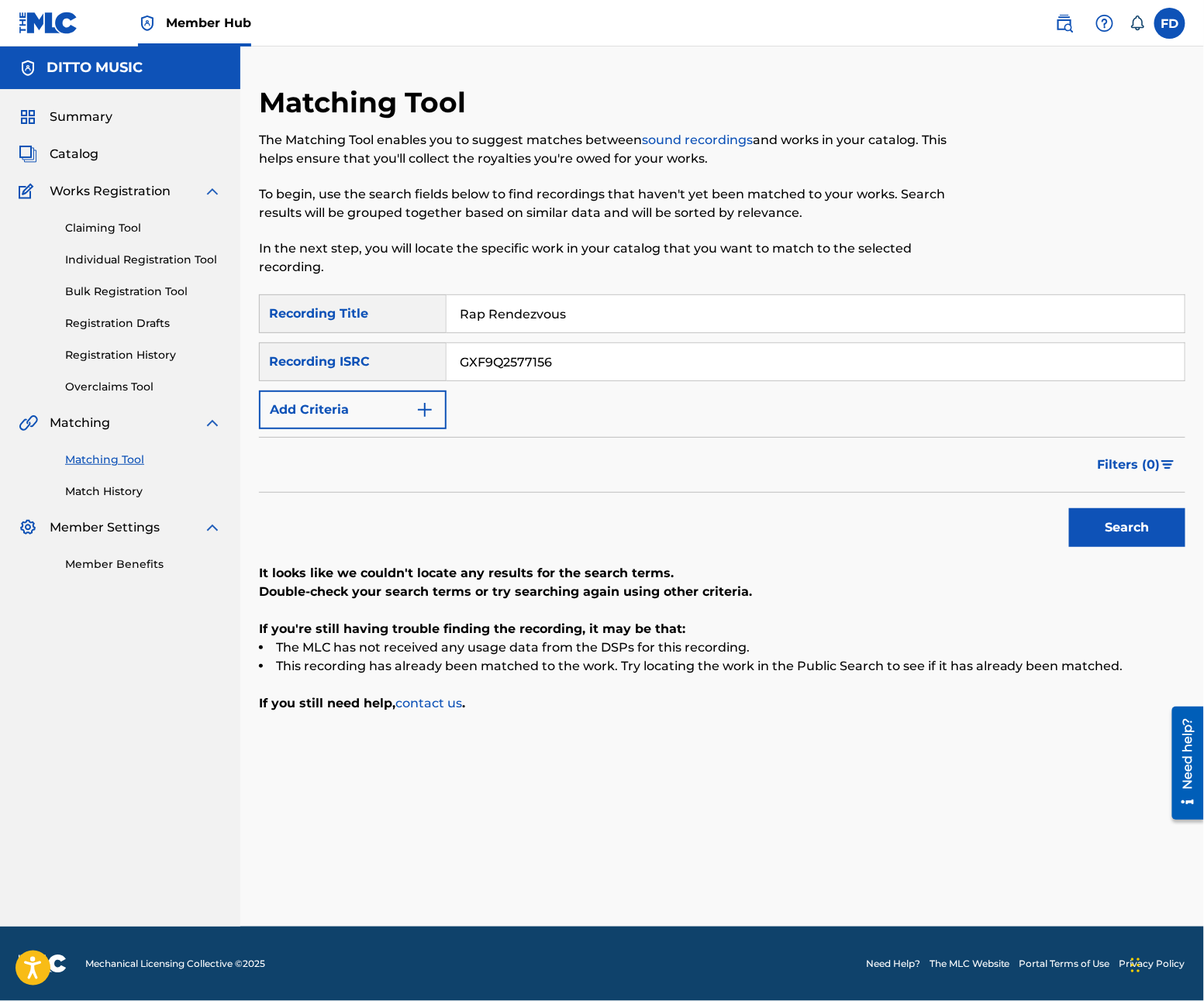
click at [633, 342] on div "GXF9Q2577156" at bounding box center [815, 361] width 739 height 38
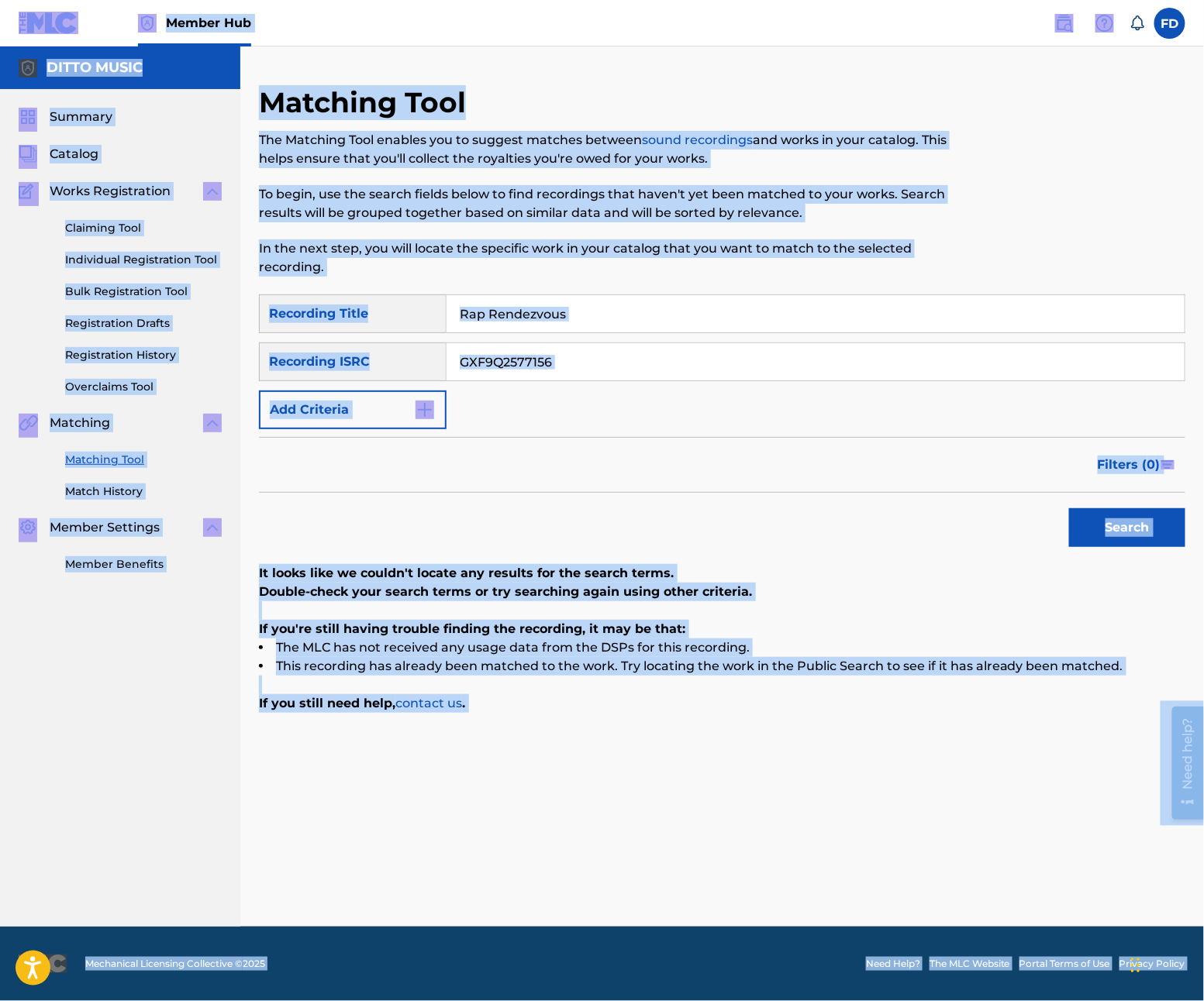
click at [649, 302] on input "Rap Rendezvous" at bounding box center [815, 314] width 738 height 37
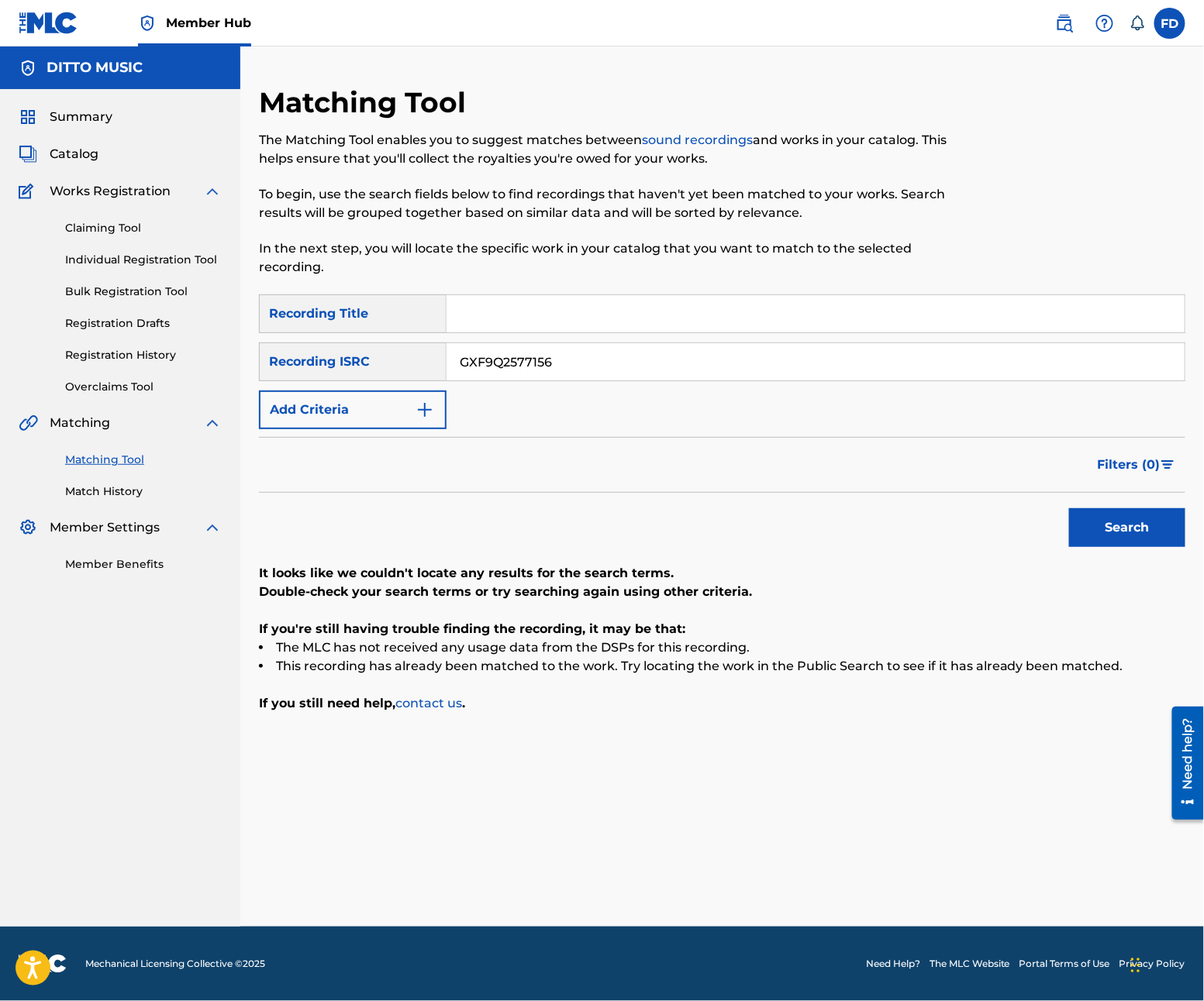
click at [540, 321] on input "Search Form" at bounding box center [815, 314] width 738 height 37
click at [490, 302] on div "Matching Tool The Matching Tool enables you to suggest matches between sound re…" at bounding box center [722, 506] width 926 height 842
click at [493, 314] on input "Search Form" at bounding box center [815, 314] width 738 height 37
type input "Born to Rap"
click at [629, 352] on input "GXF9Q2577156" at bounding box center [815, 362] width 738 height 37
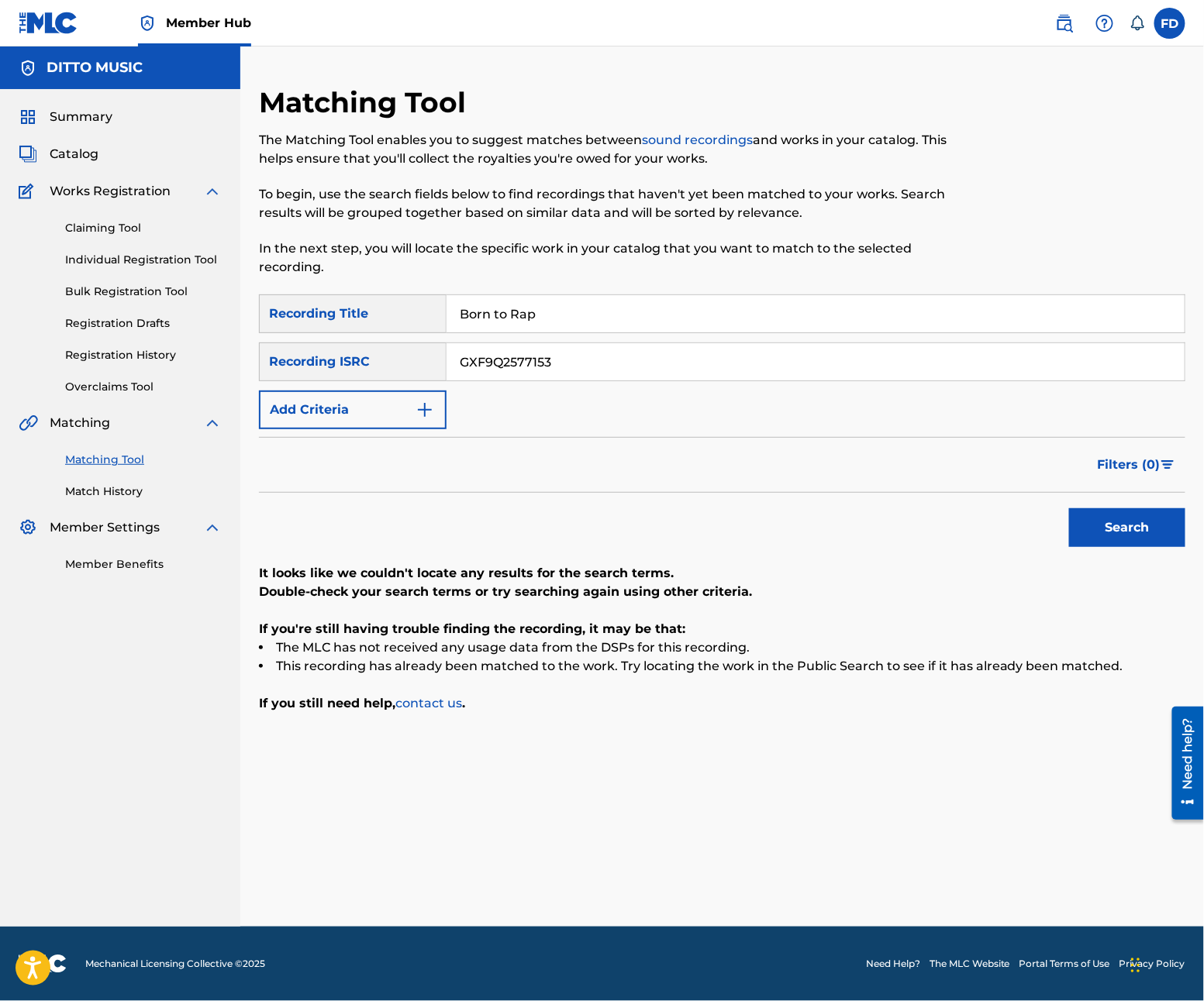
type input "GXF9Q2577153"
click at [1088, 498] on div "Search" at bounding box center [1123, 524] width 124 height 62
click at [1103, 510] on div "Search" at bounding box center [1123, 524] width 124 height 62
click at [1107, 520] on button "Search" at bounding box center [1127, 527] width 116 height 38
click at [604, 337] on div "SearchWithCriteria21e11f27-46d6-4787-b037-8cacea390abe Recording Title Born to …" at bounding box center [722, 362] width 926 height 135
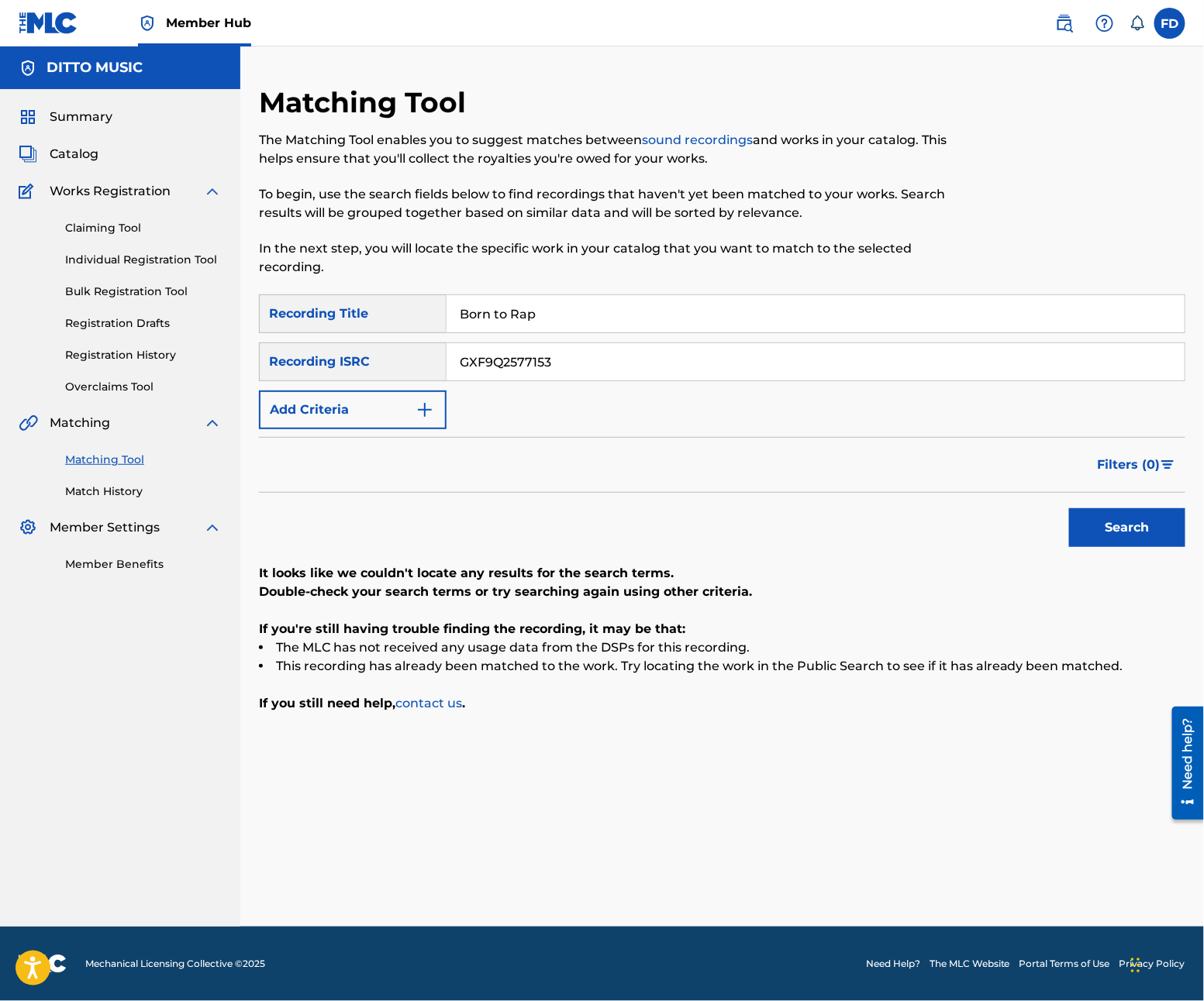
click at [608, 326] on input "Born to Rap" at bounding box center [815, 314] width 738 height 37
type input "Urban Anthem"
click at [651, 374] on input "GXF9Q2577153" at bounding box center [815, 362] width 738 height 37
type input "GXF9Q2577133"
click at [1167, 544] on button "Search" at bounding box center [1127, 527] width 116 height 38
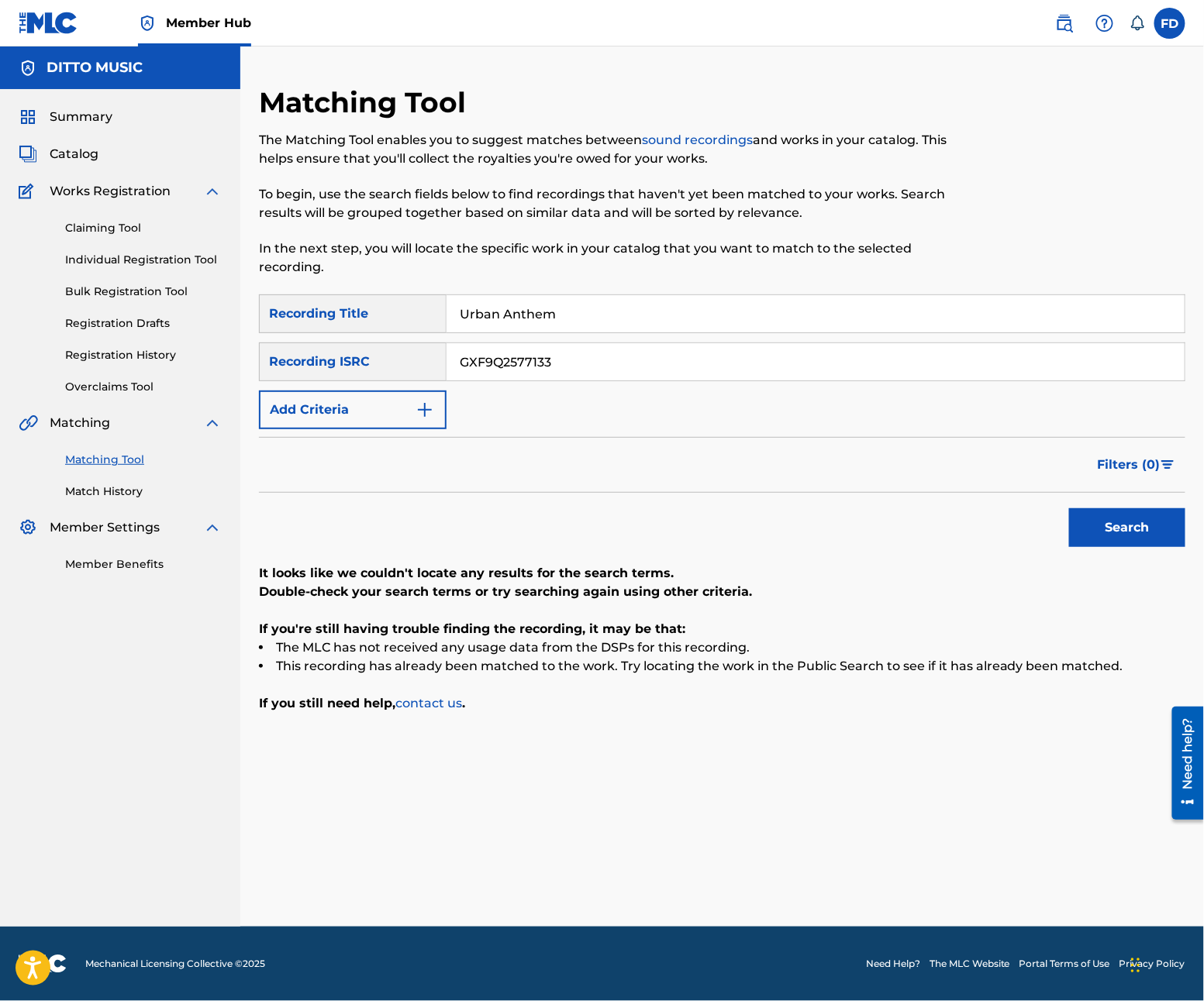
click at [694, 312] on input "Urban Anthem" at bounding box center [815, 314] width 738 height 37
type input "Rap Realm"
click at [579, 365] on input "GXF9Q2577133" at bounding box center [815, 362] width 738 height 37
type input "GXF9Q2577131"
click at [1168, 550] on div "Search" at bounding box center [1123, 524] width 124 height 62
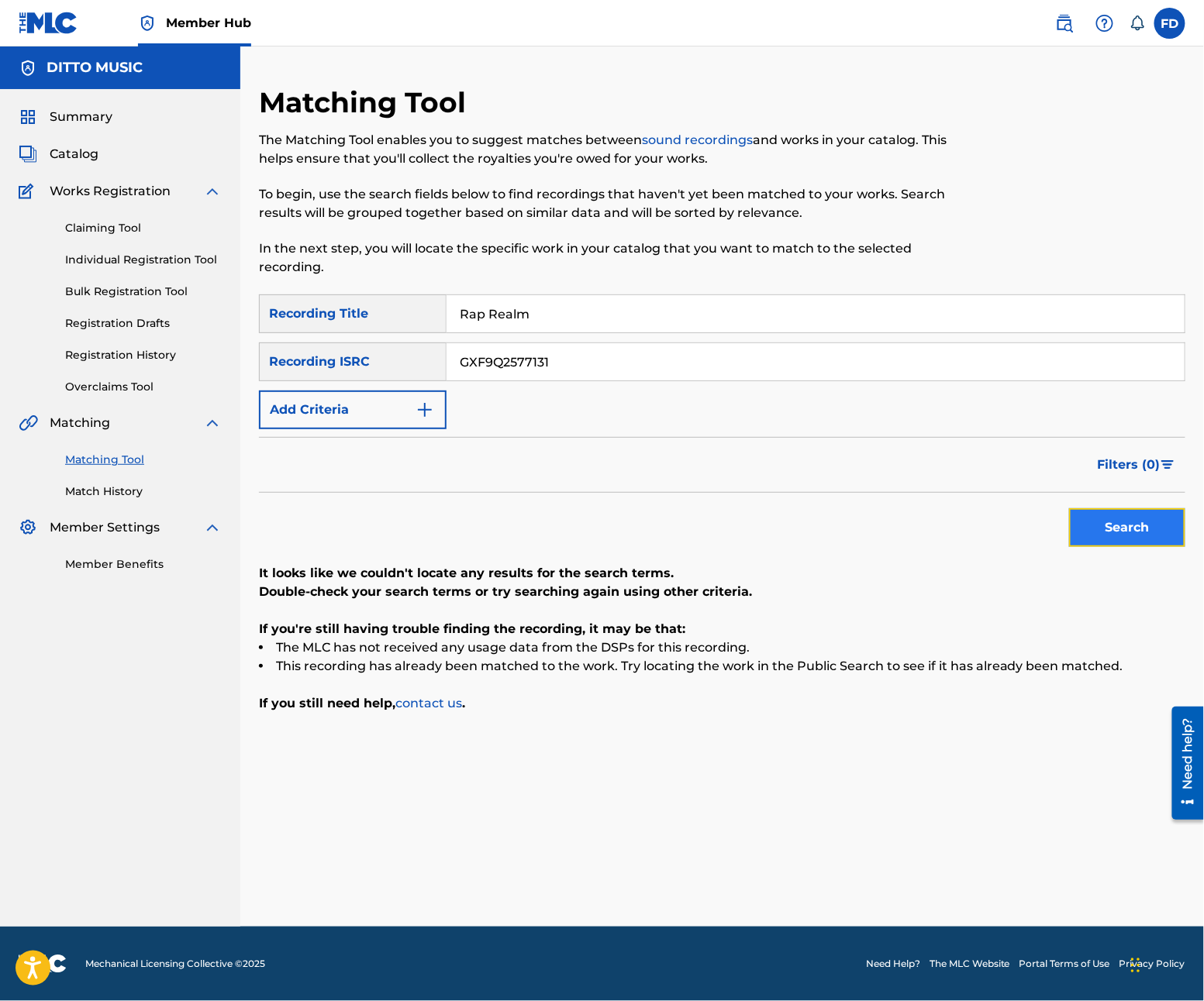
click at [1168, 537] on button "Search" at bounding box center [1127, 527] width 116 height 38
click at [464, 332] on div "Rap Realm" at bounding box center [815, 314] width 739 height 38
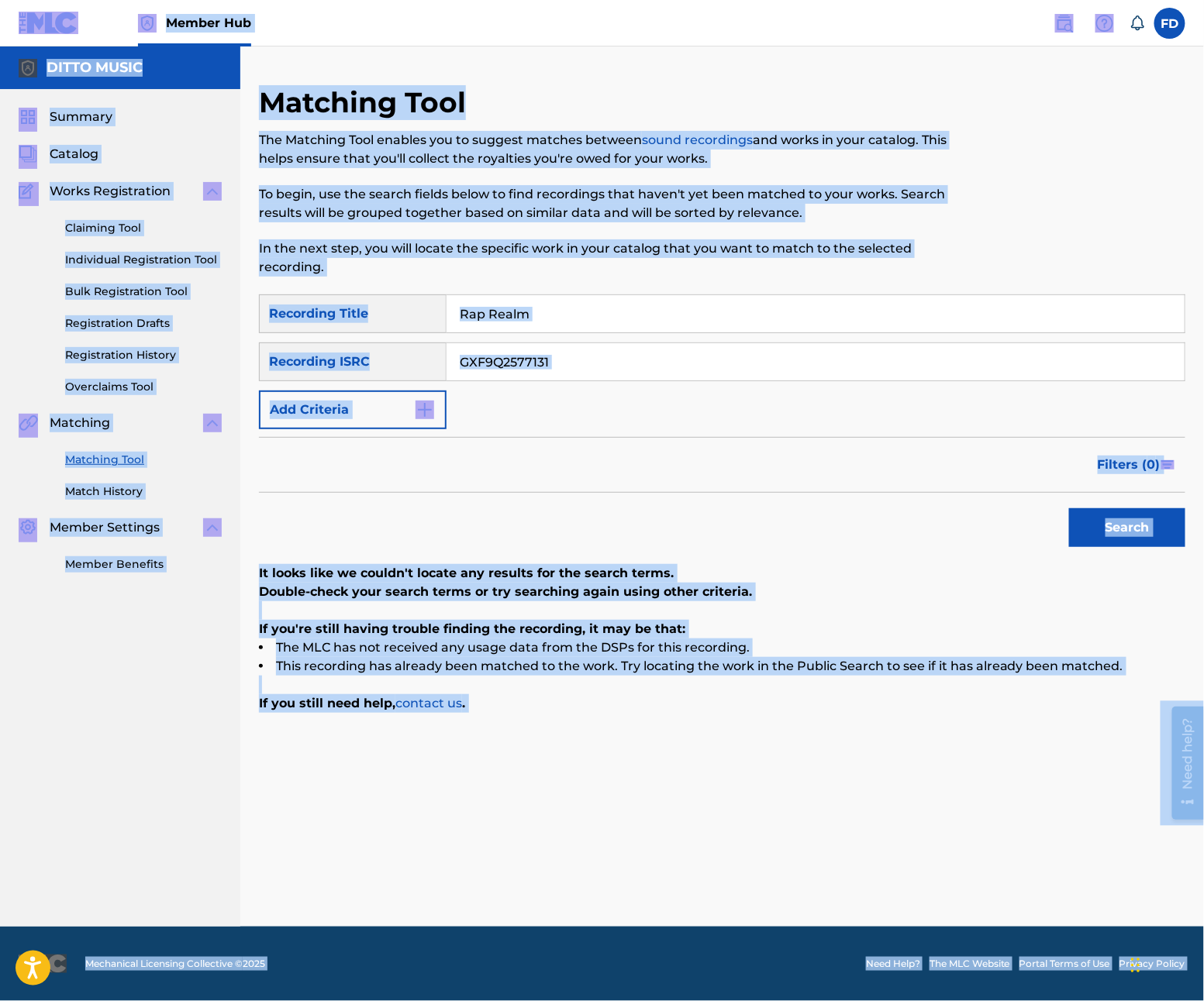
click at [511, 314] on input "Rap Realm" at bounding box center [815, 314] width 738 height 37
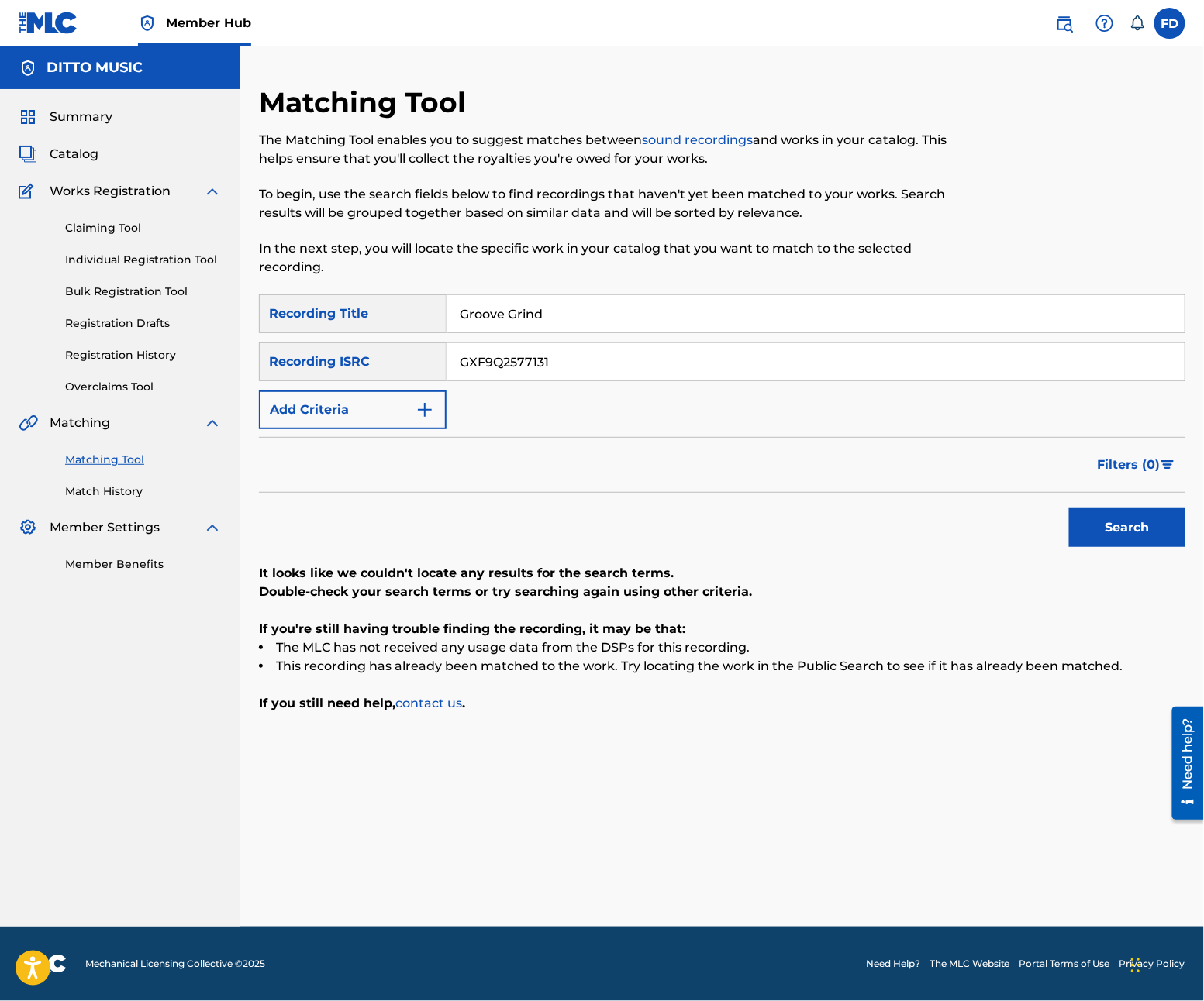
type input "Groove Grind"
click at [594, 374] on input "GXF9Q2577131" at bounding box center [815, 362] width 738 height 37
type input "GXF9Q2577128"
click at [1156, 532] on button "Search" at bounding box center [1127, 527] width 116 height 38
click at [664, 285] on div "Matching Tool The Matching Tool enables you to suggest matches between sound re…" at bounding box center [615, 190] width 713 height 210
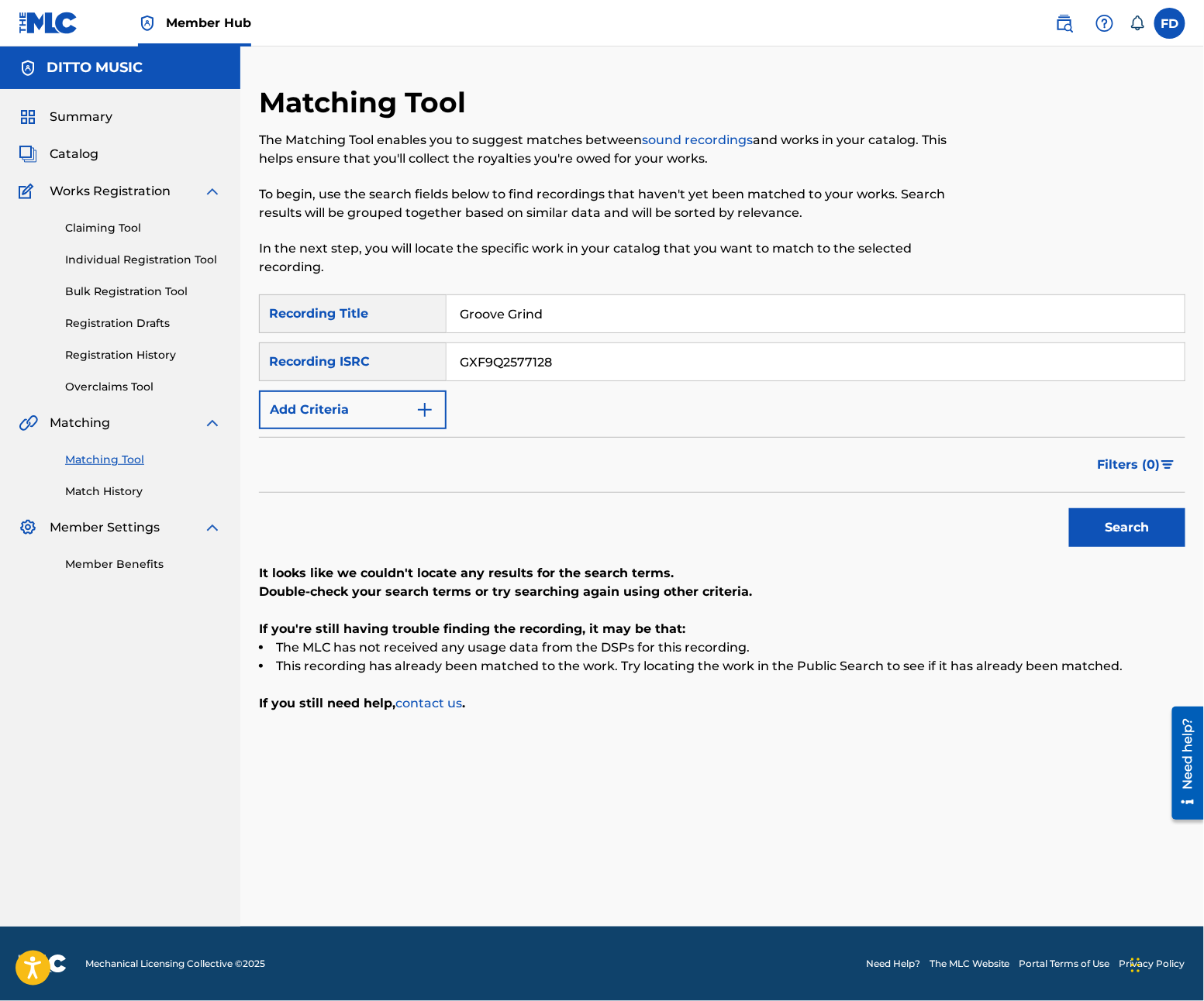
click at [656, 306] on input "Groove Grind" at bounding box center [815, 314] width 738 height 37
type input "Ghetto Glamour"
click at [730, 367] on input "GXF9Q2577128" at bounding box center [815, 362] width 738 height 37
type input "GXF9Q2577127"
click at [1104, 533] on button "Search" at bounding box center [1127, 527] width 116 height 38
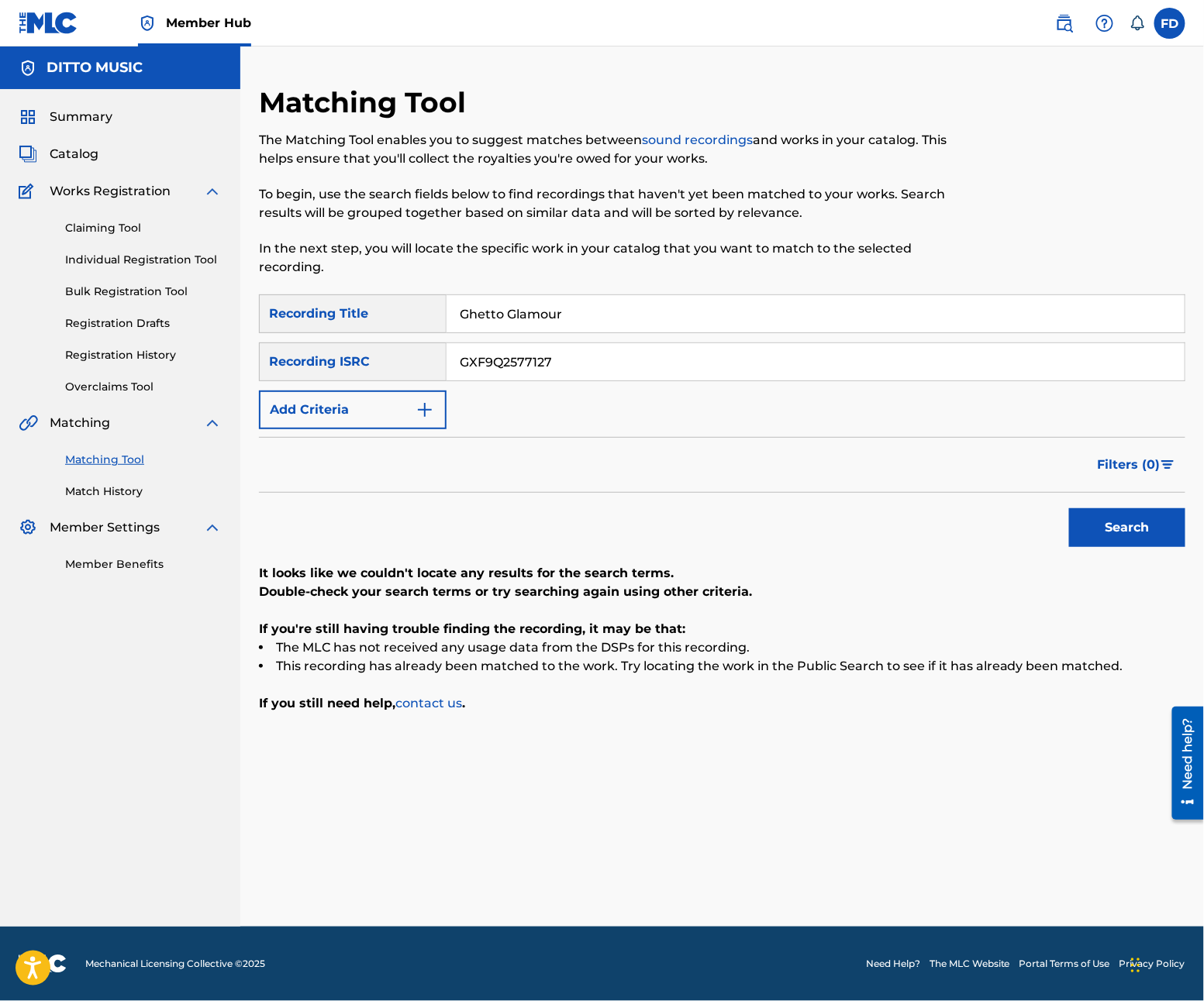
click at [649, 295] on div "Ghetto Glamour" at bounding box center [815, 314] width 739 height 38
click at [642, 325] on input "Ghetto Glamour" at bounding box center [815, 314] width 738 height 37
type input "Concrete Jungle"
click at [606, 362] on input "GXF9Q2577127" at bounding box center [815, 362] width 738 height 37
type input "GXF9Q2577126"
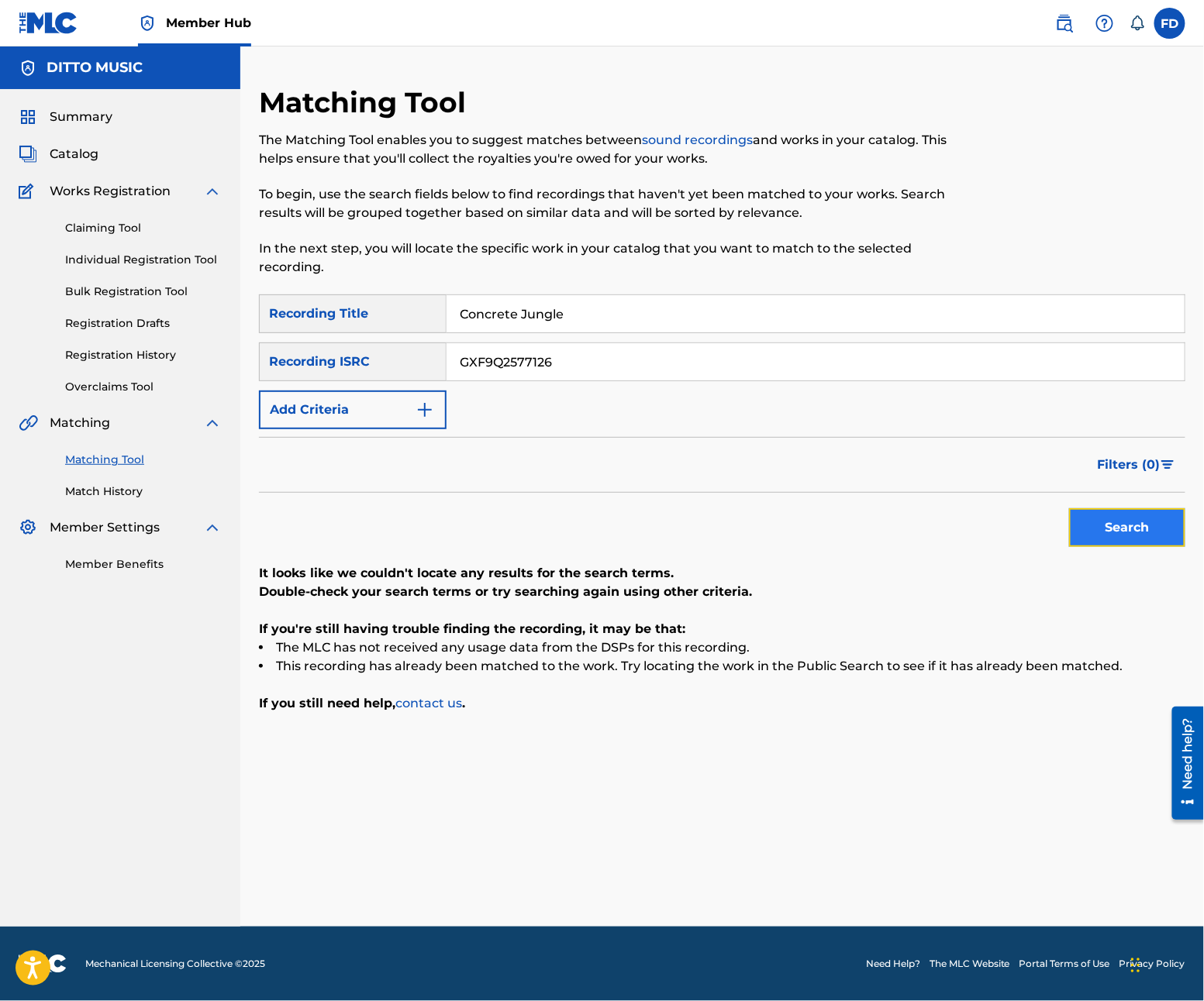
click at [1132, 545] on button "Search" at bounding box center [1127, 527] width 116 height 38
click at [743, 319] on input "Concrete Jungle" at bounding box center [815, 314] width 738 height 37
type input "City Pulse"
click at [723, 348] on input "GXF9Q2577126" at bounding box center [815, 362] width 738 height 37
type input "GXF9Q2577124"
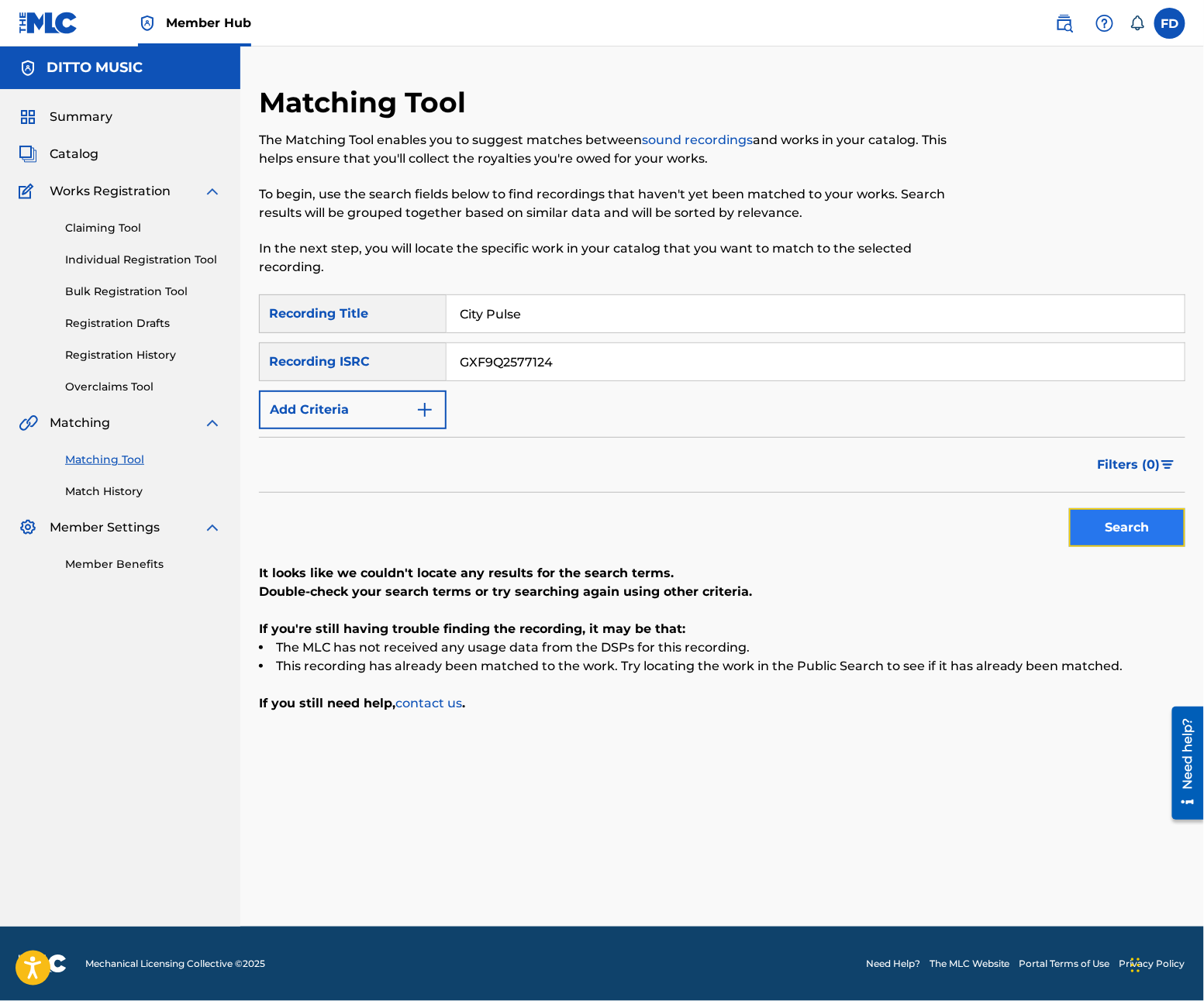
click at [1117, 517] on button "Search" at bounding box center [1127, 527] width 116 height 38
click at [755, 345] on input "GXF9Q2577124" at bounding box center [815, 362] width 738 height 37
click at [774, 316] on input "City Pulse" at bounding box center [815, 314] width 738 height 37
type input "Block Party Anthem"
click at [641, 346] on input "GXF9Q2577124" at bounding box center [815, 362] width 738 height 37
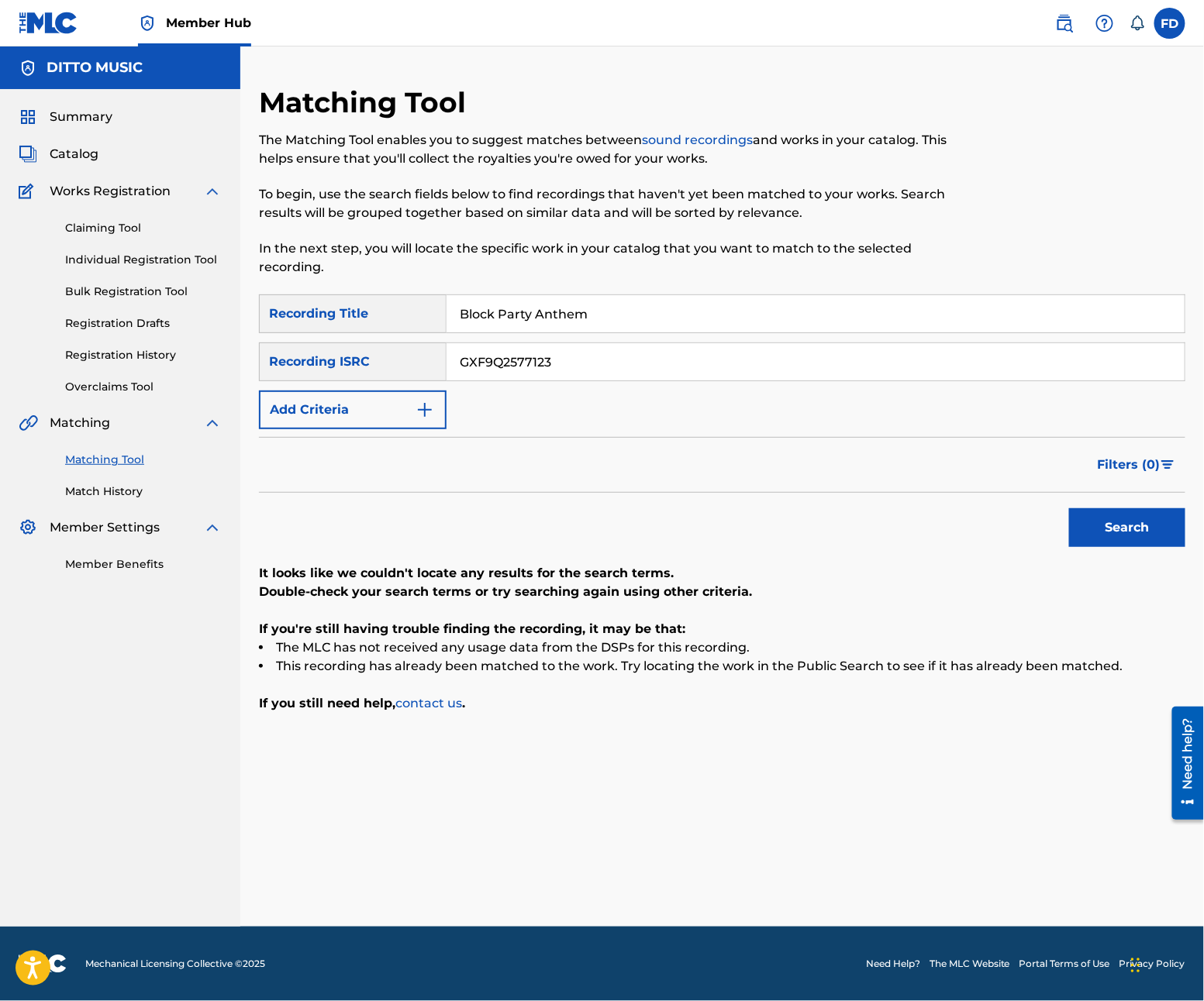
type input "GXF9Q2577123"
click at [1061, 519] on div "Search" at bounding box center [1123, 524] width 124 height 62
click at [1078, 519] on button "Search" at bounding box center [1127, 527] width 116 height 38
click at [685, 302] on input "Block Party Anthem" at bounding box center [815, 314] width 738 height 37
type input "Beat Bash"
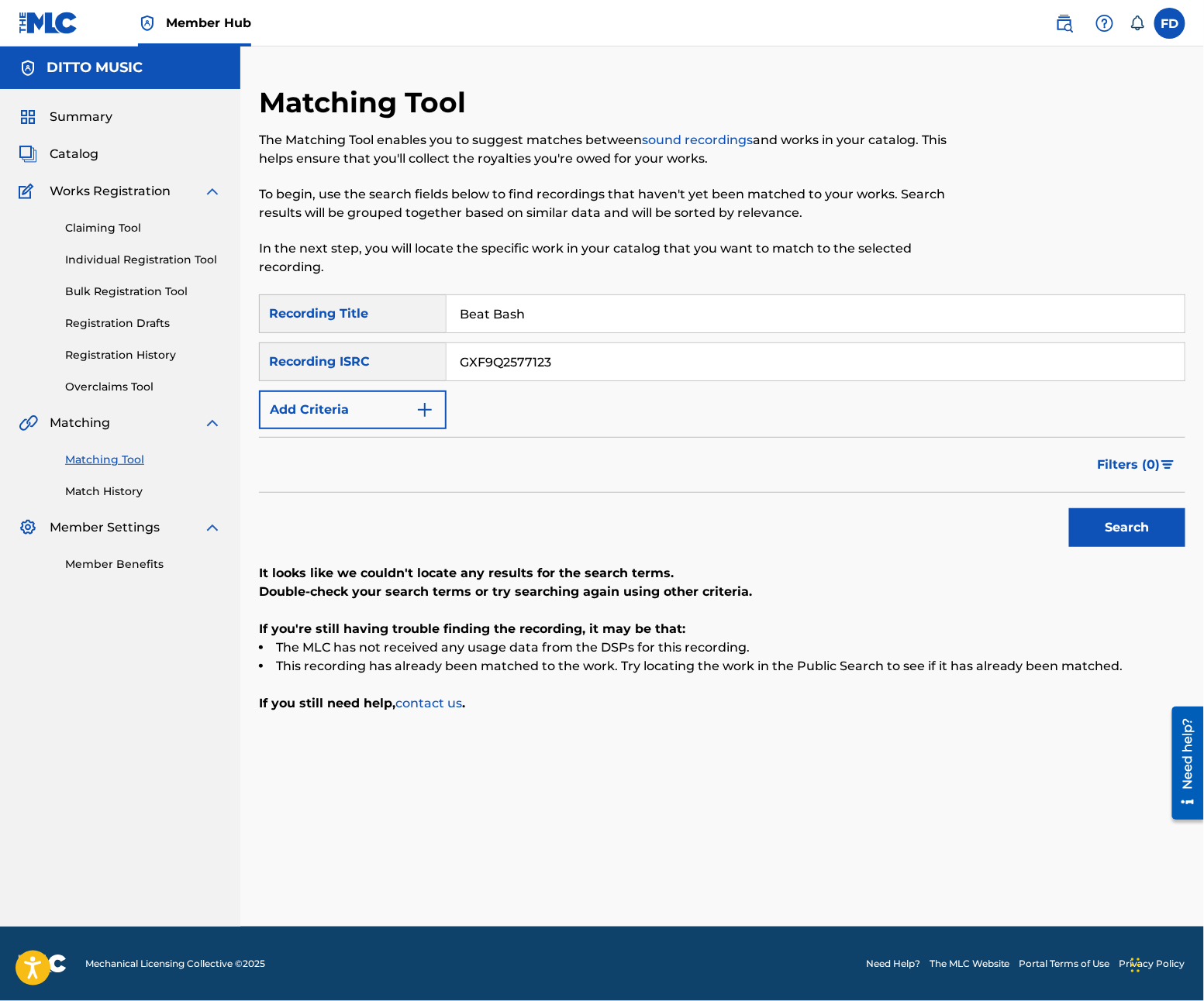
click at [872, 365] on input "GXF9Q2577123" at bounding box center [815, 362] width 738 height 37
type input "GXF9Q2577121"
click at [1054, 504] on div "Search" at bounding box center [722, 524] width 926 height 62
click at [1069, 513] on button "Search" at bounding box center [1127, 527] width 116 height 38
click at [559, 319] on input "Beat Bash" at bounding box center [815, 314] width 738 height 37
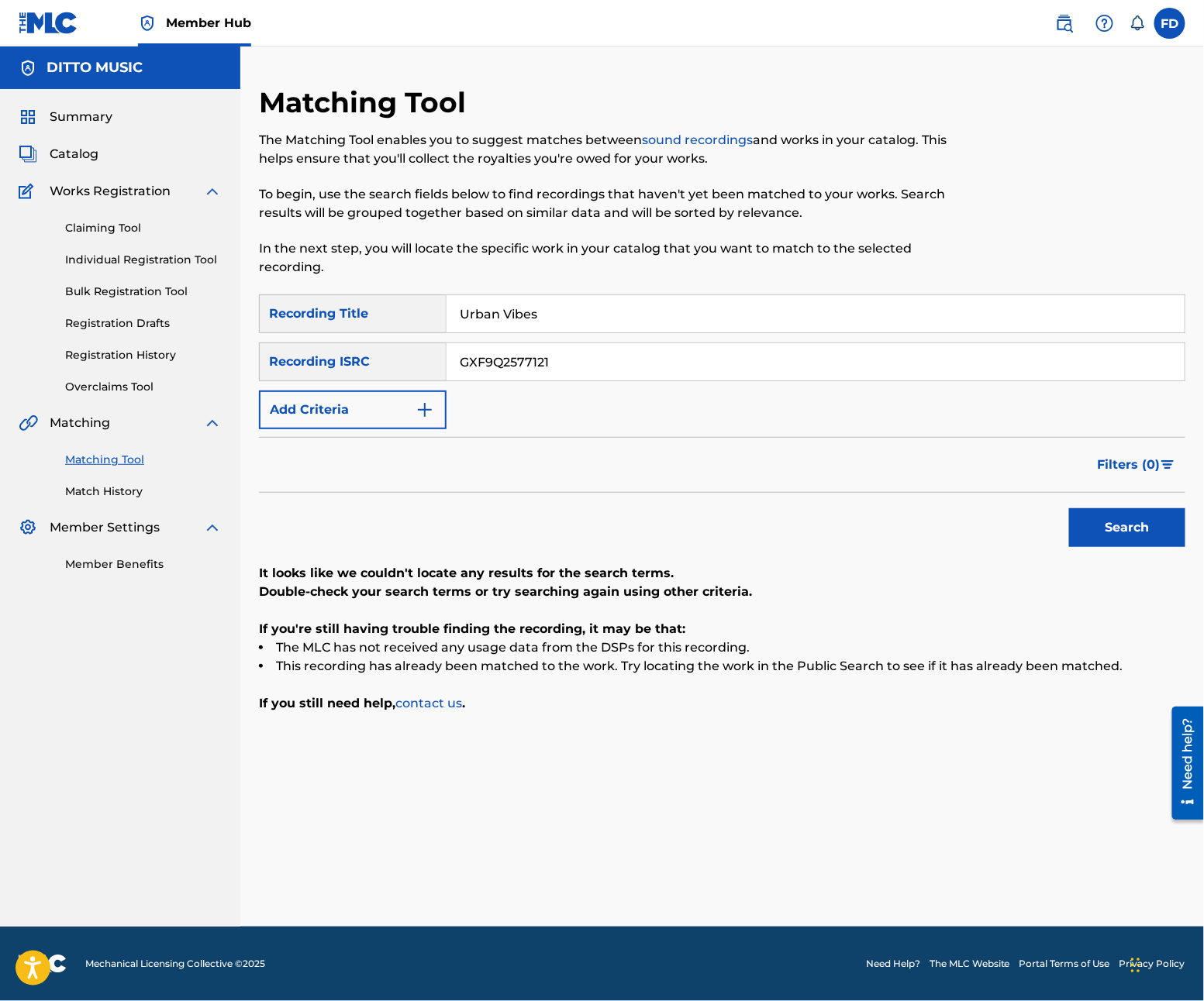
type input "Urban Vibes"
click at [630, 367] on input "GXF9Q2577121" at bounding box center [815, 362] width 738 height 37
type input "GXF9Q2577113"
click at [1115, 535] on button "Search" at bounding box center [1127, 527] width 116 height 38
click at [627, 296] on input "Urban Vibes" at bounding box center [815, 314] width 738 height 37
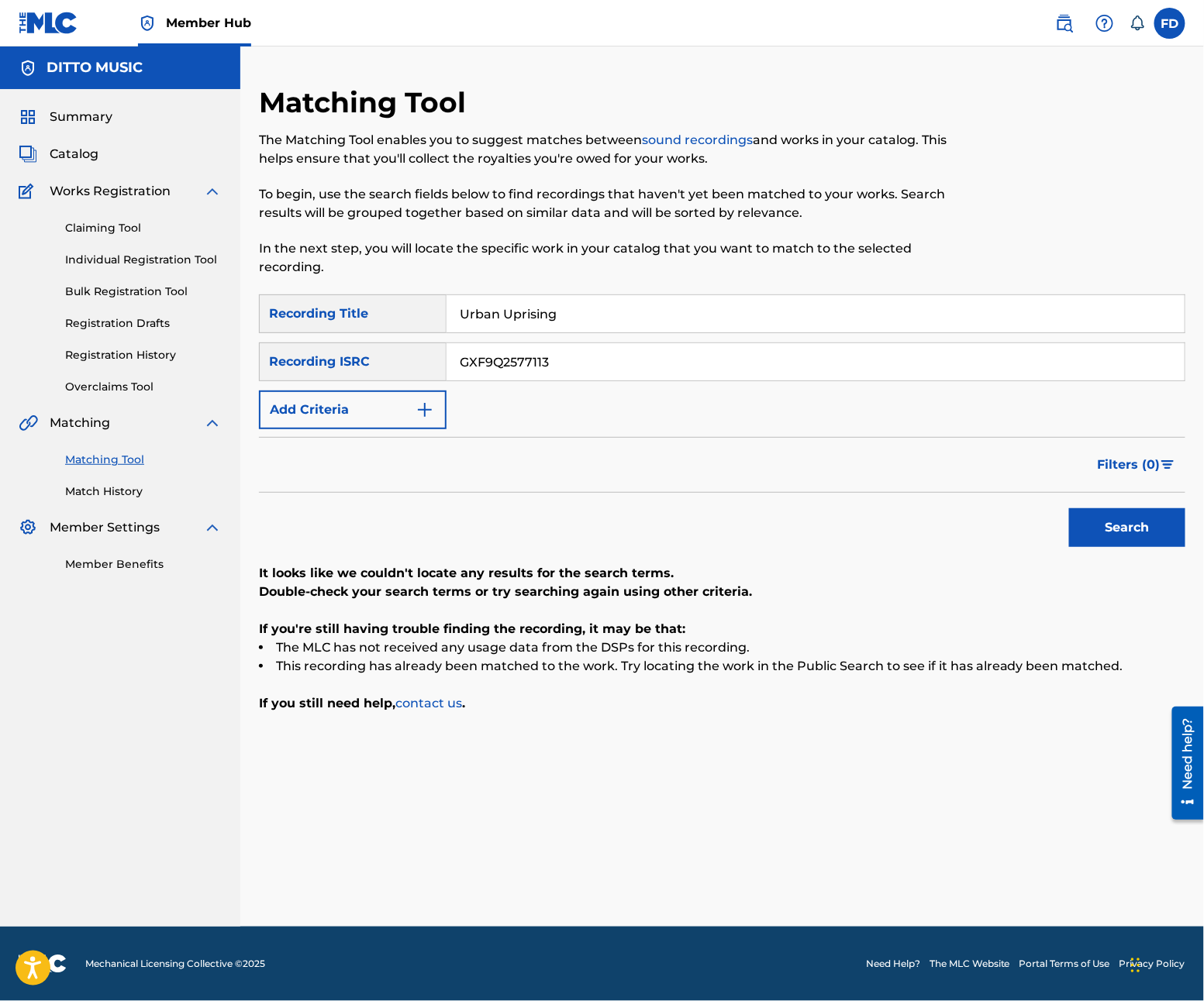
type input "Urban Uprising"
click at [556, 381] on div "GXF9Q2577113" at bounding box center [815, 361] width 739 height 38
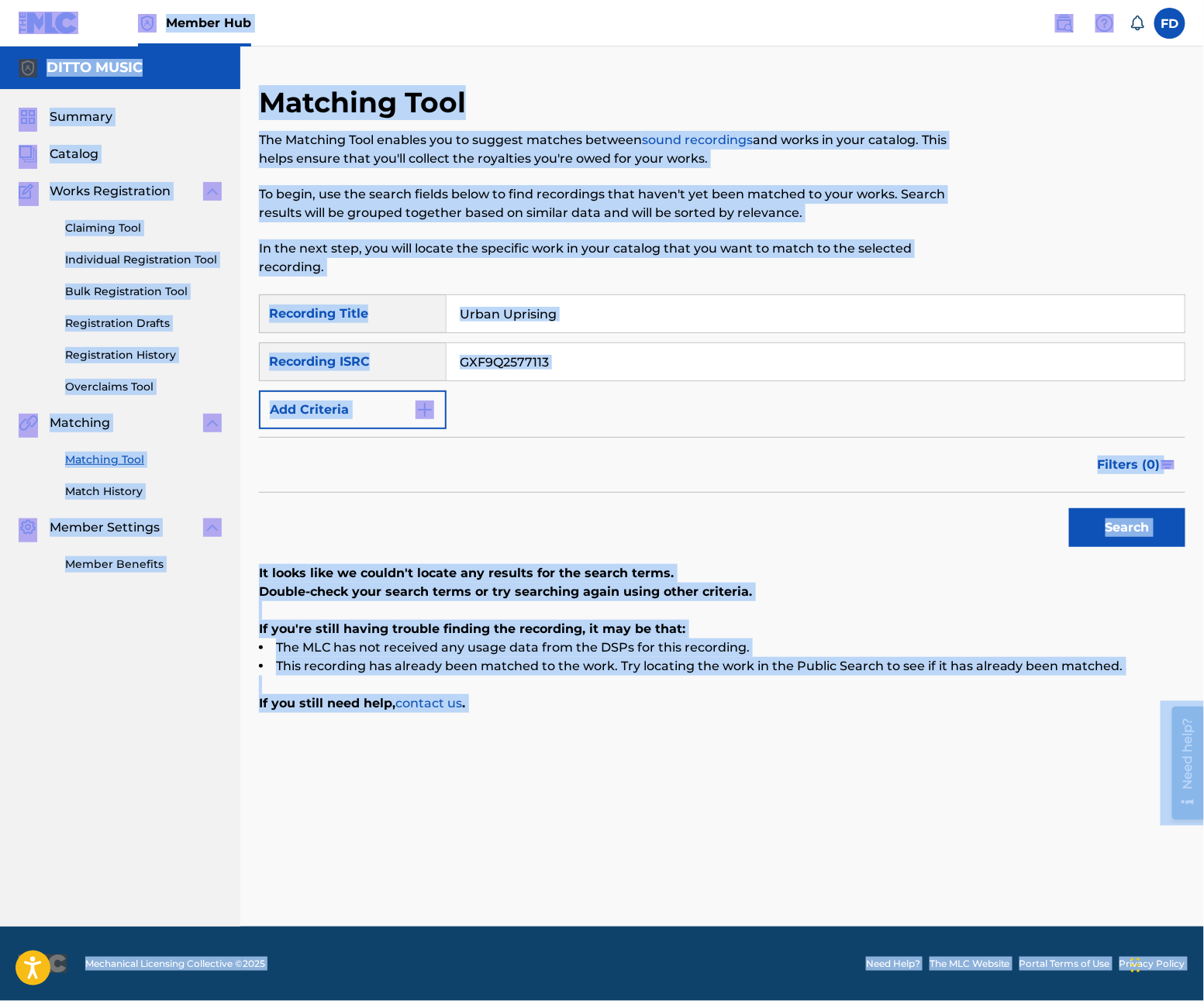
click at [556, 381] on div "GXF9Q2577113" at bounding box center [815, 361] width 739 height 38
click at [575, 362] on input "GXF9Q2577113" at bounding box center [815, 362] width 738 height 37
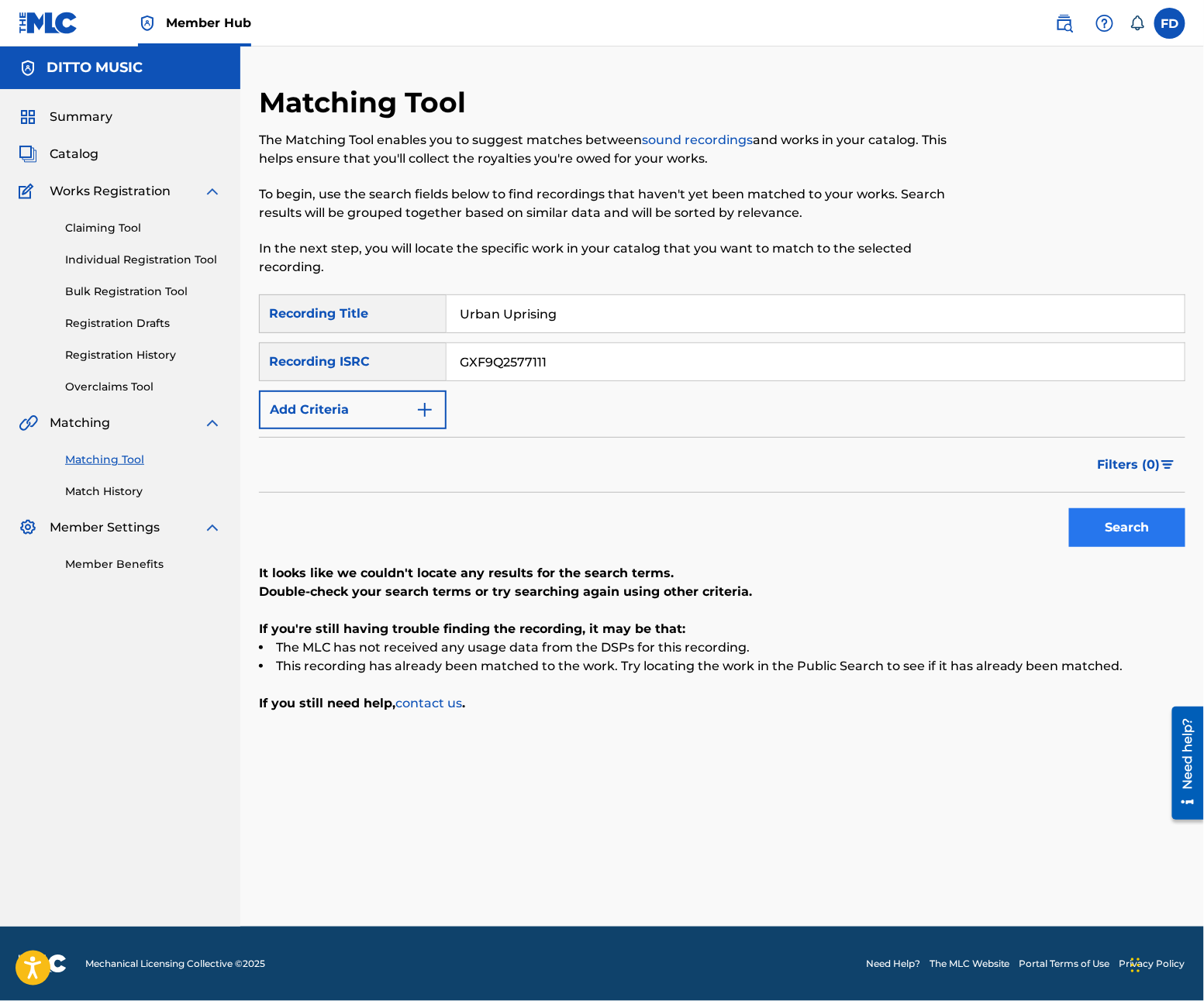
type input "GXF9Q2577111"
click at [1087, 523] on button "Search" at bounding box center [1127, 527] width 116 height 38
click at [586, 321] on input "Urban Uprising" at bounding box center [815, 314] width 738 height 37
type input "Urban Legends"
click at [627, 392] on div "SearchWithCriteria21e11f27-46d6-4787-b037-8cacea390abe Recording Title Urban Le…" at bounding box center [722, 362] width 926 height 135
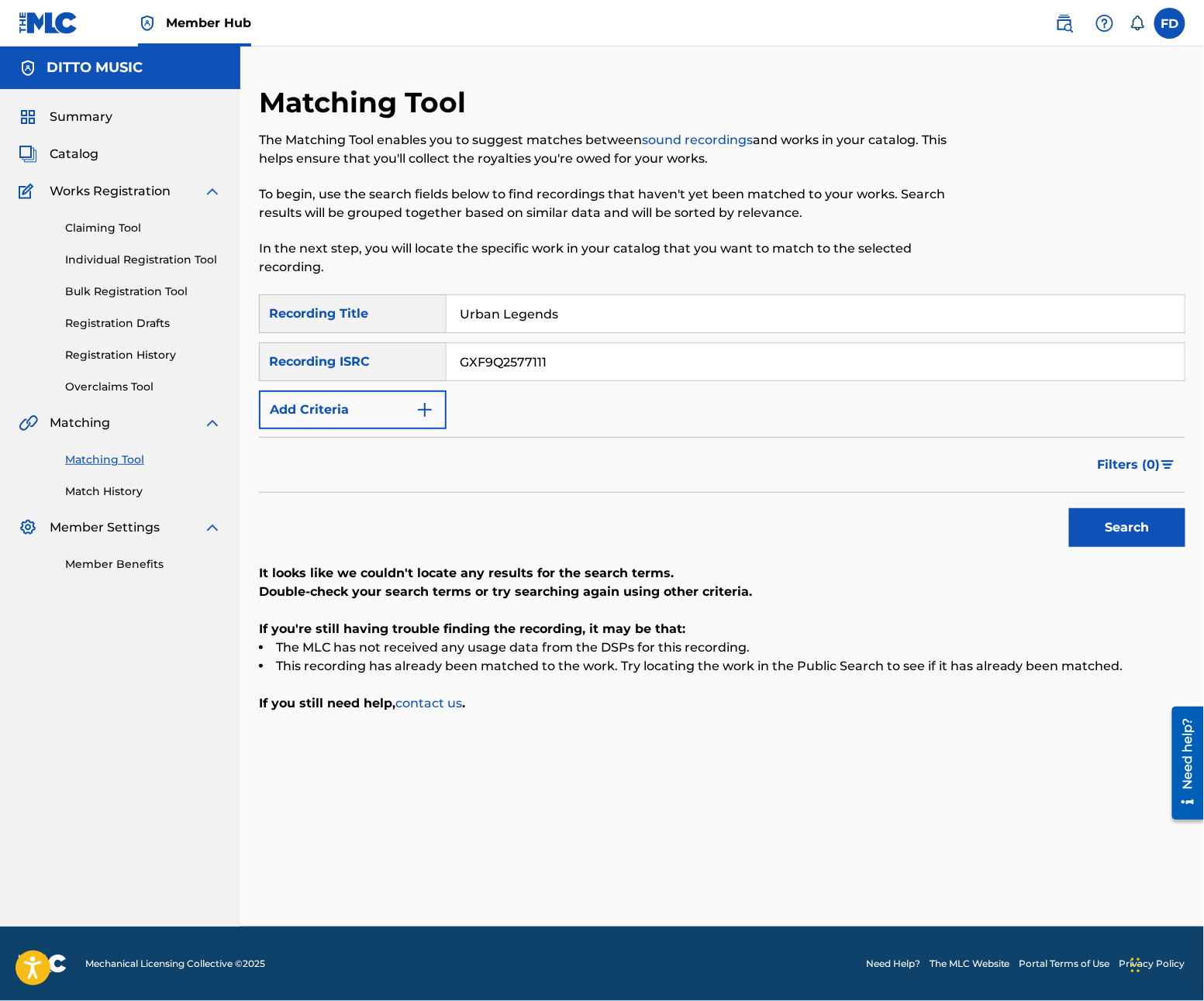
click at [651, 374] on input "GXF9Q2577111" at bounding box center [815, 362] width 738 height 37
type input "GXF9Q2577110"
click at [1100, 533] on button "Search" at bounding box center [1127, 527] width 116 height 38
click at [688, 310] on input "Urban Legends" at bounding box center [815, 314] width 738 height 37
type input "Urban Empire"
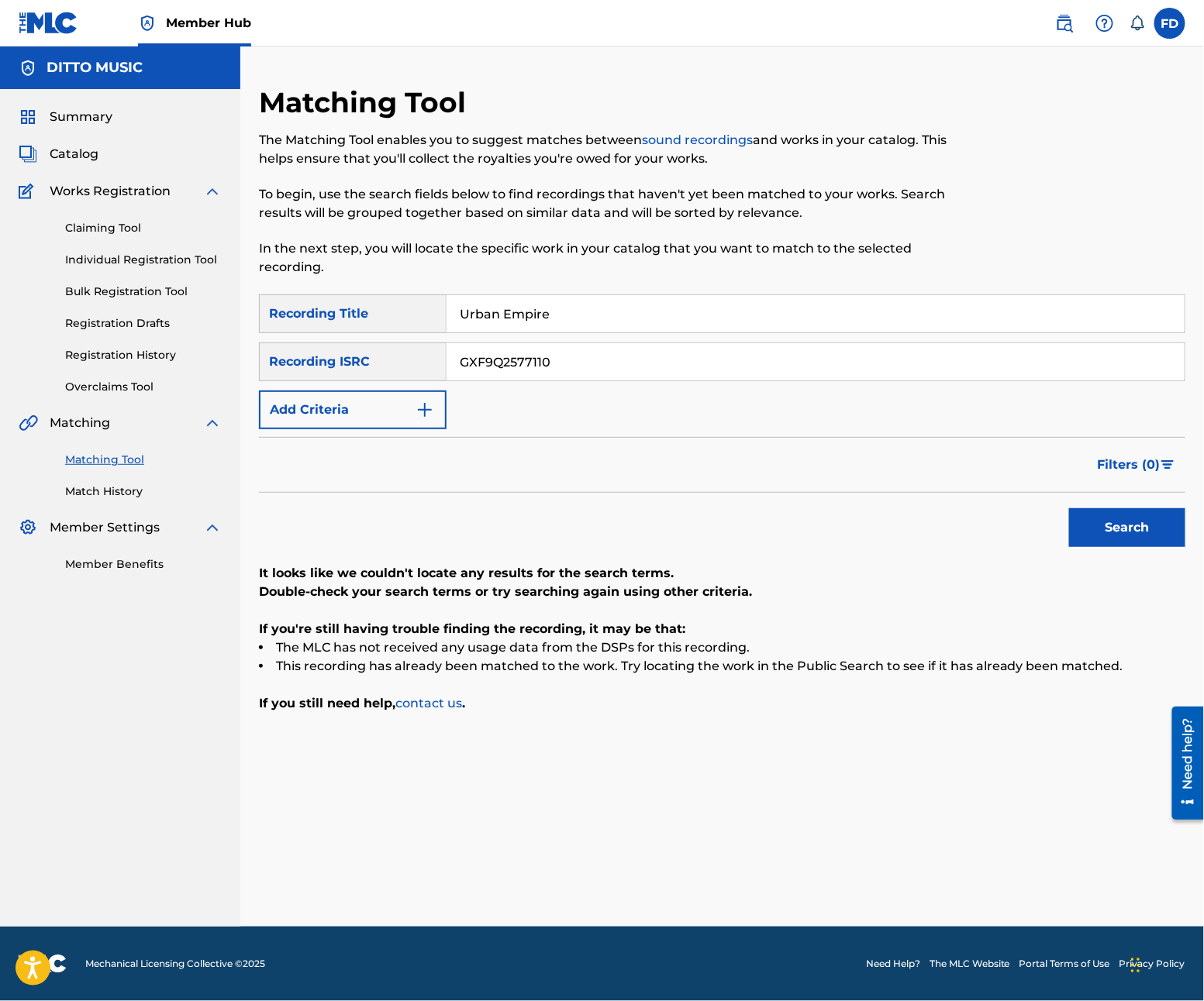
click at [631, 365] on input "GXF9Q2577110" at bounding box center [815, 362] width 738 height 37
type input "GXF9Q2577109"
drag, startPoint x: 1113, startPoint y: 496, endPoint x: 1130, endPoint y: 529, distance: 37.1
click at [1130, 521] on div "Search" at bounding box center [1123, 524] width 124 height 62
click at [1130, 532] on button "Search" at bounding box center [1127, 527] width 116 height 38
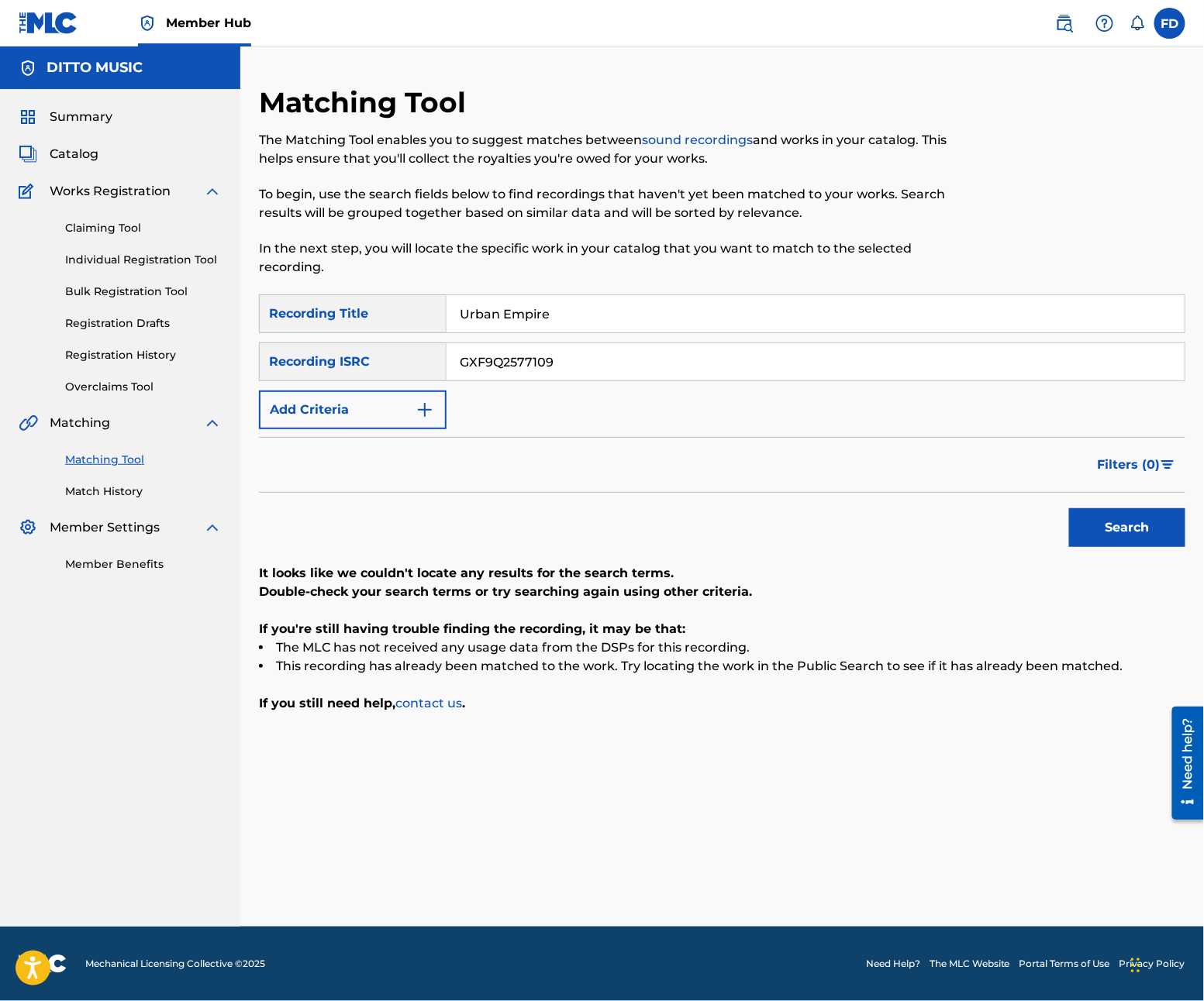
click at [617, 302] on input "Urban Empire" at bounding box center [815, 314] width 738 height 37
drag, startPoint x: 617, startPoint y: 302, endPoint x: 542, endPoint y: 365, distance: 97.9
click at [542, 365] on div "SearchWithCriteria21e11f27-46d6-4787-b037-8cacea390abe Recording Title Street S…" at bounding box center [722, 362] width 926 height 135
type input "Street Strut"
click at [567, 383] on div "SearchWithCriteria21e11f27-46d6-4787-b037-8cacea390abe Recording Title Street S…" at bounding box center [722, 362] width 926 height 135
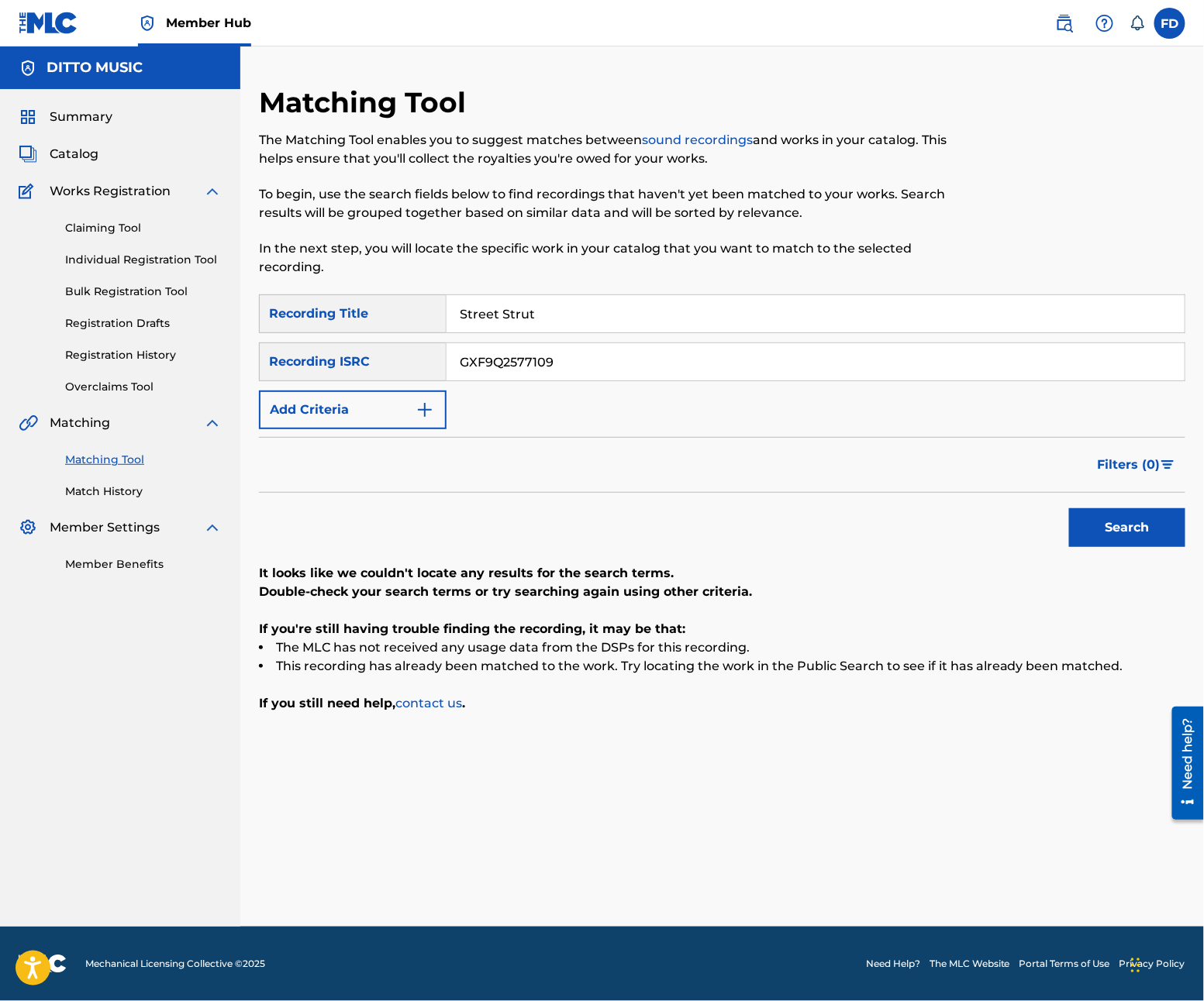
click at [567, 376] on input "GXF9Q2577109" at bounding box center [815, 362] width 738 height 37
type input "GXF9Q2577105"
click at [1138, 537] on button "Search" at bounding box center [1127, 527] width 116 height 38
click at [597, 296] on input "Street Strut" at bounding box center [815, 314] width 738 height 37
type input "Rhyme Riot"
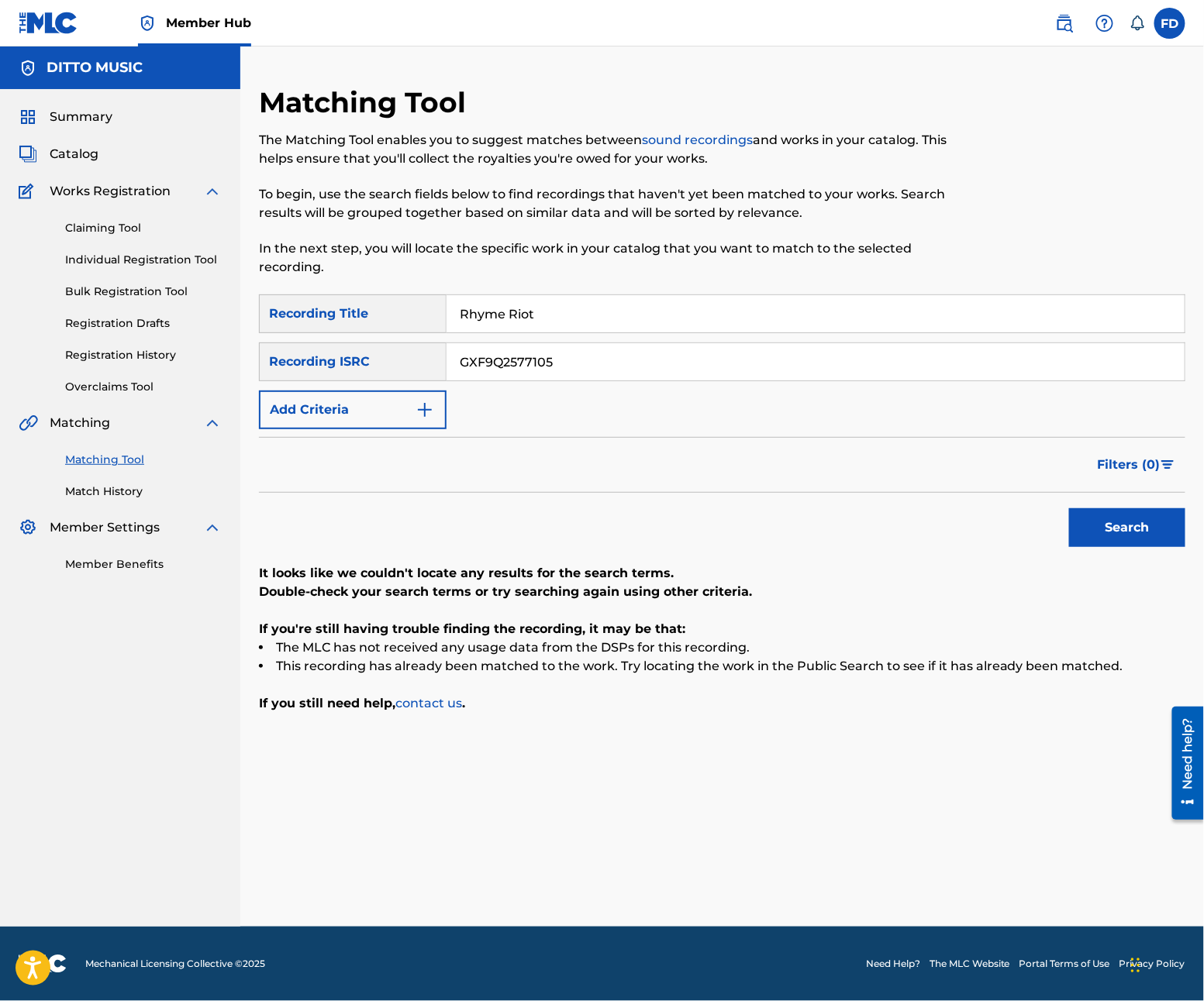
click at [645, 349] on input "GXF9Q2577105" at bounding box center [815, 362] width 738 height 37
drag, startPoint x: 913, startPoint y: 539, endPoint x: 1132, endPoint y: 554, distance: 219.5
click at [1100, 554] on form "SearchWithCriteria21e11f27-46d6-4787-b037-8cacea390abe Recording Title Rhyme Ri…" at bounding box center [722, 425] width 926 height 261
click at [1135, 536] on button "Search" at bounding box center [1127, 527] width 116 height 38
click at [597, 361] on input "GXF9Q2577103" at bounding box center [815, 362] width 738 height 37
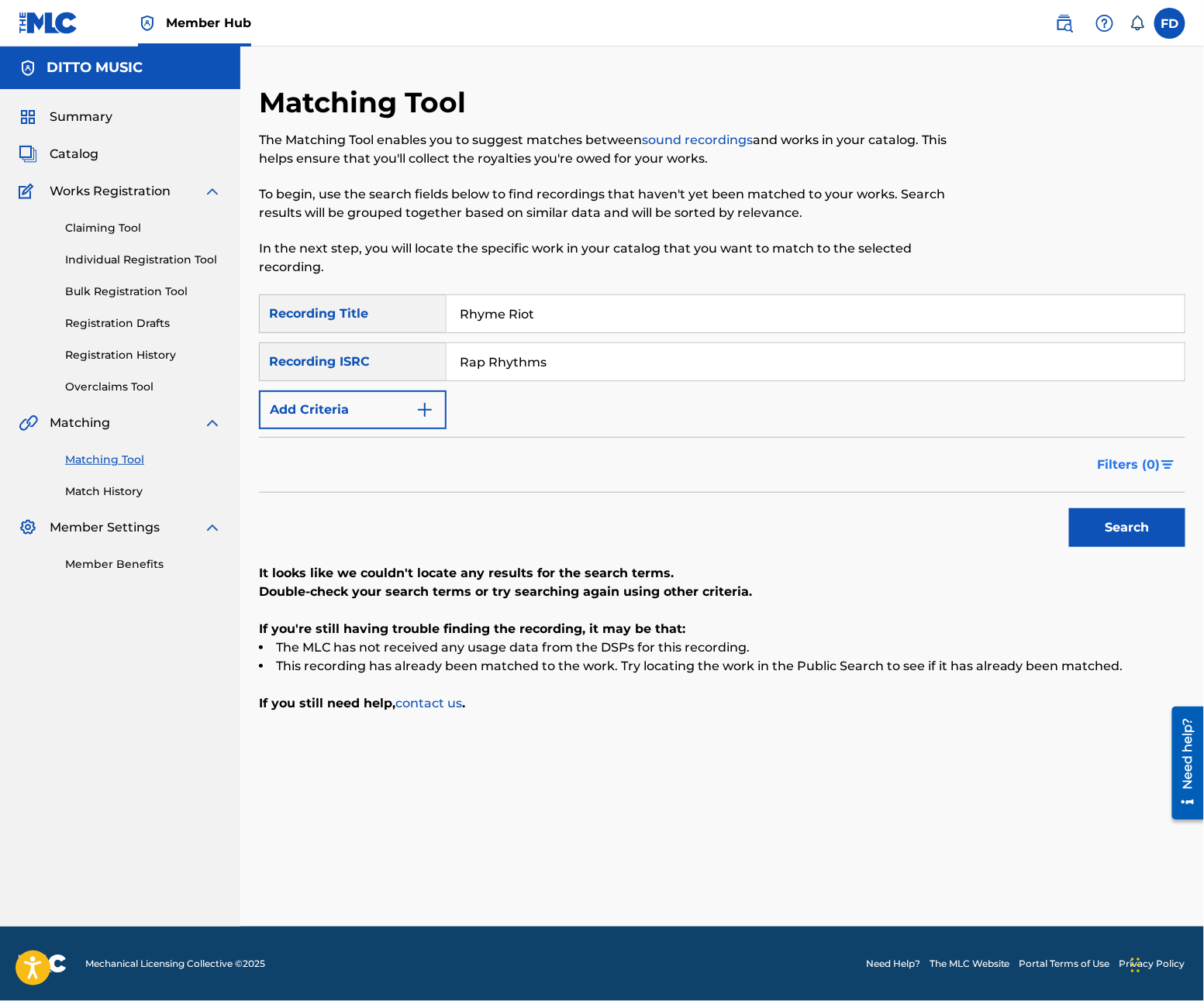
drag, startPoint x: 894, startPoint y: 525, endPoint x: 1097, endPoint y: 463, distance: 212.3
click at [1038, 479] on form "SearchWithCriteria21e11f27-46d6-4787-b037-8cacea390abe Recording Title Rhyme Ri…" at bounding box center [722, 425] width 926 height 261
drag, startPoint x: 608, startPoint y: 364, endPoint x: 646, endPoint y: 372, distance: 38.8
click at [608, 365] on input "Rap Rhythms" at bounding box center [815, 362] width 738 height 37
type input "GXF9Q2577102"
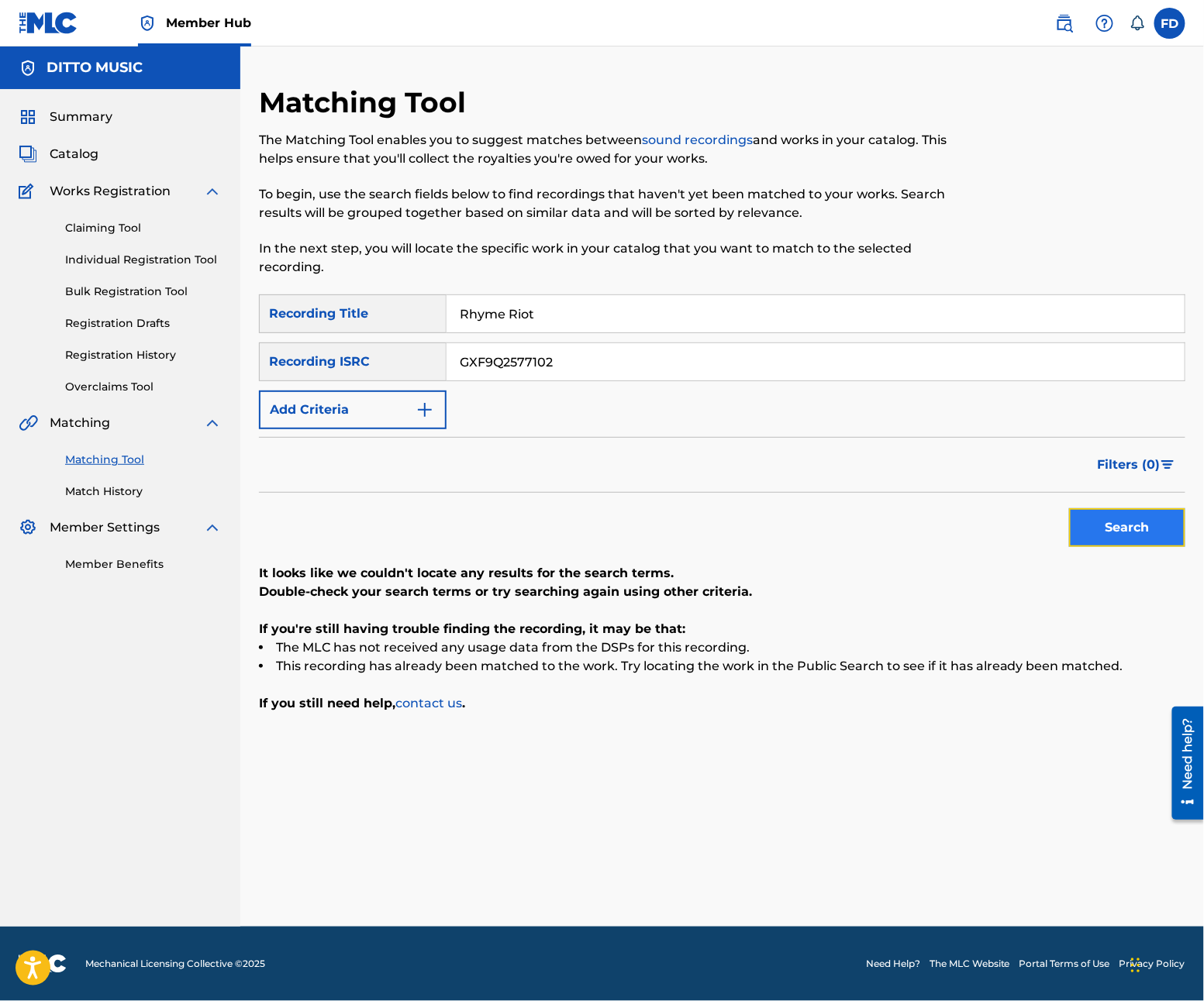
click at [1098, 529] on button "Search" at bounding box center [1127, 527] width 116 height 38
click at [763, 324] on input "Rhyme Riot" at bounding box center [815, 314] width 738 height 37
type input "Funky Fresh"
click at [614, 339] on div "SearchWithCriteria21e11f27-46d6-4787-b037-8cacea390abe Recording Title Funky Fr…" at bounding box center [722, 362] width 926 height 135
click at [614, 370] on input "GXF9Q2577102" at bounding box center [815, 362] width 738 height 37
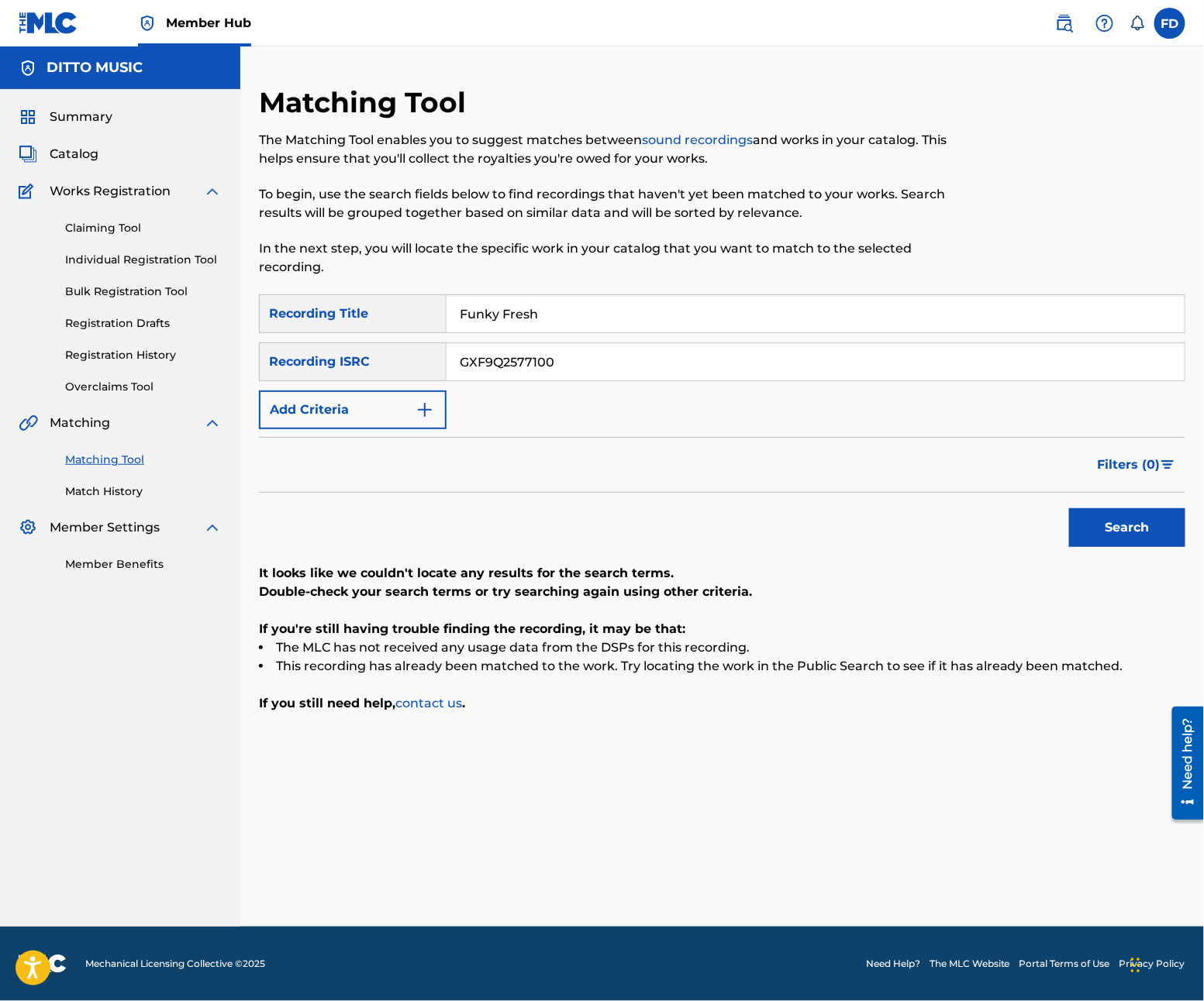
type input "GXF9Q2577100"
click at [1096, 550] on div "Search" at bounding box center [1123, 524] width 124 height 62
click at [1096, 527] on button "Search" at bounding box center [1127, 527] width 116 height 38
click at [701, 326] on input "Funky Fresh" at bounding box center [815, 314] width 738 height 37
type input "Beats on the Block"
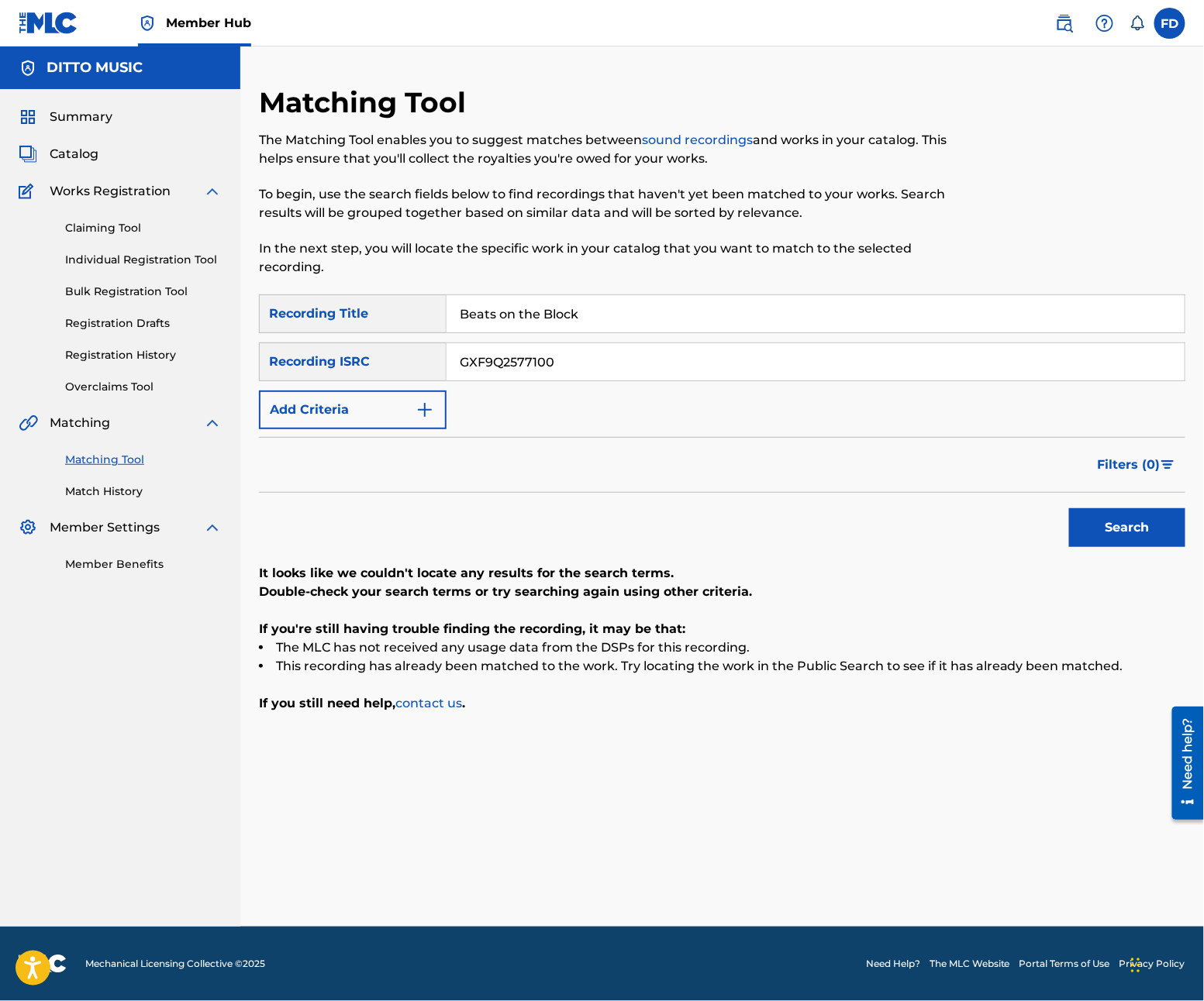
click at [692, 395] on div "SearchWithCriteria21e11f27-46d6-4787-b037-8cacea390abe Recording Title Beats on…" at bounding box center [722, 362] width 926 height 135
click at [720, 365] on input "GXF9Q2577100" at bounding box center [815, 362] width 738 height 37
type input "GXF9Q2577099"
click at [1113, 529] on button "Search" at bounding box center [1127, 527] width 116 height 38
click at [621, 331] on input "Beats on the Block" at bounding box center [815, 314] width 738 height 37
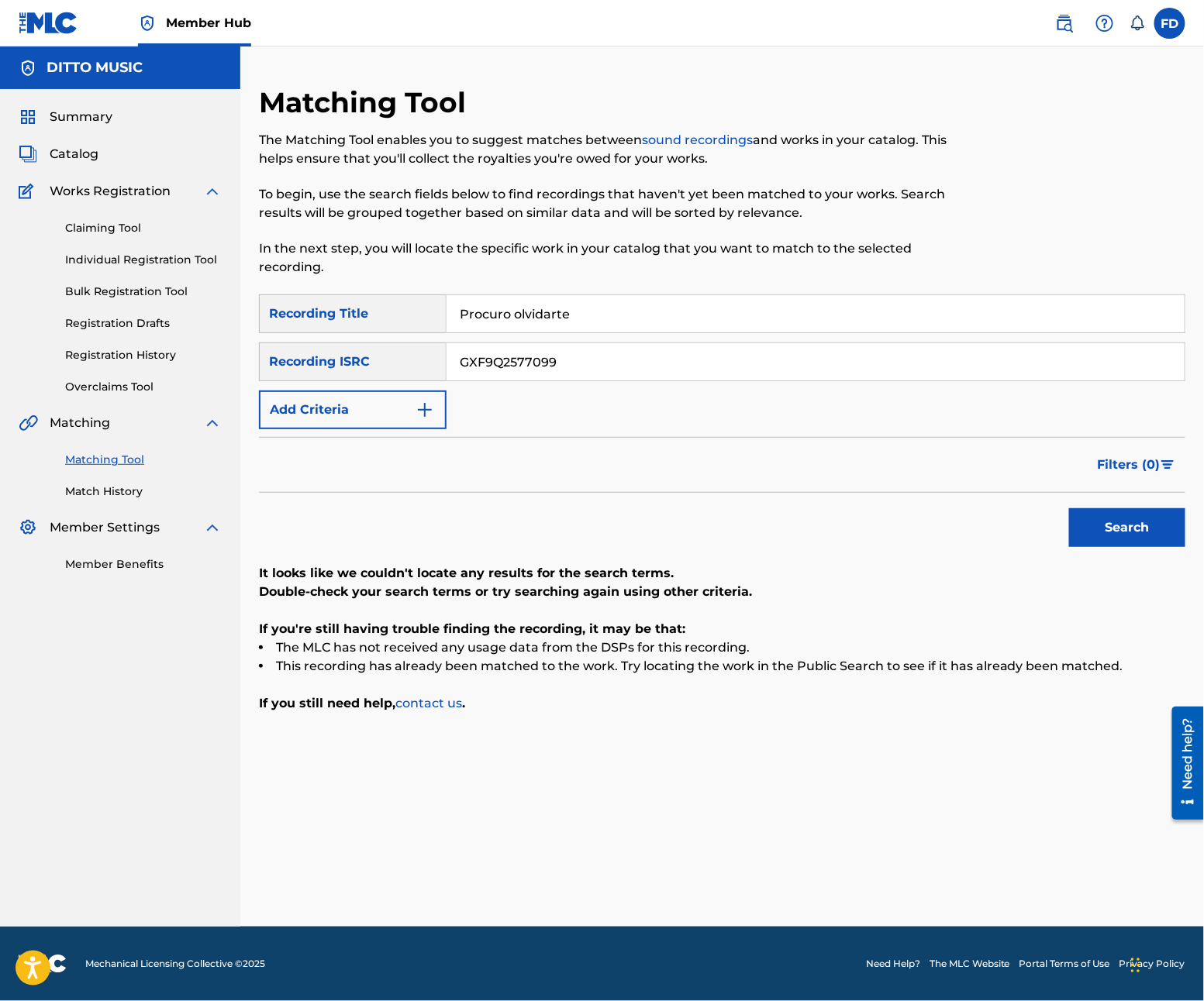
type input "Procuro olvidarte"
click at [549, 351] on input "GXF9Q2577099" at bounding box center [815, 362] width 738 height 37
type input "GXF9Q2568445"
click at [1125, 536] on button "Search" at bounding box center [1127, 527] width 116 height 38
click at [524, 310] on input "Procuro olvidarte" at bounding box center [815, 314] width 738 height 37
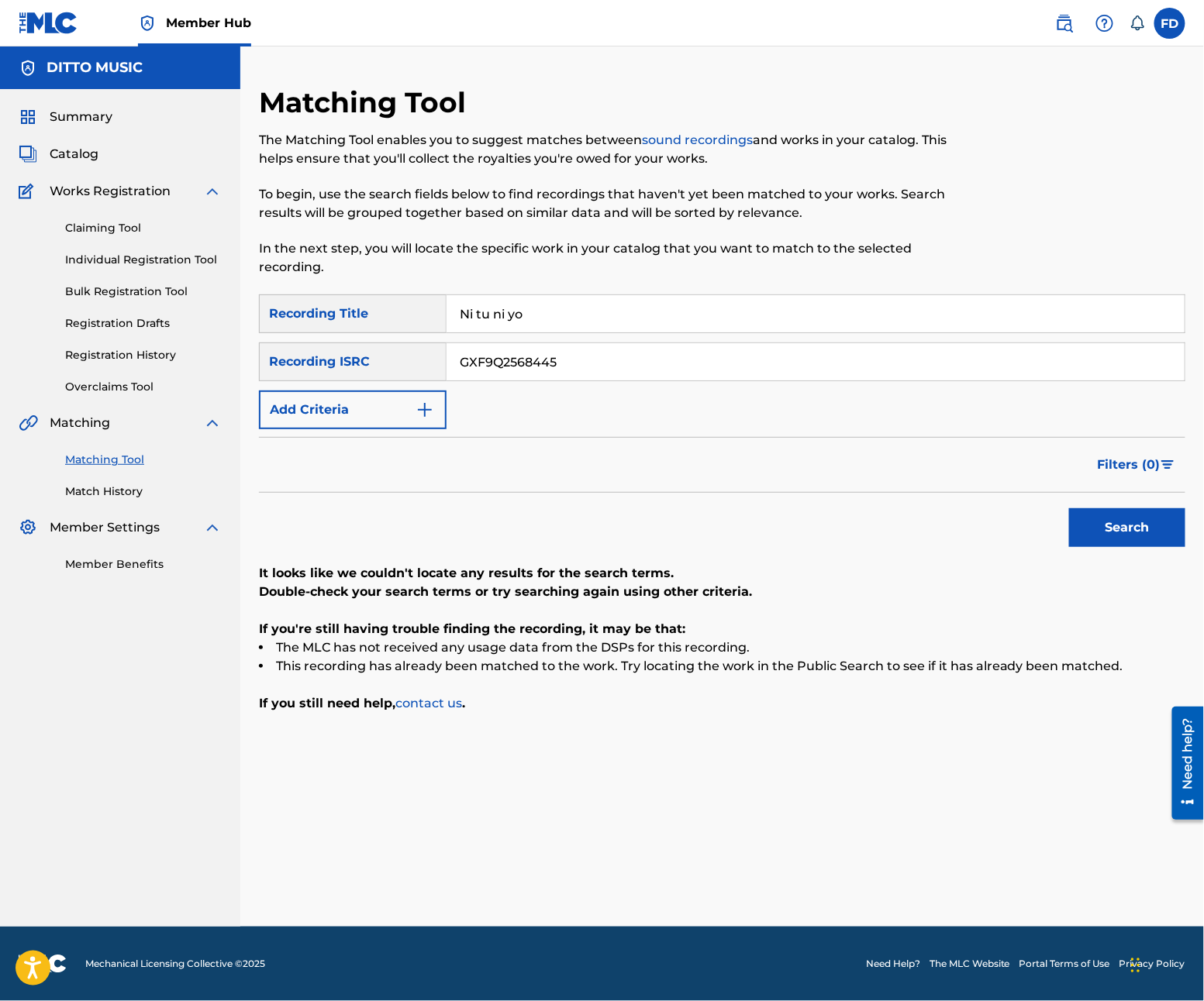
type input "Ni tu ni yo"
click at [549, 372] on input "GXF9Q2568445" at bounding box center [815, 362] width 738 height 37
type input "GXF9Q2568444"
click at [1079, 560] on div "SearchWithCriteria21e11f27-46d6-4787-b037-8cacea390abe Recording Title Ni tu ni…" at bounding box center [722, 503] width 926 height 418
click at [1097, 547] on button "Search" at bounding box center [1127, 527] width 116 height 38
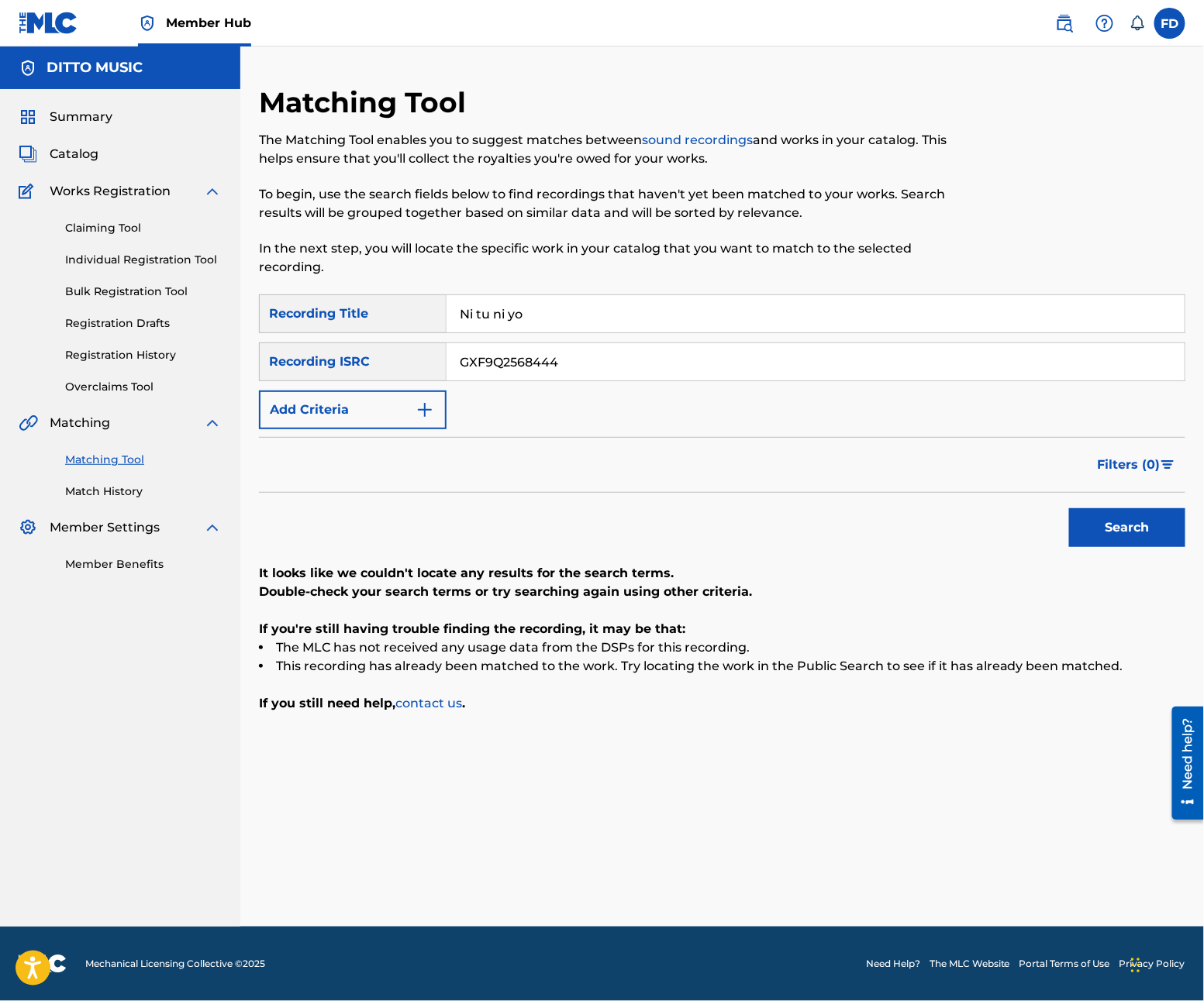
click at [636, 273] on p "In the next step, you will locate the specific work in your catalog that you wa…" at bounding box center [615, 258] width 713 height 37
click at [623, 318] on input "Ni tu ni yo" at bounding box center [815, 314] width 738 height 37
type input "Las mujeres"
click at [958, 374] on input "GXF9Q2568444" at bounding box center [815, 362] width 738 height 37
type input "GXF9Q2568441"
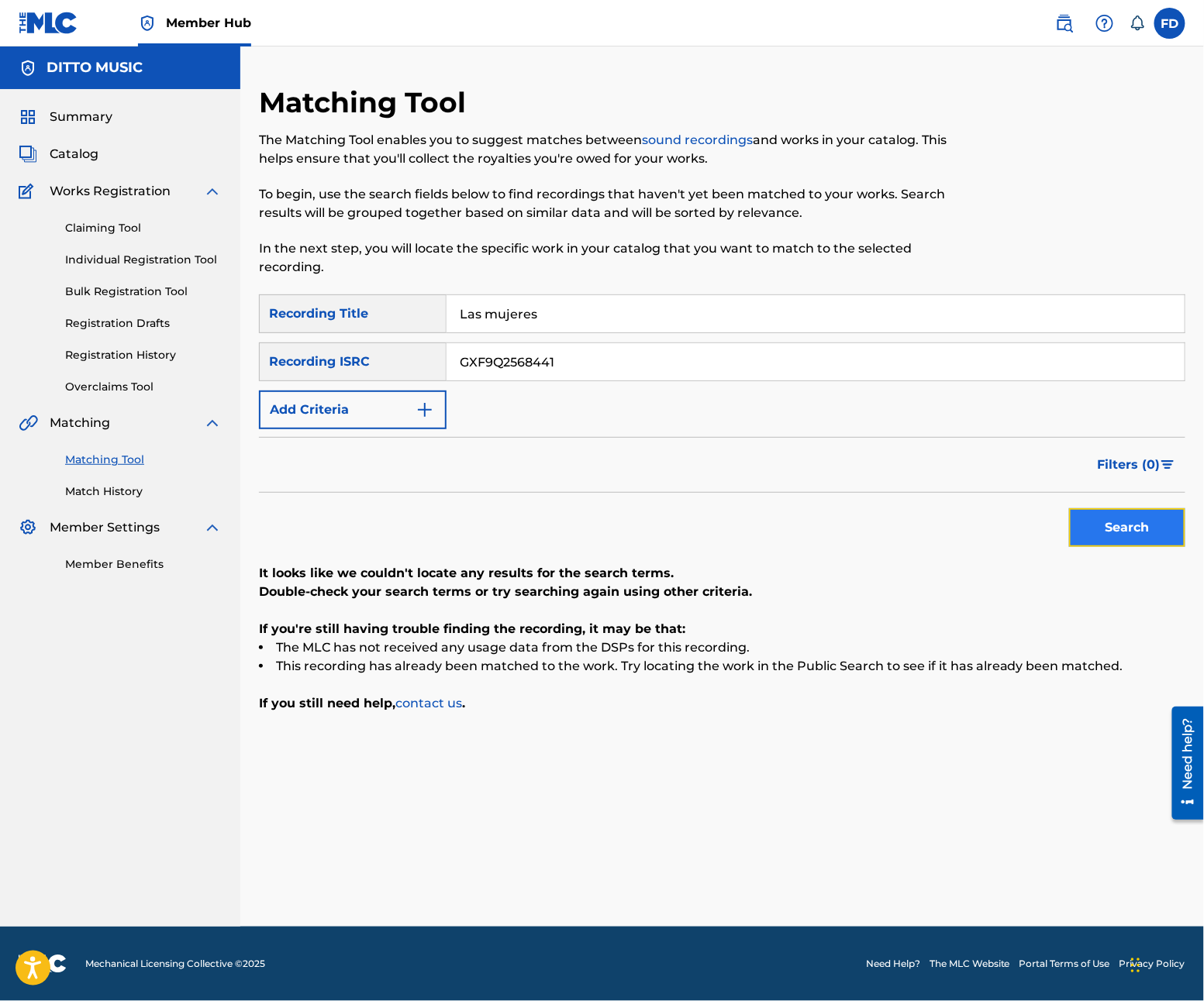
click at [1073, 529] on button "Search" at bounding box center [1127, 527] width 116 height 38
click at [716, 300] on input "Las mujeres" at bounding box center [815, 314] width 738 height 37
type input "Marola"
click at [815, 374] on input "GXF9Q2568441" at bounding box center [815, 362] width 738 height 37
type input "GXF9Q2568443"
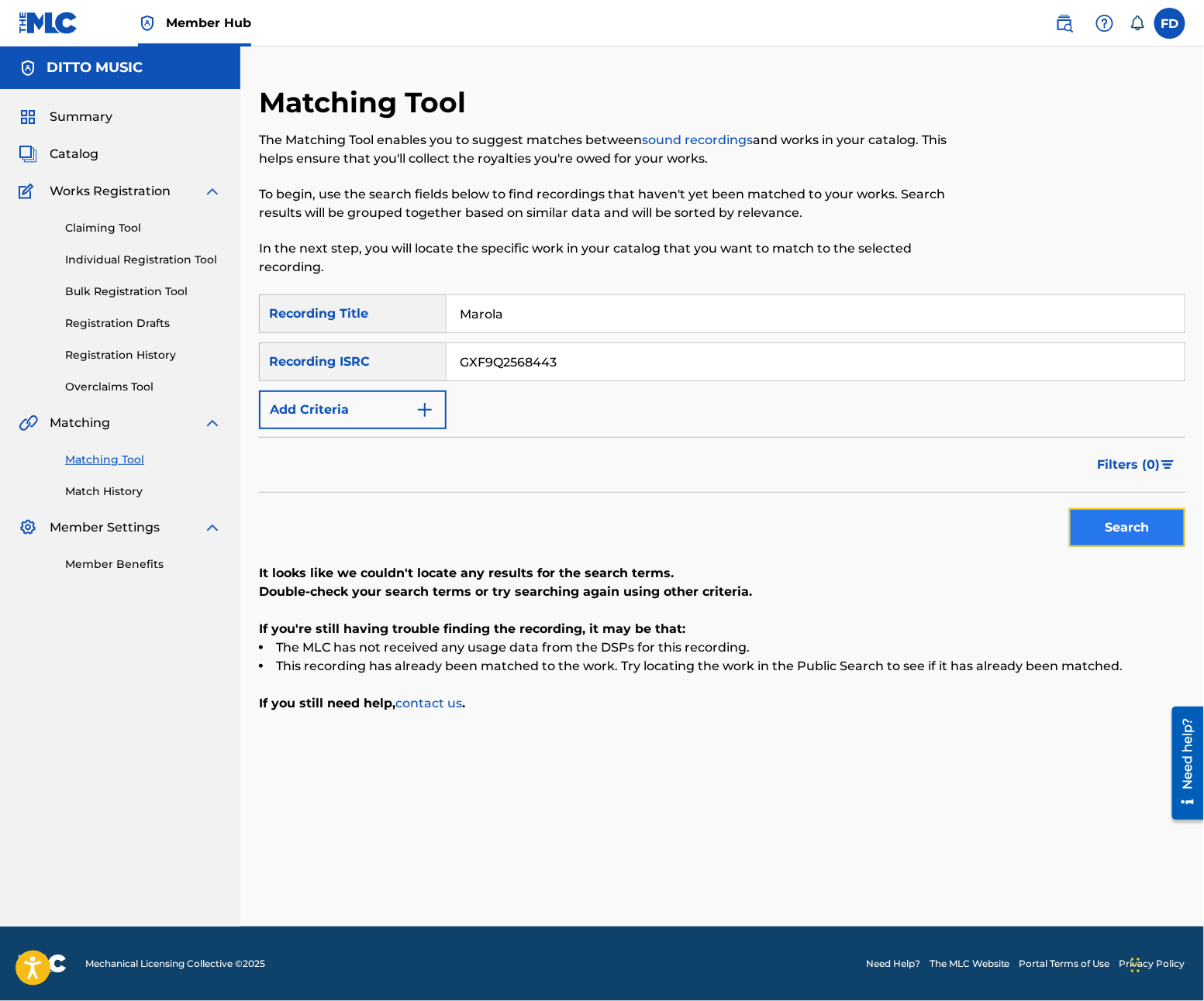
click at [1079, 535] on button "Search" at bounding box center [1127, 527] width 116 height 38
click at [573, 337] on div "SearchWithCriteria21e11f27-46d6-4787-b037-8cacea390abe Recording Title Marola S…" at bounding box center [722, 362] width 926 height 135
click at [577, 332] on div "Marola" at bounding box center [815, 314] width 739 height 38
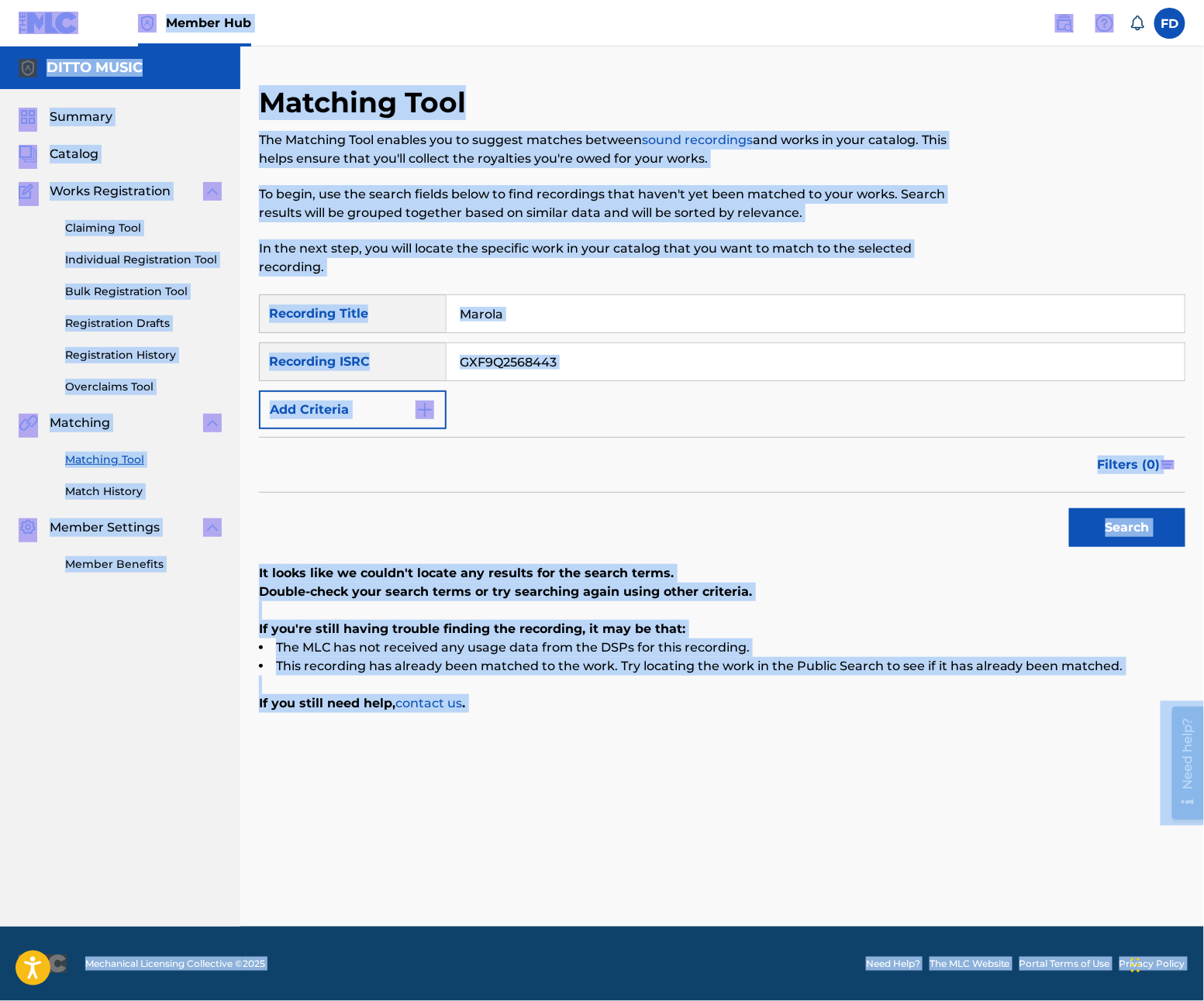
click at [577, 331] on input "Marola" at bounding box center [815, 314] width 738 height 37
click at [596, 308] on input "Marola" at bounding box center [815, 314] width 738 height 37
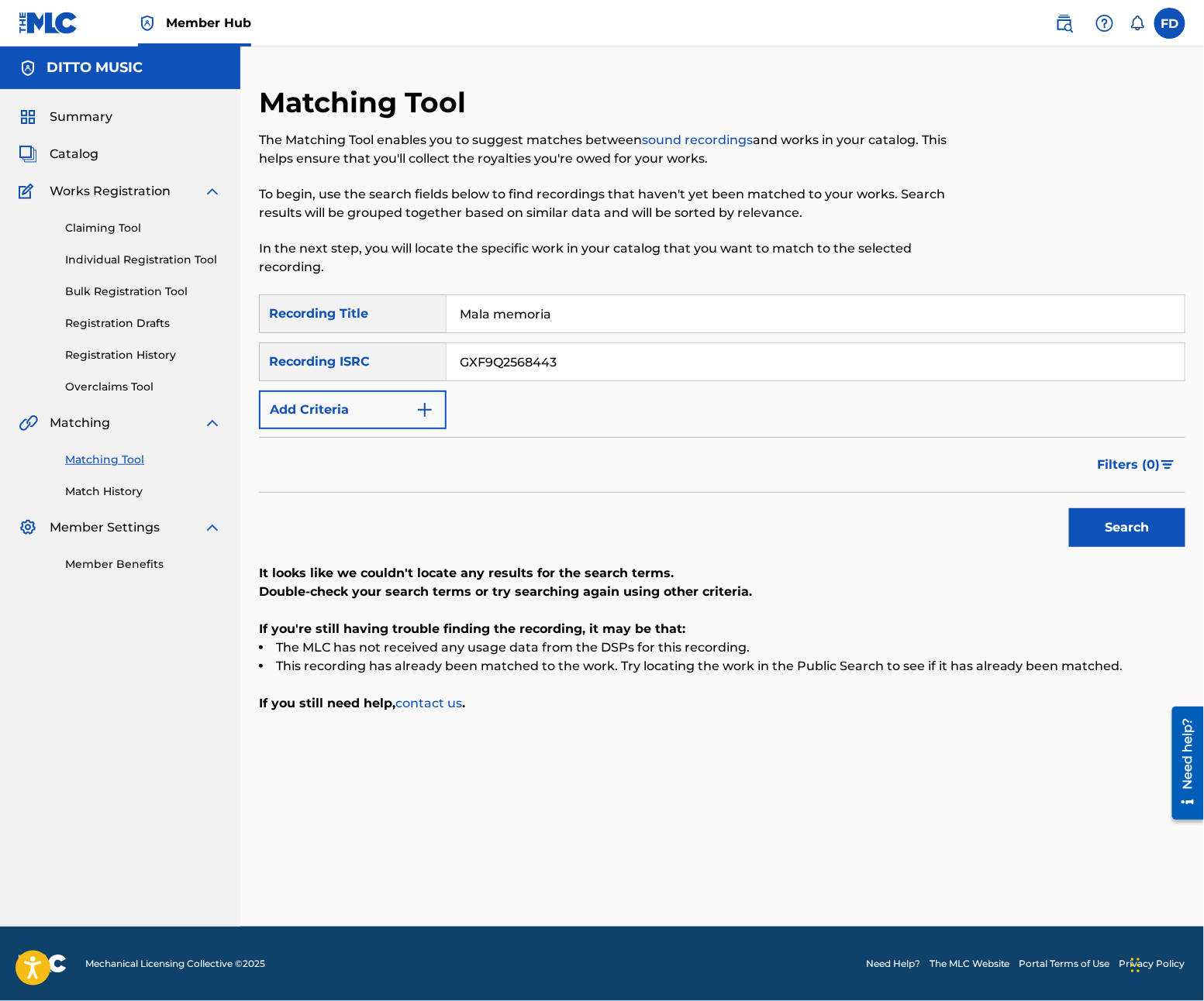
type input "Mala memoria"
click at [490, 376] on input "GXF9Q2568443" at bounding box center [815, 362] width 738 height 37
type input "GXF9Q2568442"
click at [1092, 536] on button "Search" at bounding box center [1127, 527] width 116 height 38
click at [633, 321] on input "Mala memoria" at bounding box center [815, 314] width 738 height 37
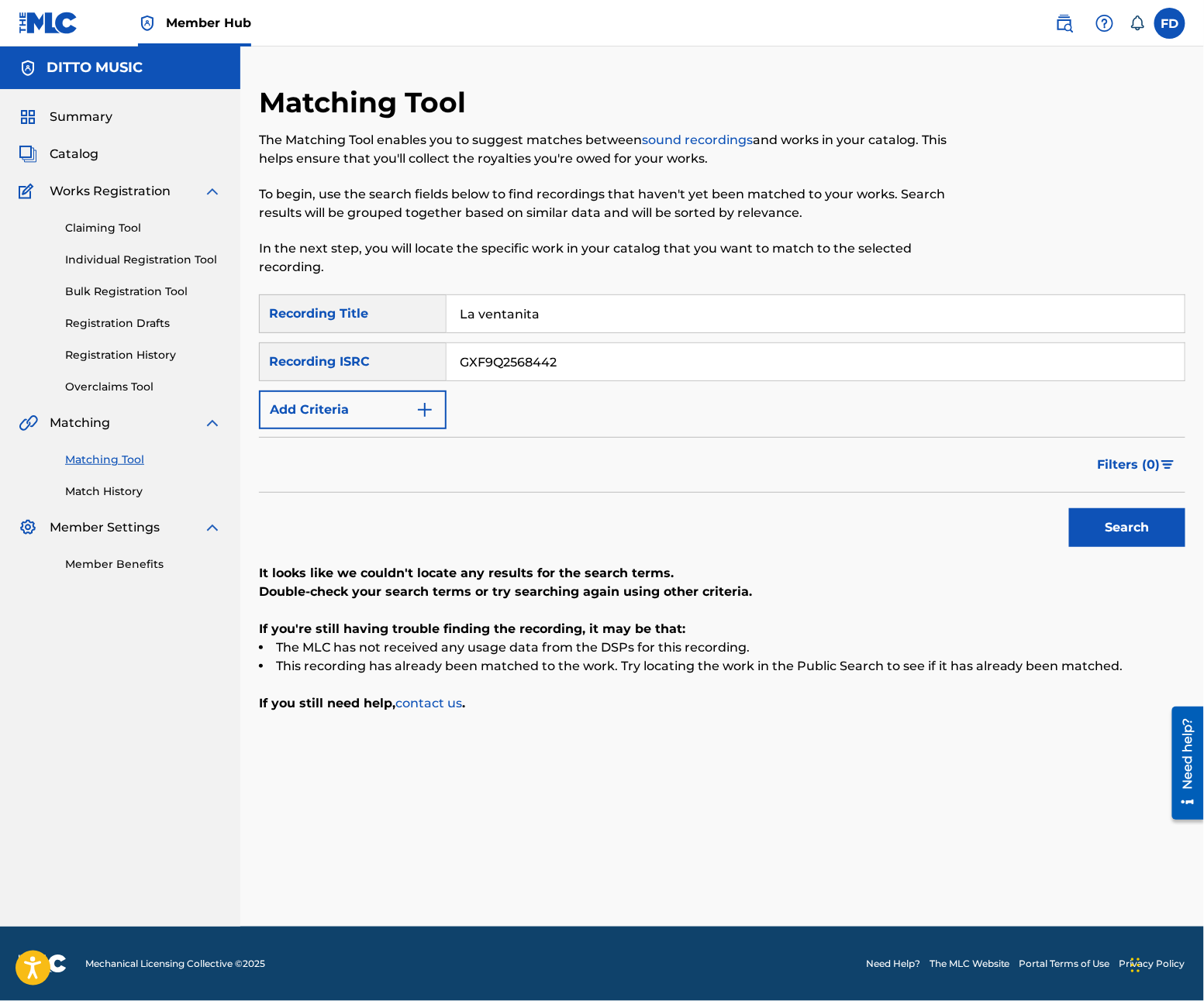
type input "La ventanita"
click at [683, 362] on input "GXF9Q2568442" at bounding box center [815, 362] width 738 height 37
type input "GXF9Q2568440"
click at [1095, 548] on div "Search" at bounding box center [1123, 524] width 124 height 62
click at [1113, 528] on button "Search" at bounding box center [1127, 527] width 116 height 38
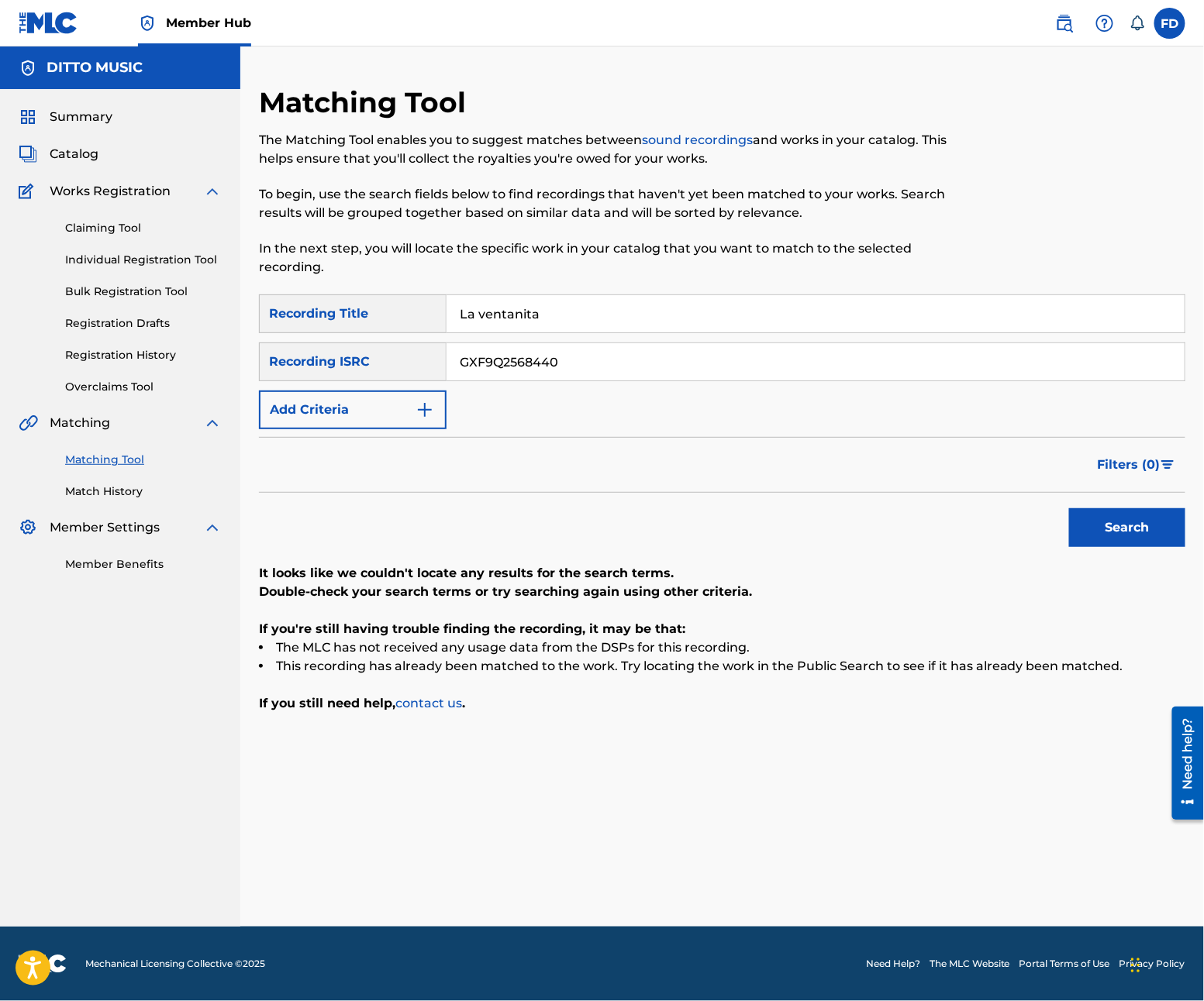
click at [565, 343] on input "GXF9Q2568440" at bounding box center [815, 362] width 738 height 37
click at [565, 332] on div "La ventanita" at bounding box center [815, 314] width 739 height 38
click at [585, 321] on input "La ventanita" at bounding box center [815, 314] width 738 height 37
drag, startPoint x: 585, startPoint y: 321, endPoint x: 470, endPoint y: 420, distance: 151.7
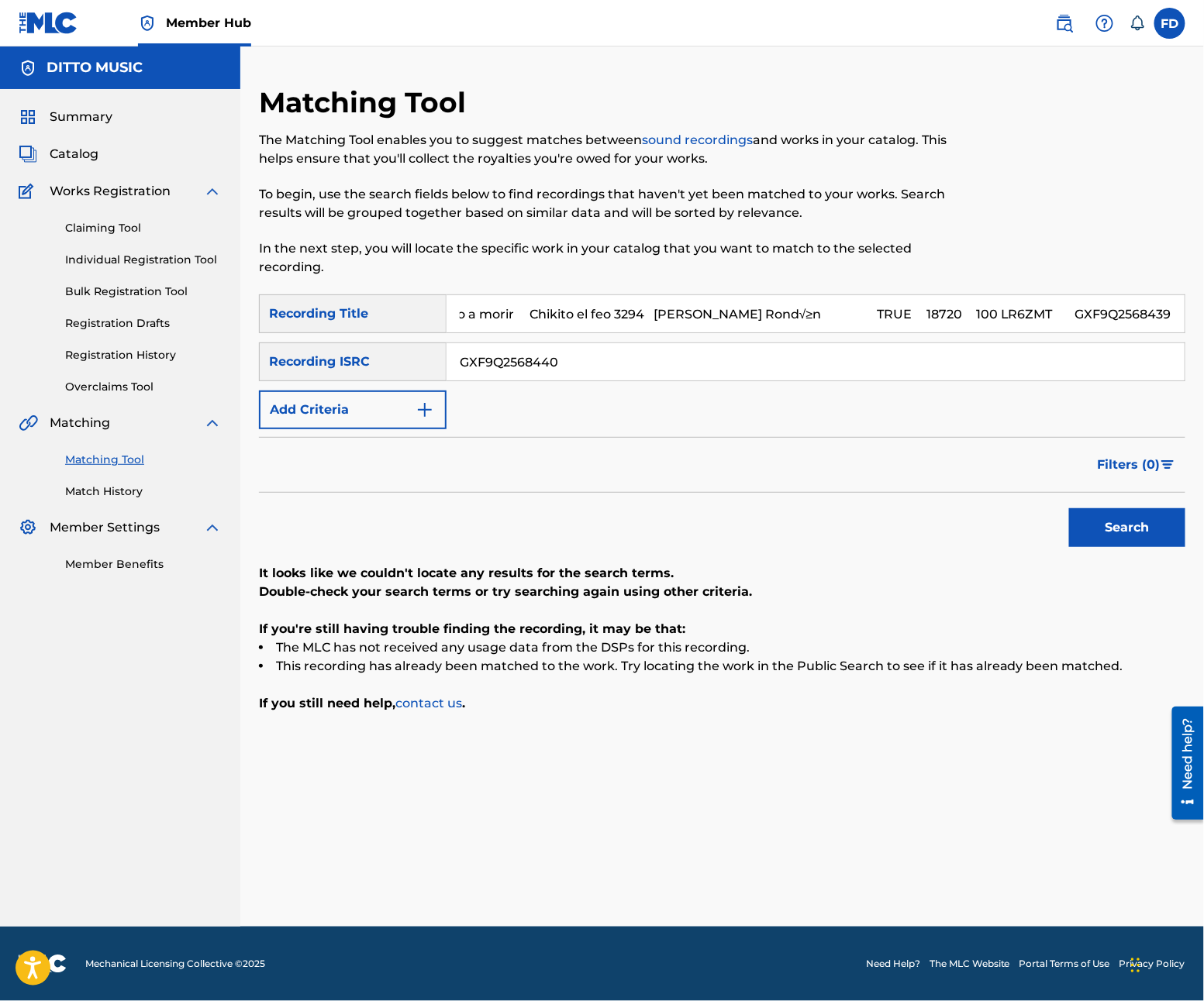
click at [550, 374] on div "SearchWithCriteria21e11f27-46d6-4787-b037-8cacea390abe Recording Title 624412 L…" at bounding box center [722, 362] width 926 height 135
click at [596, 319] on input "624412 La quiero a morir Chikito el feo 3294 Rosa Maria Caminero Rond√≥n TRUE 1…" at bounding box center [815, 314] width 738 height 37
type input "La quiero a morir"
click at [623, 362] on input "GXF9Q2568440" at bounding box center [815, 362] width 738 height 37
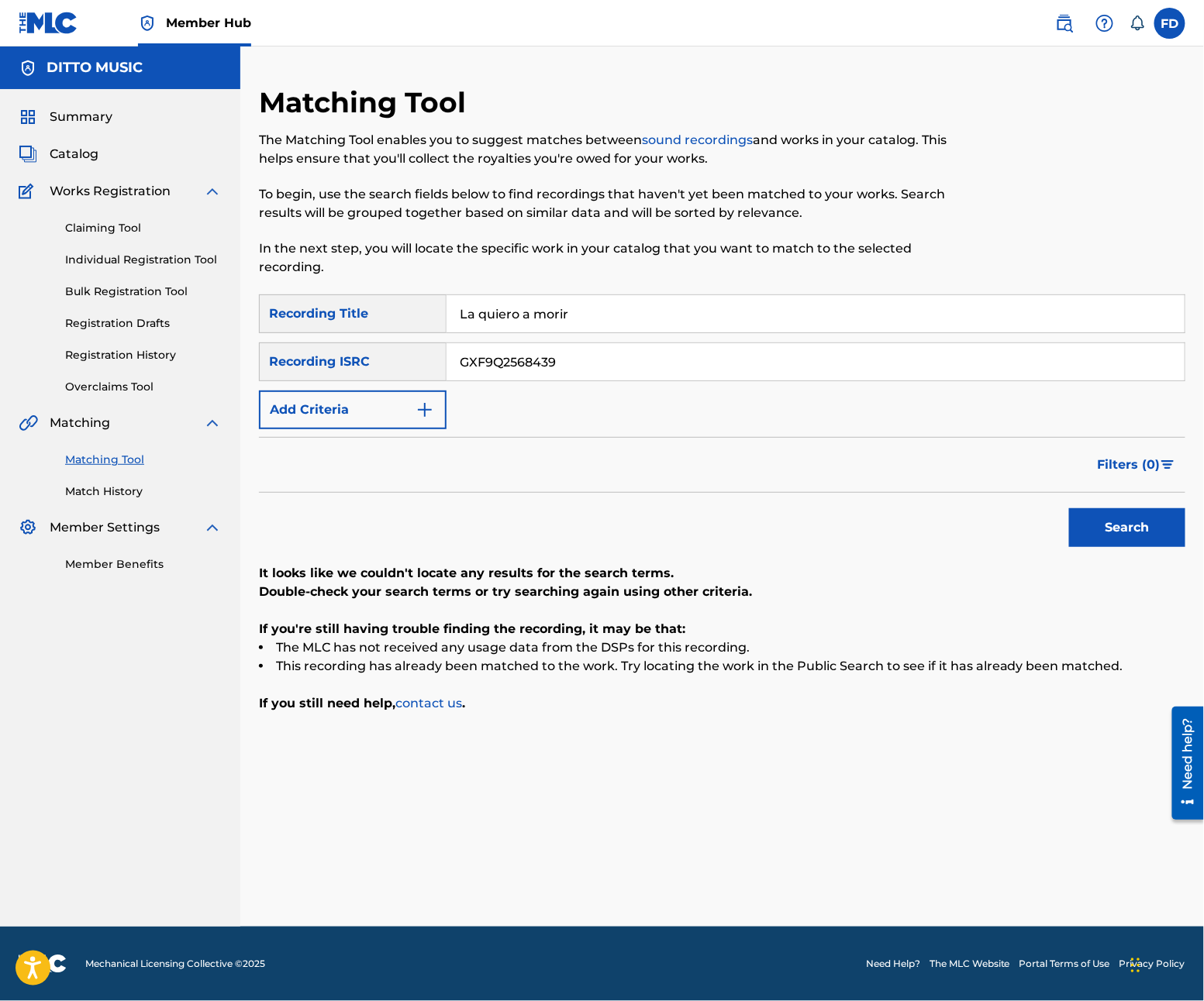
type input "GXF9Q2568439"
click at [1162, 503] on div "Search" at bounding box center [1123, 524] width 124 height 62
click at [1175, 519] on button "Search" at bounding box center [1127, 527] width 116 height 38
drag, startPoint x: 1175, startPoint y: 519, endPoint x: 1174, endPoint y: 554, distance: 35.0
click at [1174, 554] on div "Search" at bounding box center [1123, 524] width 124 height 62
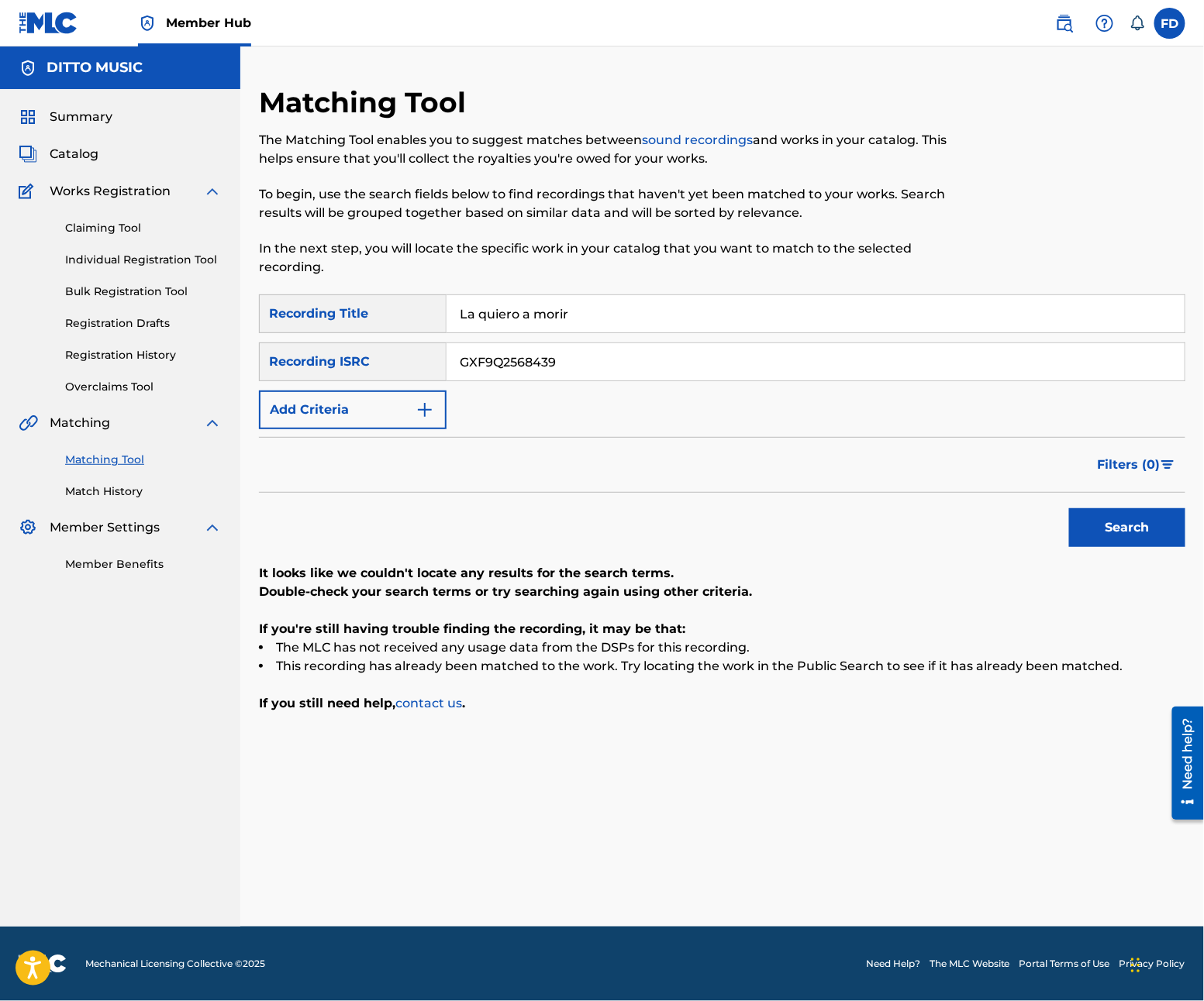
click at [515, 324] on input "La quiero a morir" at bounding box center [815, 314] width 738 height 37
type input "La pastilla"
click at [646, 354] on input "GXF9Q2568439" at bounding box center [815, 362] width 738 height 37
type input "GXF9Q2568438"
click at [1152, 523] on button "Search" at bounding box center [1127, 527] width 116 height 38
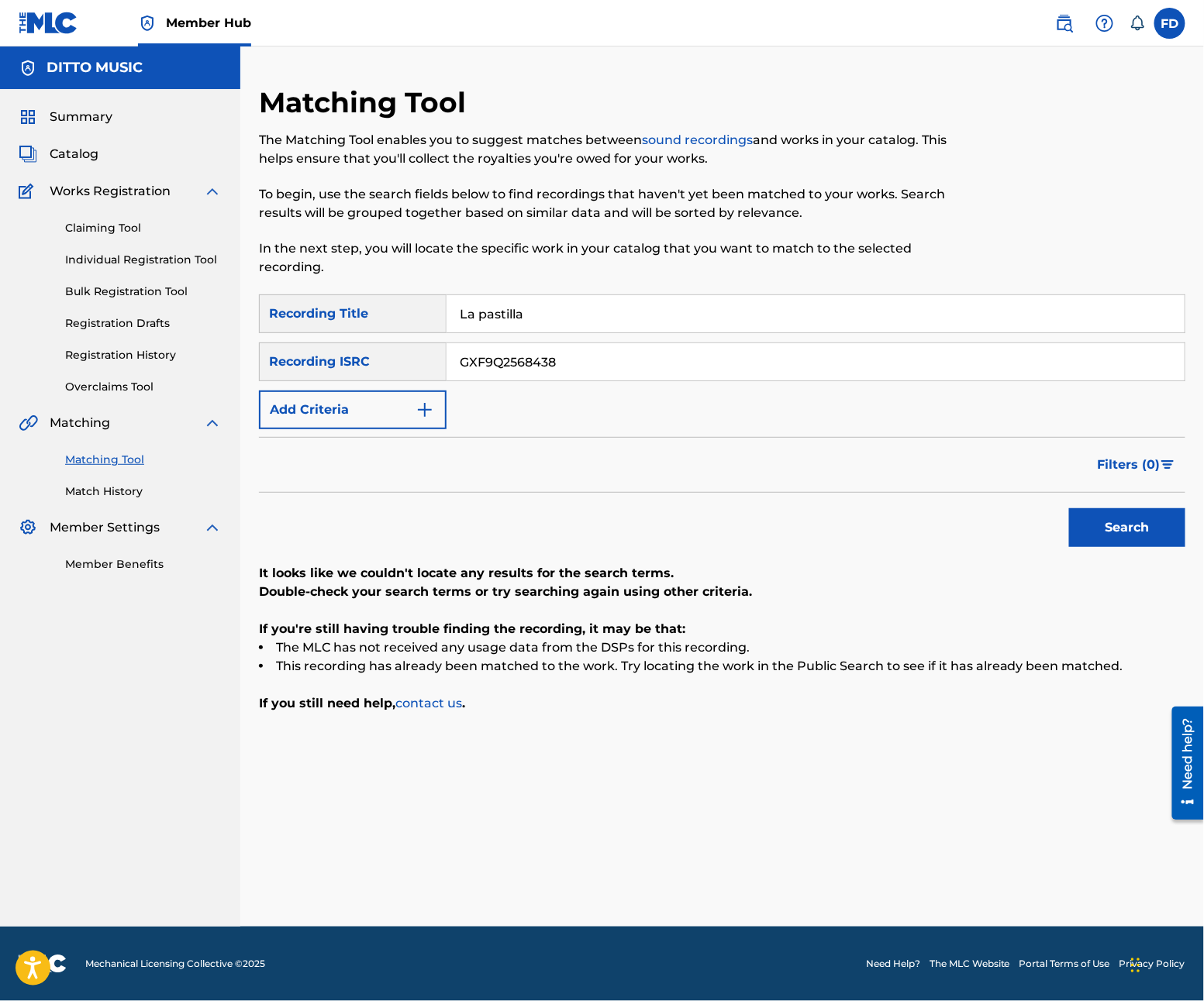
click at [490, 314] on input "La pastilla" at bounding box center [815, 314] width 738 height 37
type input "La magia de tus ojos"
click at [554, 374] on input "GXF9Q2568438" at bounding box center [815, 362] width 738 height 37
type input "GXF9Q2568437"
click at [1154, 533] on button "Search" at bounding box center [1127, 527] width 116 height 38
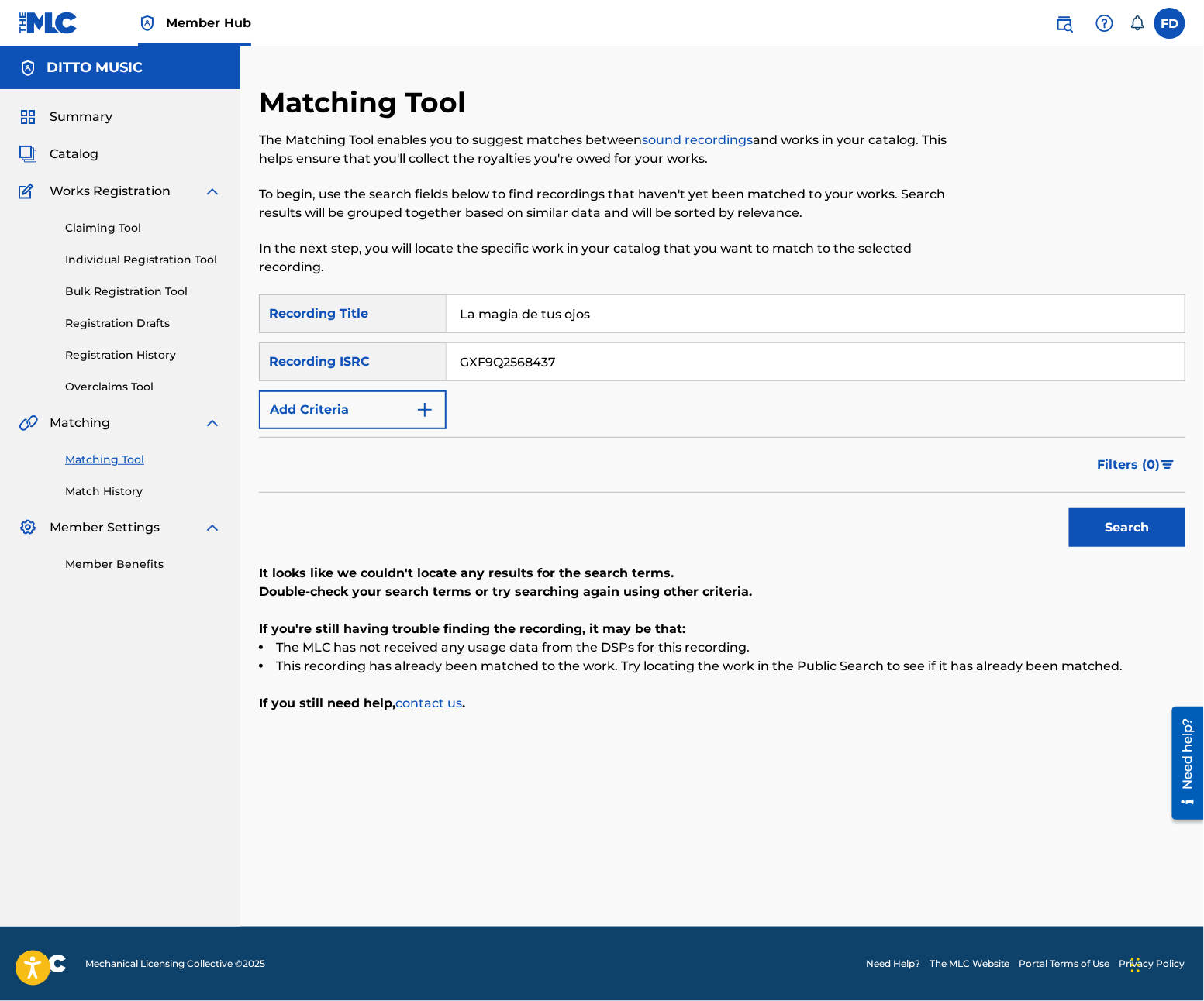
drag, startPoint x: 552, startPoint y: 335, endPoint x: 592, endPoint y: 310, distance: 47.2
click at [565, 327] on div "SearchWithCriteria21e11f27-46d6-4787-b037-8cacea390abe Recording Title La magia…" at bounding box center [722, 362] width 926 height 135
click at [592, 310] on input "La magia de tus ojos" at bounding box center [815, 314] width 738 height 37
type input "Hoy por ti"
click at [752, 357] on input "GXF9Q2568437" at bounding box center [815, 362] width 738 height 37
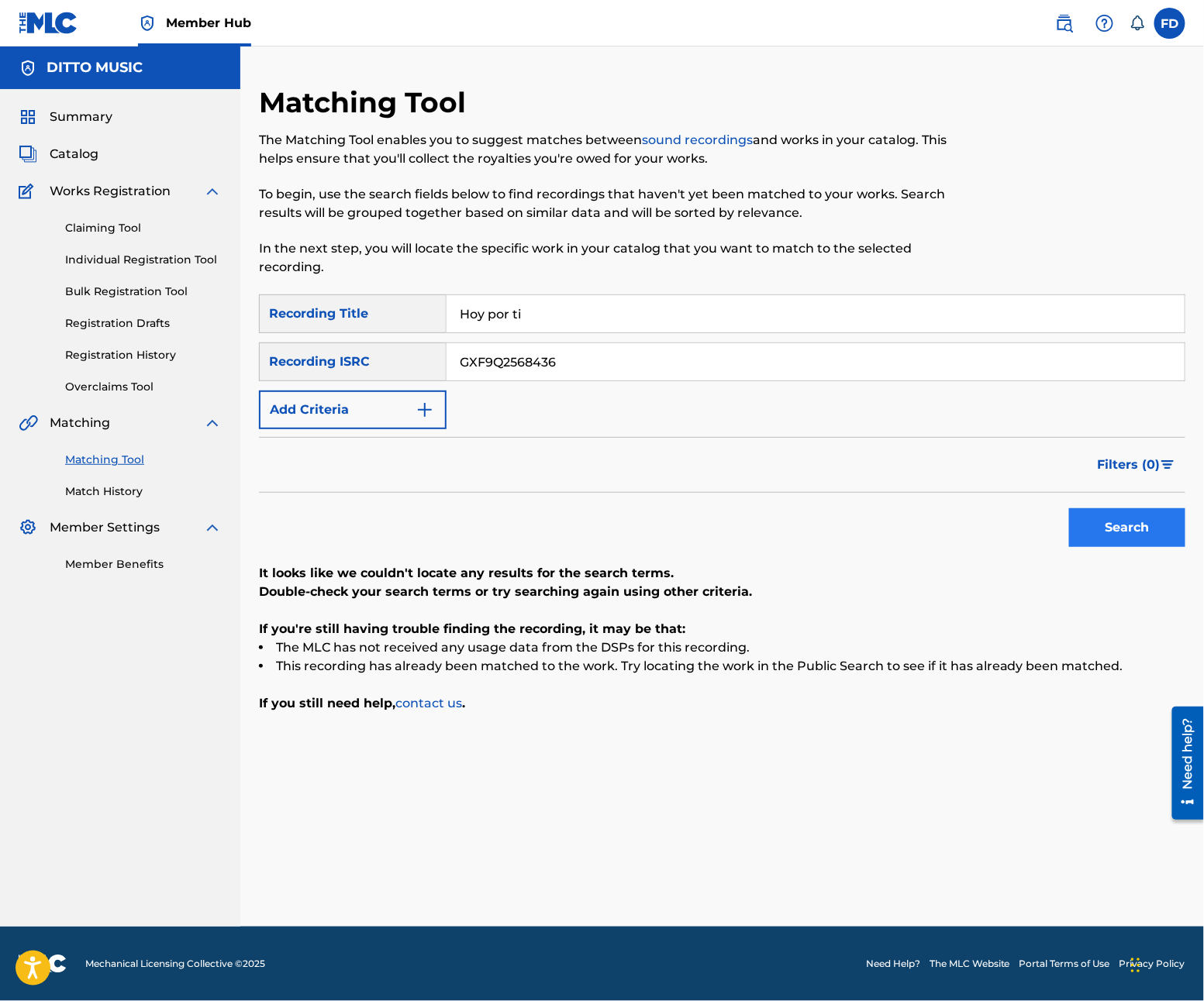
type input "GXF9Q2568436"
click at [1150, 522] on button "Search" at bounding box center [1127, 527] width 116 height 38
click at [544, 313] on input "Hoy por ti" at bounding box center [815, 314] width 738 height 37
type input "Hasta hoy"
click at [558, 380] on input "GXF9Q2568436" at bounding box center [815, 362] width 738 height 37
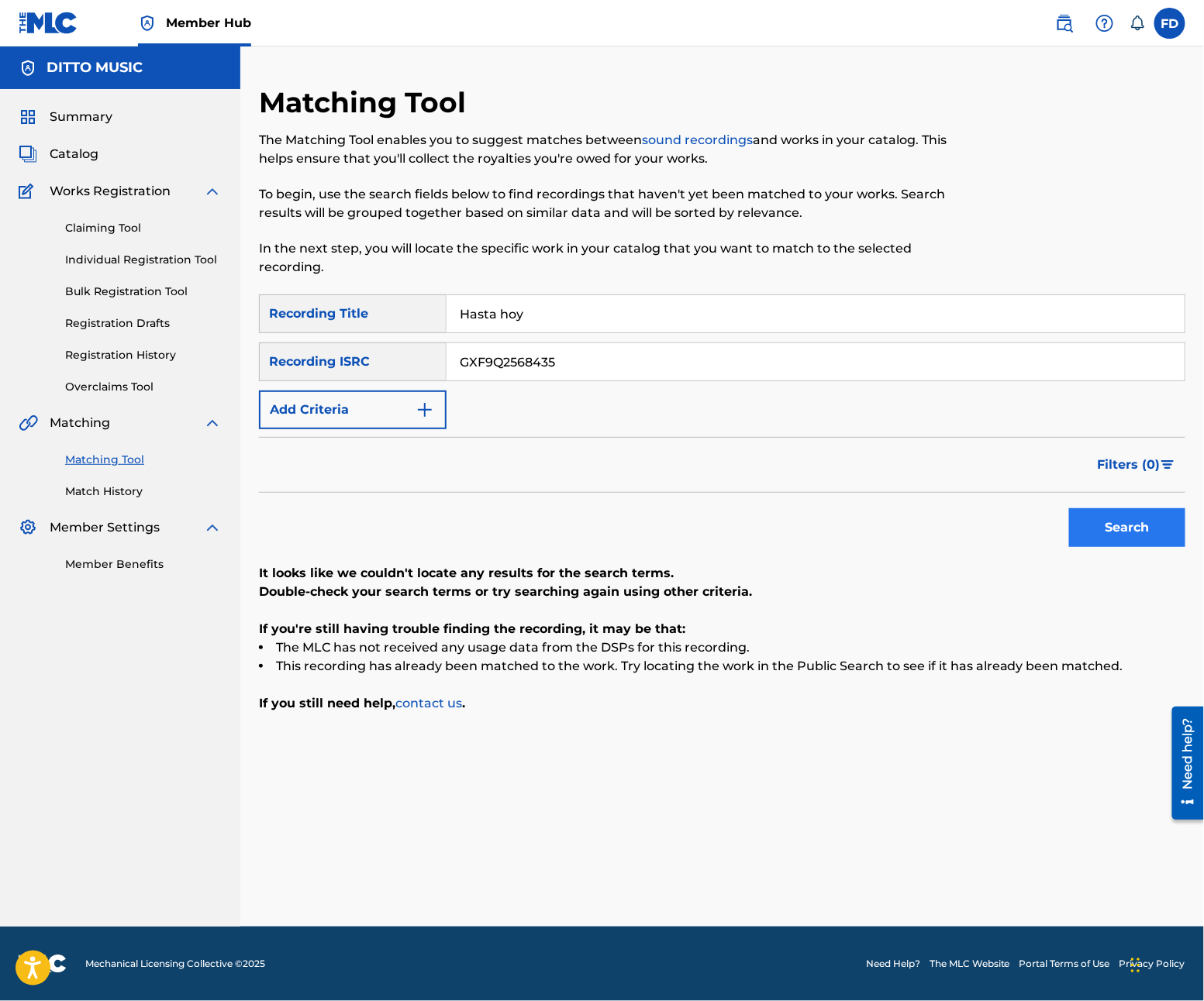
type input "GXF9Q2568435"
click at [1172, 535] on button "Search" at bounding box center [1127, 527] width 116 height 38
click at [646, 287] on div "Matching Tool The Matching Tool enables you to suggest matches between sound re…" at bounding box center [615, 190] width 713 height 210
click at [631, 326] on input "Hasta hoy" at bounding box center [815, 314] width 738 height 37
type input "Cuarto de hotel"
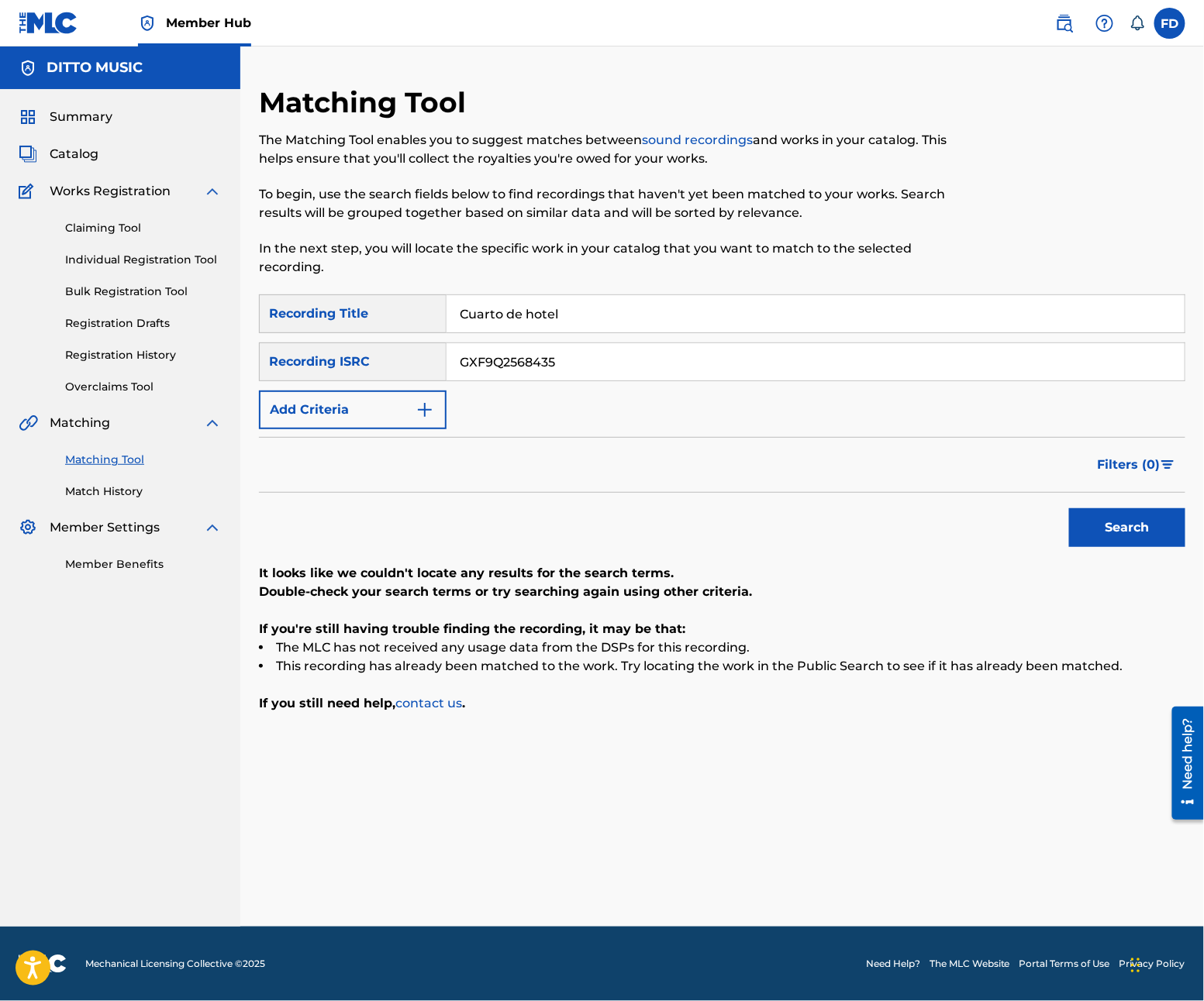
click at [660, 341] on div "SearchWithCriteria21e11f27-46d6-4787-b037-8cacea390abe Recording Title Cuarto d…" at bounding box center [722, 362] width 926 height 135
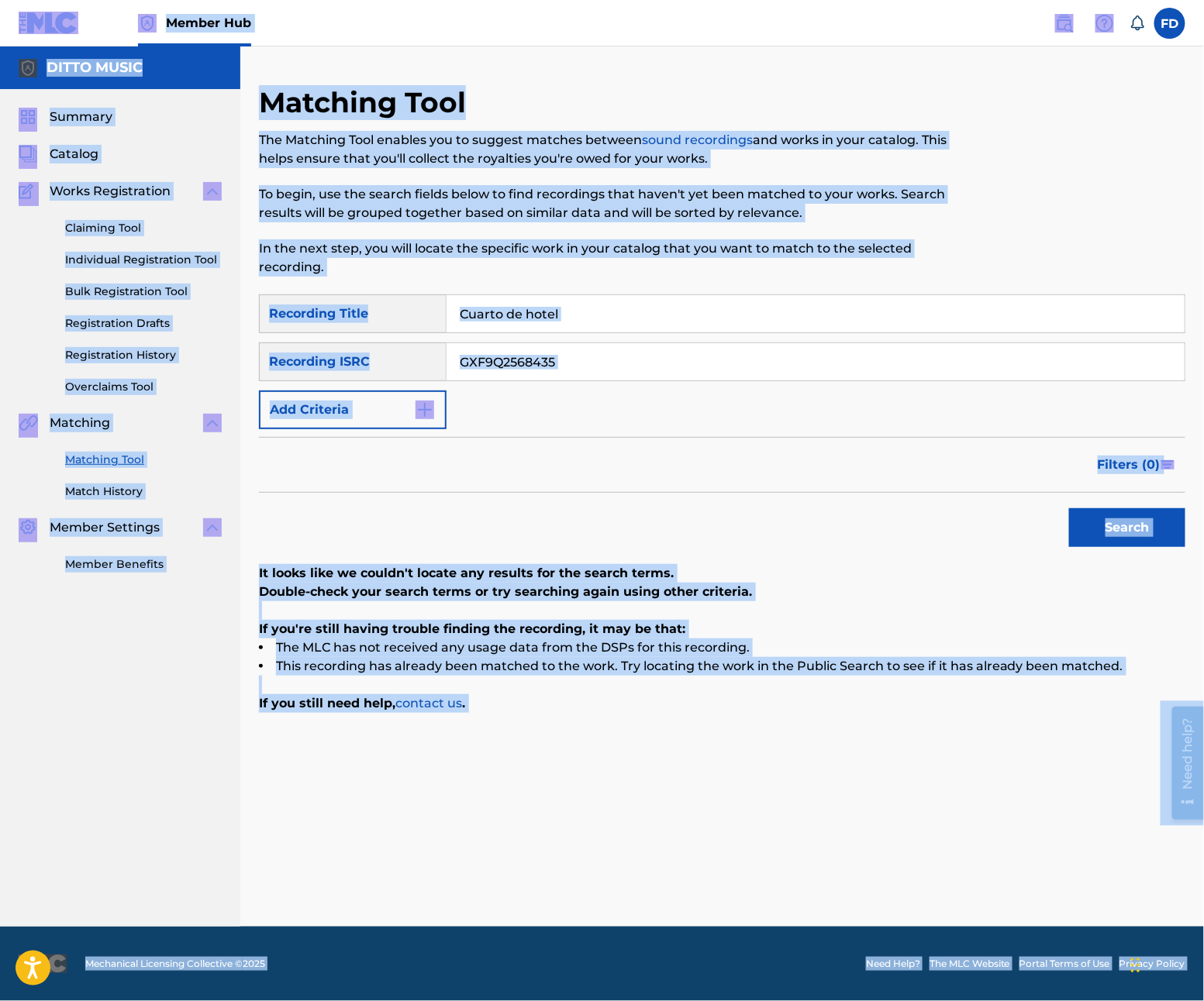
click at [684, 383] on div "SearchWithCriteria21e11f27-46d6-4787-b037-8cacea390abe Recording Title Cuarto d…" at bounding box center [722, 362] width 926 height 135
click at [723, 362] on input "GXF9Q2568435" at bounding box center [815, 362] width 738 height 37
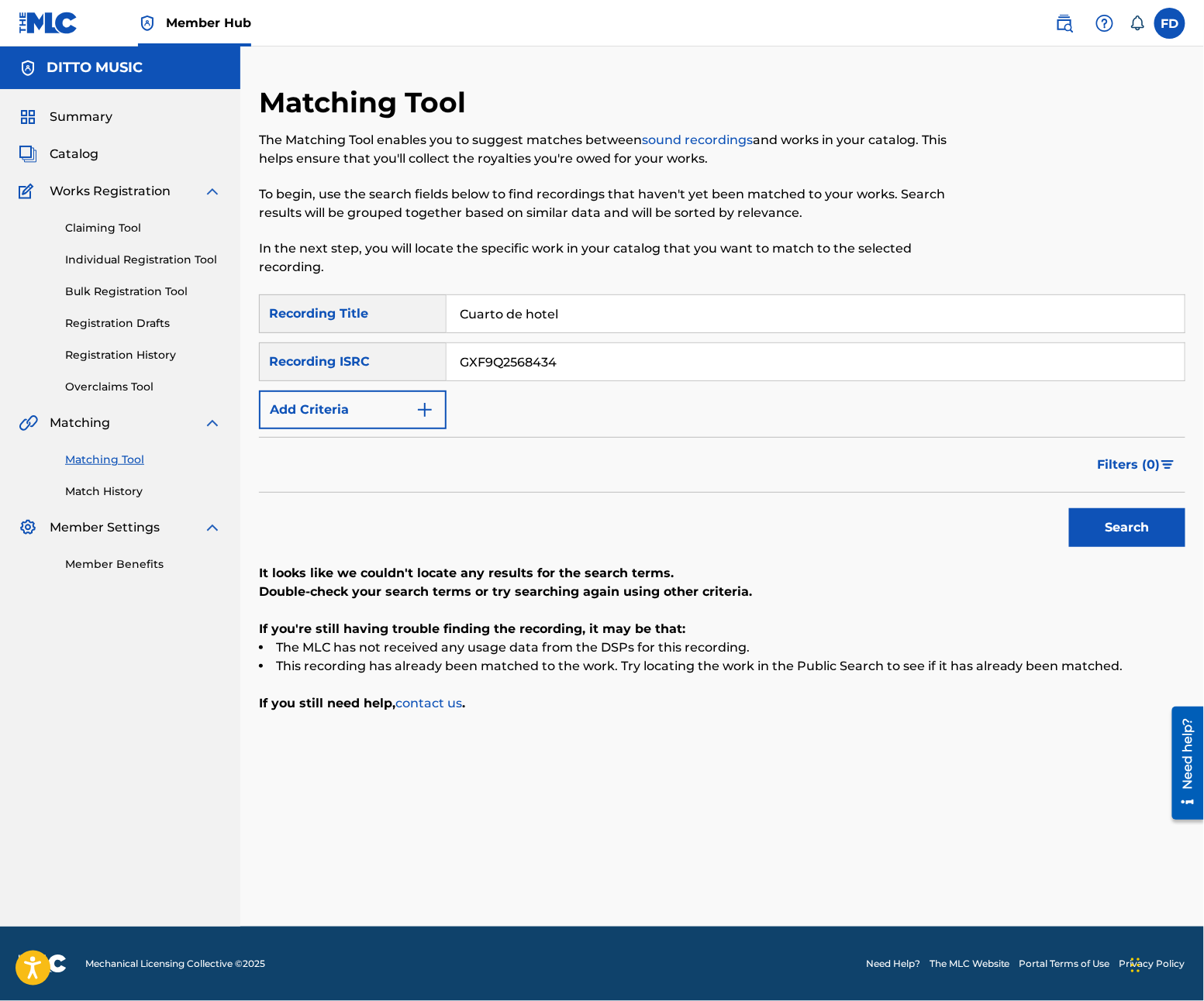
type input "GXF9Q2568434"
drag, startPoint x: 1127, startPoint y: 549, endPoint x: 1095, endPoint y: 544, distance: 32.4
click at [1095, 544] on div "SearchWithCriteria21e11f27-46d6-4787-b037-8cacea390abe Recording Title Cuarto d…" at bounding box center [722, 503] width 926 height 418
click at [1095, 544] on button "Search" at bounding box center [1127, 527] width 116 height 38
click at [692, 329] on input "Cuarto de hotel" at bounding box center [815, 314] width 738 height 37
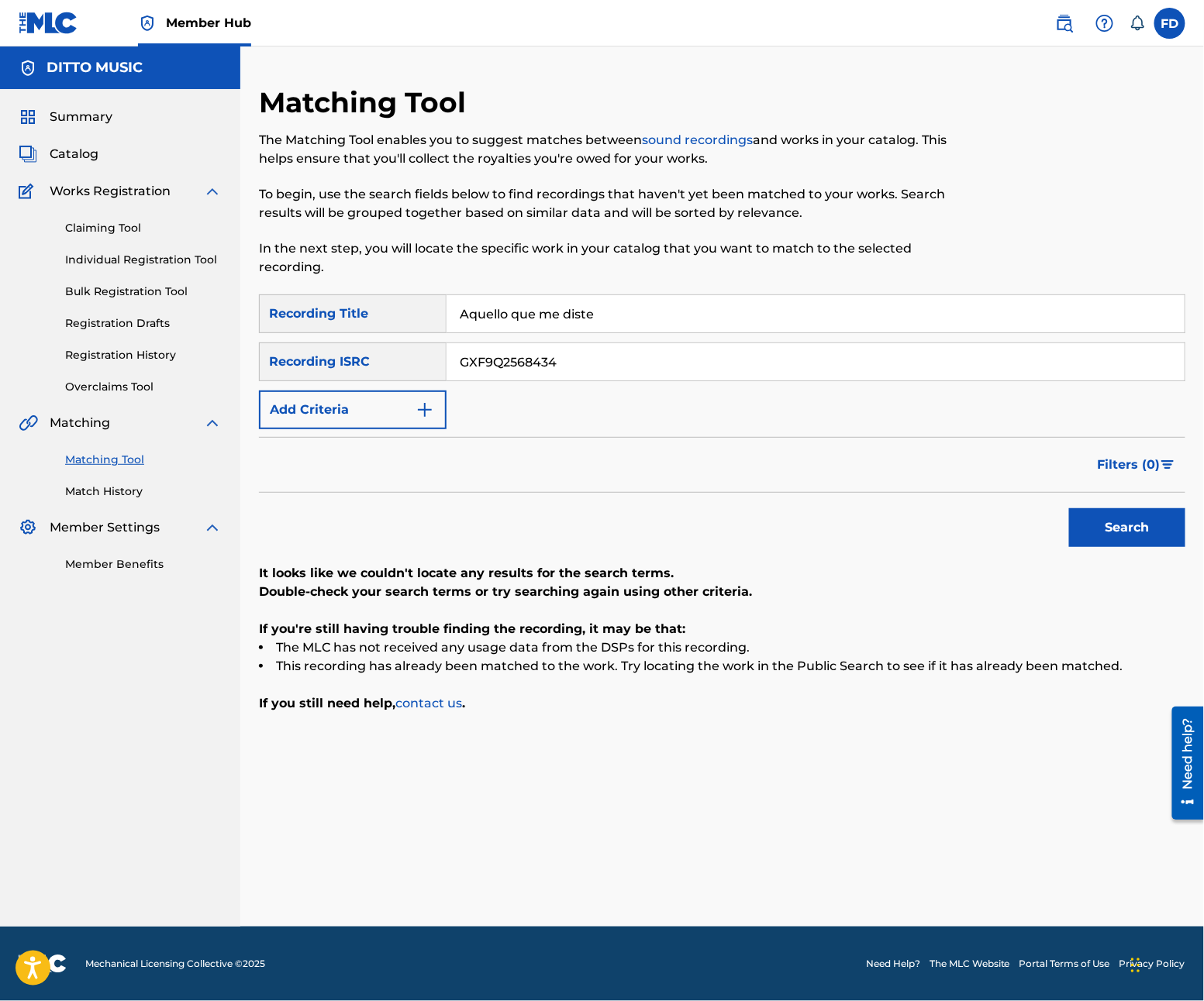
type input "Aquello que me diste"
click at [583, 374] on input "GXF9Q2568434" at bounding box center [815, 362] width 738 height 37
type input "GXF9Q2568432"
click at [1150, 527] on button "Search" at bounding box center [1127, 527] width 116 height 38
click at [676, 305] on input "Aquello que me diste" at bounding box center [815, 314] width 738 height 37
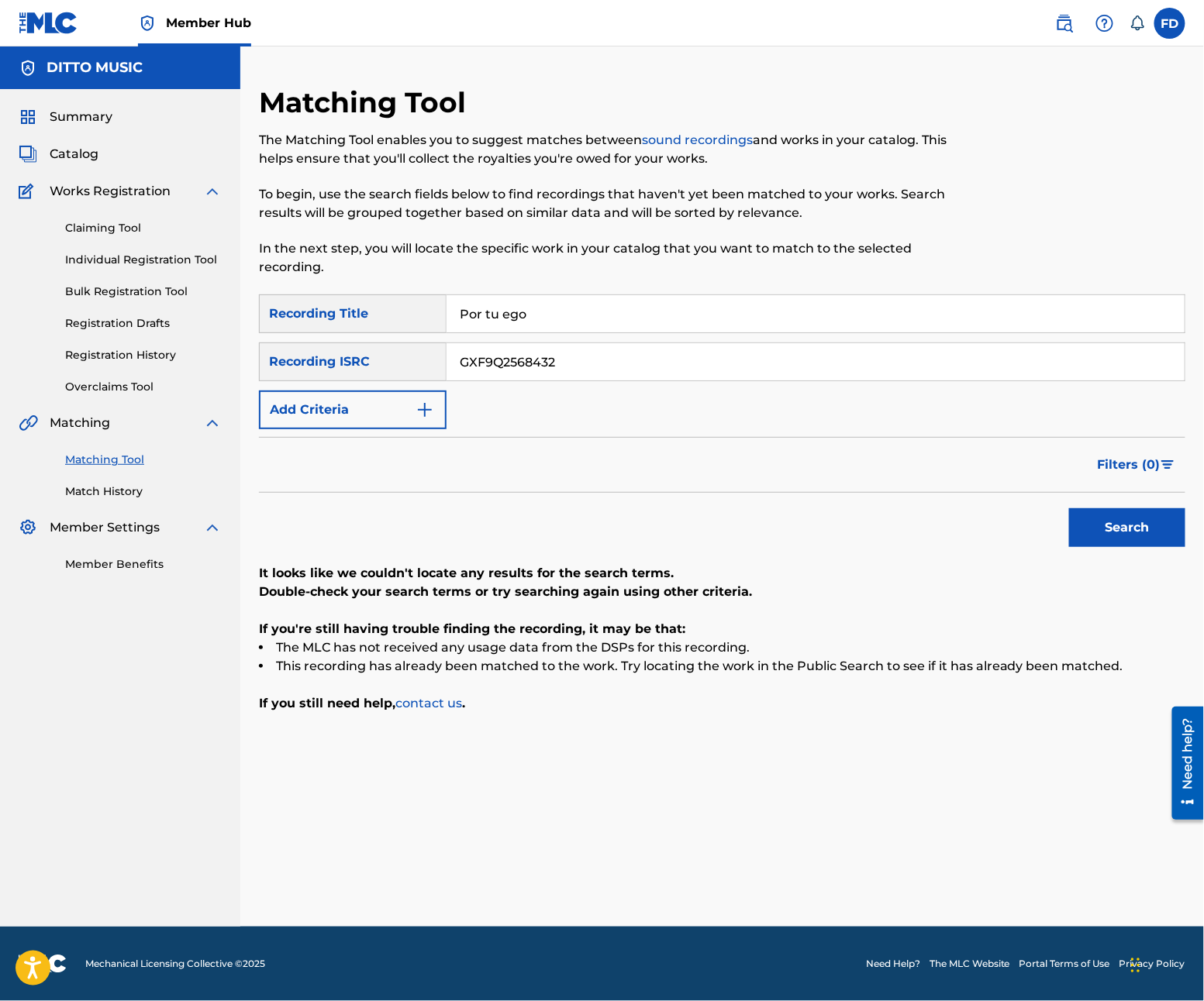
type input "Por tu ego"
click at [605, 345] on input "GXF9Q2568432" at bounding box center [815, 362] width 738 height 37
type input "GXF9Q2568458"
click at [1162, 527] on button "Search" at bounding box center [1127, 527] width 116 height 38
click at [586, 295] on div "Por tu ego" at bounding box center [815, 314] width 739 height 38
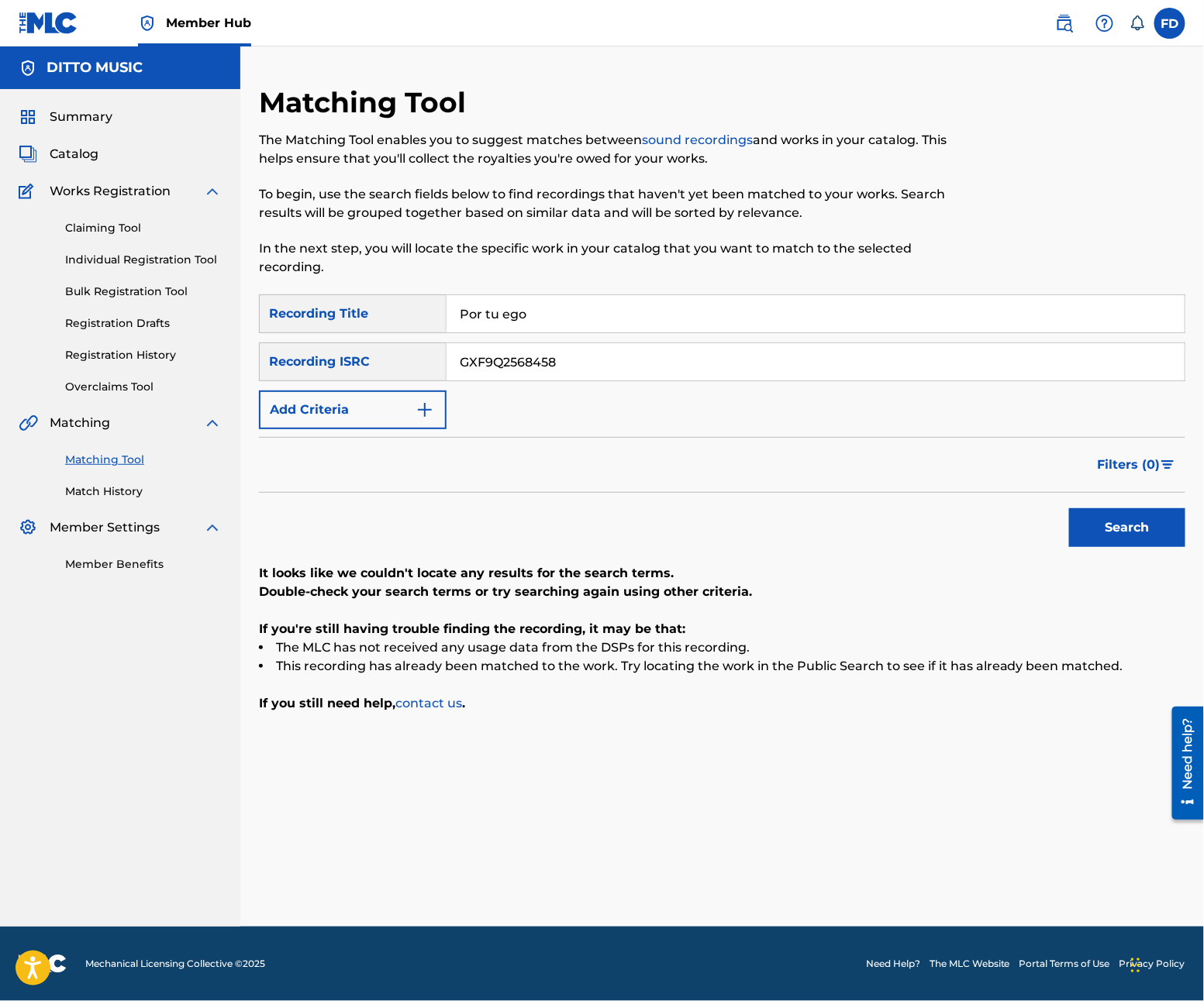
click at [589, 314] on input "Por tu ego" at bounding box center [815, 314] width 738 height 37
type input "No notas"
click at [855, 384] on div "SearchWithCriteria21e11f27-46d6-4787-b037-8cacea390abe Recording Title No notas…" at bounding box center [722, 362] width 926 height 135
click at [858, 374] on input "GXF9Q2568458" at bounding box center [815, 362] width 738 height 37
type input "GXF9Q2568457"
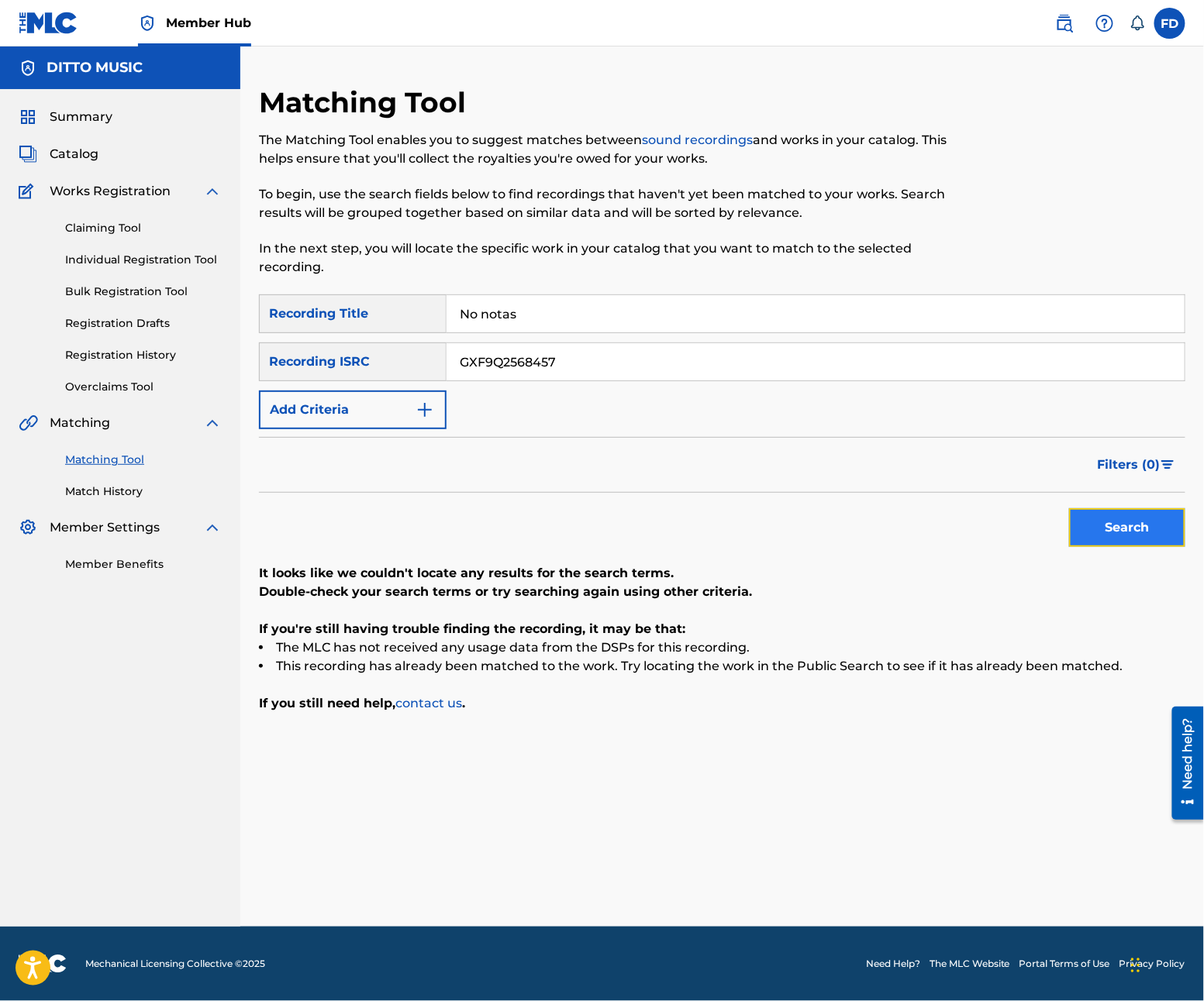
click at [1086, 525] on button "Search" at bounding box center [1127, 527] width 116 height 38
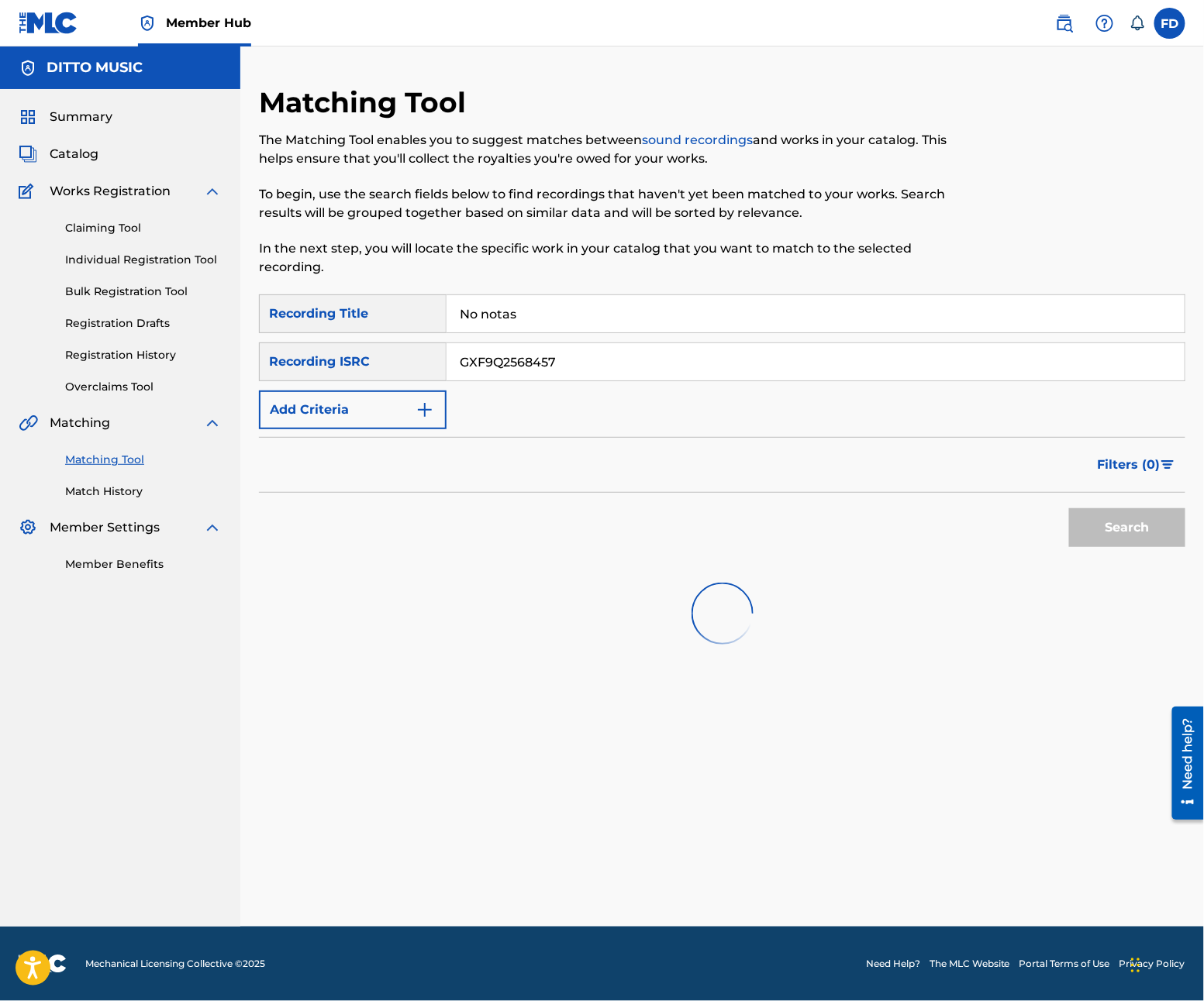
click at [1088, 527] on div "Search" at bounding box center [1123, 524] width 124 height 62
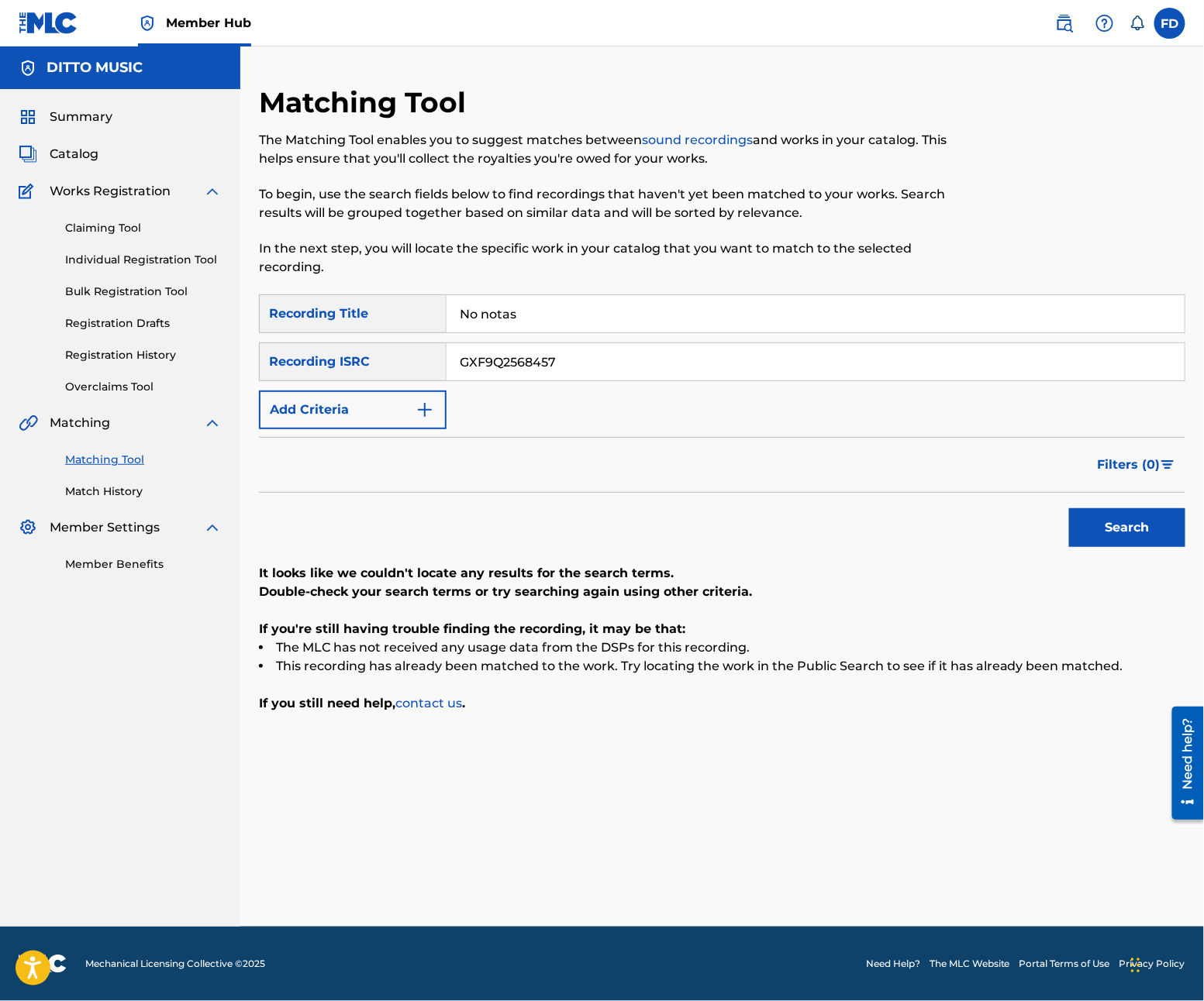
click at [586, 287] on div "Matching Tool The Matching Tool enables you to suggest matches between sound re…" at bounding box center [615, 190] width 713 height 210
click at [586, 306] on input "No notas" at bounding box center [815, 314] width 738 height 37
type input "Hoja en blanco"
click at [723, 383] on div "SearchWithCriteria21e11f27-46d6-4787-b037-8cacea390abe Recording Title Hoja en …" at bounding box center [722, 362] width 926 height 135
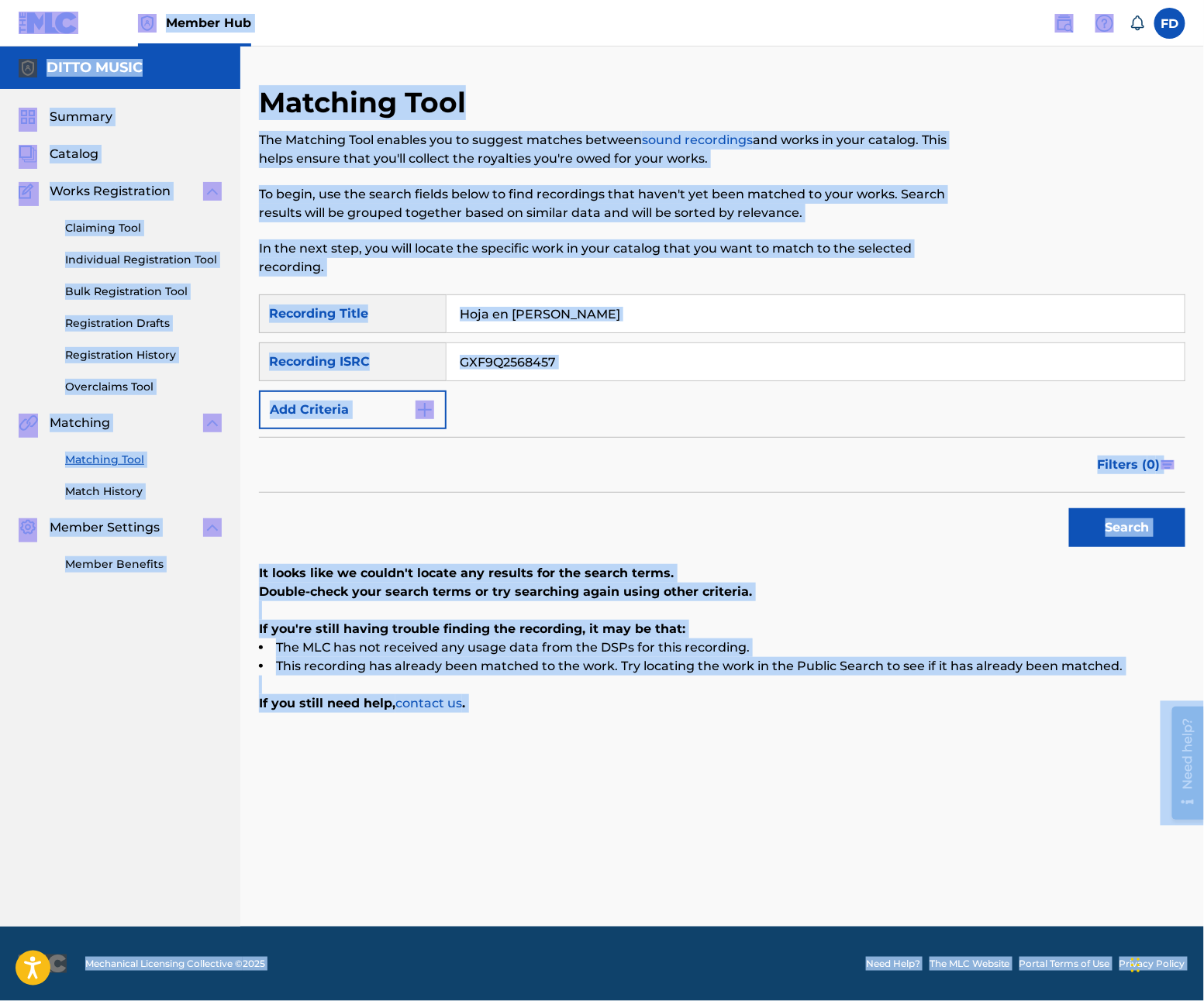
click at [878, 361] on input "GXF9Q2568457" at bounding box center [815, 362] width 738 height 37
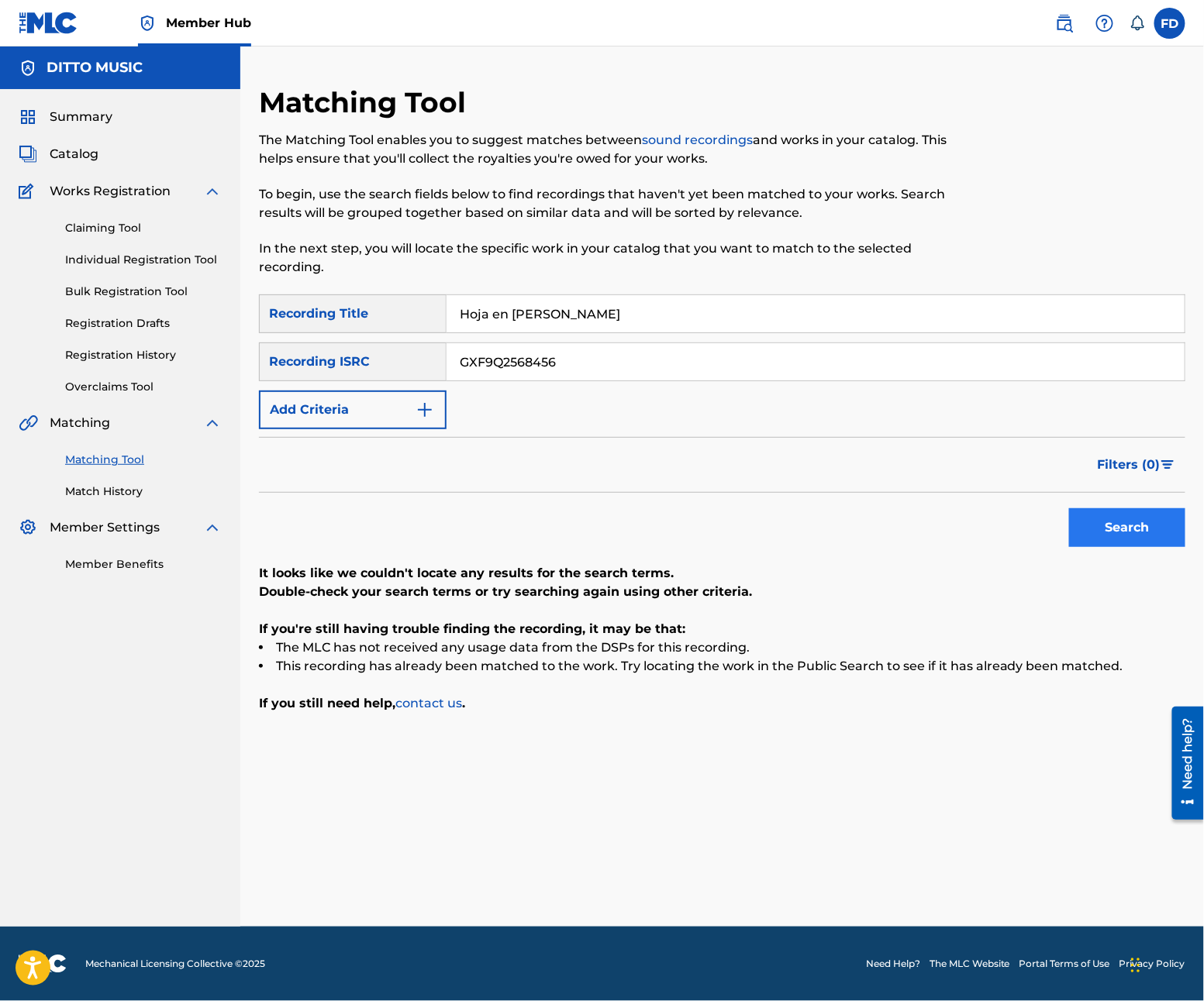
type input "GXF9Q2568456"
click at [1107, 517] on button "Search" at bounding box center [1127, 527] width 116 height 38
click at [646, 337] on div "SearchWithCriteria21e11f27-46d6-4787-b037-8cacea390abe Recording Title Hoja en …" at bounding box center [722, 362] width 926 height 135
click at [671, 308] on input "Hoja en blanco" at bounding box center [815, 314] width 738 height 37
type input "De rodillas te pido"
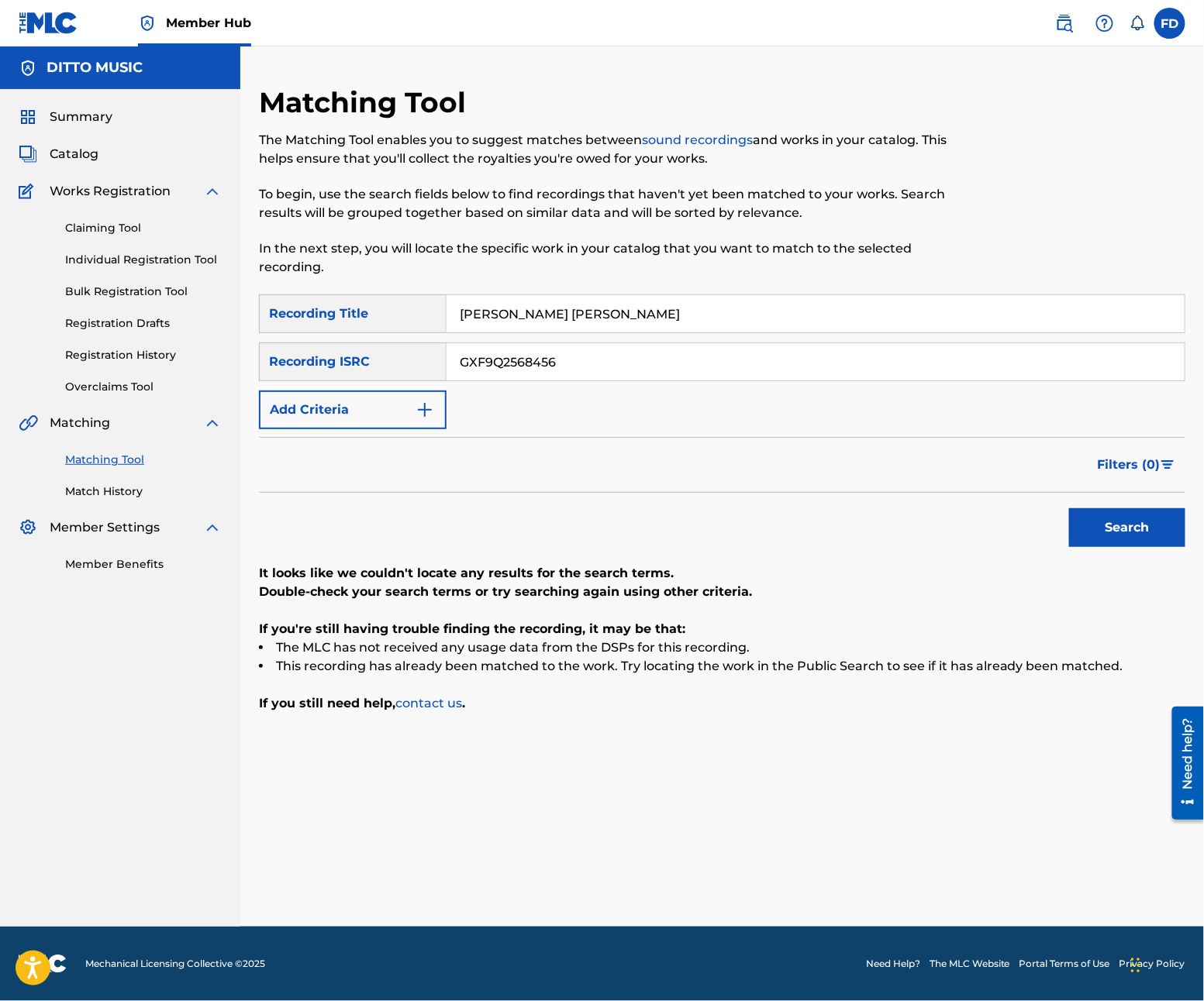
click at [719, 331] on input "De rodillas te pido" at bounding box center [815, 314] width 738 height 37
click at [716, 343] on input "GXF9Q2568456" at bounding box center [815, 362] width 738 height 37
click at [1116, 548] on div "Search" at bounding box center [1123, 524] width 124 height 62
click at [1126, 535] on button "Search" at bounding box center [1127, 527] width 116 height 38
click at [801, 335] on div "SearchWithCriteria21e11f27-46d6-4787-b037-8cacea390abe Recording Title De rodil…" at bounding box center [722, 362] width 926 height 135
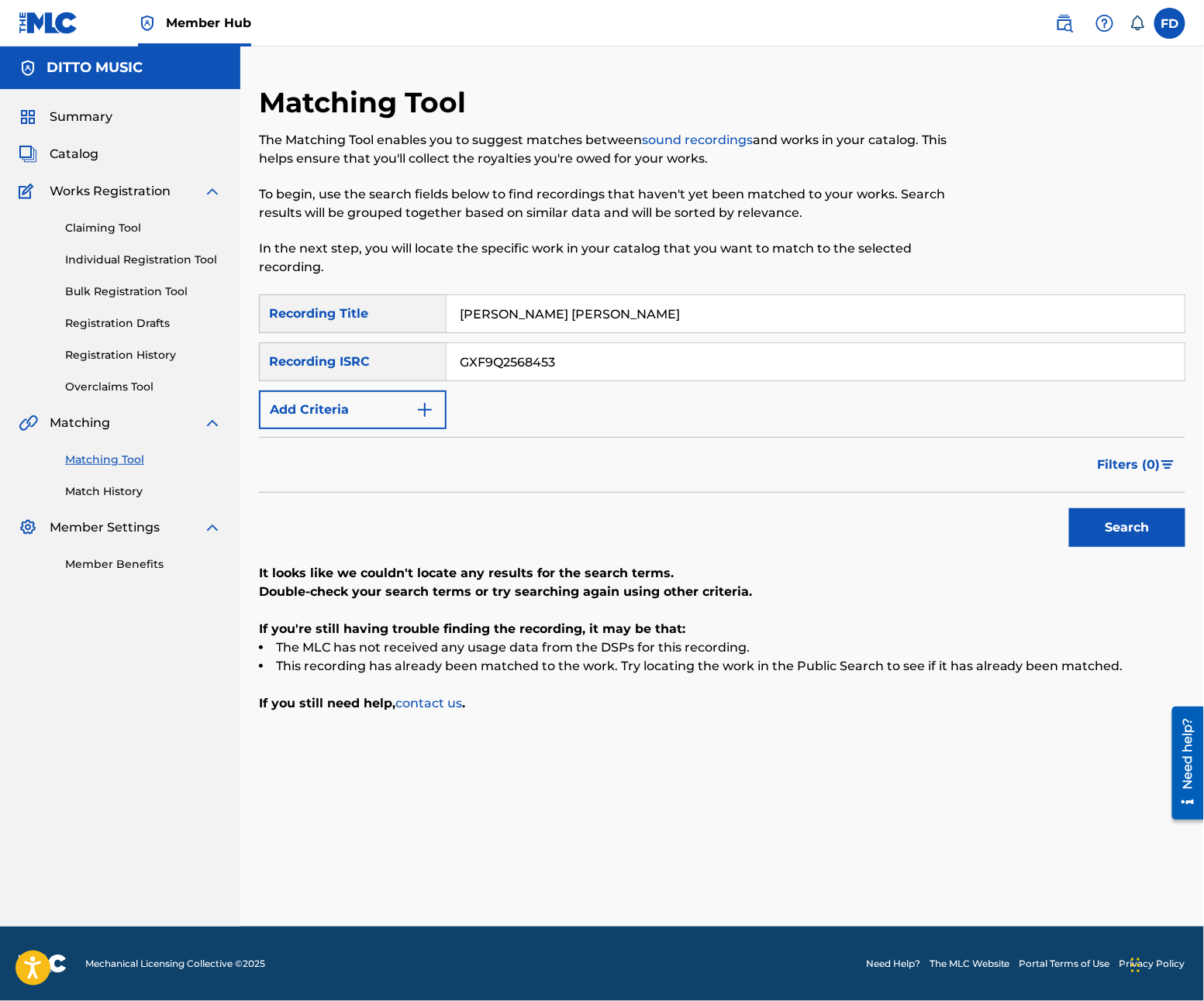
click at [826, 313] on input "De rodillas te pido" at bounding box center [815, 314] width 738 height 37
click at [625, 345] on input "GXF9Q2568453" at bounding box center [815, 362] width 738 height 37
type input "GXF9Q2568452"
click at [1100, 542] on button "Search" at bounding box center [1127, 527] width 116 height 38
click at [632, 326] on input "De rodillas te pido" at bounding box center [815, 314] width 738 height 37
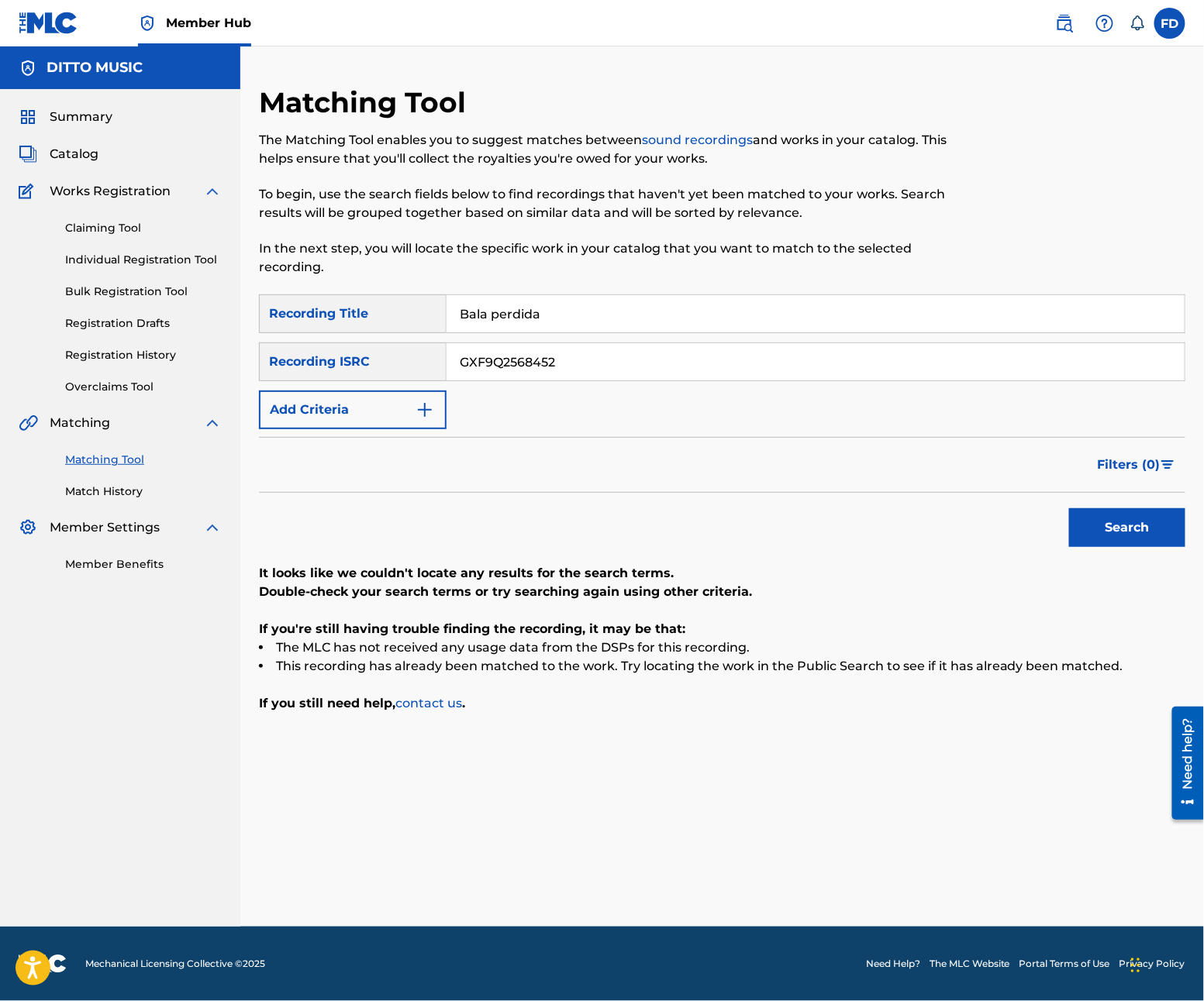
type input "Bala perdida"
click at [584, 352] on input "GXF9Q2568452" at bounding box center [815, 362] width 738 height 37
click at [608, 361] on input "Bala perdida" at bounding box center [815, 362] width 738 height 37
type input "GXF9Q2568451"
drag, startPoint x: 1082, startPoint y: 544, endPoint x: 1119, endPoint y: 547, distance: 37.1
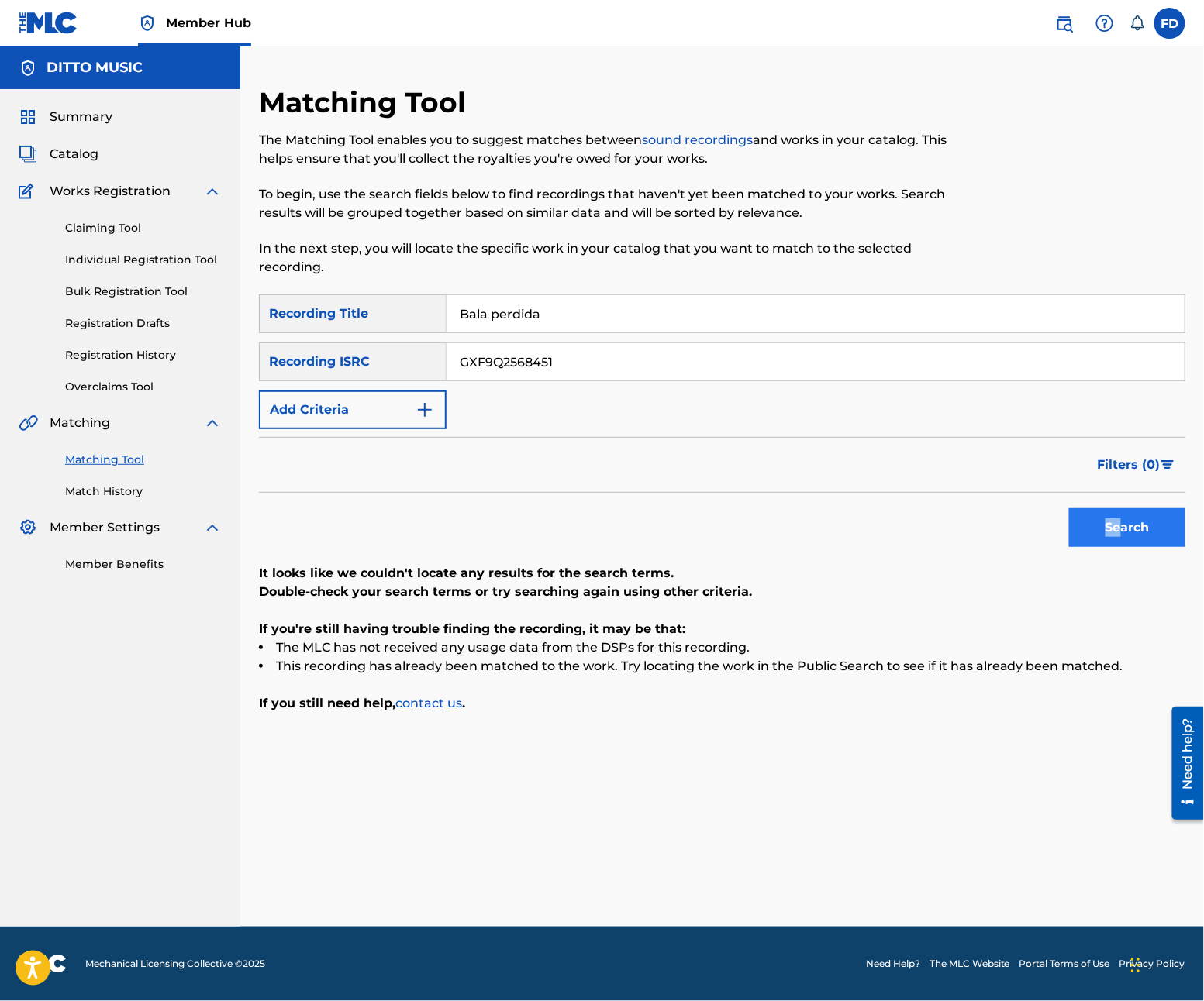
click at [1119, 547] on div "Search" at bounding box center [722, 524] width 926 height 62
click at [1119, 547] on button "Search" at bounding box center [1127, 527] width 116 height 38
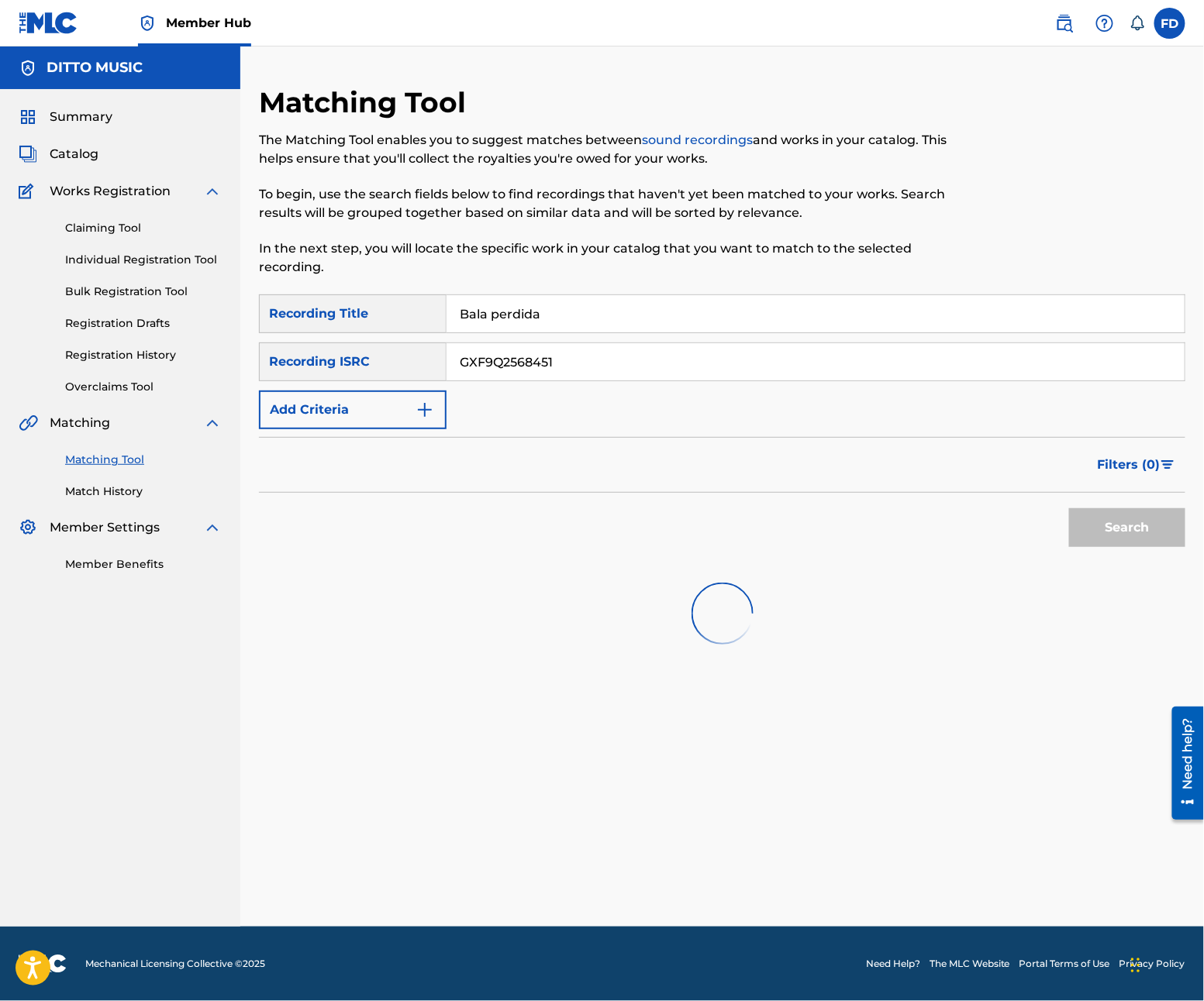
click at [1126, 519] on div "Search" at bounding box center [1123, 524] width 124 height 62
